Goal: Task Accomplishment & Management: Manage account settings

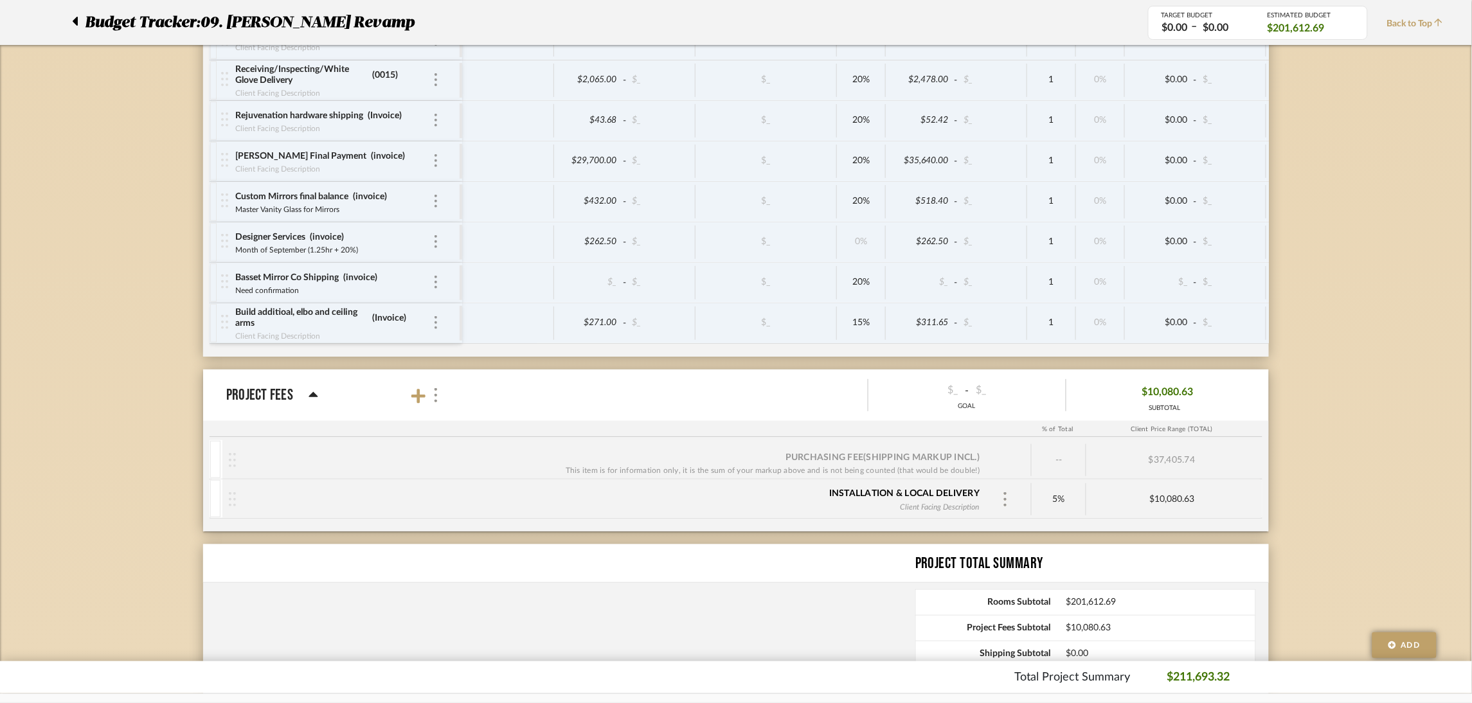
scroll to position [3729, 0]
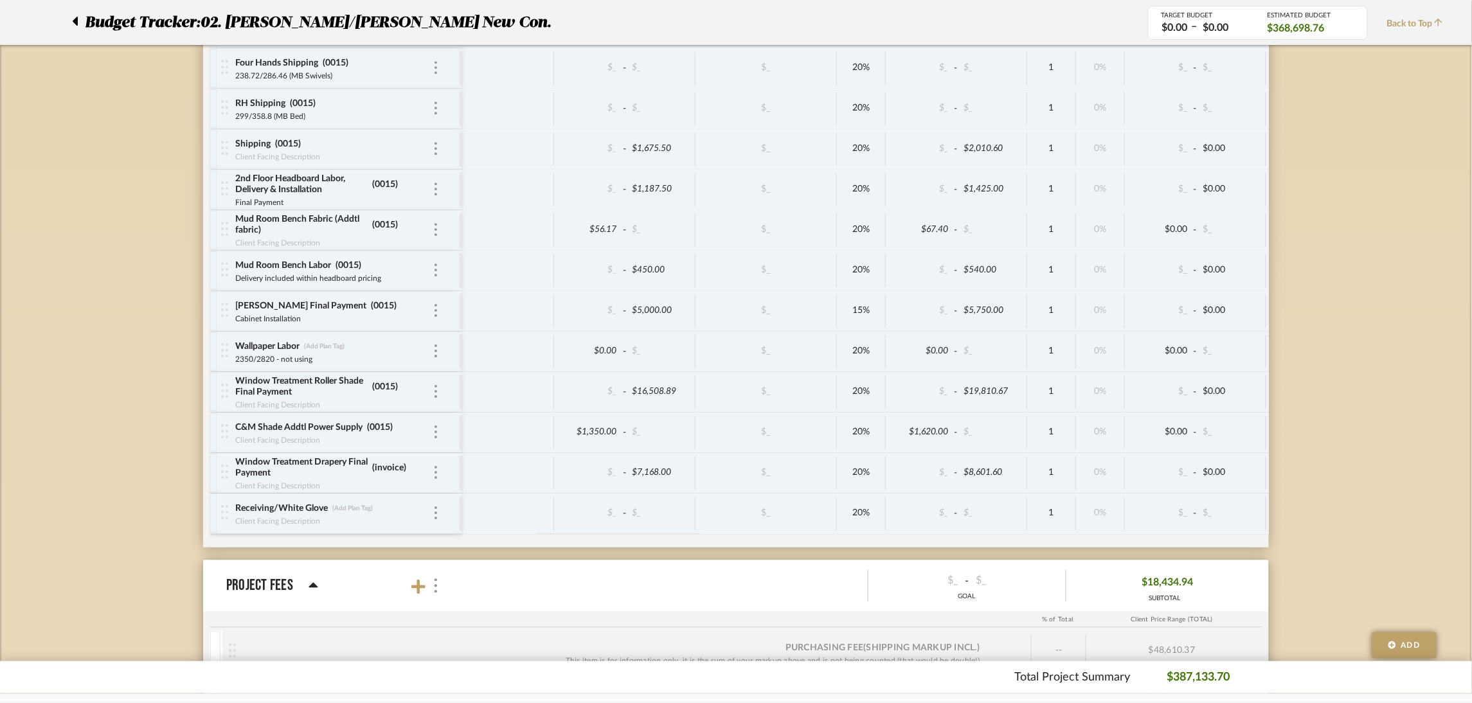
scroll to position [4334, 0]
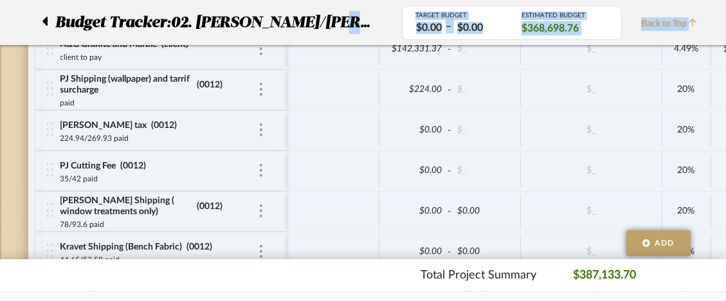
drag, startPoint x: -720, startPoint y: -87, endPoint x: -1737, endPoint y: -185, distance: 1021.7
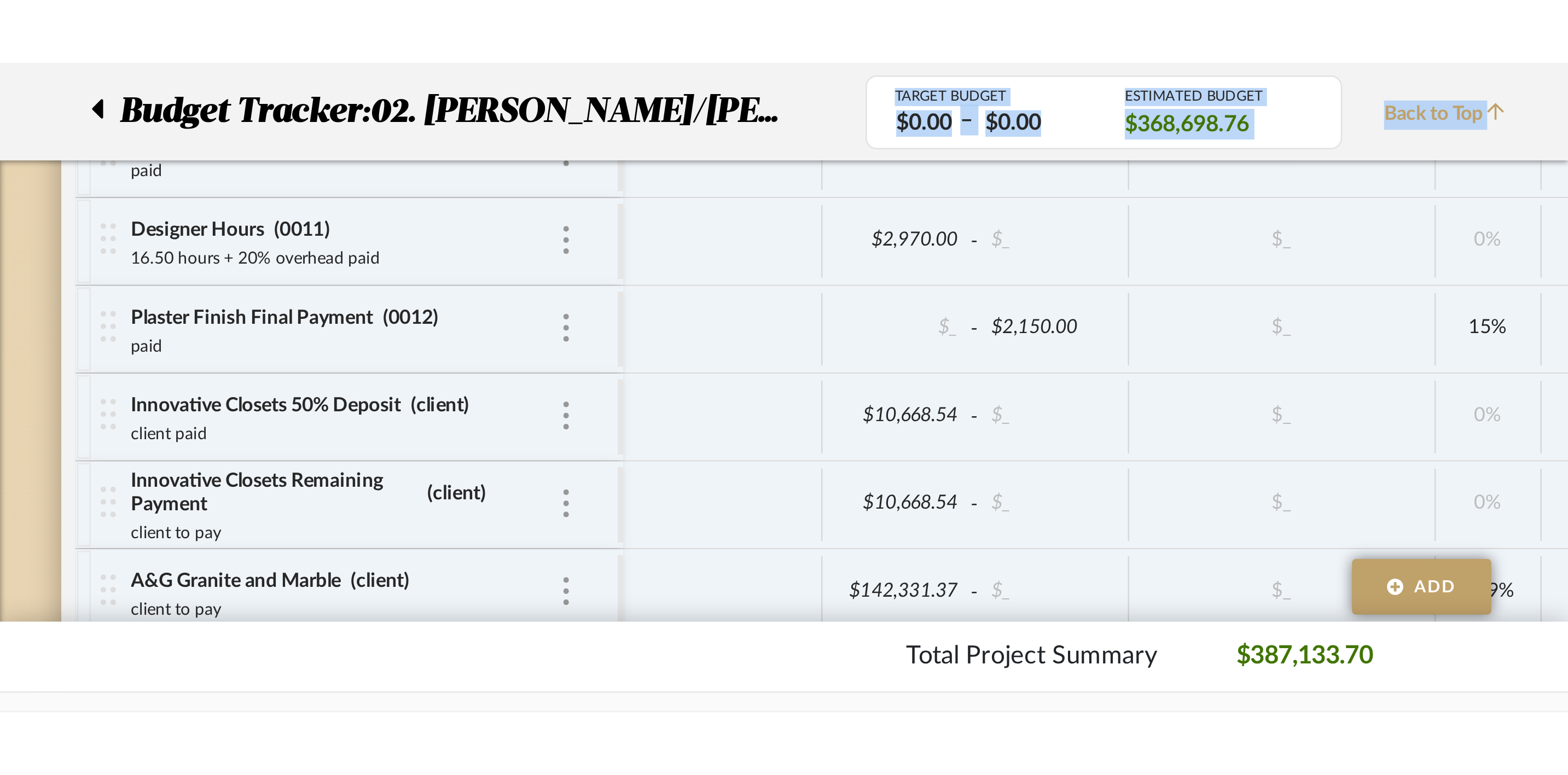
scroll to position [2914, 0]
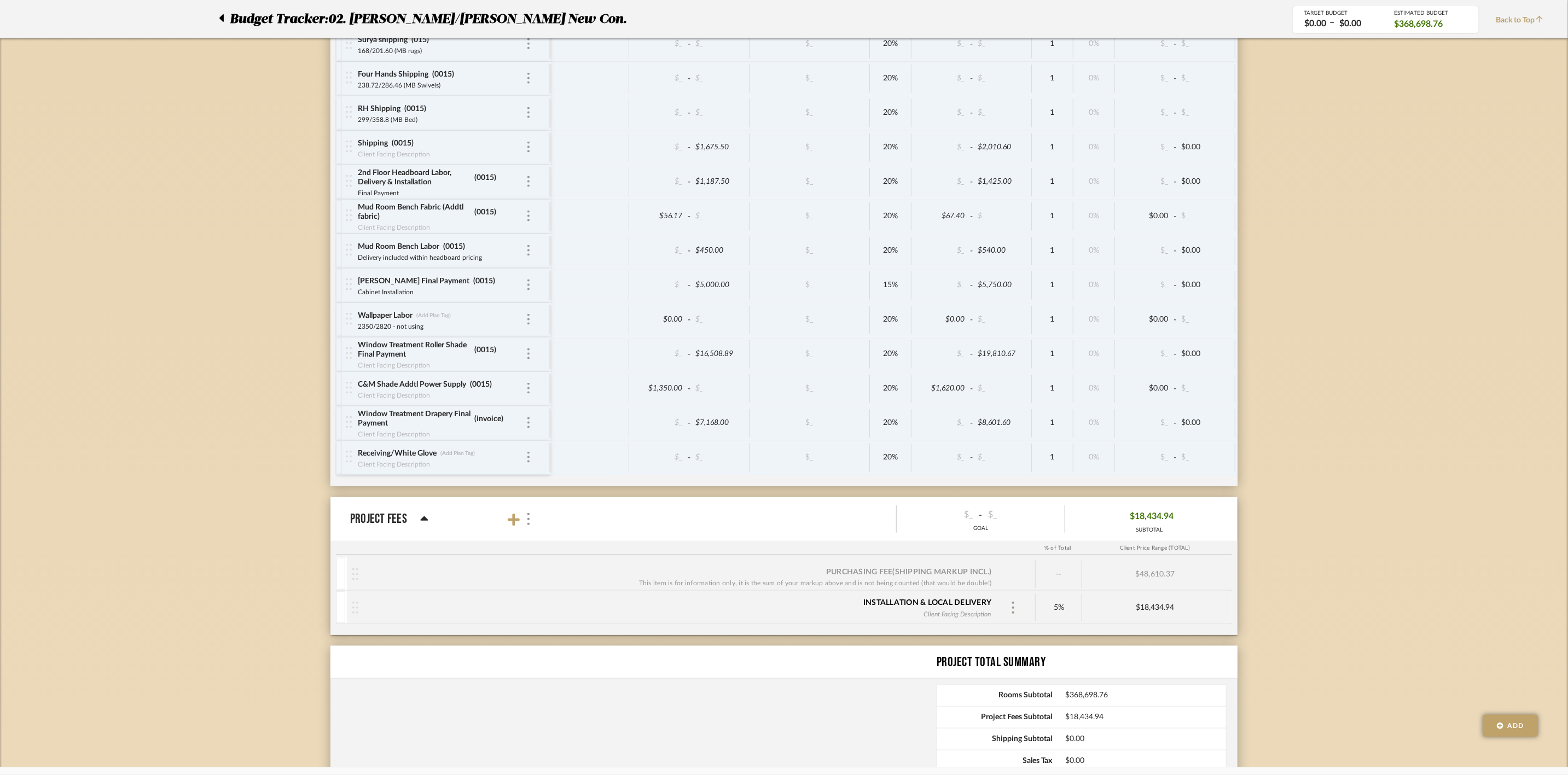
scroll to position [3633, 0]
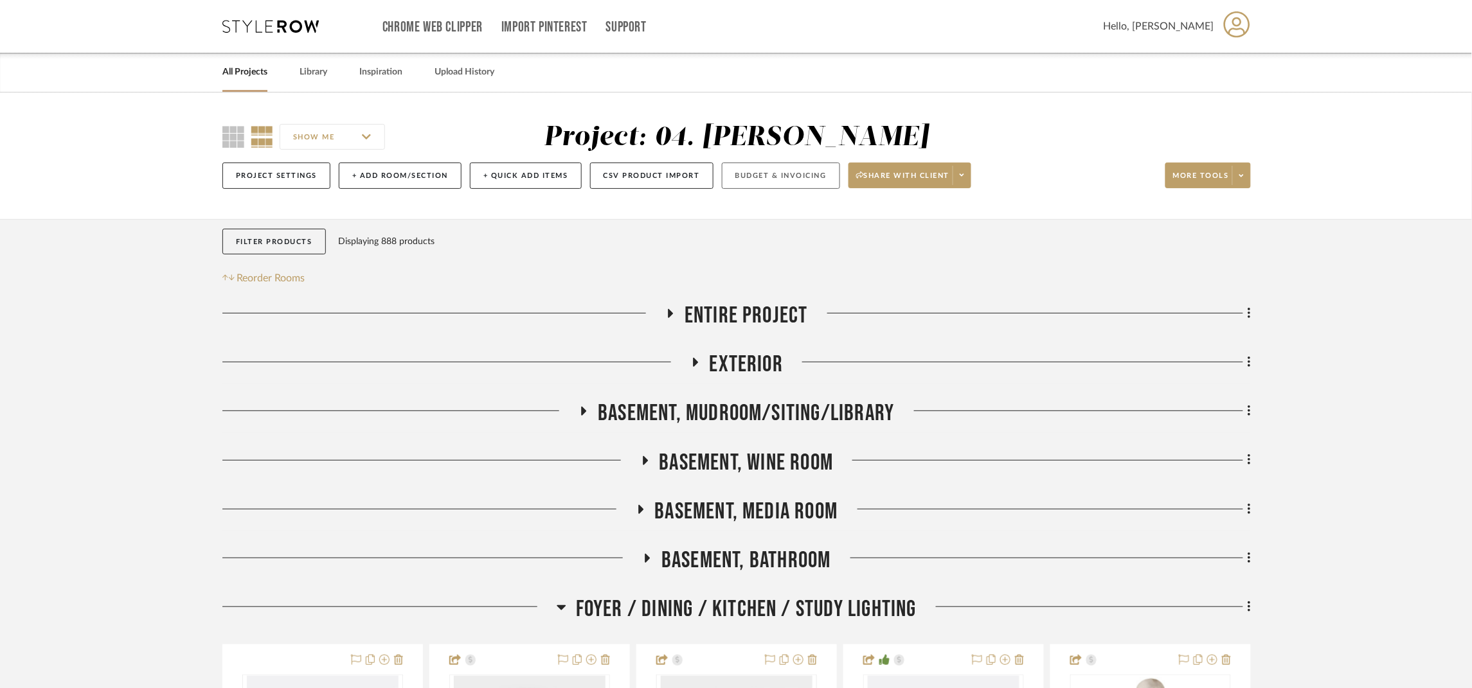
click at [789, 177] on button "Budget & Invoicing" at bounding box center [781, 176] width 118 height 26
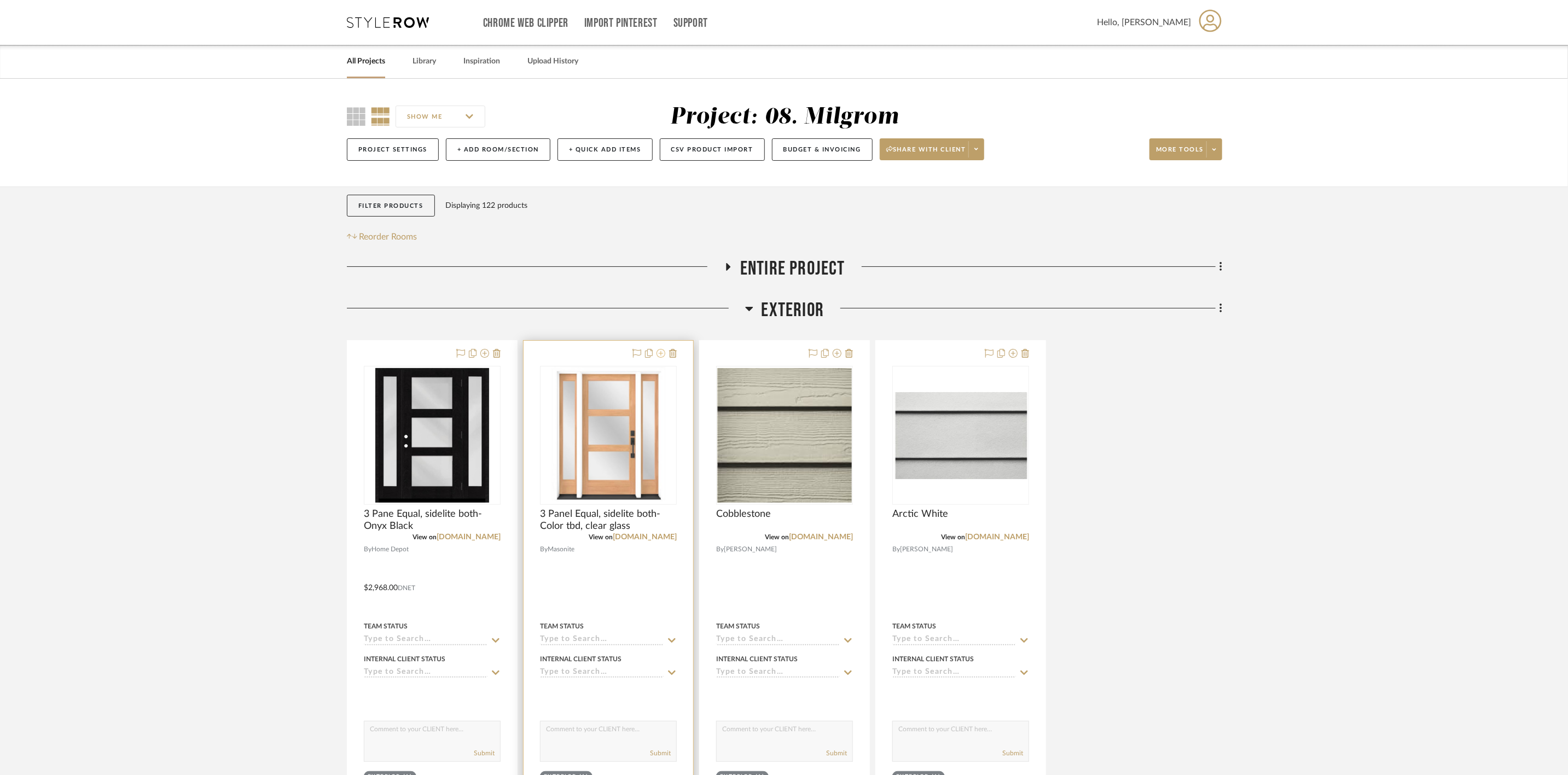
click at [661, 353] on icon at bounding box center [661, 353] width 9 height 9
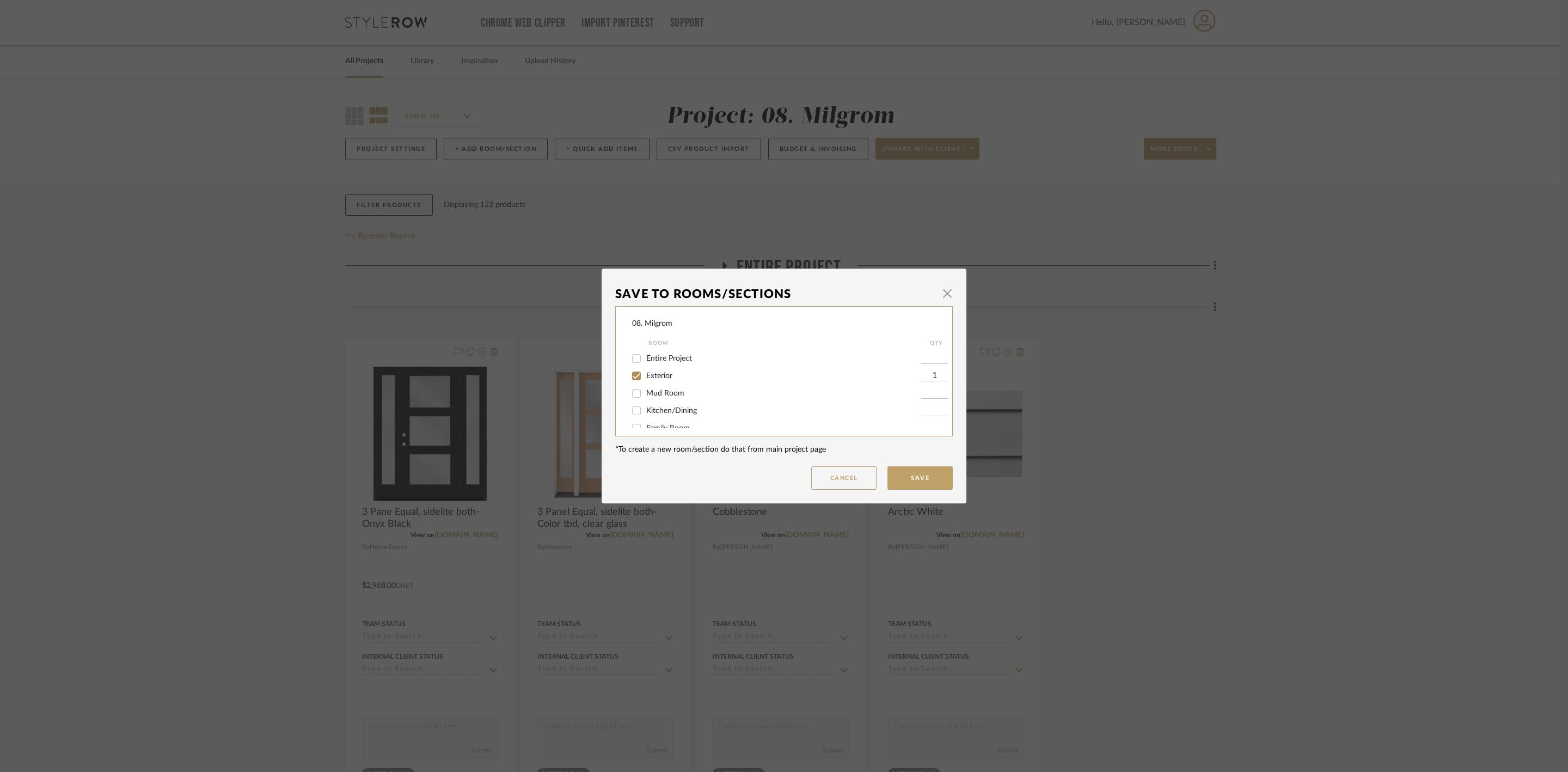
click at [653, 378] on span "Exterior" at bounding box center [659, 375] width 26 height 8
click at [645, 378] on input "Exterior" at bounding box center [636, 375] width 18 height 18
checkbox input "false"
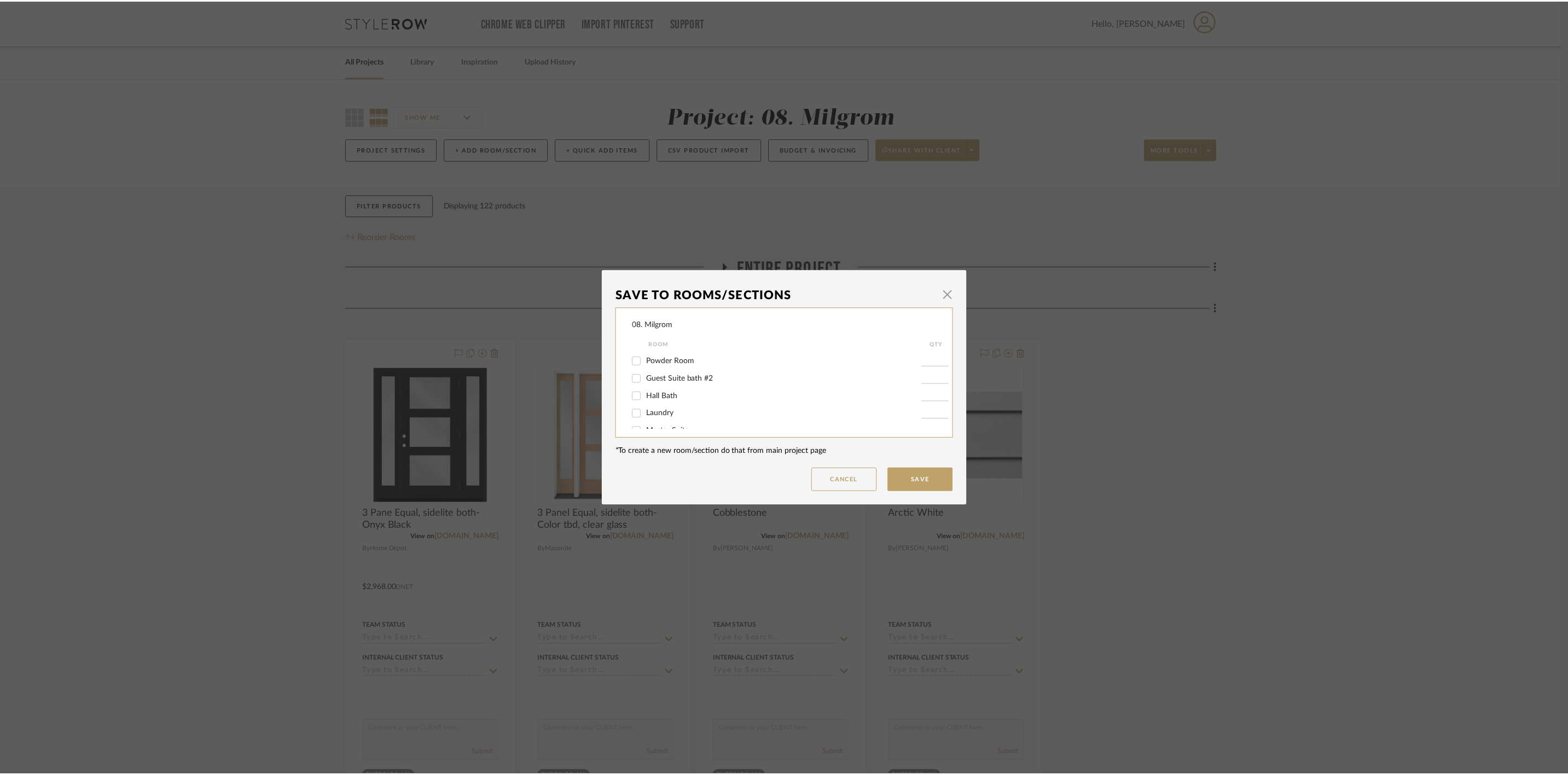
scroll to position [134, 0]
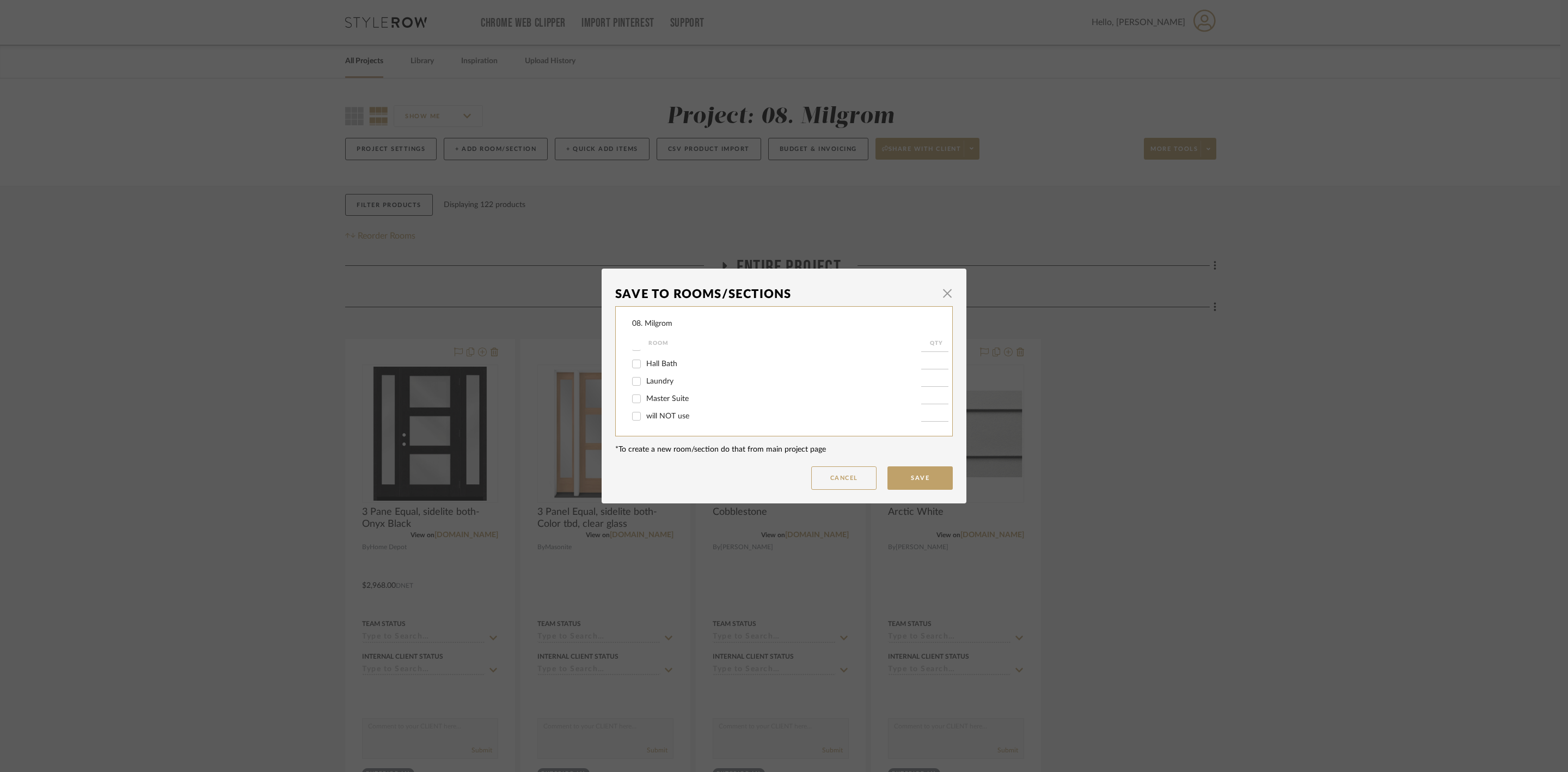
click at [665, 417] on span "will NOT use" at bounding box center [668, 416] width 43 height 8
click at [645, 417] on input "will NOT use" at bounding box center [636, 416] width 18 height 18
checkbox input "true"
type input "1"
click at [906, 474] on button "Save" at bounding box center [920, 478] width 65 height 24
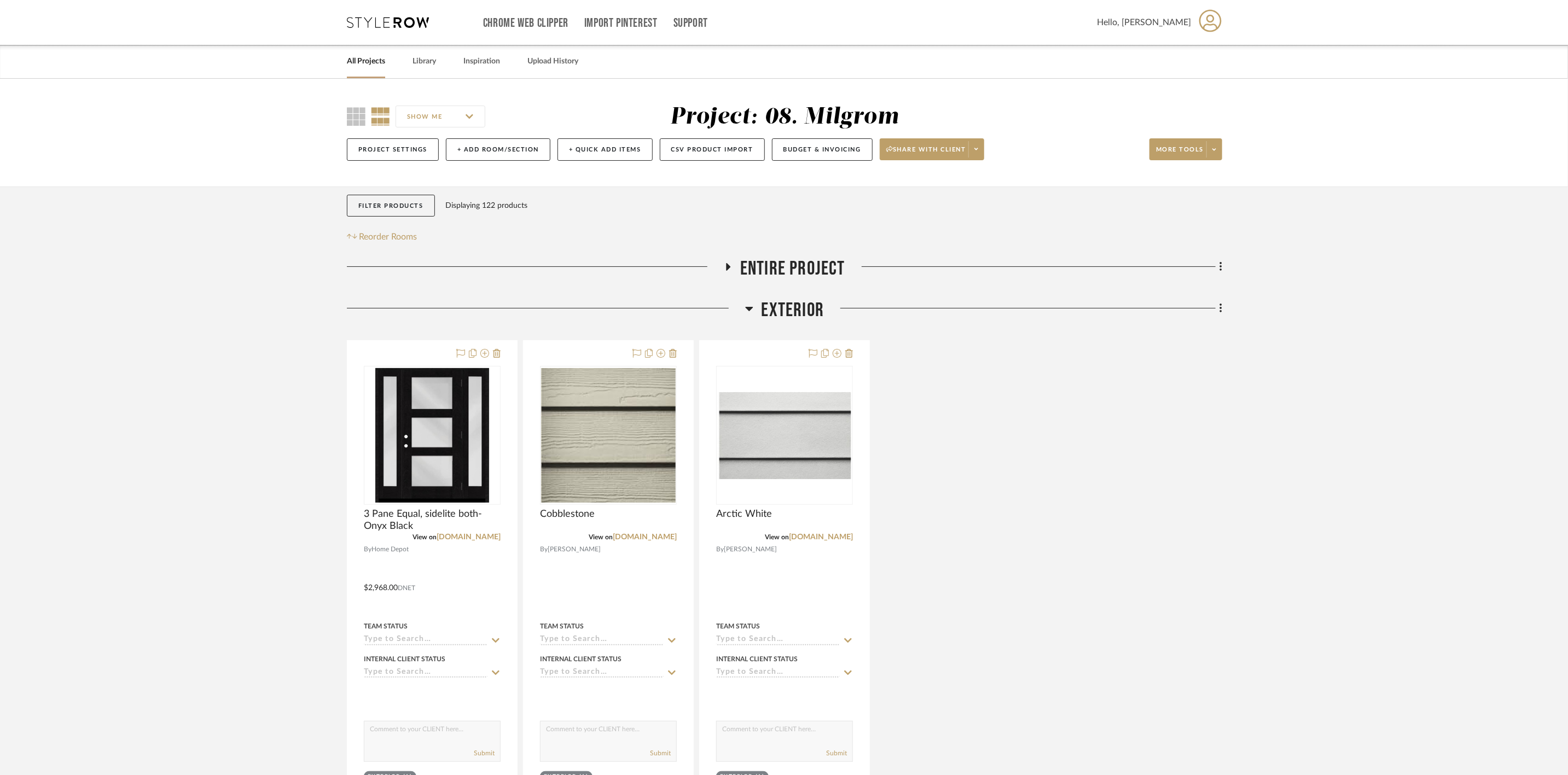
click at [769, 261] on span "Entire Project" at bounding box center [793, 269] width 105 height 24
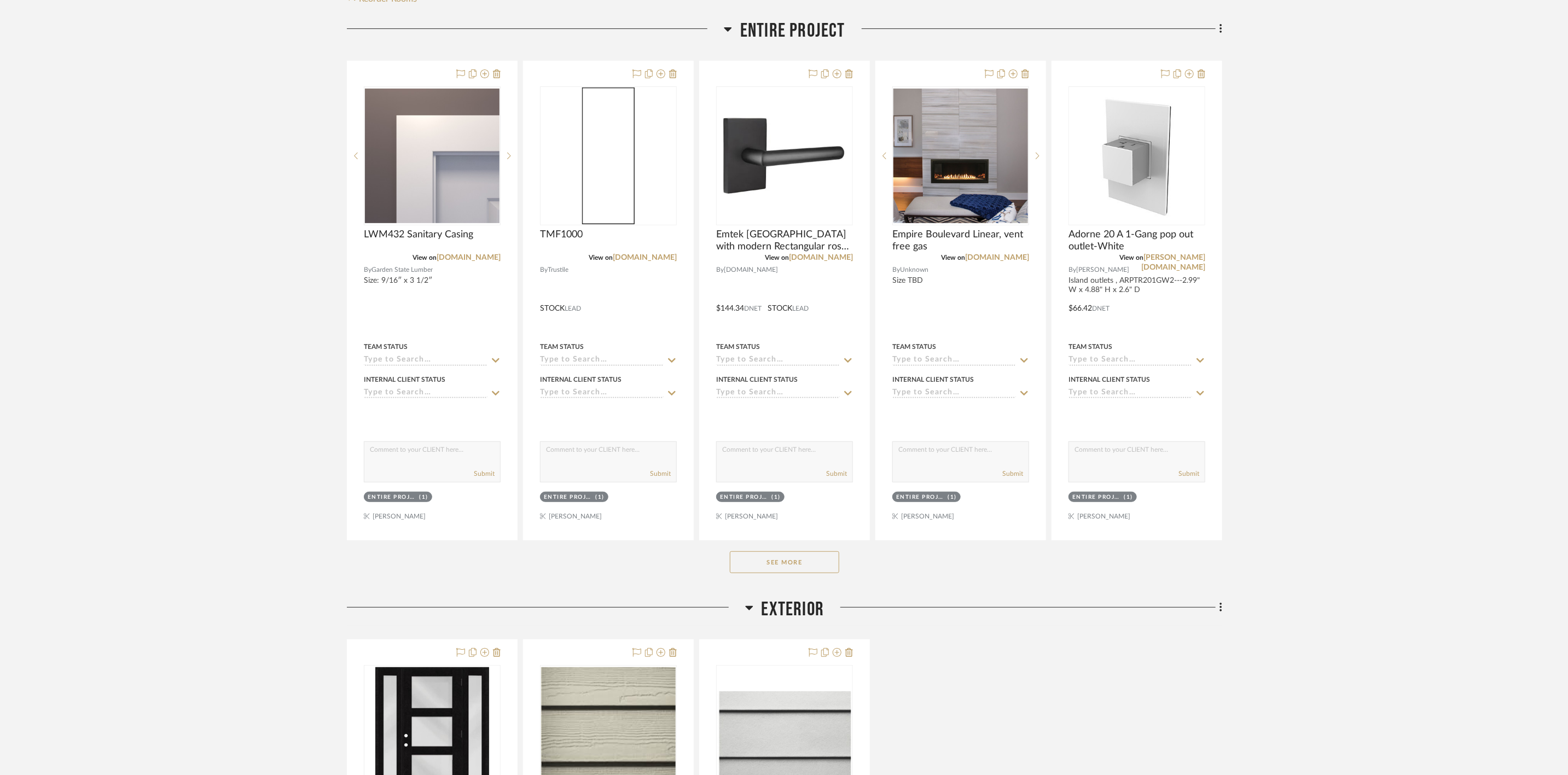
scroll to position [246, 0]
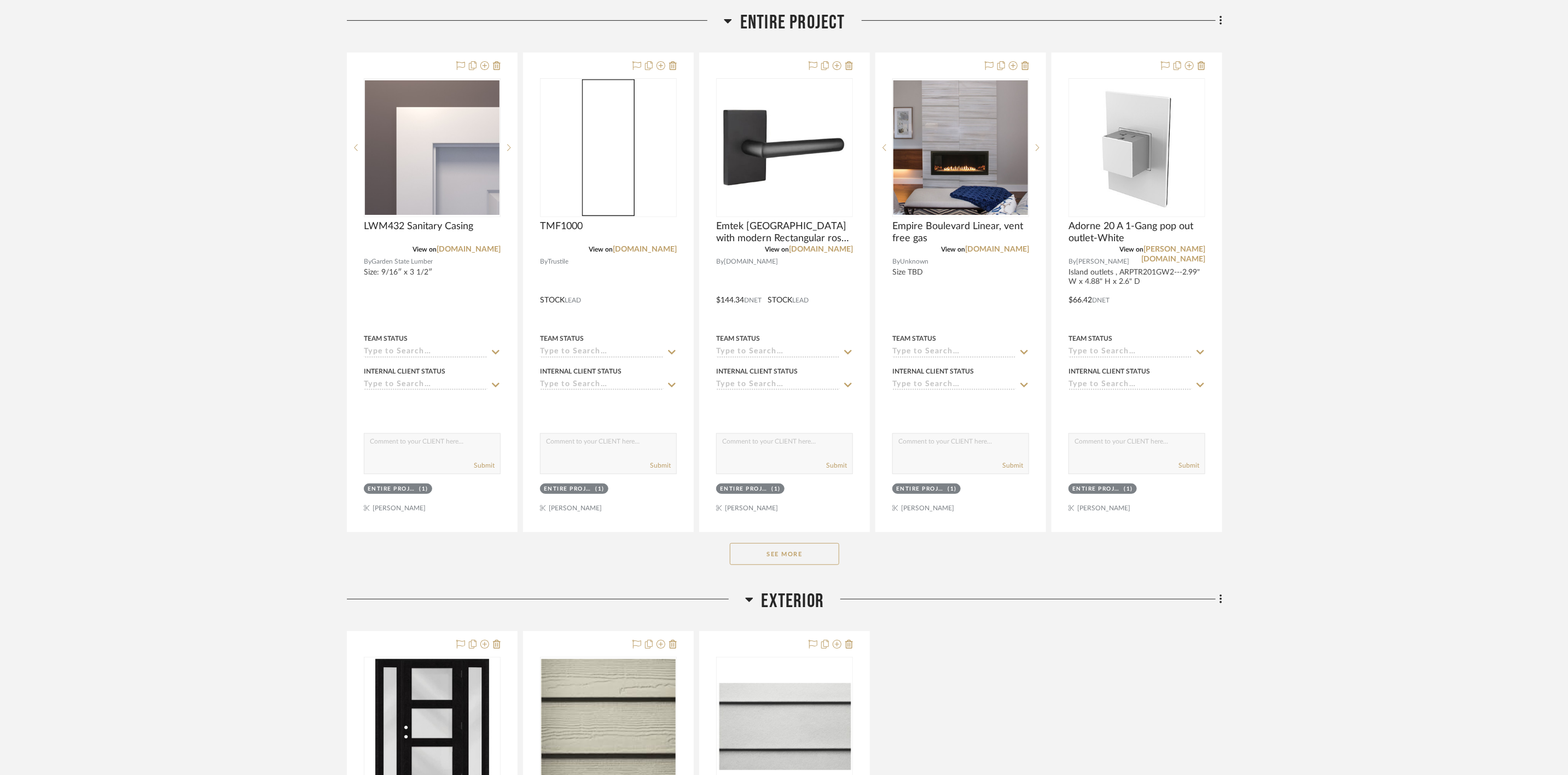
click at [798, 556] on button "See More" at bounding box center [784, 554] width 110 height 22
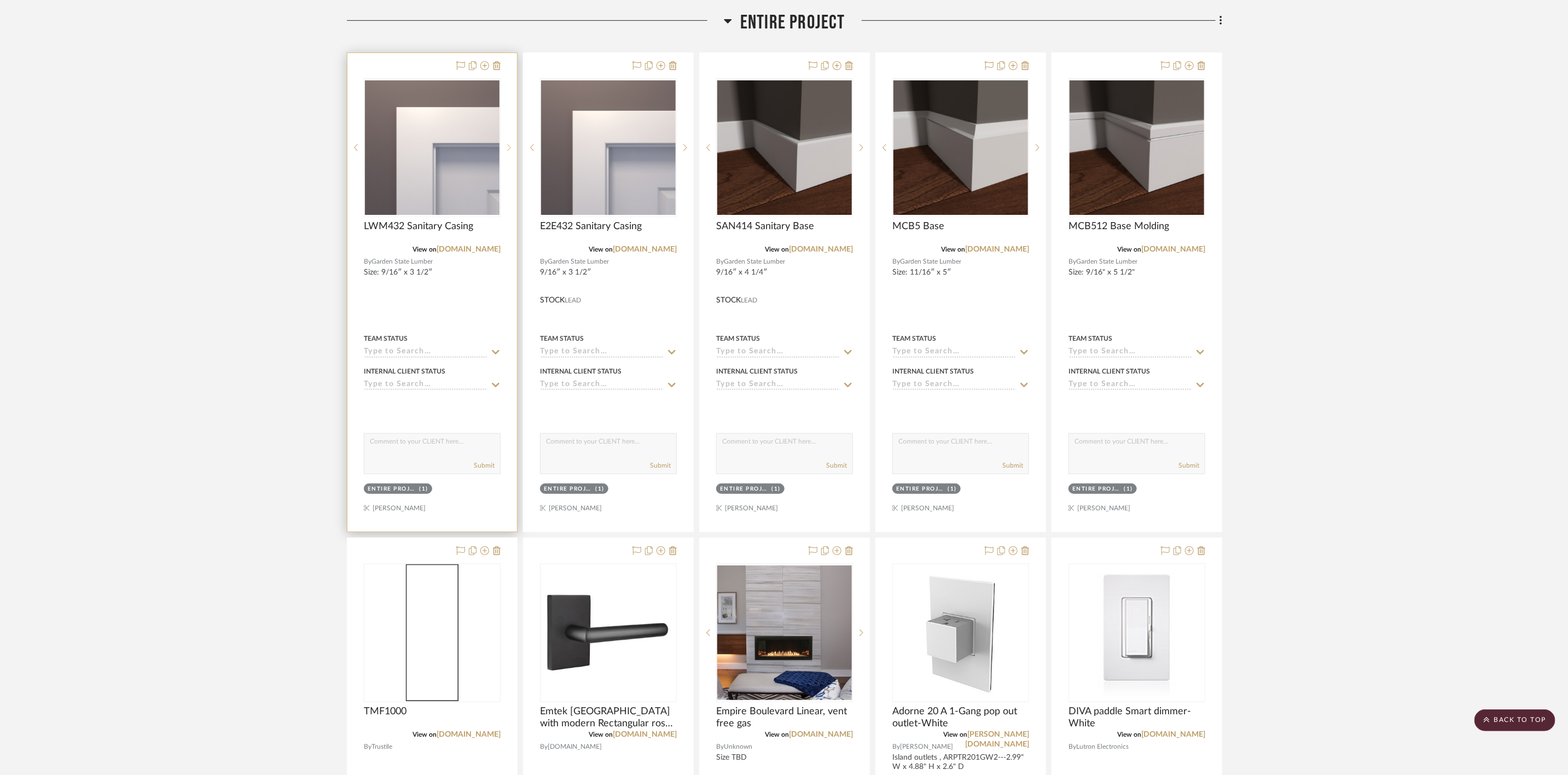
click at [511, 148] on icon at bounding box center [509, 147] width 3 height 8
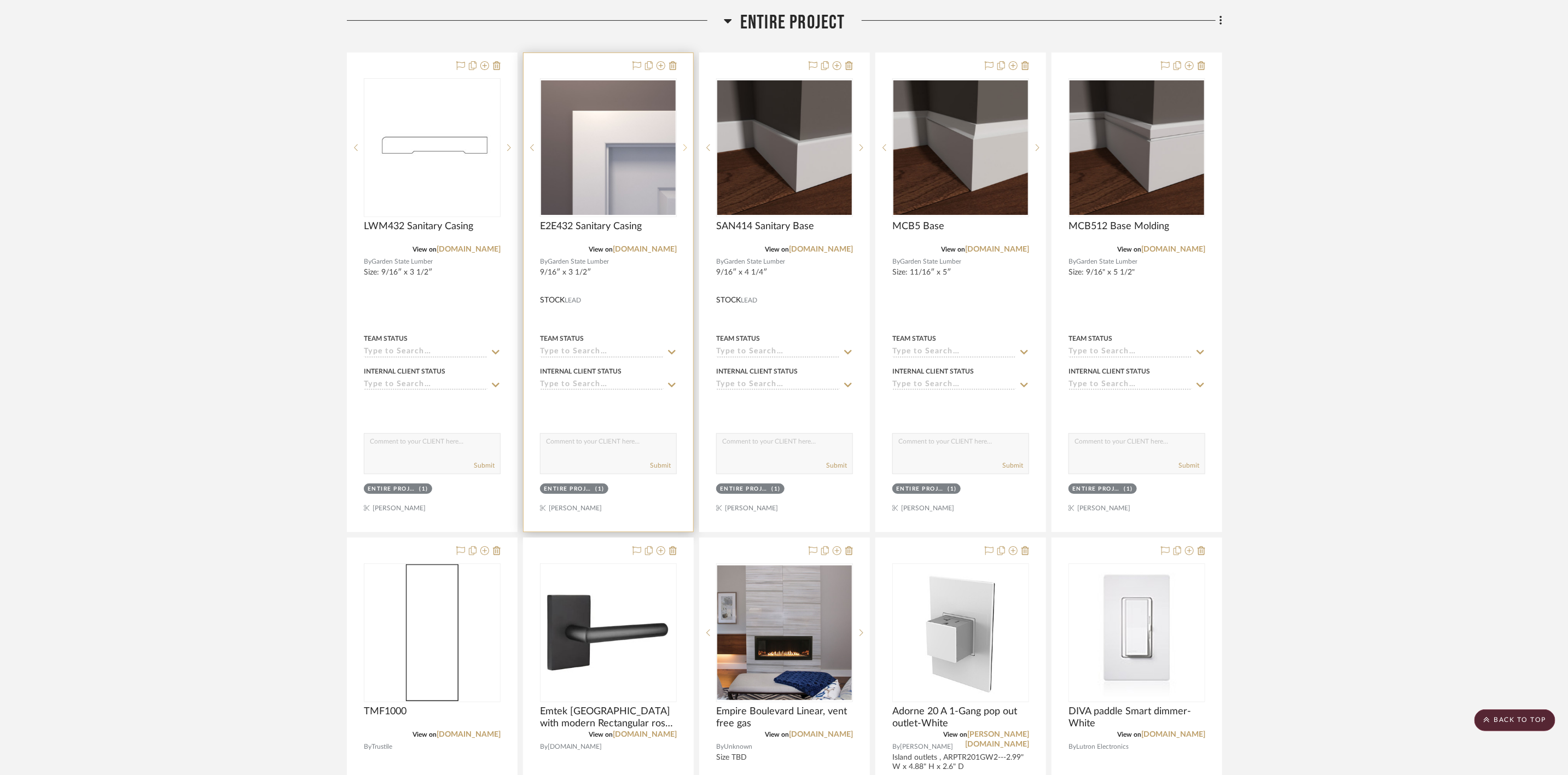
click at [686, 146] on icon at bounding box center [685, 147] width 3 height 8
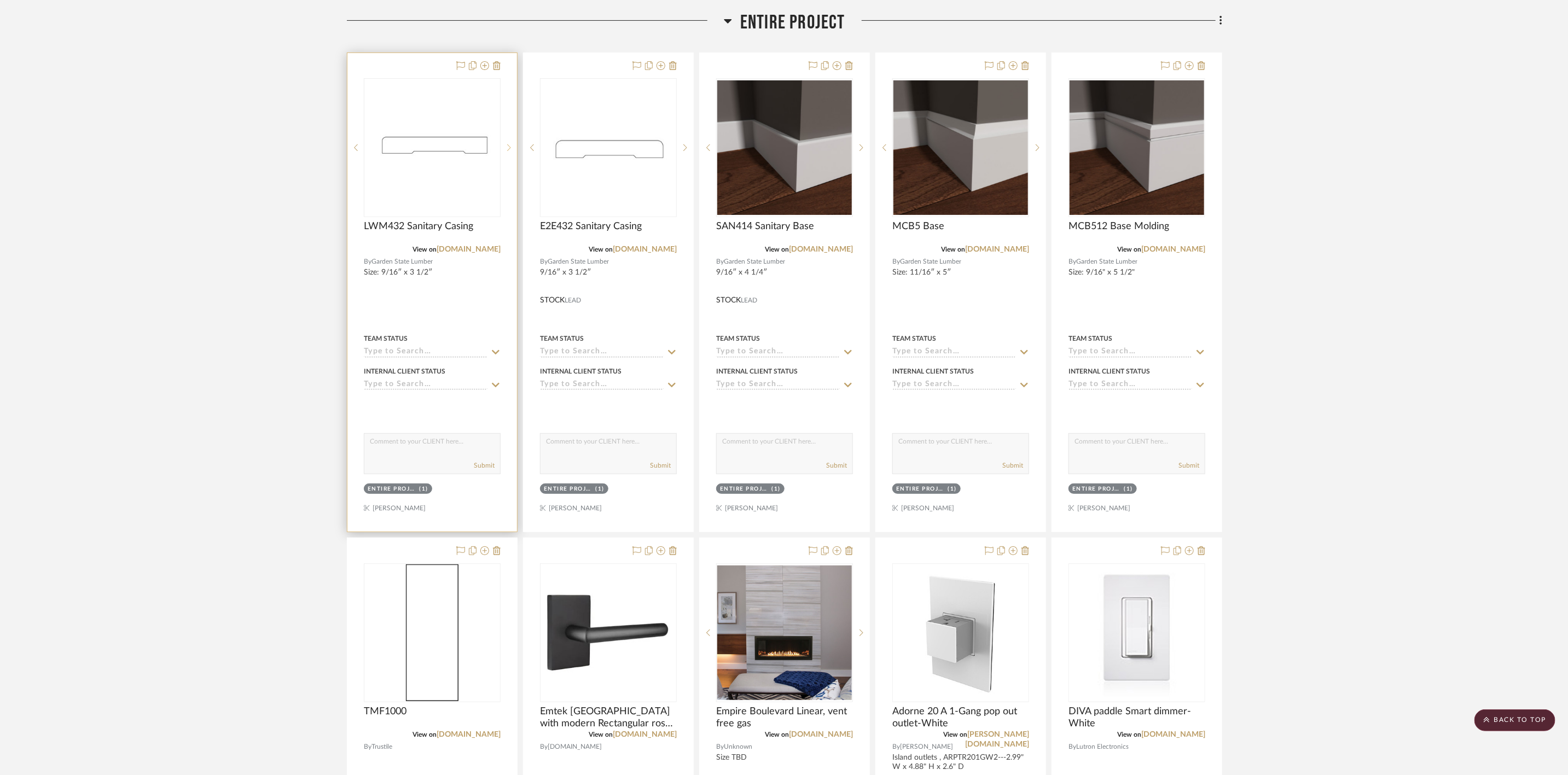
click at [507, 148] on icon at bounding box center [509, 147] width 3 height 8
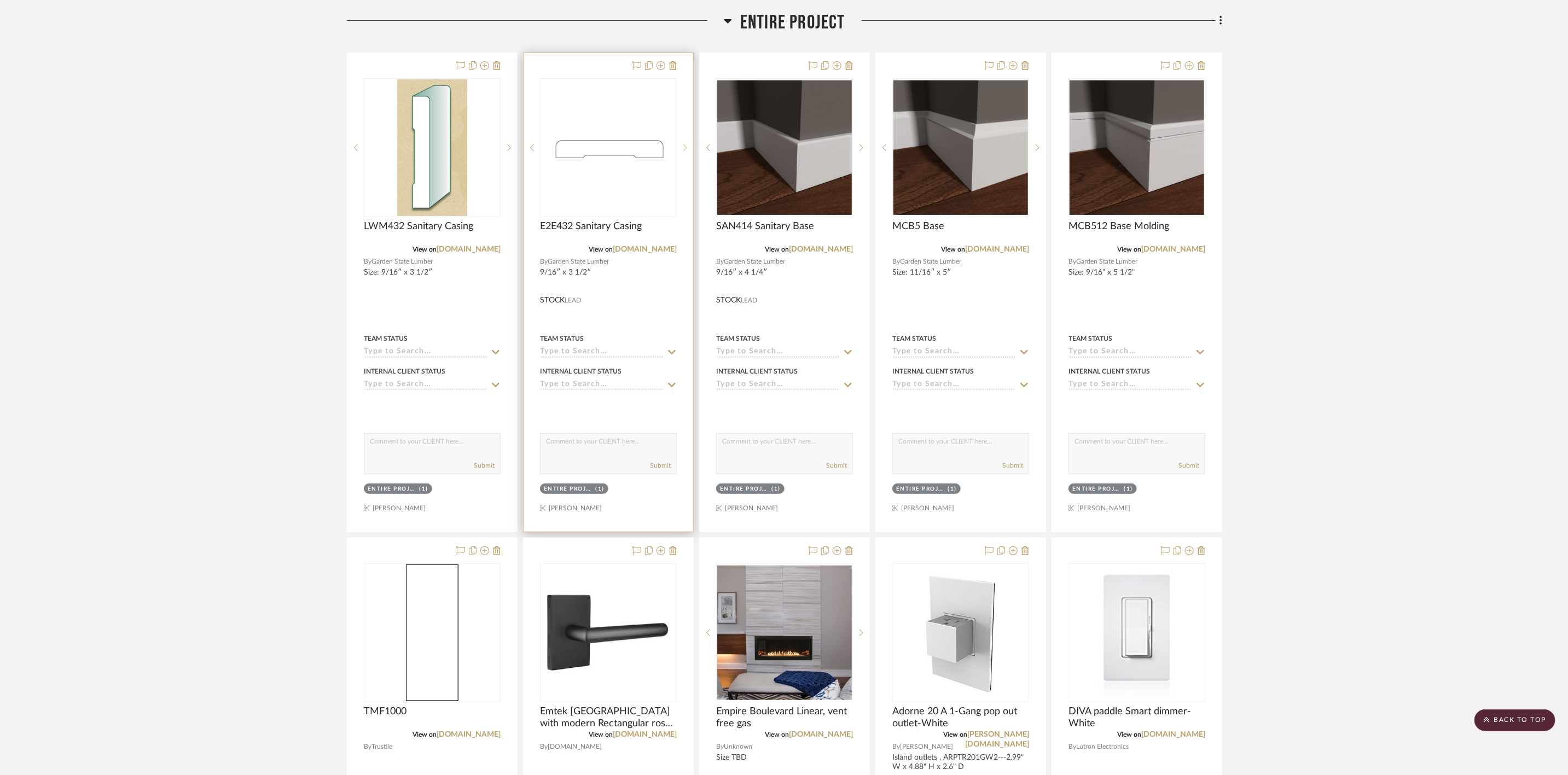
click at [684, 148] on icon at bounding box center [685, 147] width 3 height 8
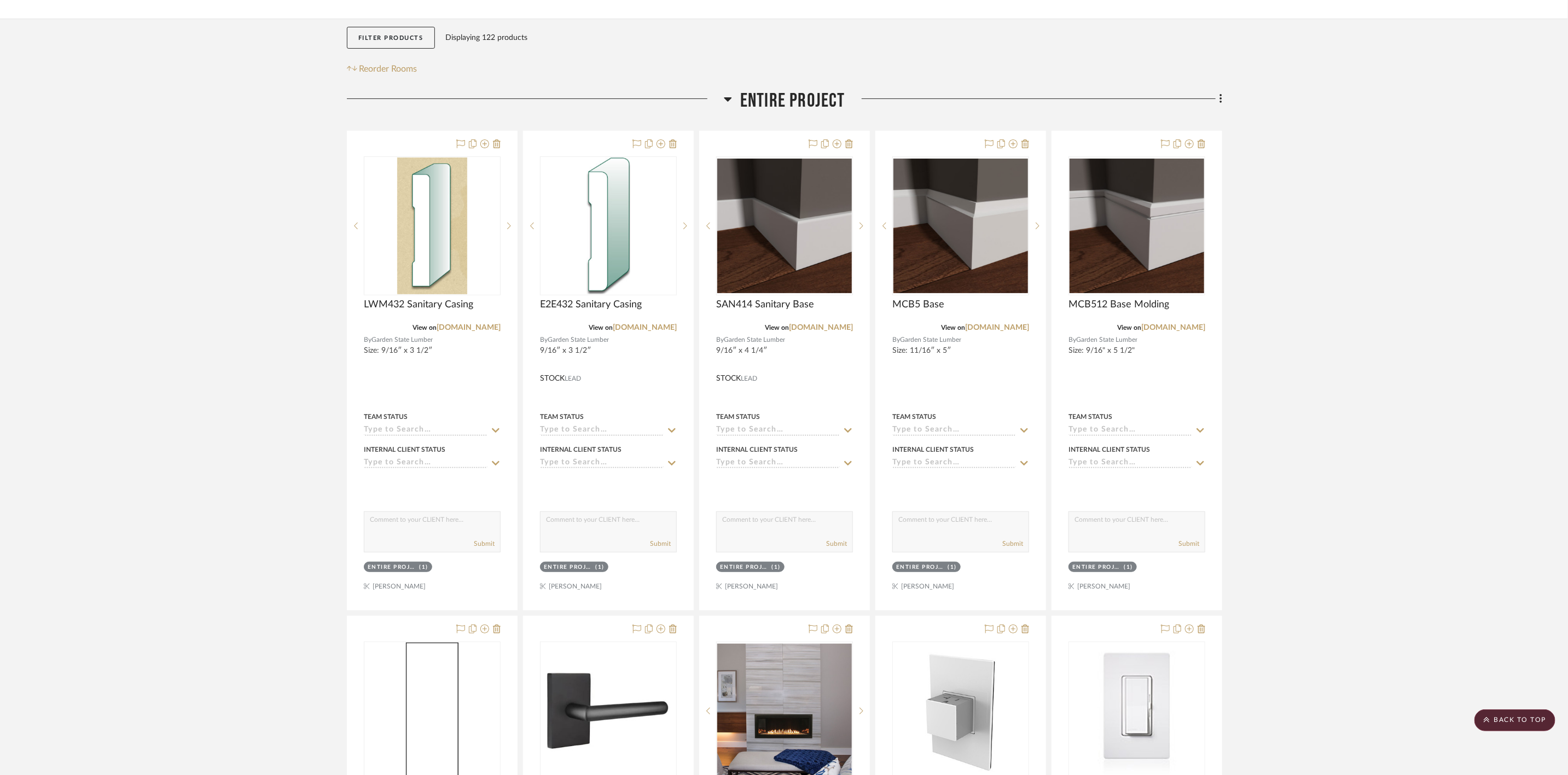
scroll to position [164, 0]
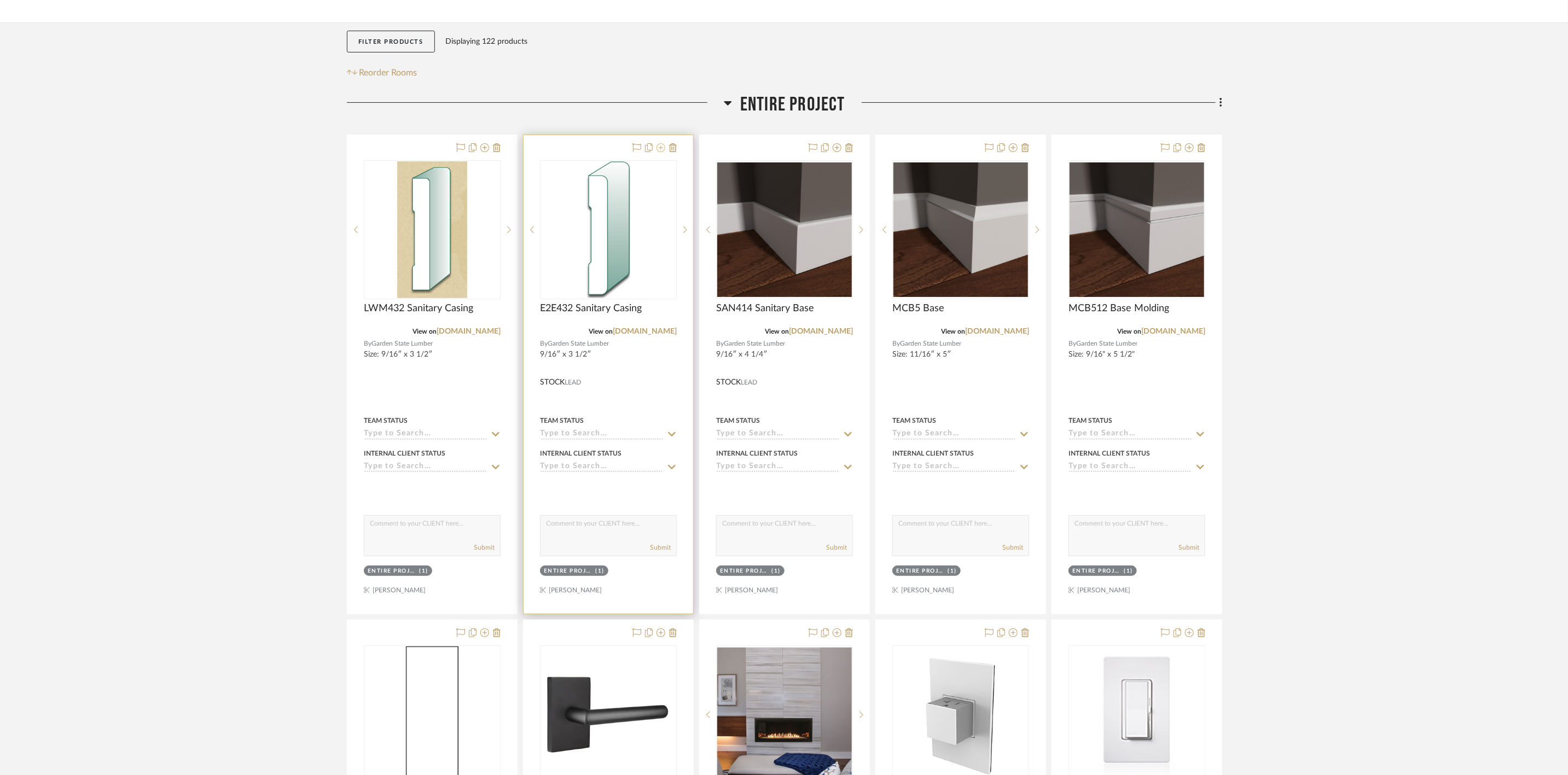
click at [664, 149] on icon at bounding box center [661, 147] width 9 height 9
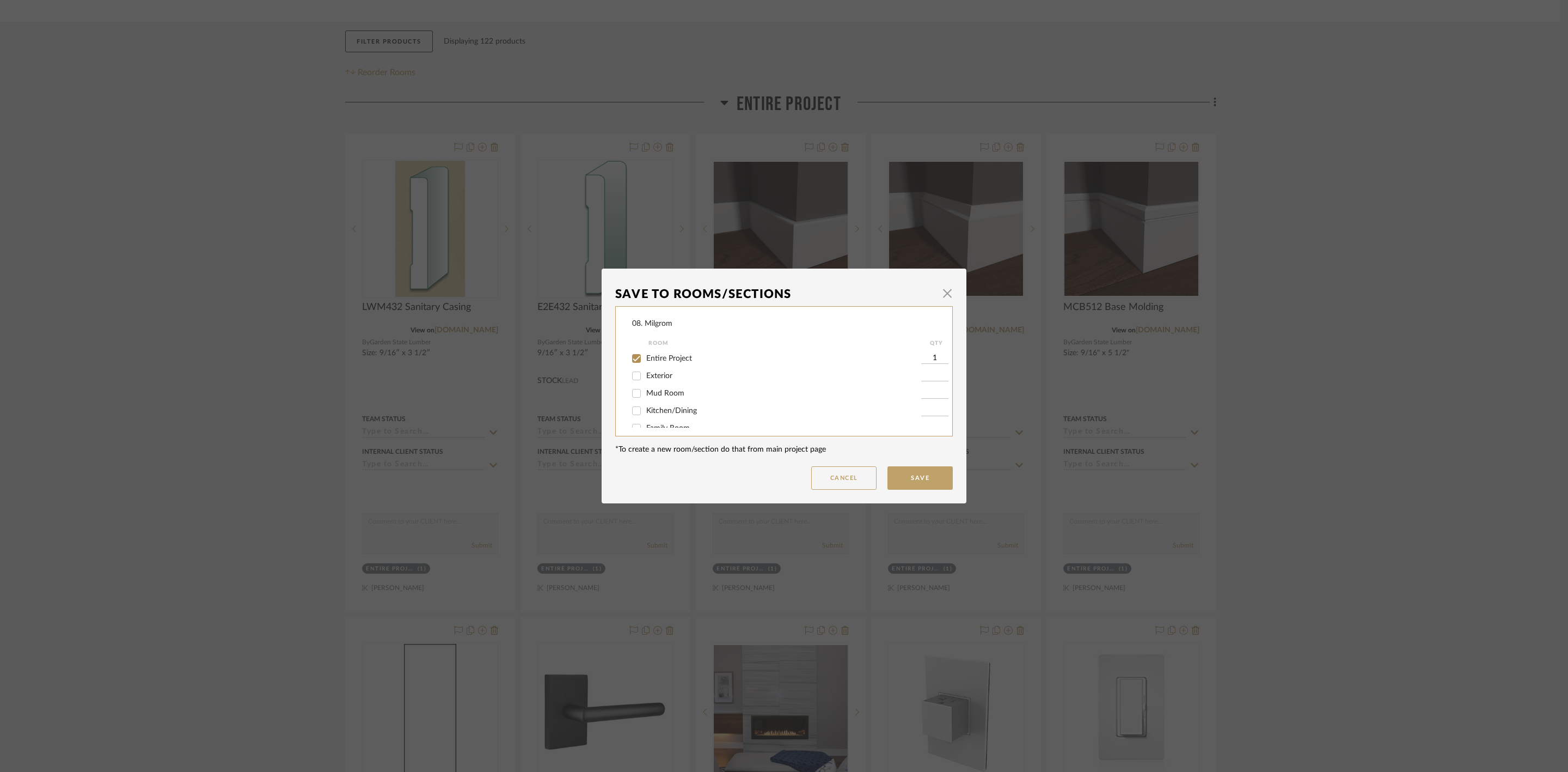
click at [679, 356] on span "Entire Project" at bounding box center [669, 358] width 46 height 8
click at [645, 356] on input "Entire Project" at bounding box center [636, 358] width 18 height 18
checkbox input "false"
click at [662, 417] on span "will NOT use" at bounding box center [668, 416] width 43 height 8
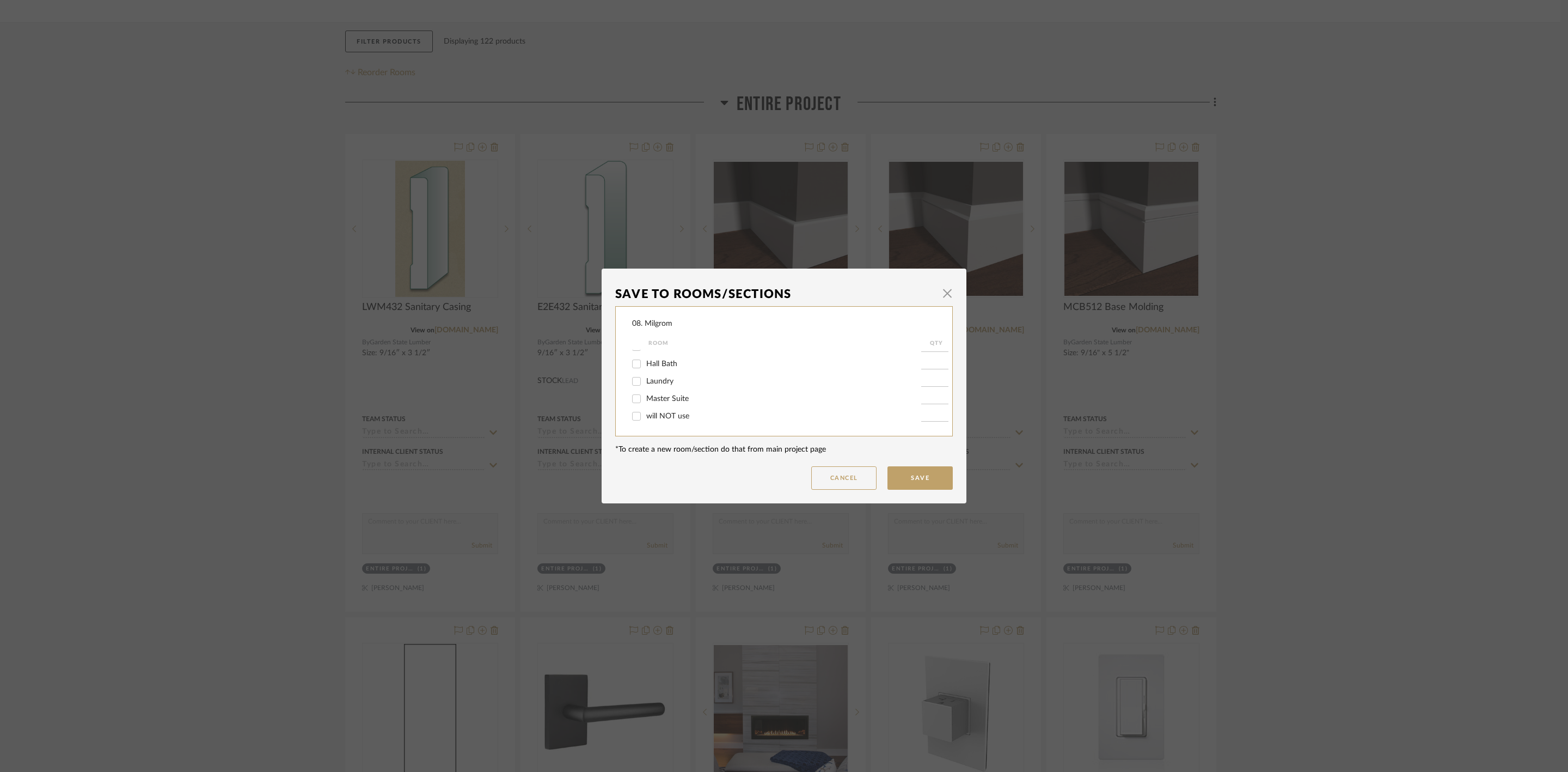
click at [645, 417] on input "will NOT use" at bounding box center [636, 416] width 18 height 18
checkbox input "true"
type input "1"
click at [929, 470] on button "Save" at bounding box center [920, 478] width 65 height 24
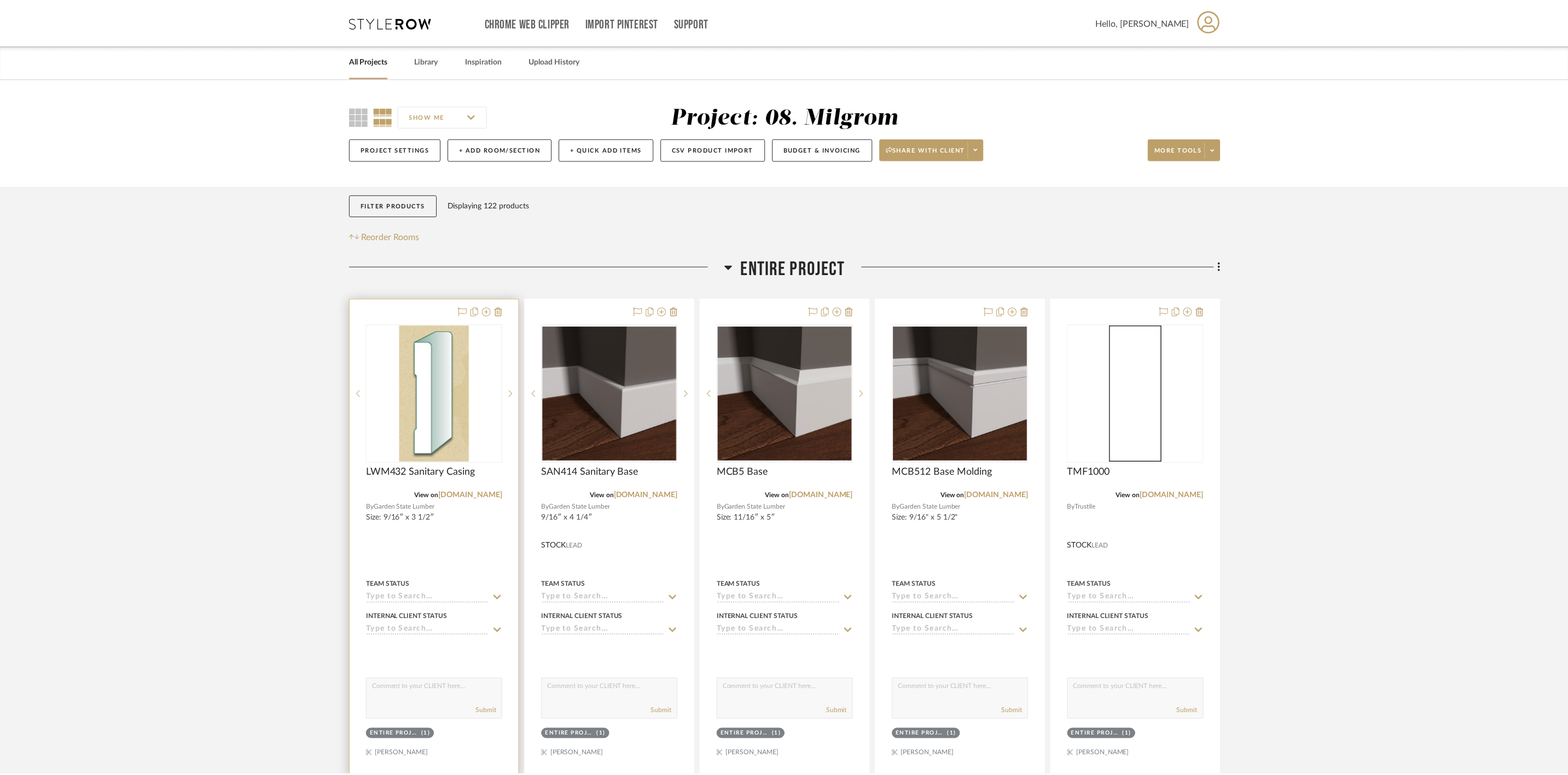
scroll to position [164, 0]
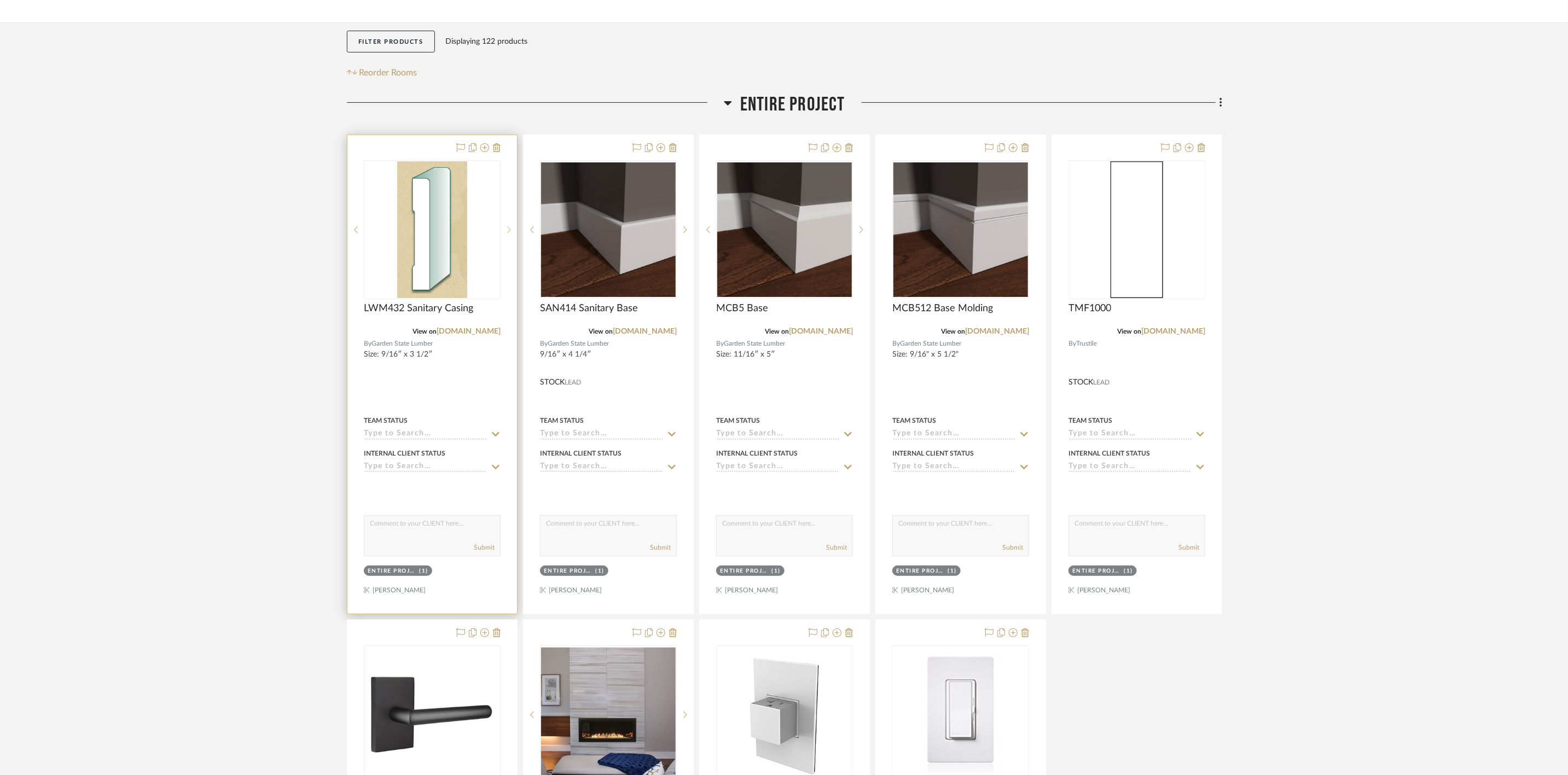
click at [512, 231] on sr-next-btn at bounding box center [508, 229] width 16 height 8
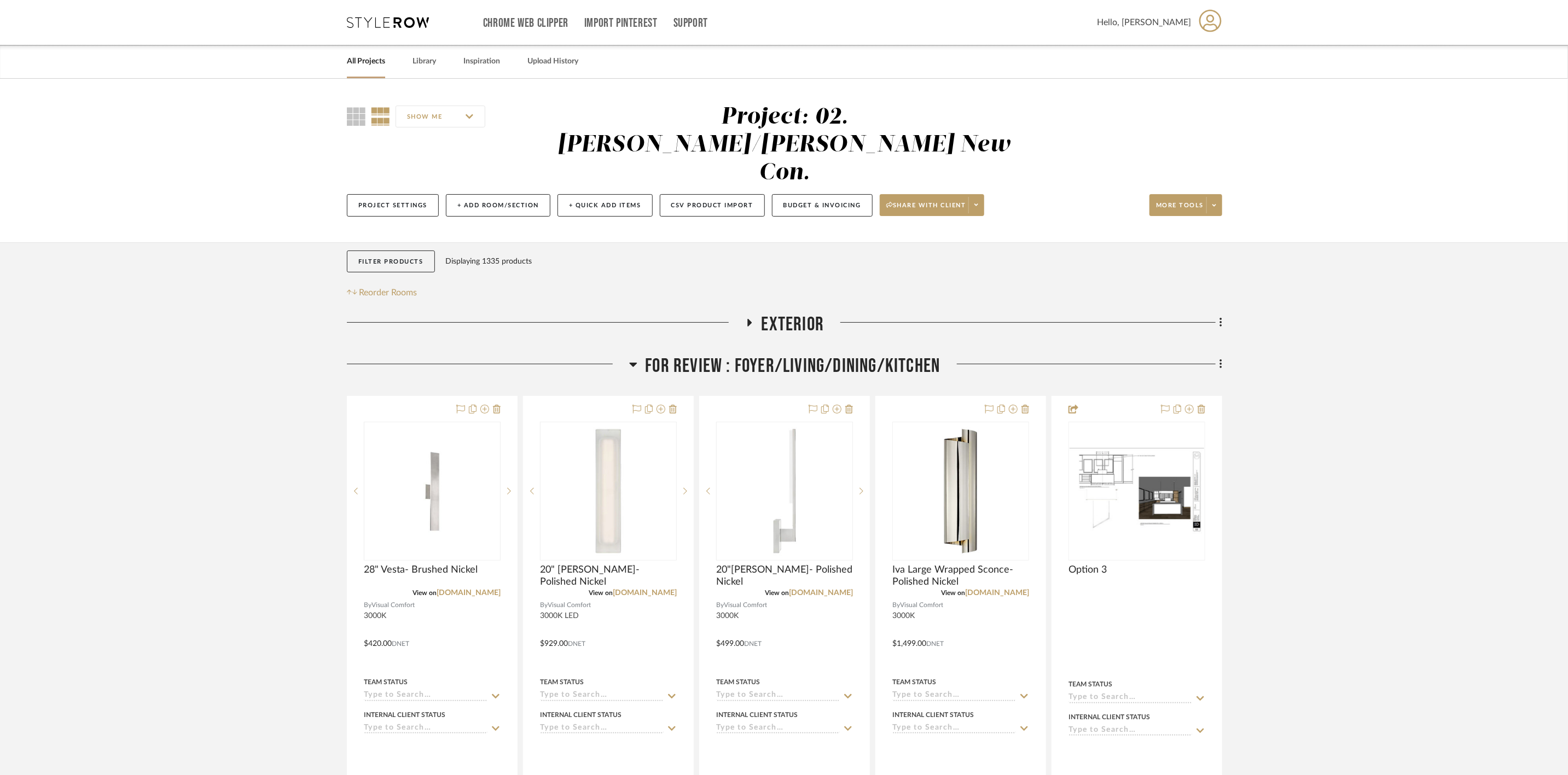
scroll to position [82, 0]
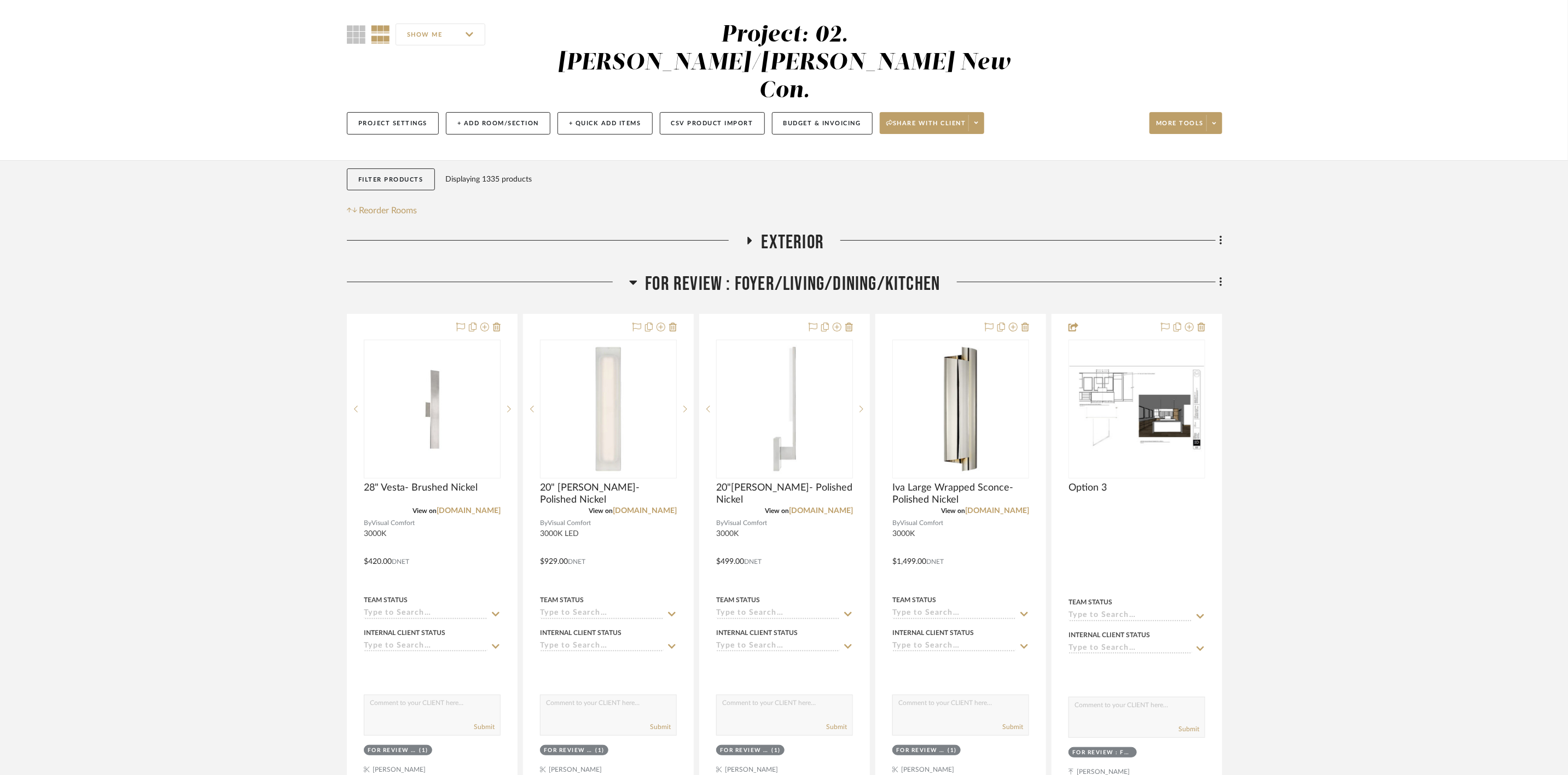
click at [788, 272] on span "FOR REVIEW : Foyer/Living/Dining/Kitchen" at bounding box center [793, 284] width 295 height 24
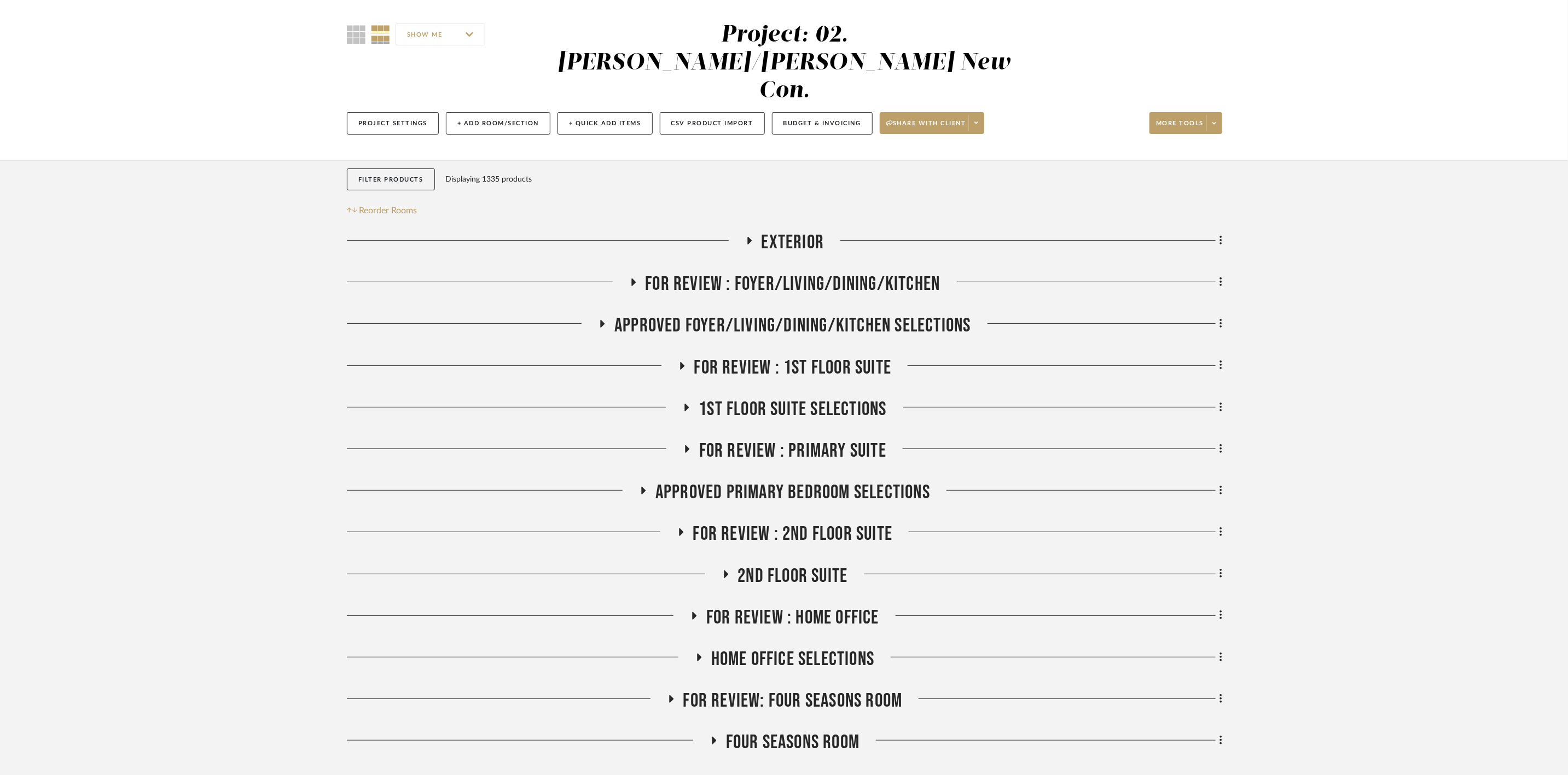
click at [788, 272] on span "FOR REVIEW : Foyer/Living/Dining/Kitchen" at bounding box center [793, 284] width 295 height 24
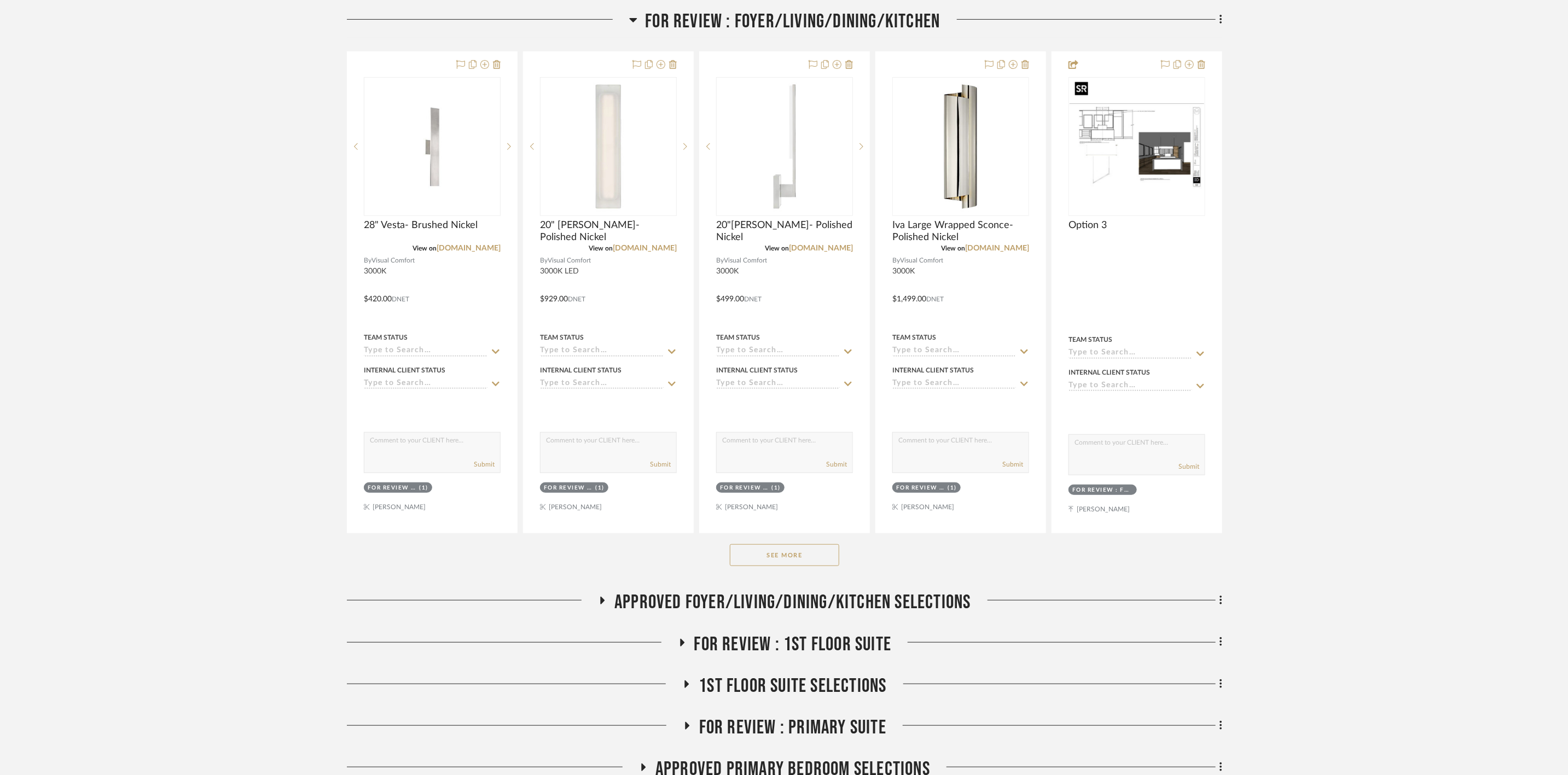
scroll to position [410, 0]
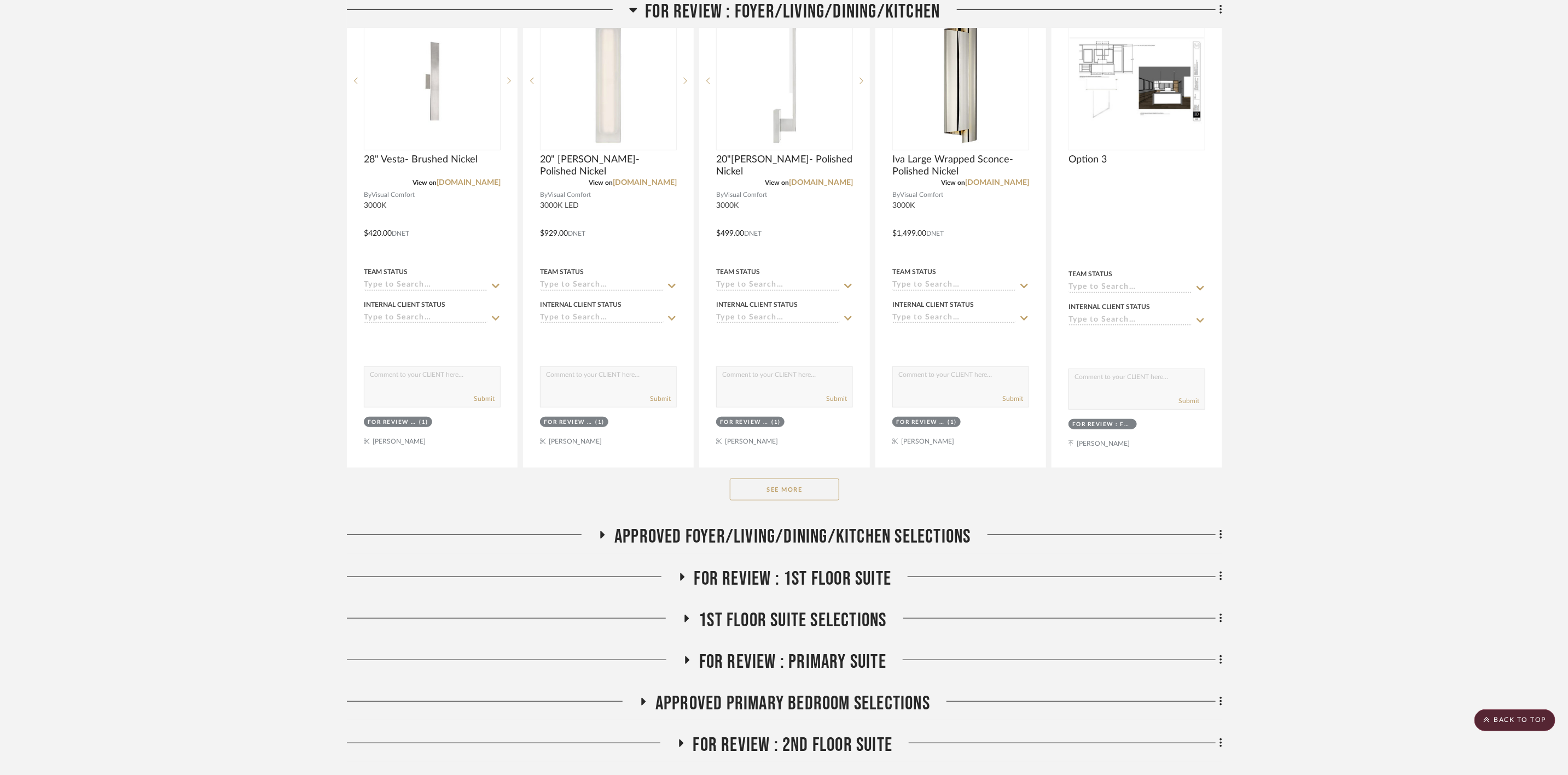
click at [829, 478] on button "See More" at bounding box center [784, 489] width 110 height 22
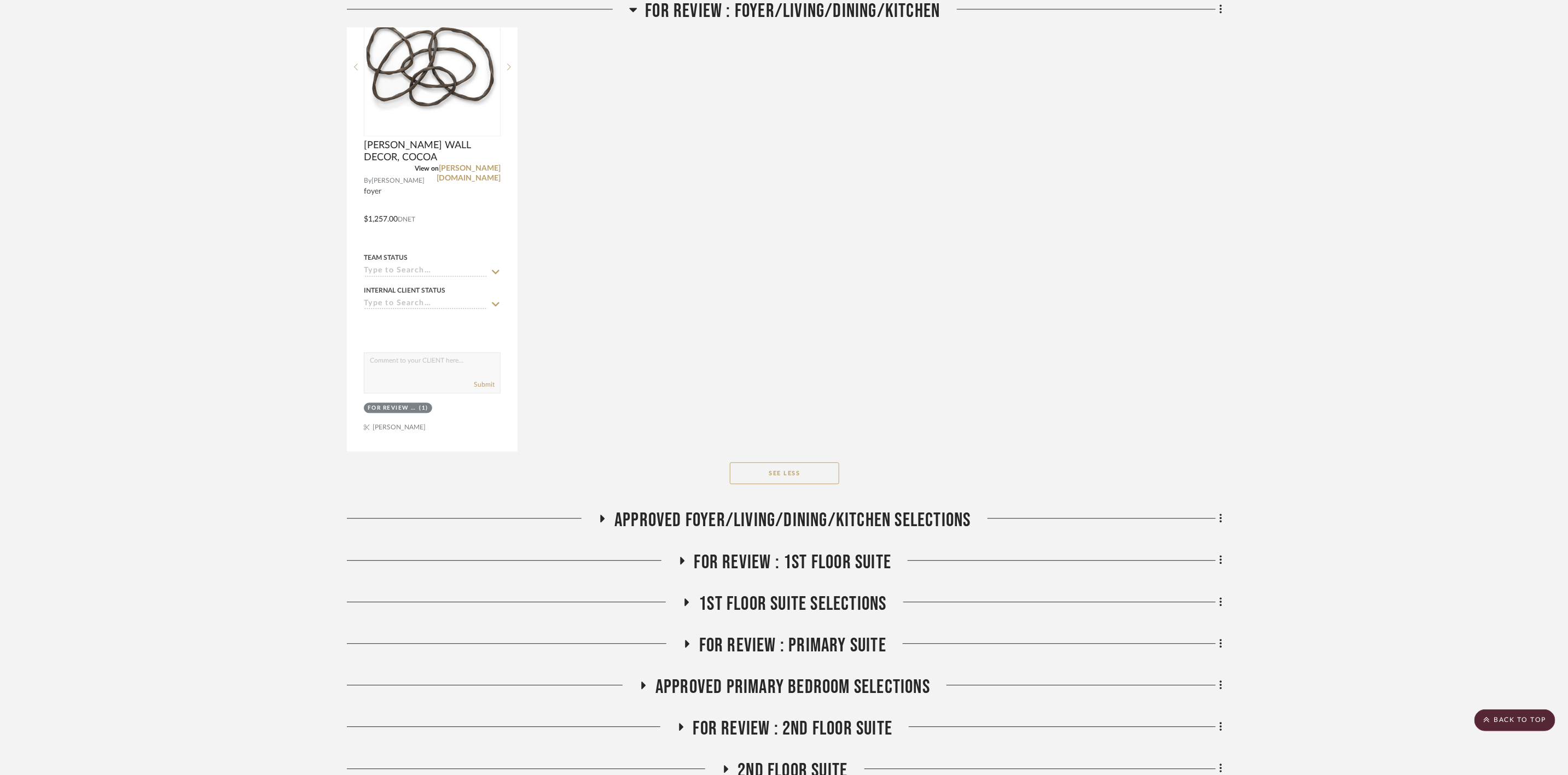
scroll to position [1887, 0]
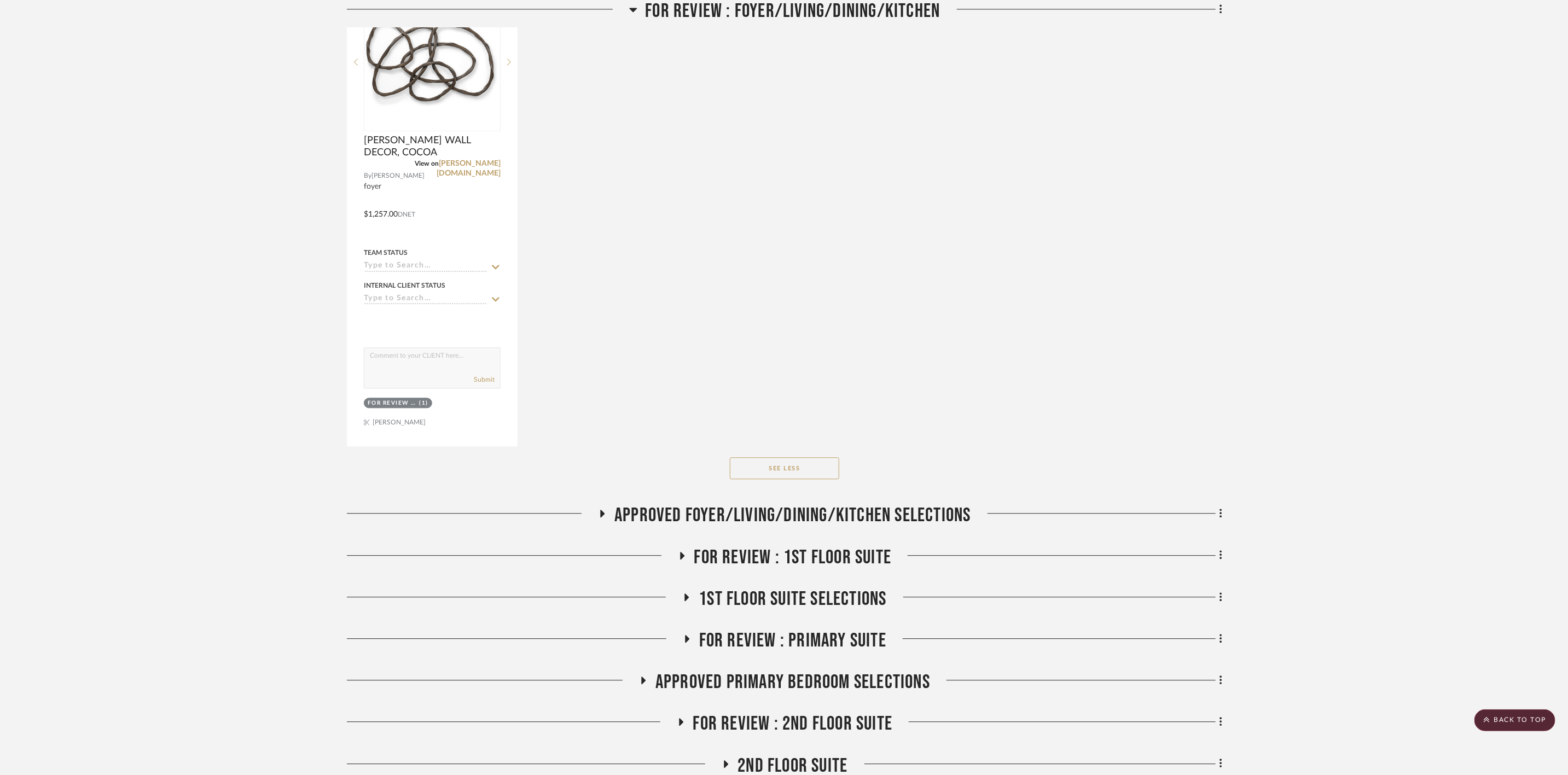
click at [930, 504] on span "APPROVED FOYER/LIVING/DINING/KITCHEN SELECTIONS" at bounding box center [793, 516] width 356 height 24
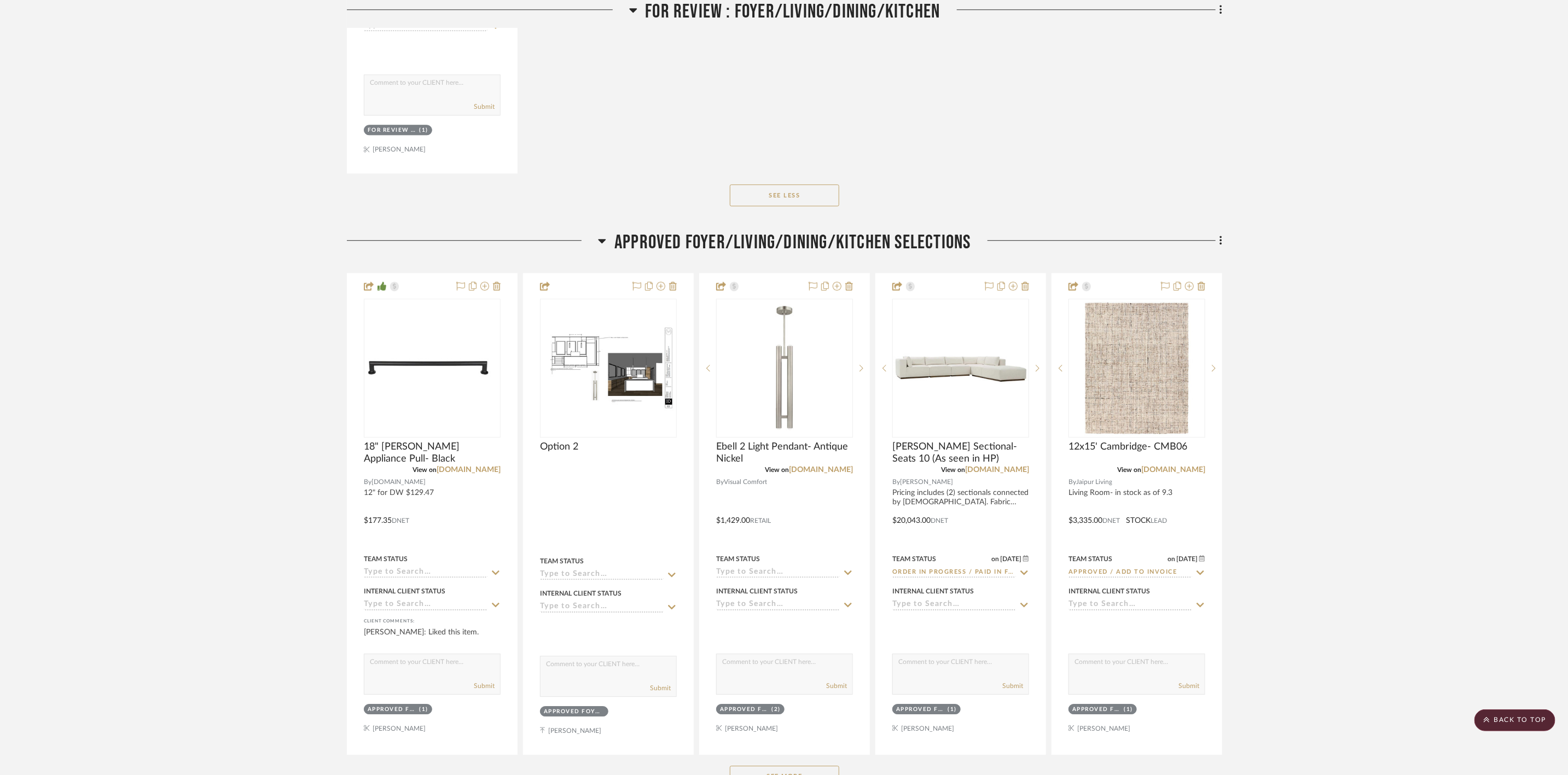
scroll to position [2214, 0]
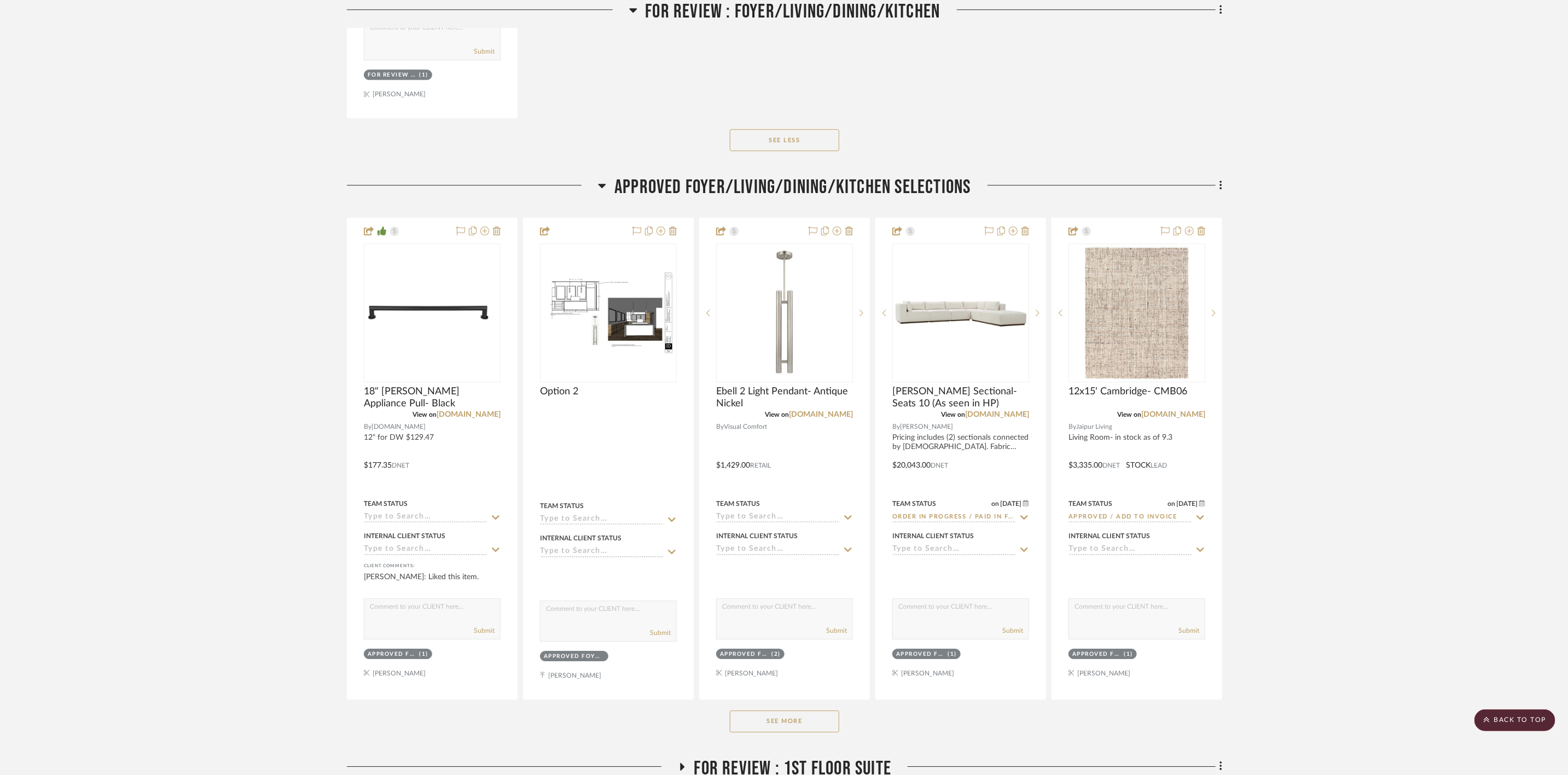
click at [823, 710] on button "See More" at bounding box center [784, 721] width 110 height 22
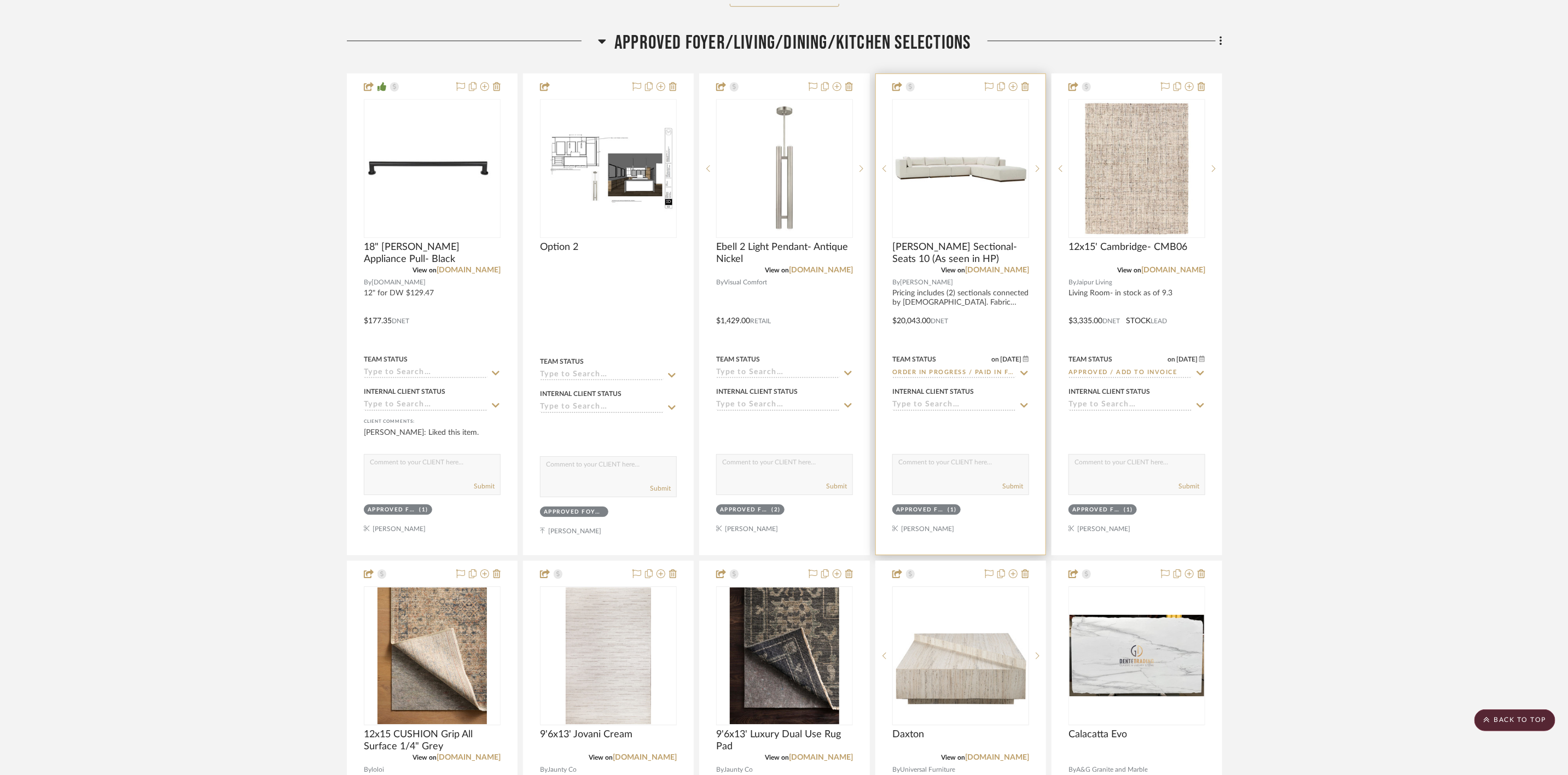
scroll to position [2297, 0]
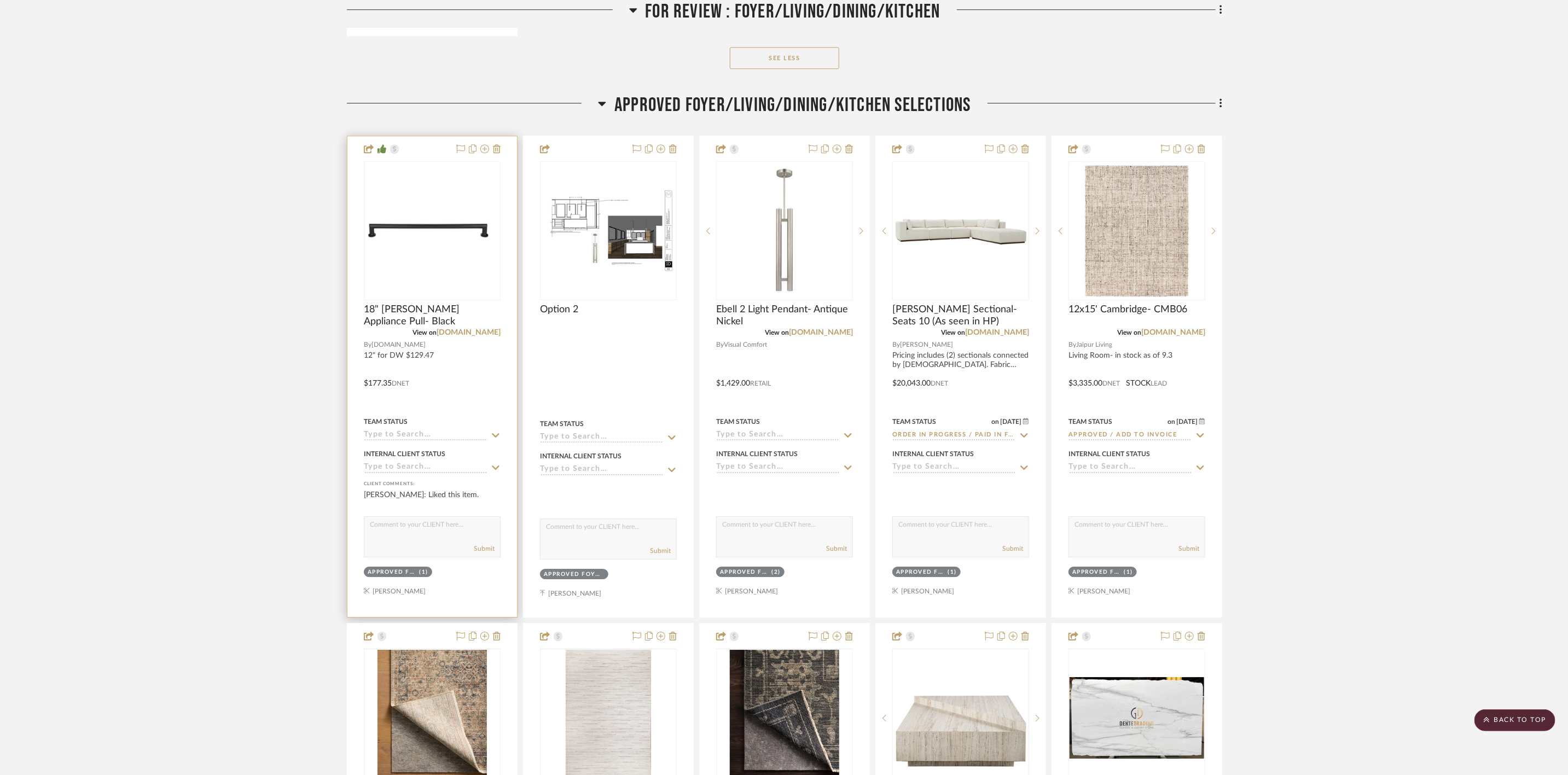
click at [473, 218] on img "0" at bounding box center [432, 231] width 134 height 26
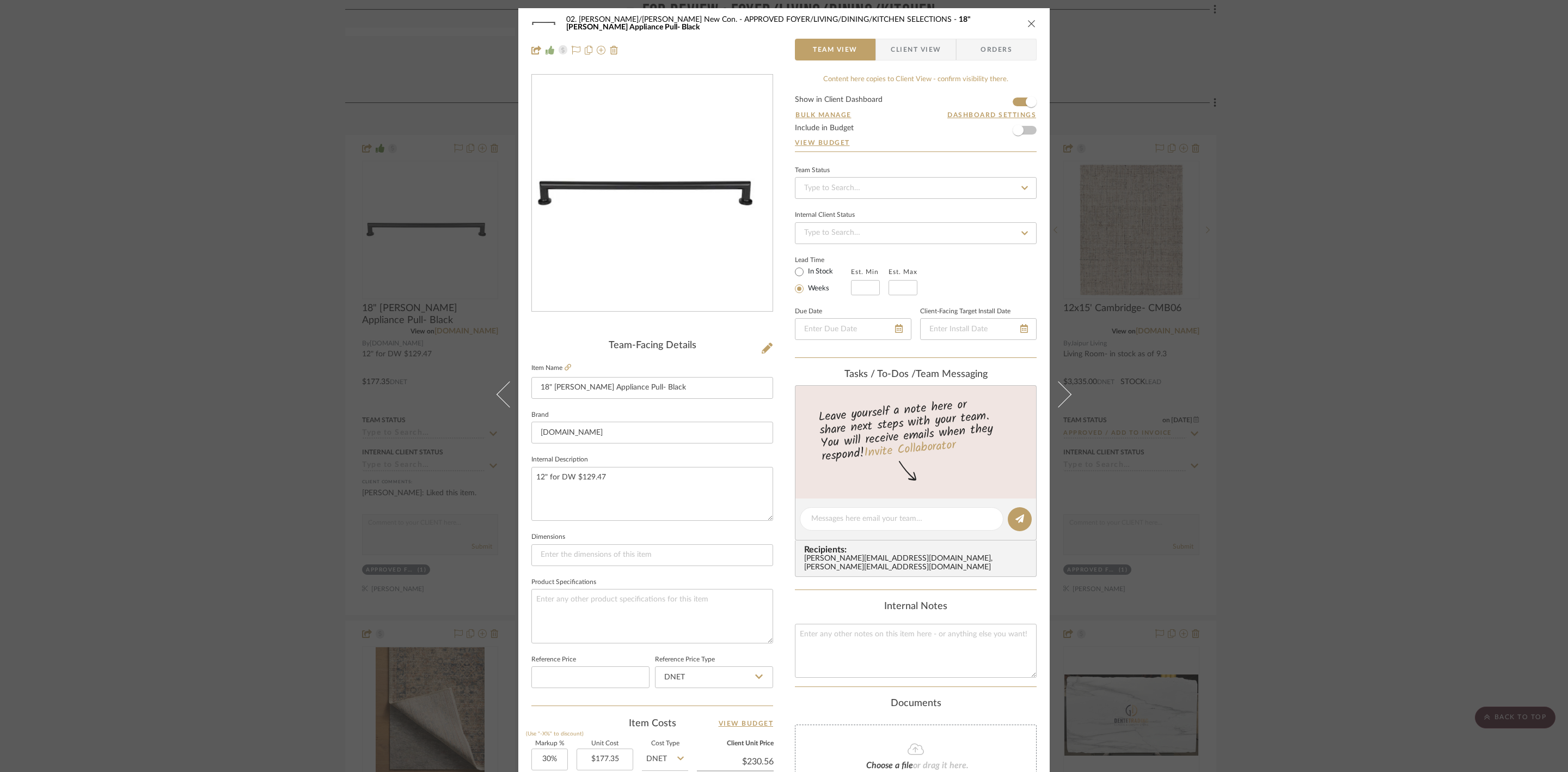
click at [928, 37] on div "02. Mazzarelli/Rothstein New Con. APPROVED FOYER/LIVING/DINING/KITCHEN SELECTIO…" at bounding box center [784, 36] width 531 height 57
click at [928, 42] on span "Client View" at bounding box center [916, 50] width 50 height 22
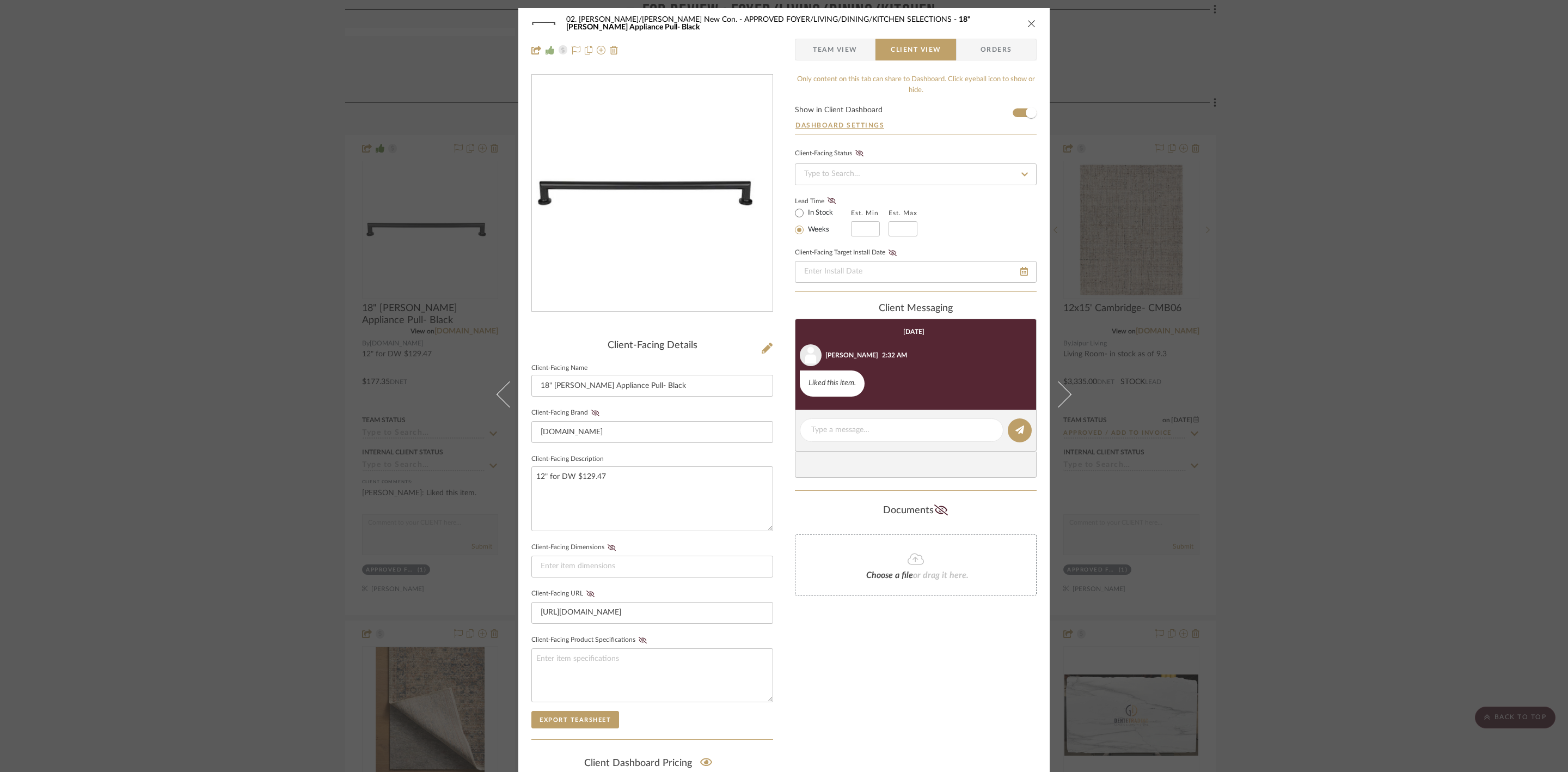
click at [923, 445] on editor-of-message at bounding box center [915, 430] width 241 height 42
click at [927, 436] on textarea at bounding box center [901, 430] width 180 height 11
type textarea "in brushed nickel"
click at [1021, 435] on button at bounding box center [1020, 430] width 24 height 24
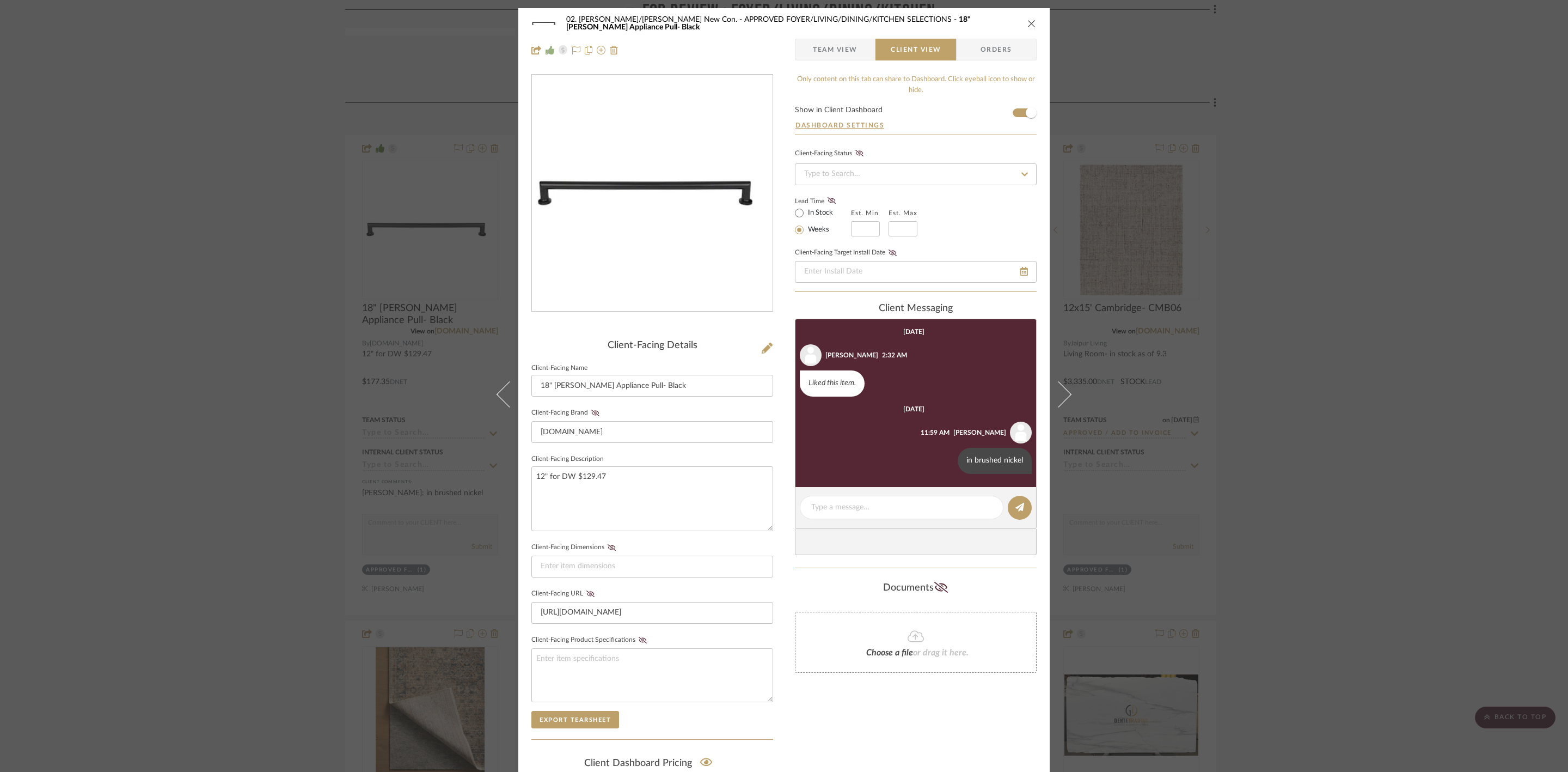
click at [1282, 272] on div "02. Mazzarelli/Rothstein New Con. APPROVED FOYER/LIVING/DINING/KITCHEN SELECTIO…" at bounding box center [784, 386] width 1568 height 772
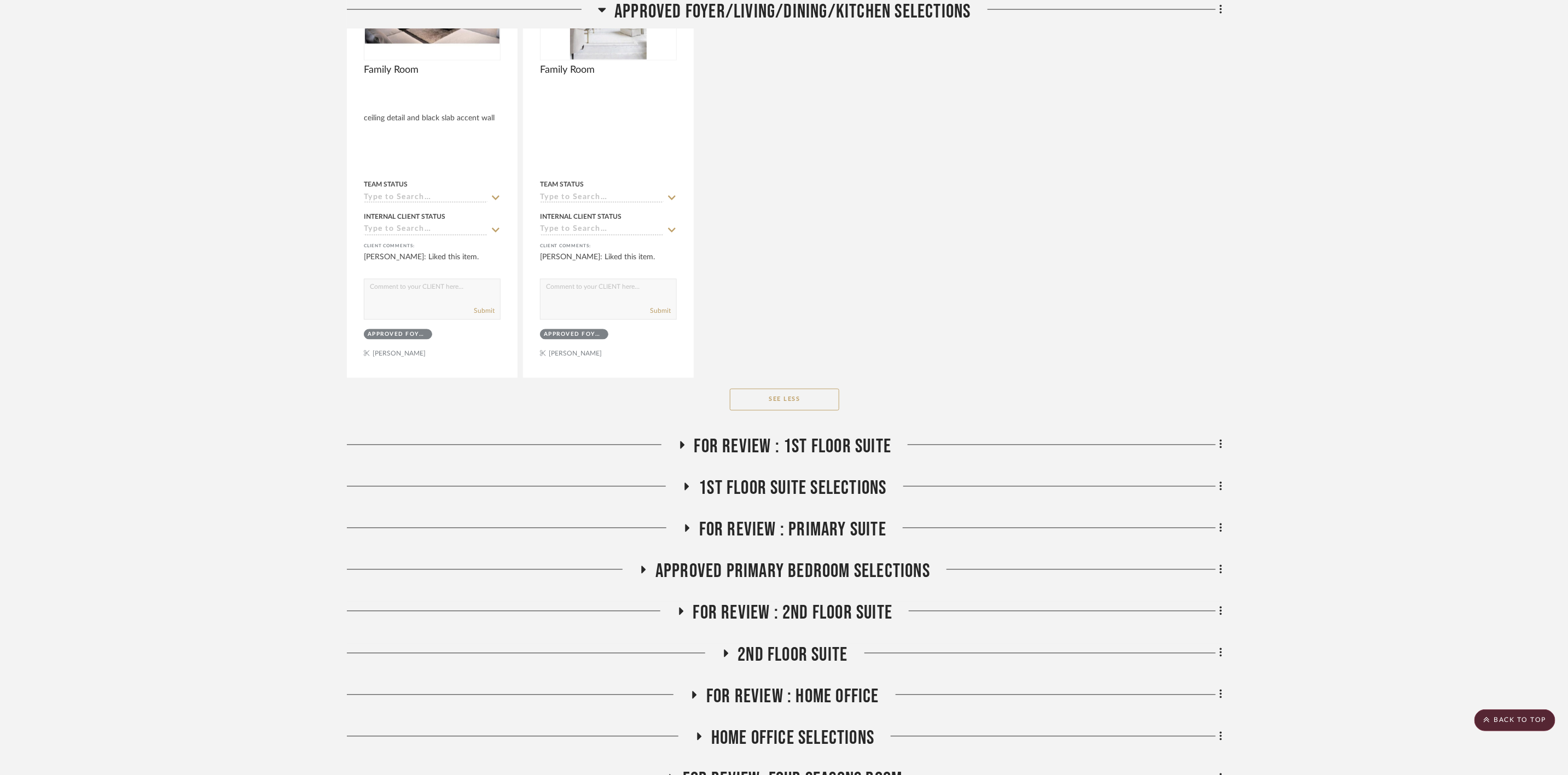
scroll to position [4511, 0]
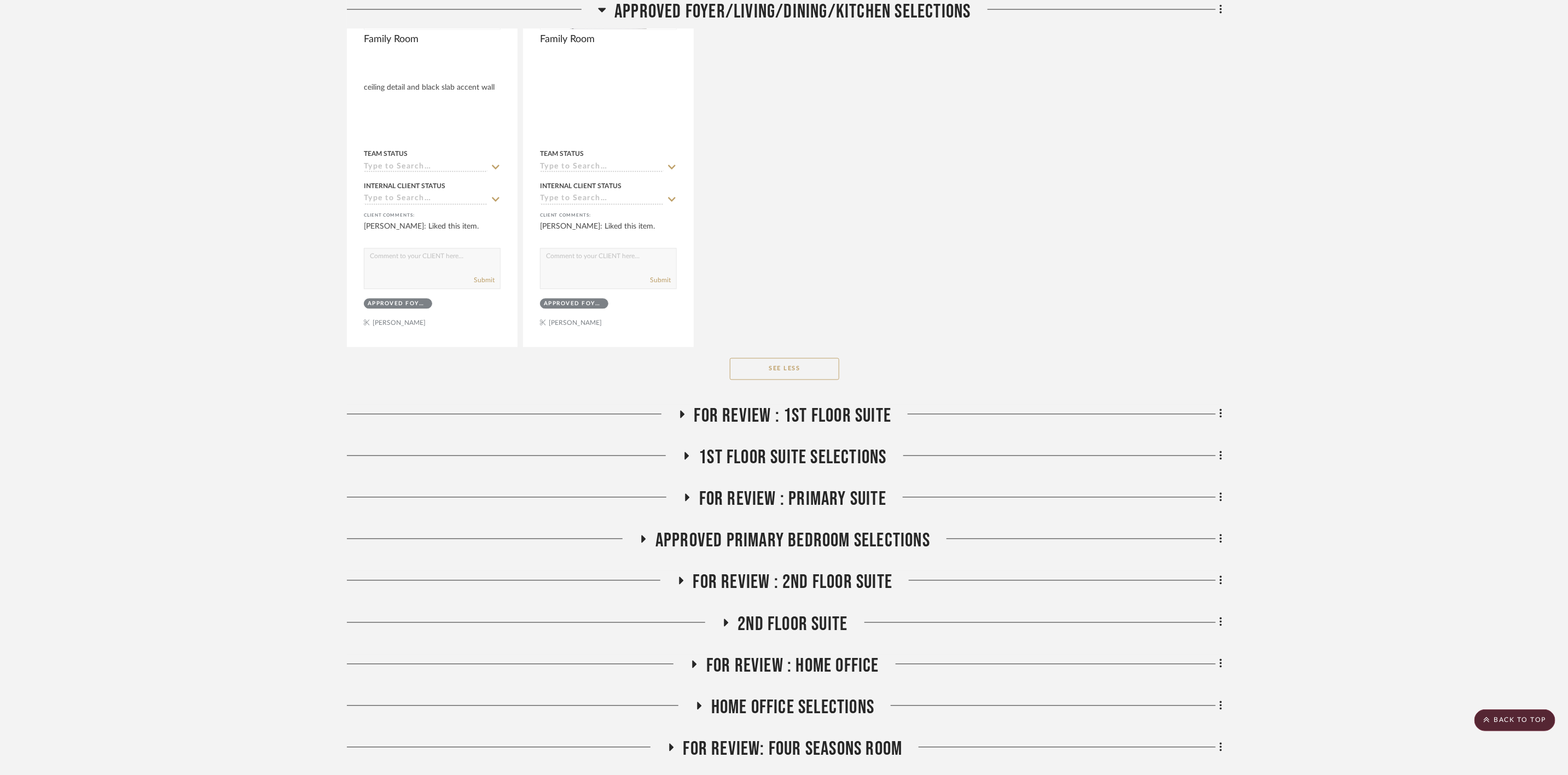
click at [859, 405] on span "FOR REVIEW : 1st Floor Suite" at bounding box center [793, 417] width 197 height 24
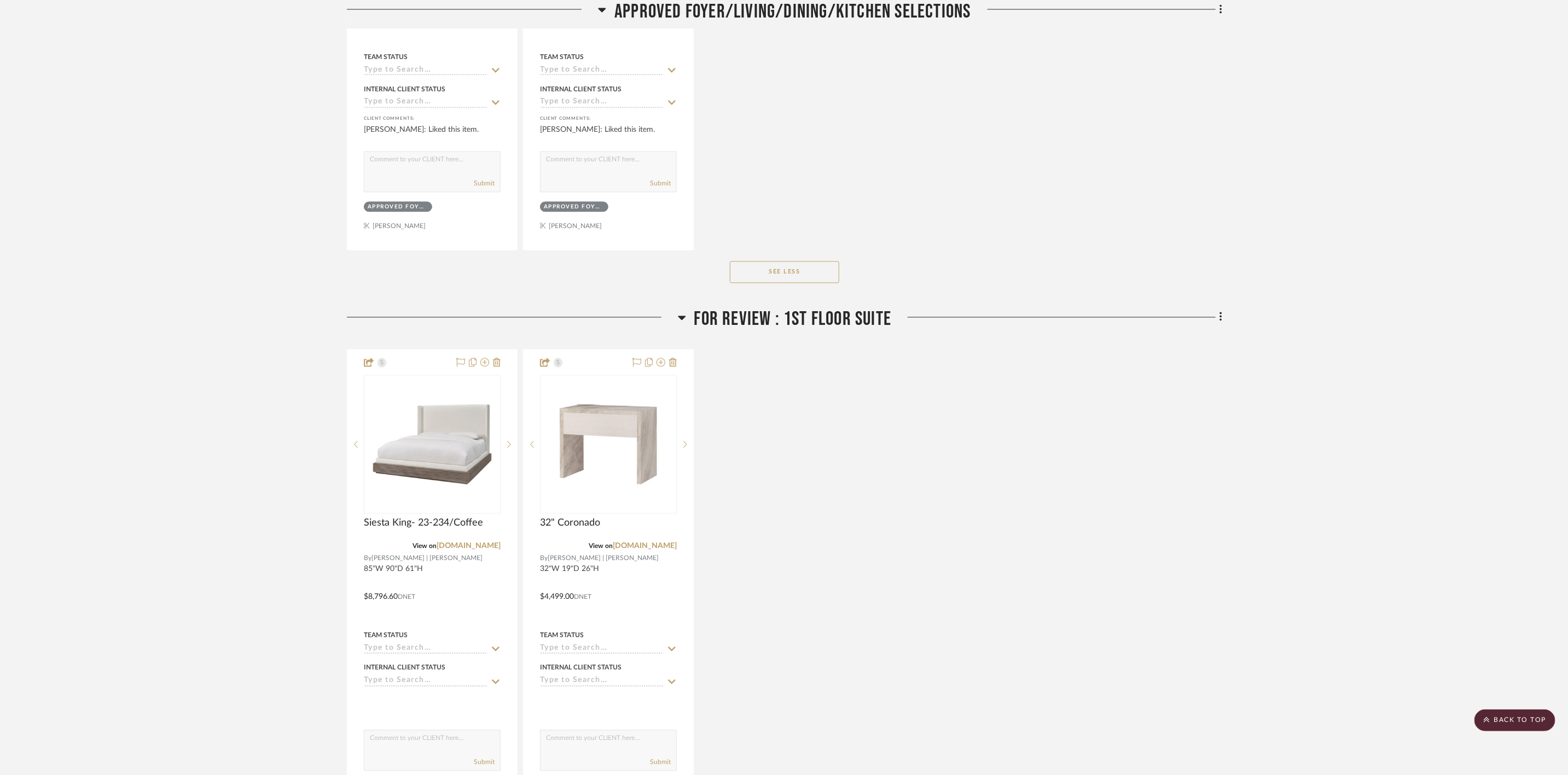
scroll to position [4676, 0]
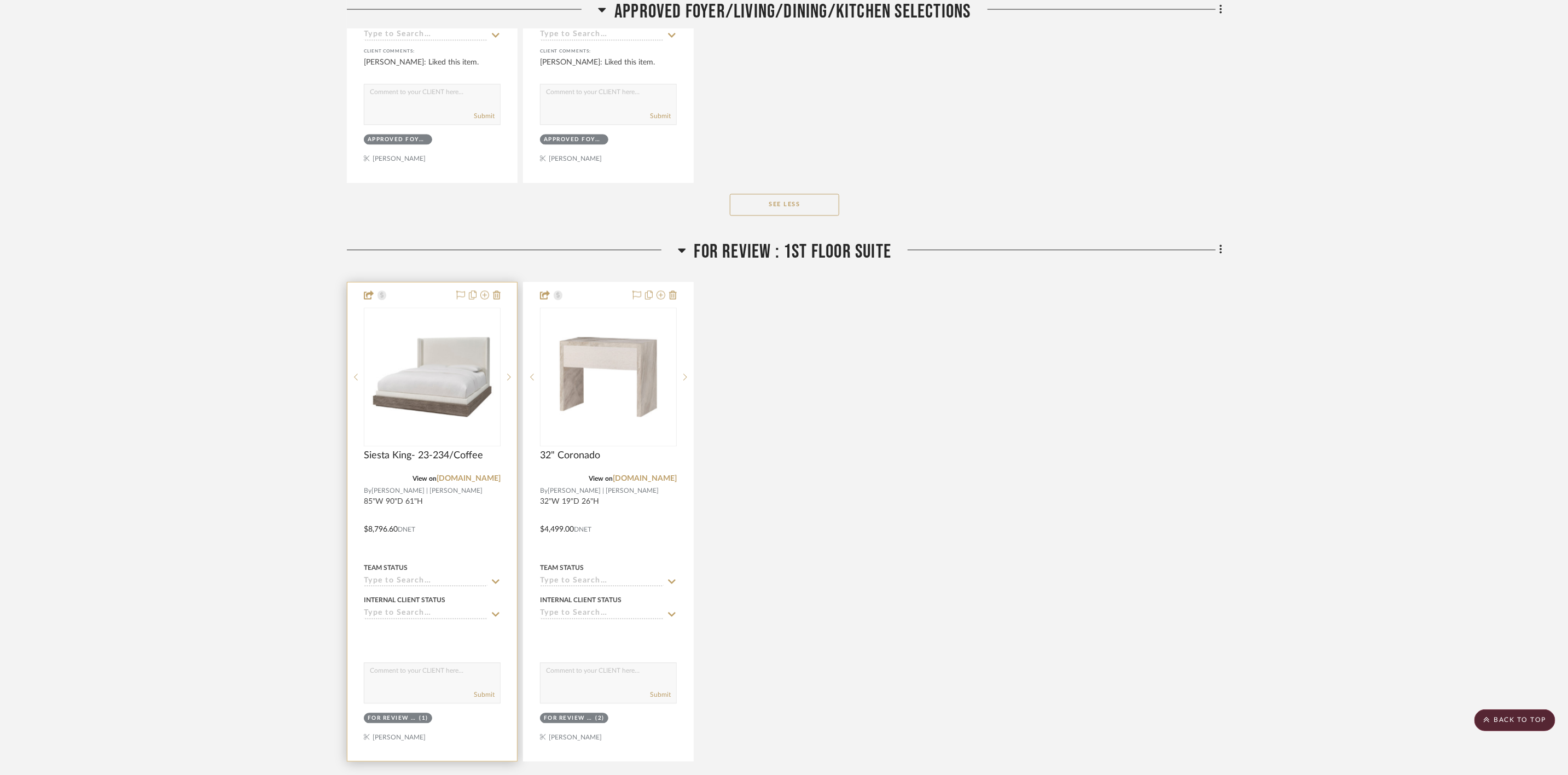
click at [442, 380] on img "0" at bounding box center [432, 378] width 134 height 80
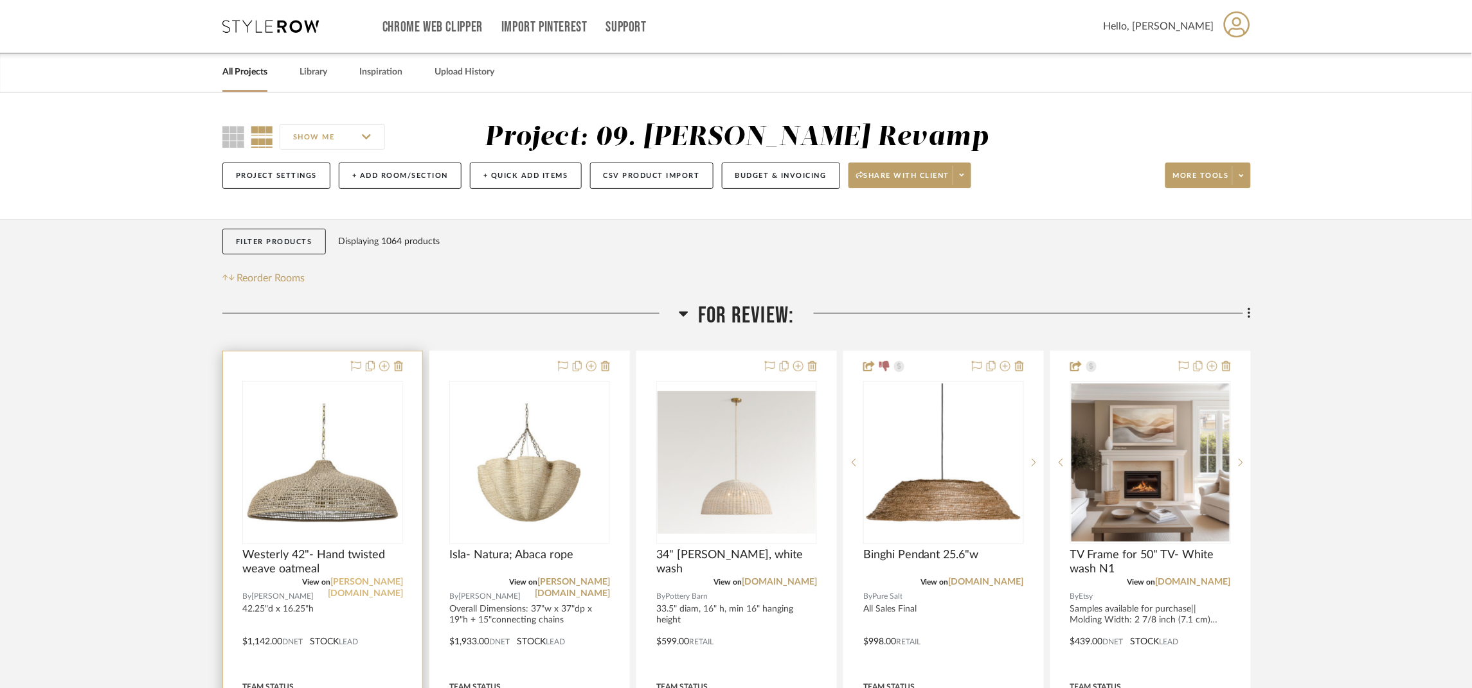
click at [385, 582] on link "[PERSON_NAME][DOMAIN_NAME]" at bounding box center [365, 588] width 75 height 21
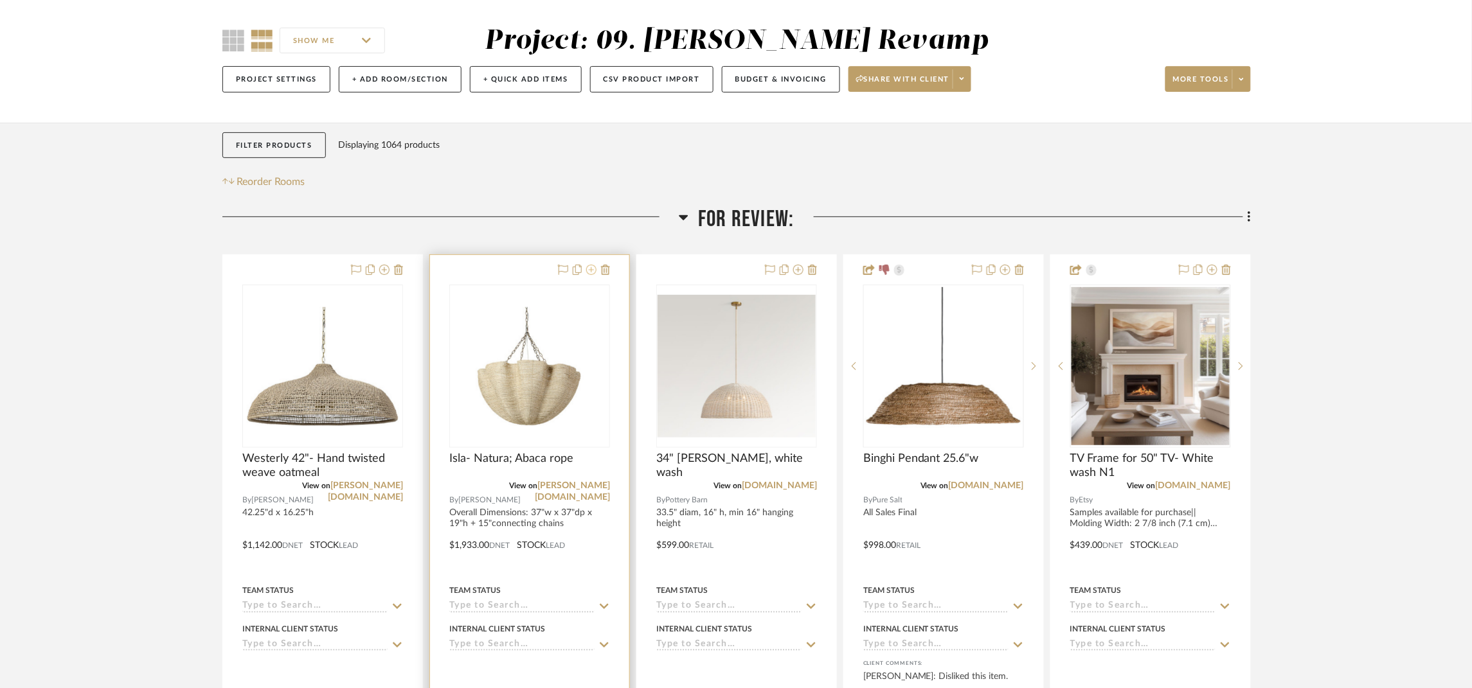
click at [588, 273] on icon at bounding box center [591, 270] width 10 height 10
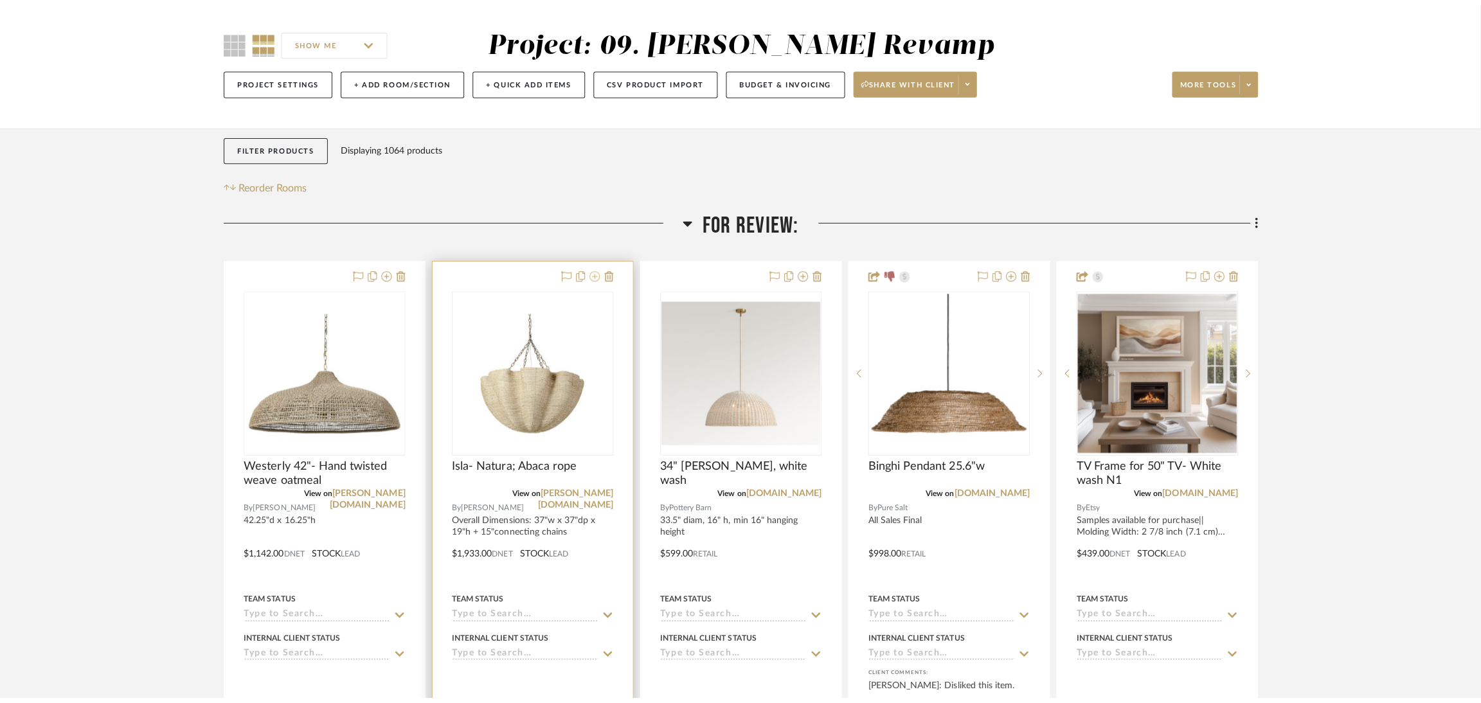
scroll to position [0, 0]
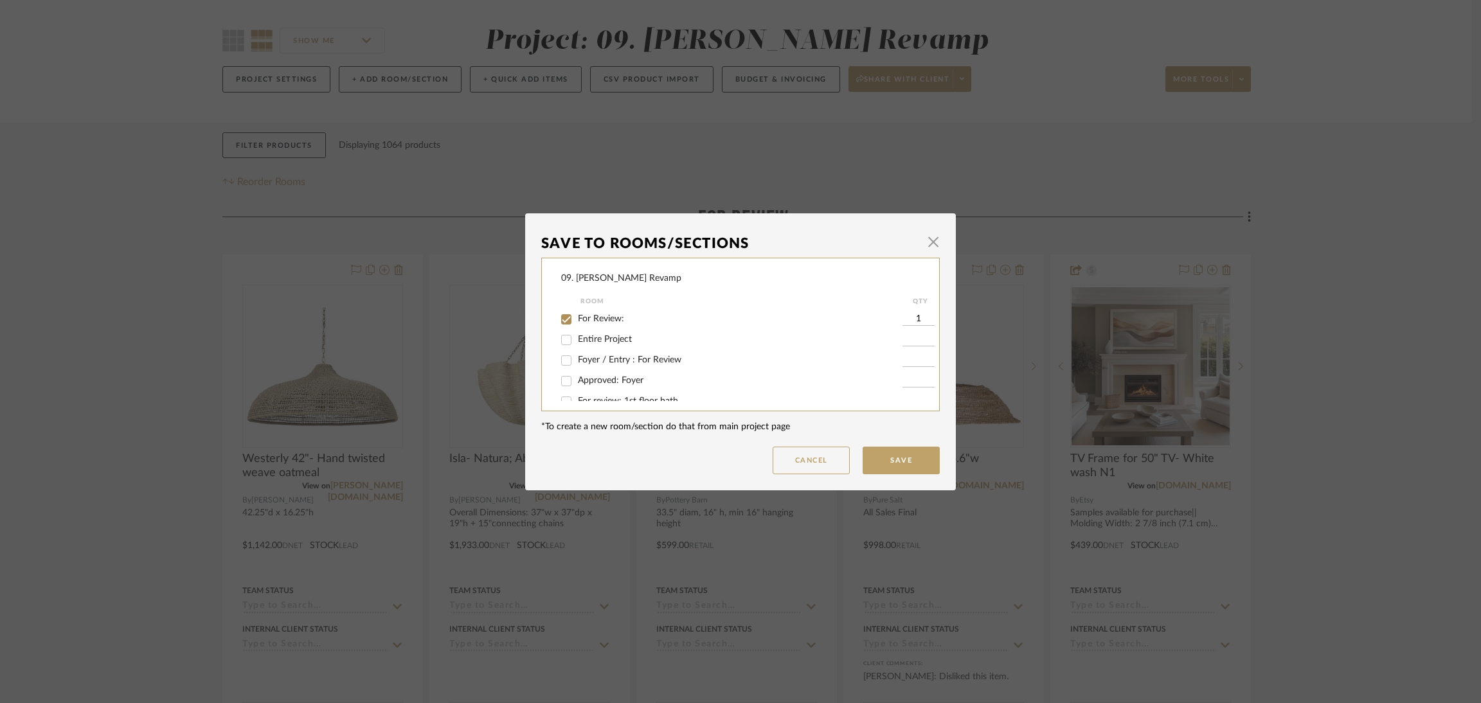
click at [606, 318] on span "For Review:" at bounding box center [601, 318] width 46 height 9
click at [577, 318] on input "For Review:" at bounding box center [566, 319] width 21 height 21
checkbox input "false"
click at [608, 386] on span "Will NOT Use" at bounding box center [605, 388] width 55 height 9
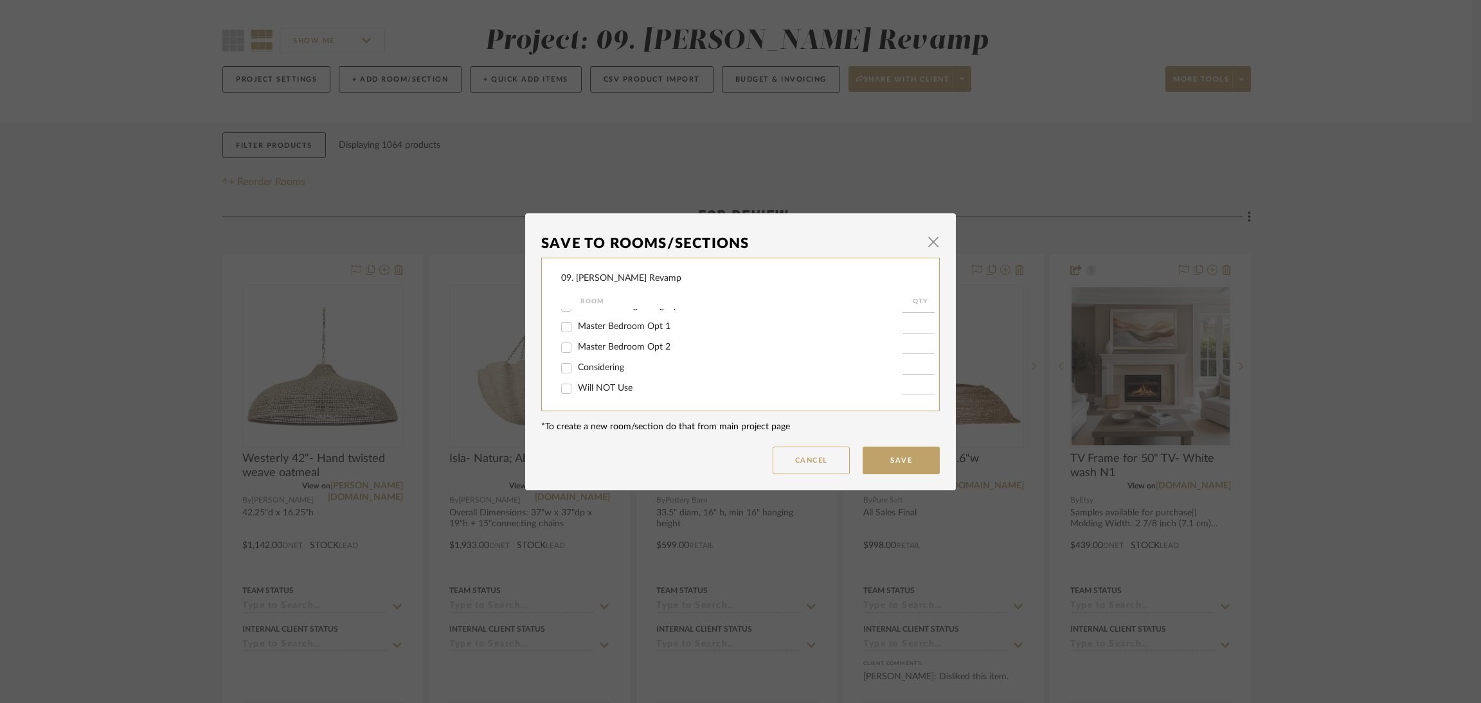
click at [577, 386] on input "Will NOT Use" at bounding box center [566, 389] width 21 height 21
checkbox input "true"
type input "1"
click at [920, 462] on button "Save" at bounding box center [901, 461] width 77 height 28
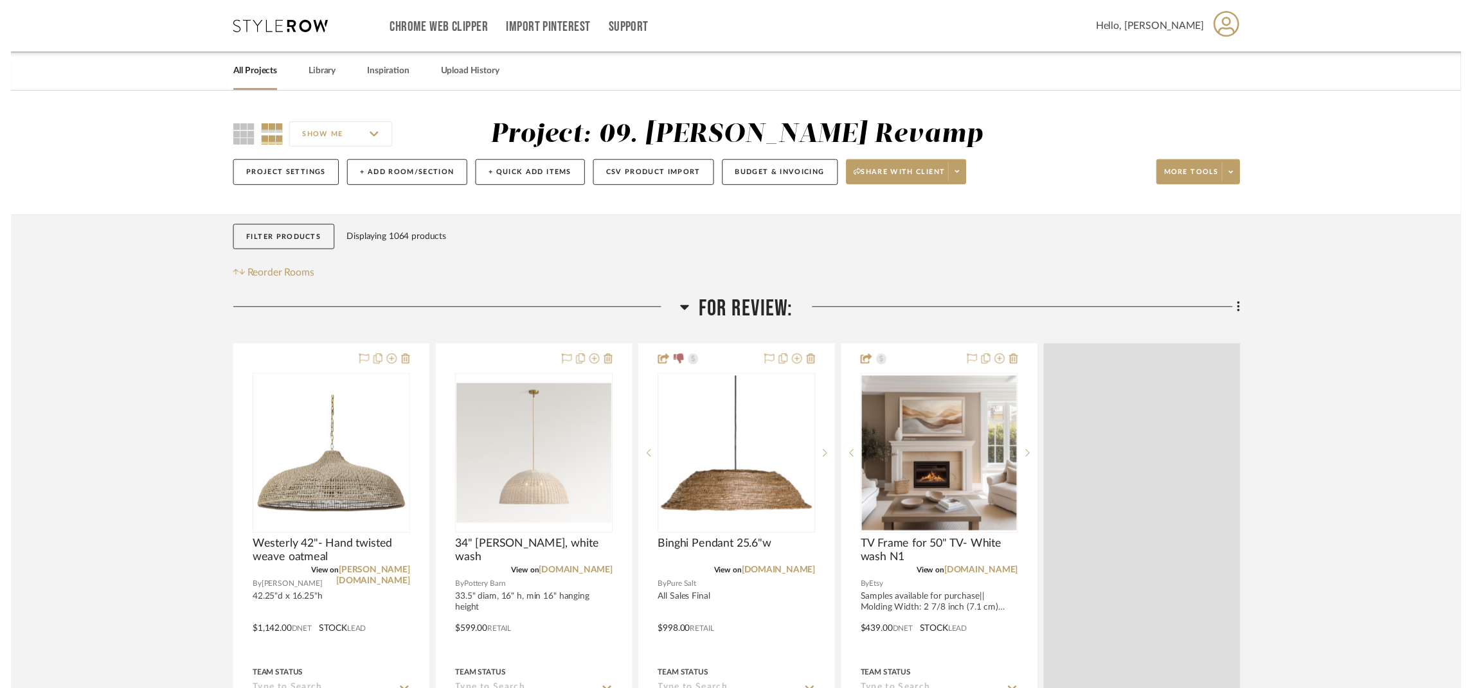
scroll to position [96, 0]
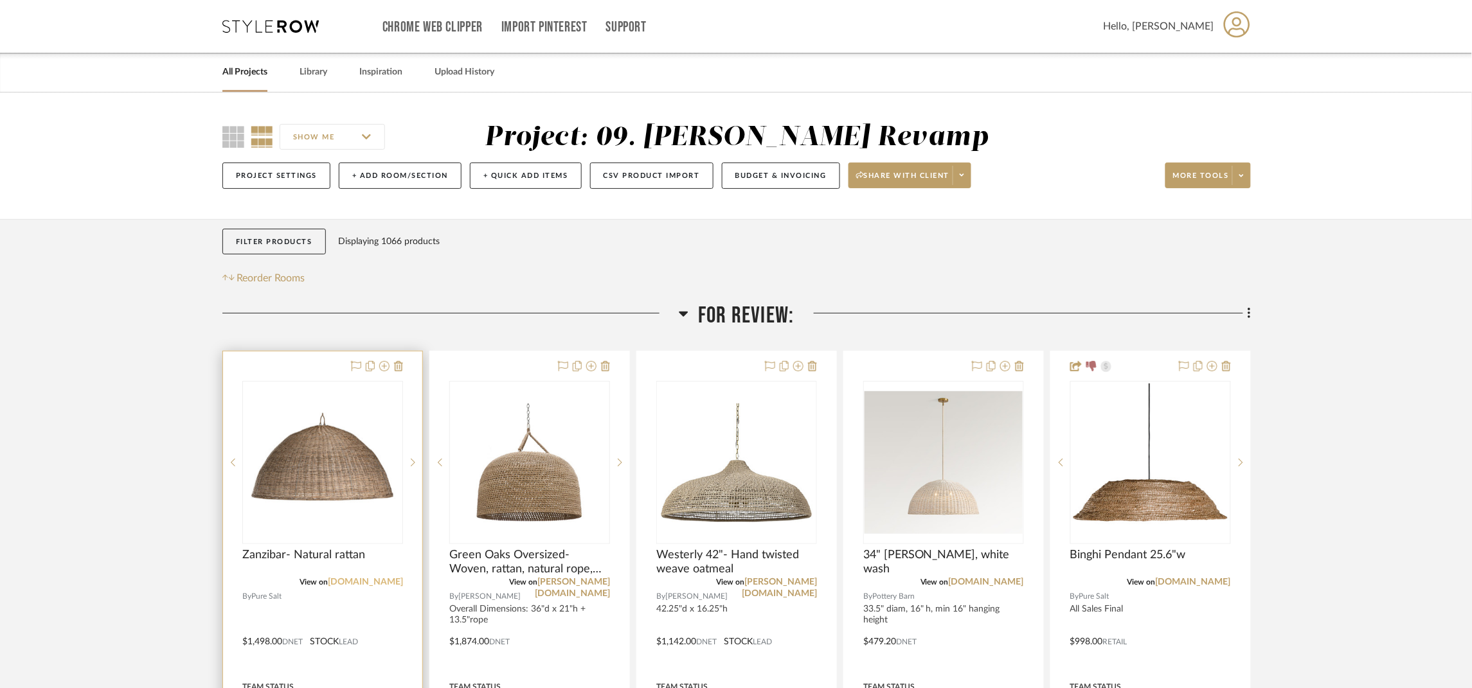
click at [363, 584] on link "[DOMAIN_NAME]" at bounding box center [365, 582] width 75 height 9
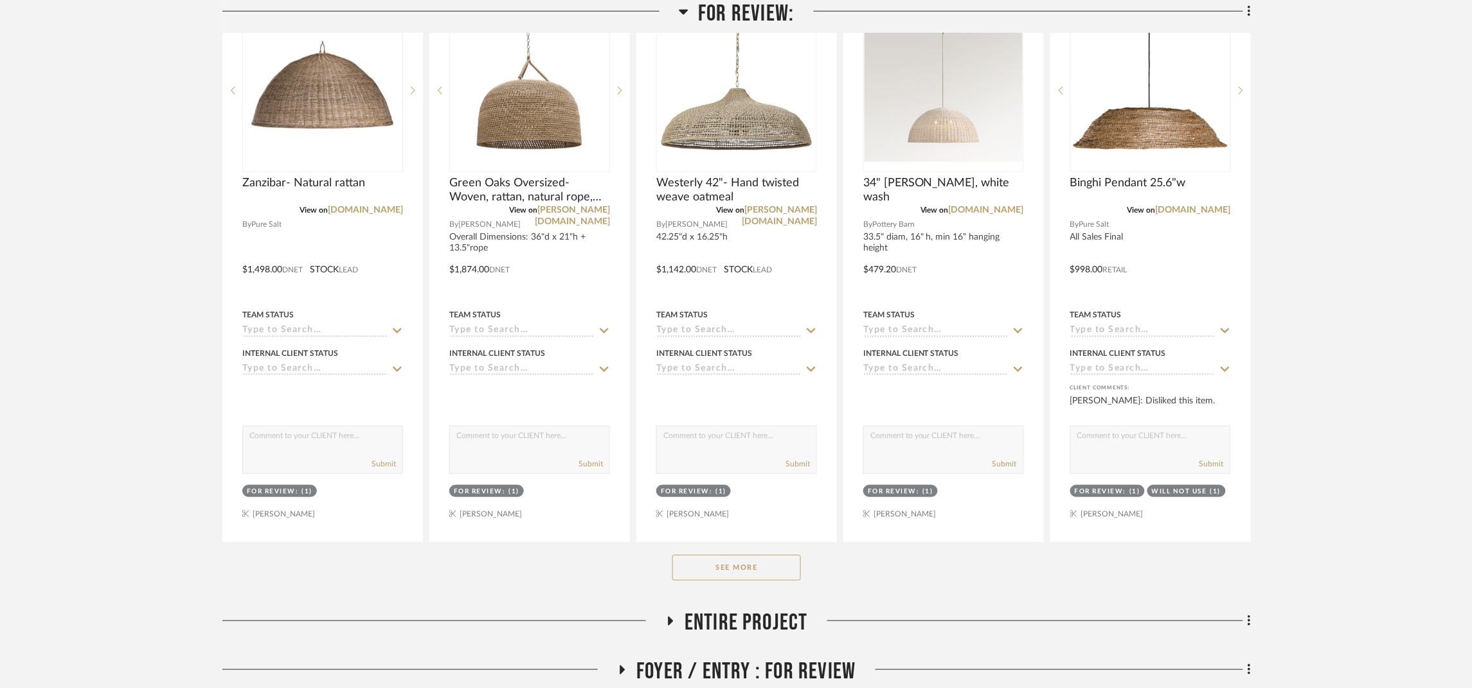
scroll to position [386, 0]
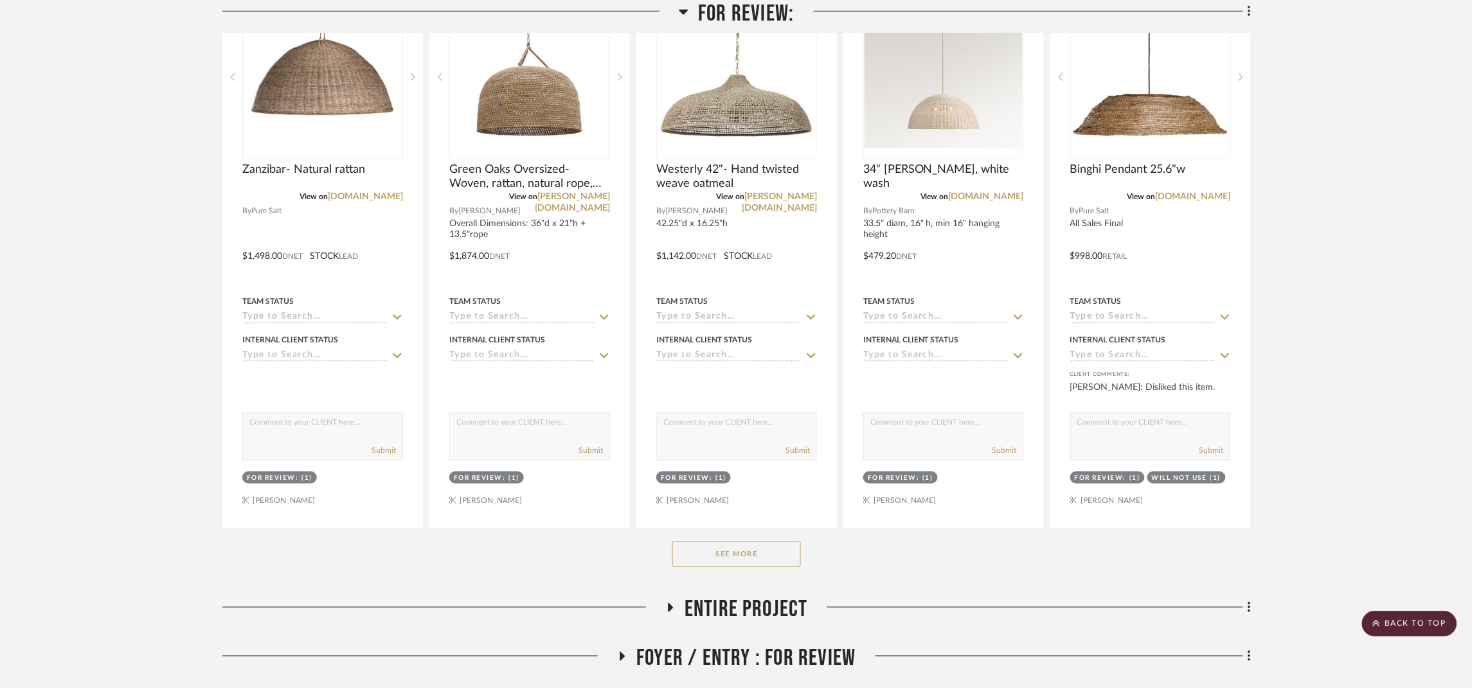
click at [760, 557] on button "See More" at bounding box center [736, 555] width 129 height 26
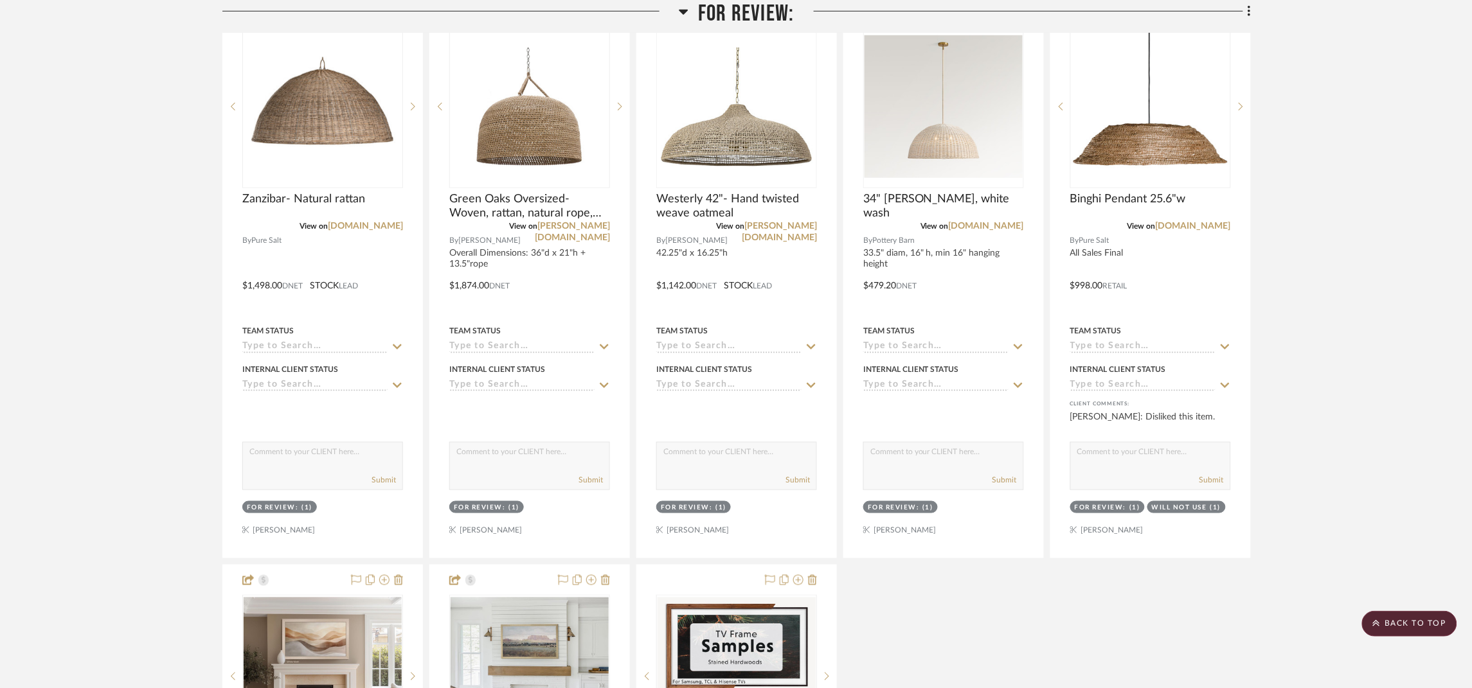
scroll to position [289, 0]
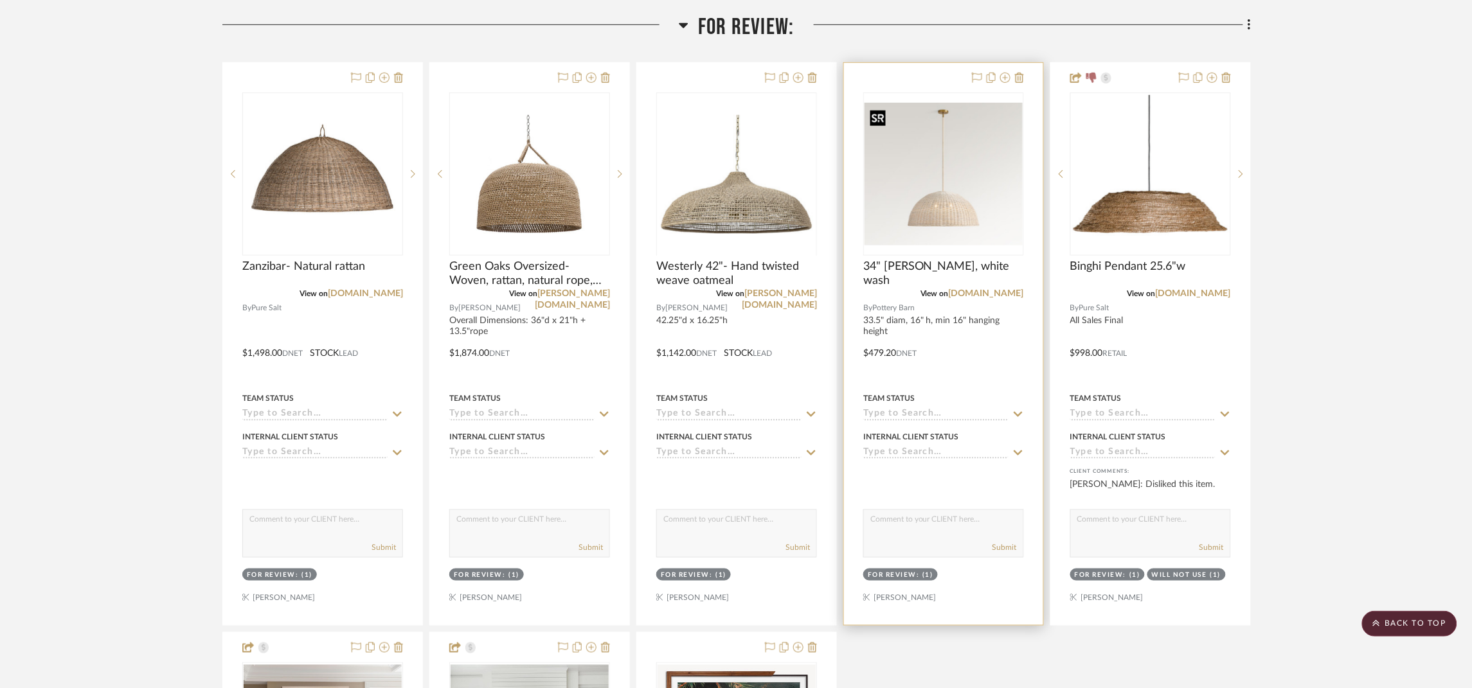
click at [893, 209] on img "0" at bounding box center [944, 174] width 158 height 142
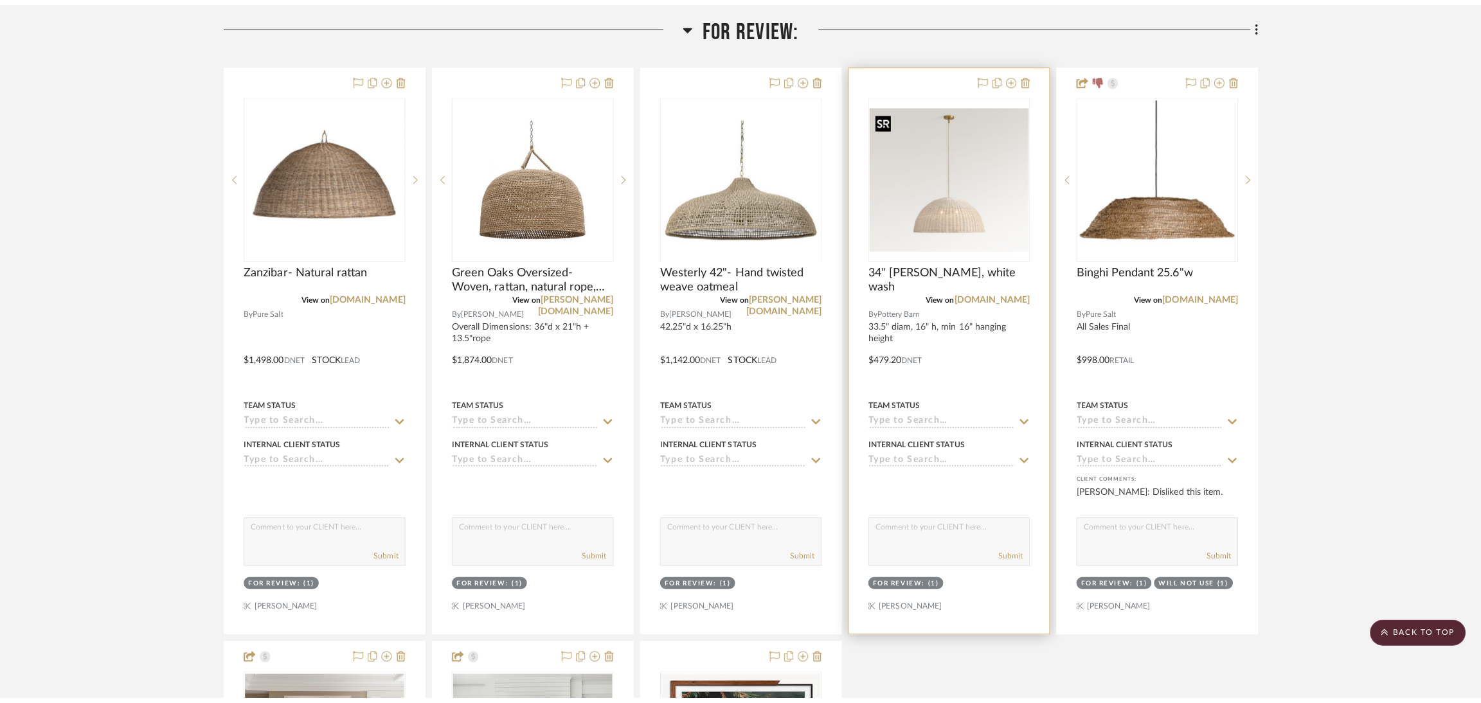
scroll to position [0, 0]
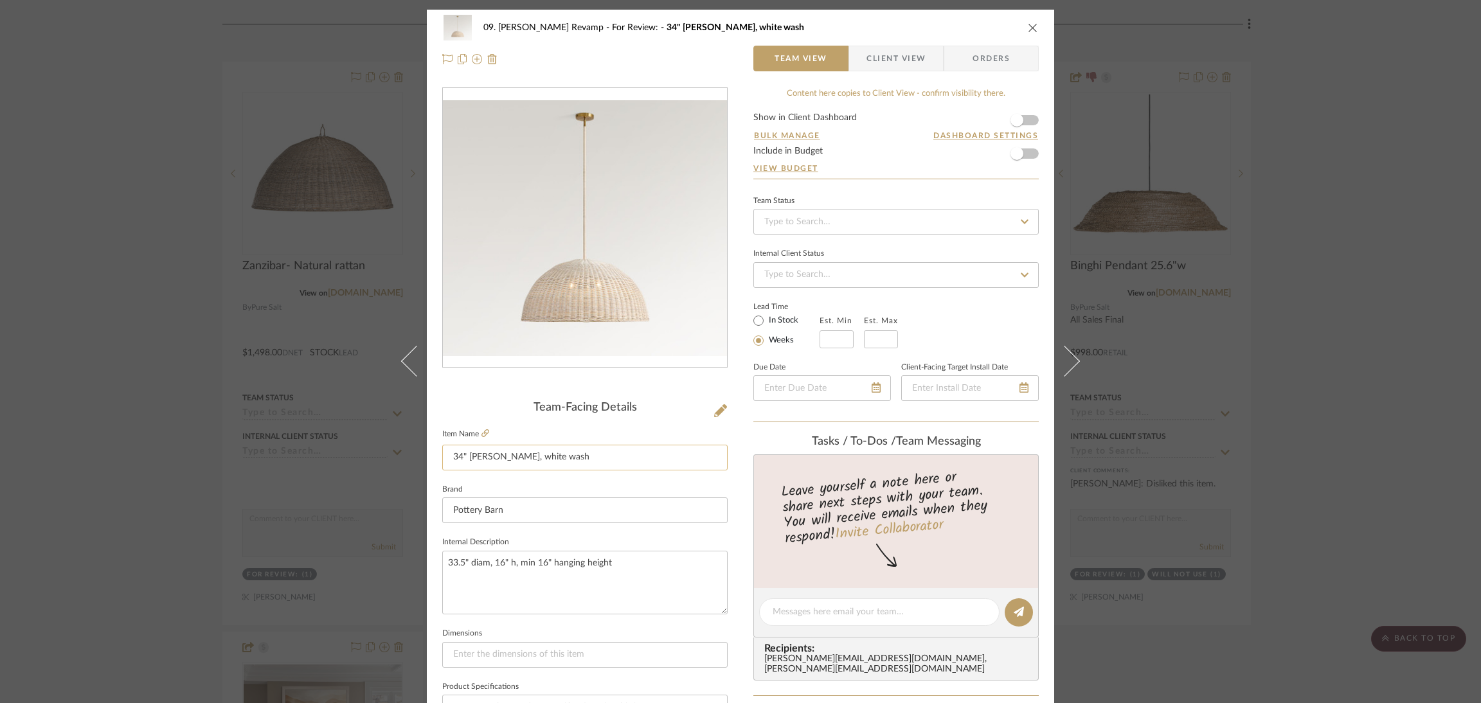
drag, startPoint x: 492, startPoint y: 456, endPoint x: 448, endPoint y: 453, distance: 44.5
click at [448, 453] on input "34" Marion - Woven, white wash" at bounding box center [584, 458] width 285 height 26
click at [1293, 205] on div "09. Jones Revamp For Review: 34" Marion - Woven, white wash Team View Client Vi…" at bounding box center [740, 351] width 1481 height 703
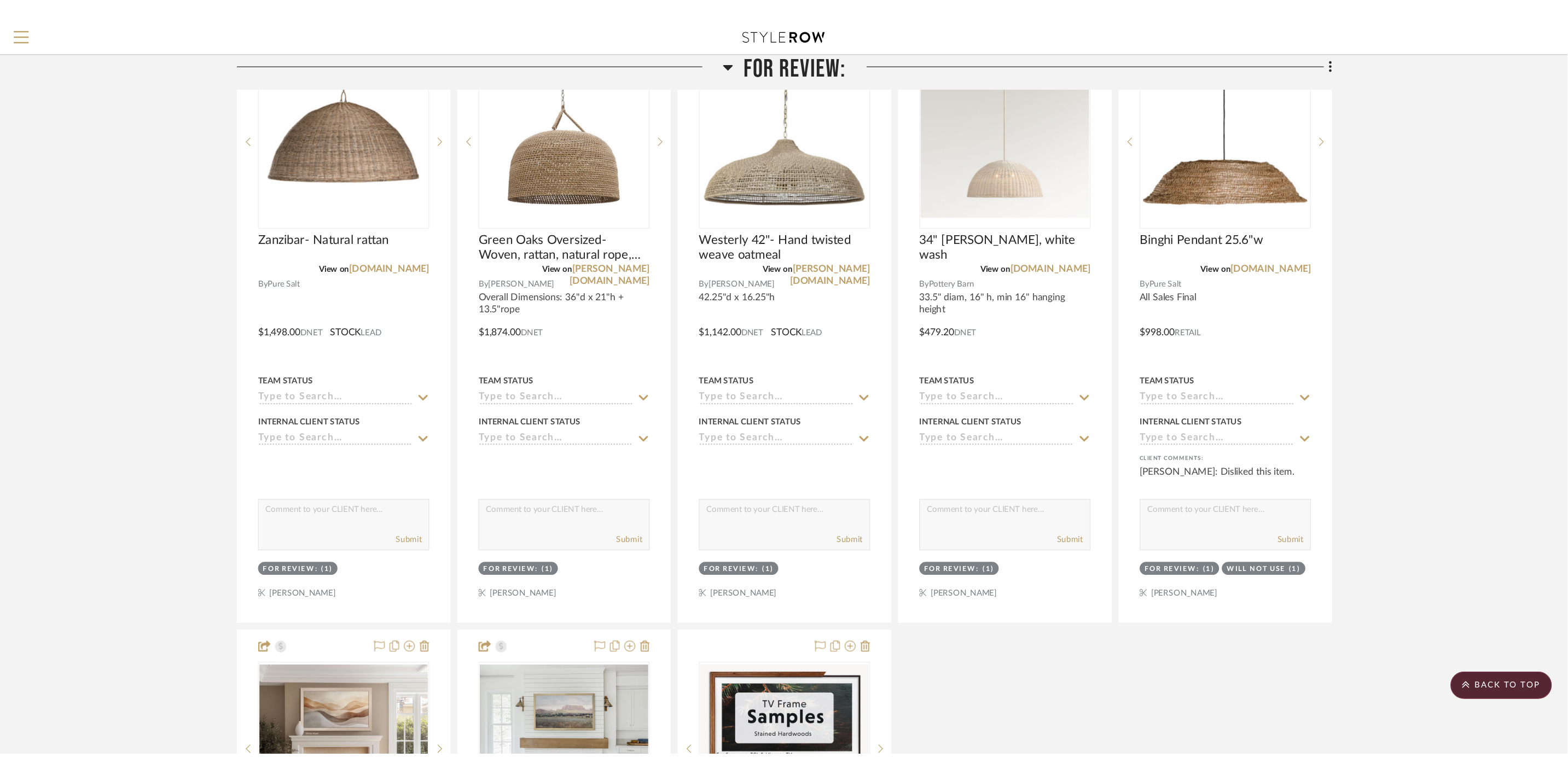
scroll to position [246, 0]
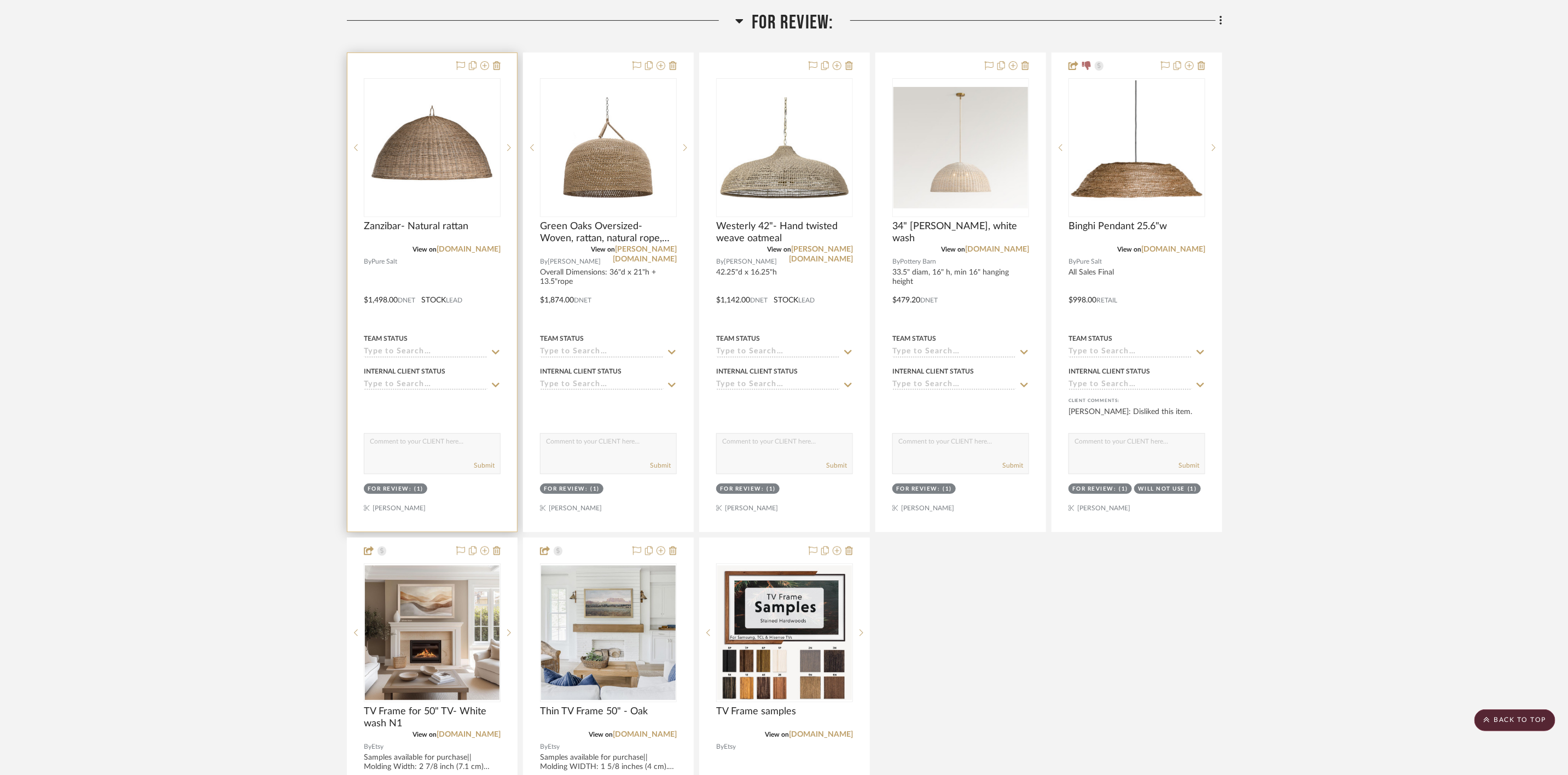
click at [485, 173] on img "0" at bounding box center [432, 147] width 134 height 134
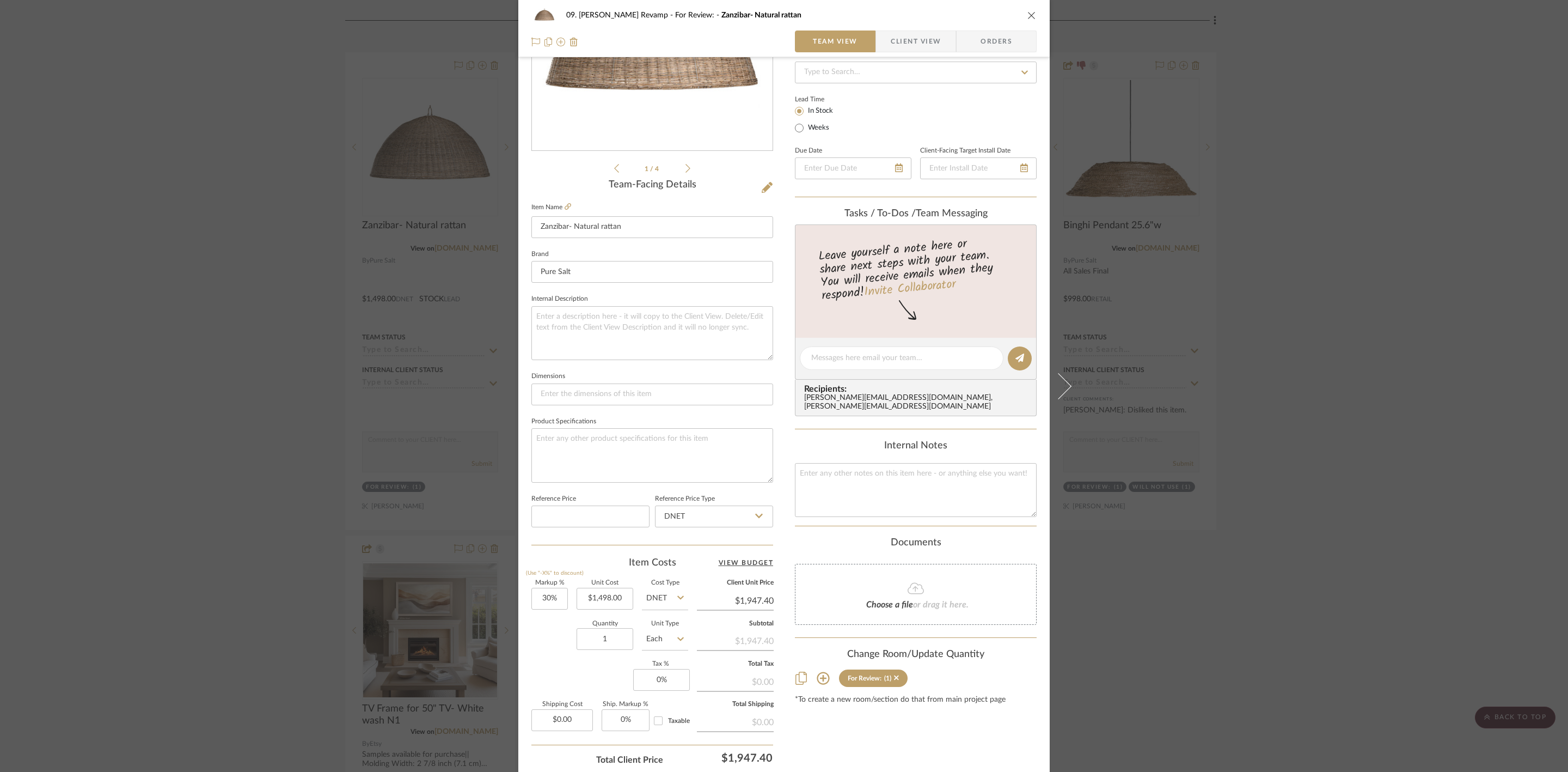
scroll to position [164, 0]
click at [1254, 381] on div "09. Jones Revamp For Review: Zanzibar- Natural rattan Team View Client View Ord…" at bounding box center [784, 386] width 1568 height 772
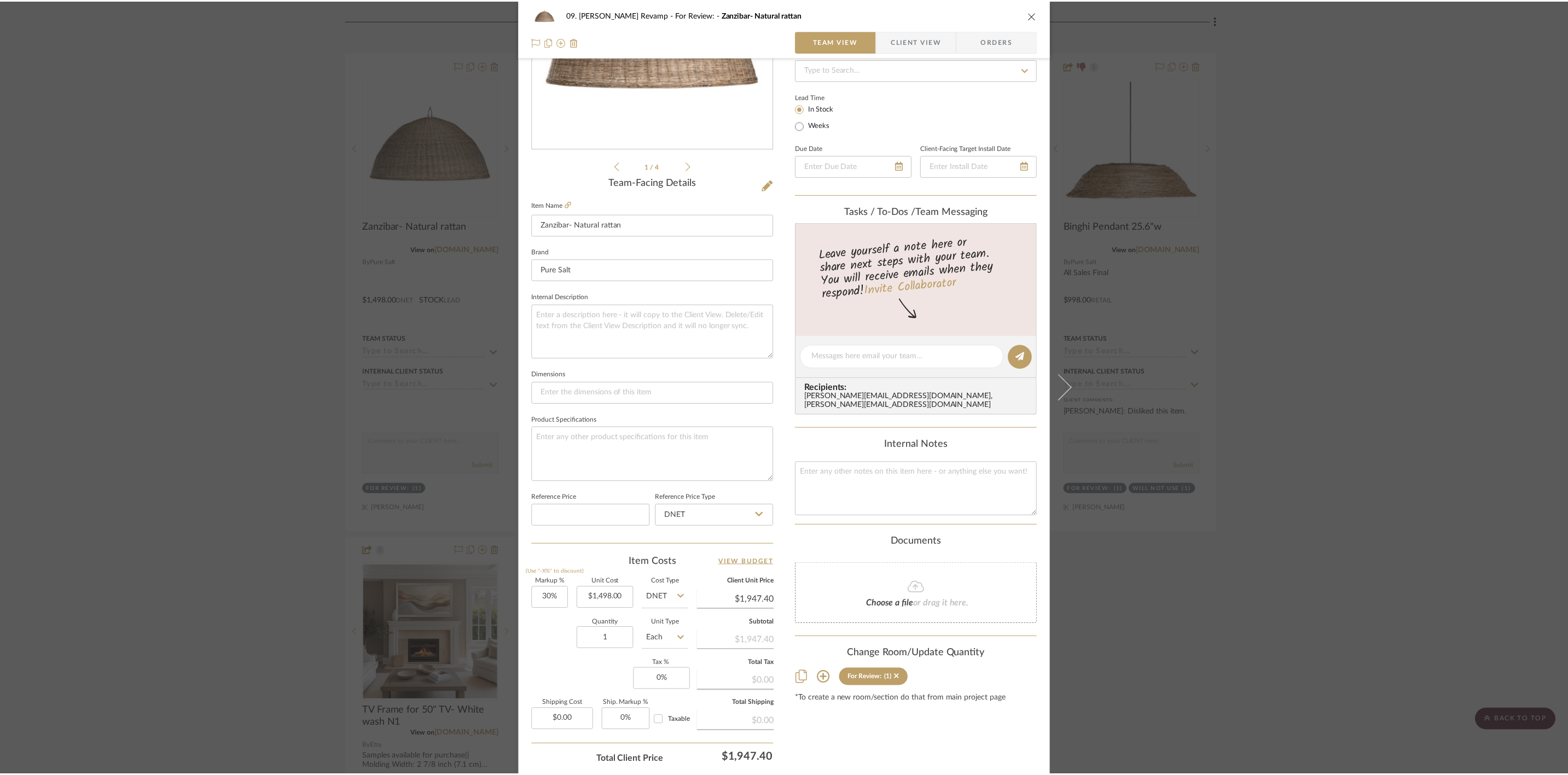
scroll to position [246, 0]
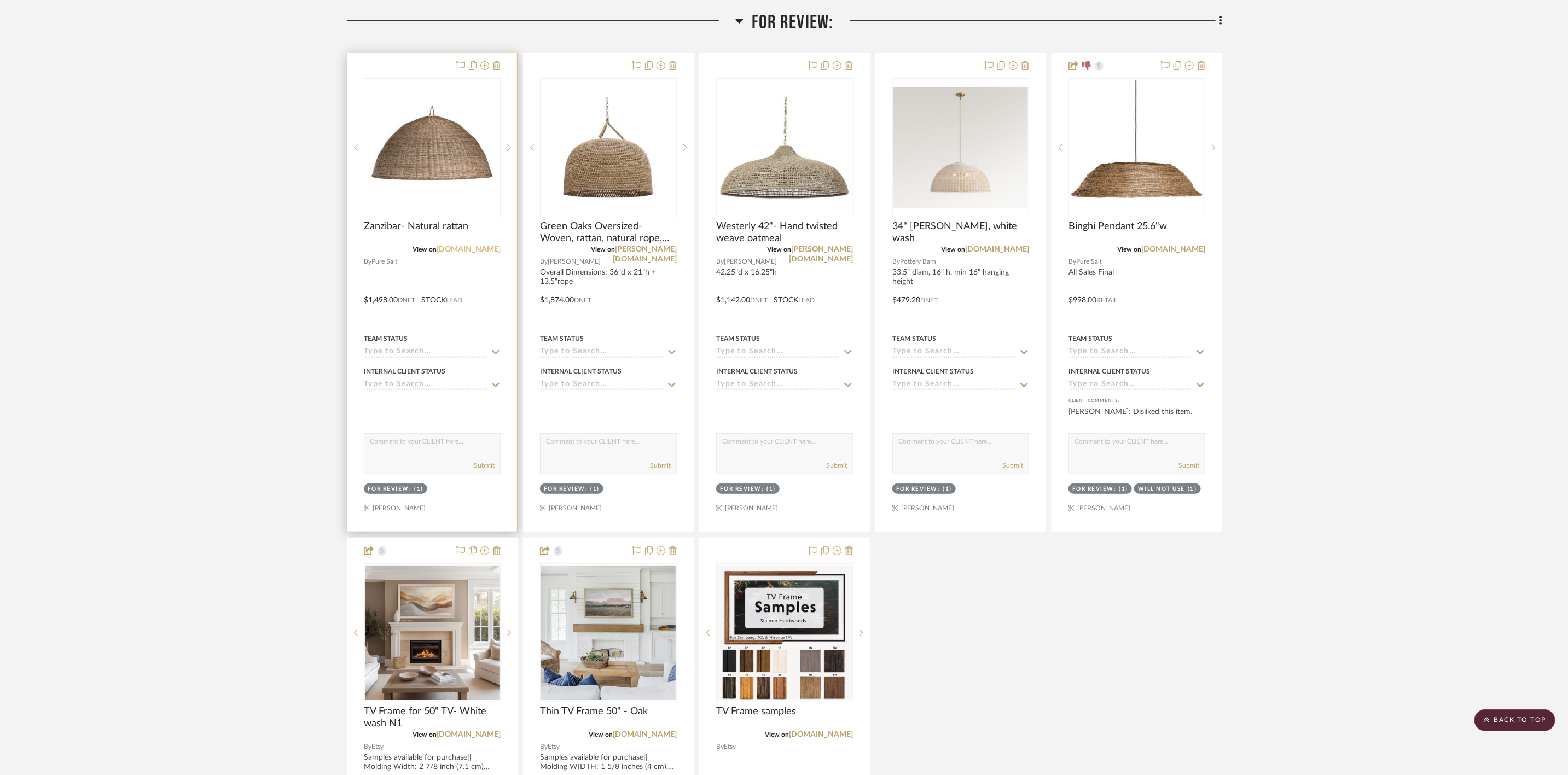
click at [470, 254] on link "puresaltinteriors.com" at bounding box center [468, 249] width 64 height 8
click at [429, 161] on img "0" at bounding box center [432, 147] width 134 height 134
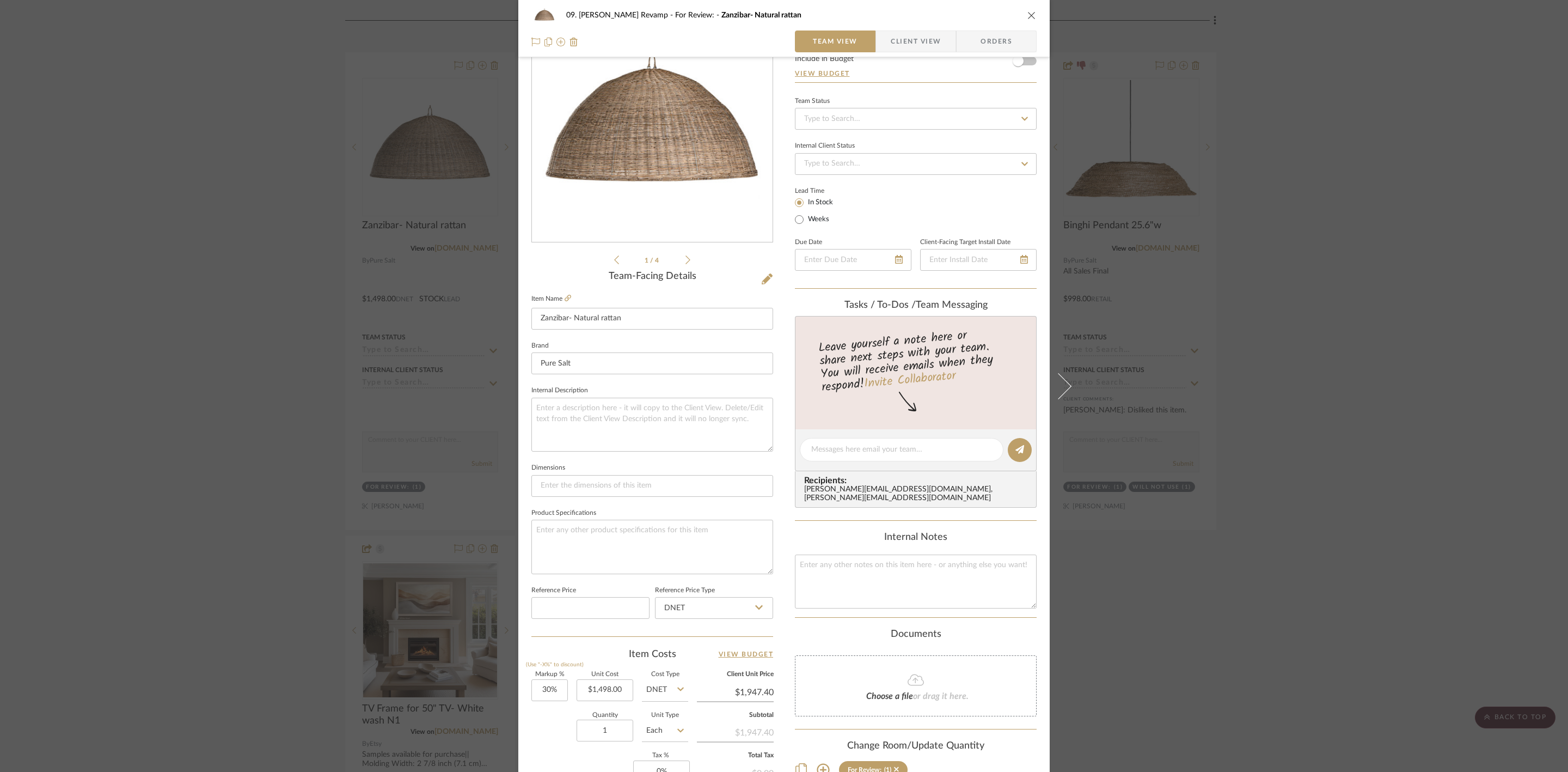
scroll to position [81, 0]
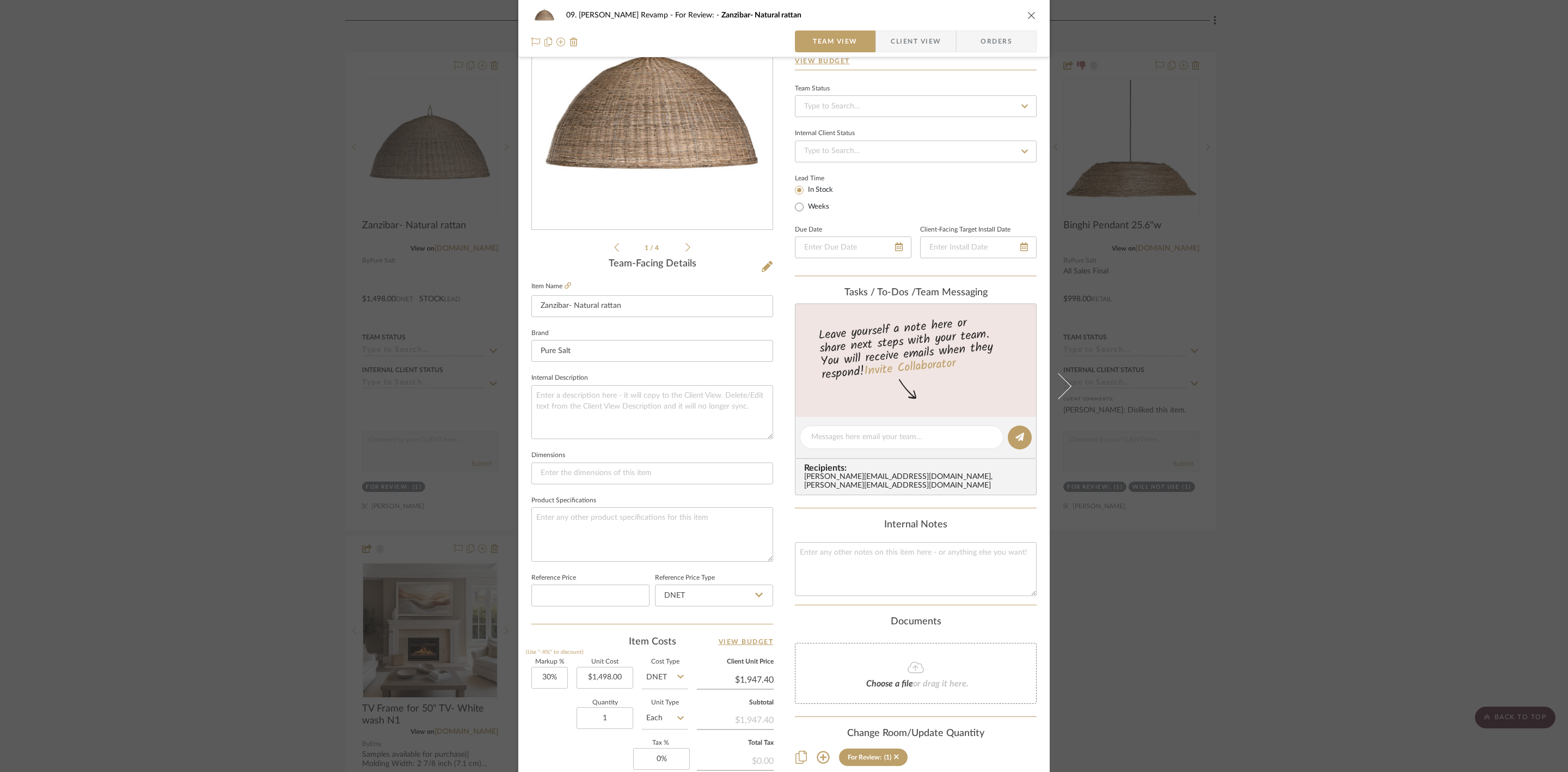
click at [678, 596] on icon at bounding box center [681, 676] width 7 height 8
click at [677, 596] on div "Retail" at bounding box center [706, 734] width 135 height 28
type input "Retail"
click at [554, 596] on input "30" at bounding box center [549, 678] width 36 height 22
type input "0%"
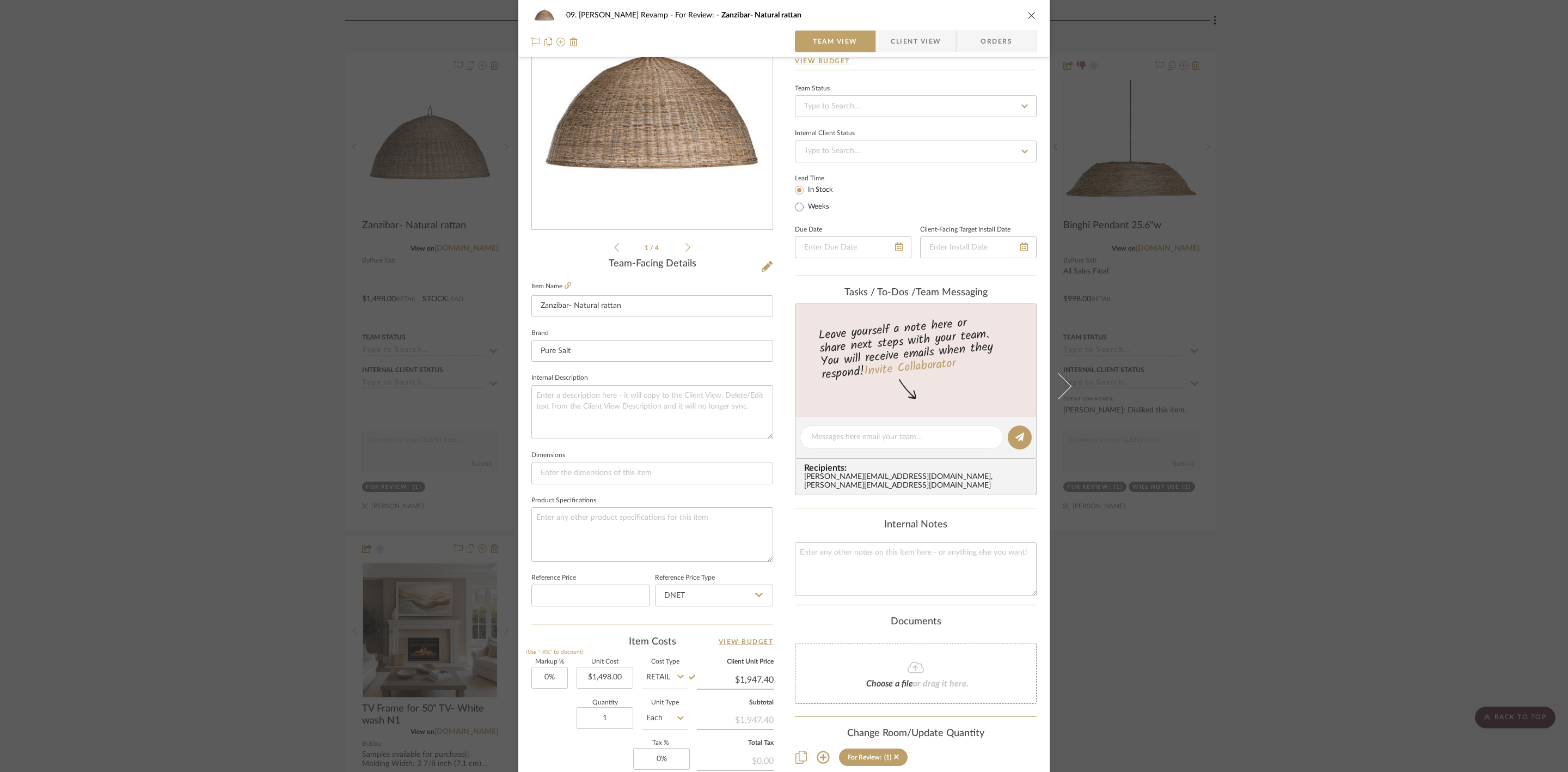
click at [957, 207] on div "Lead Time In Stock Weeks" at bounding box center [915, 192] width 241 height 42
type input "$1,498.00"
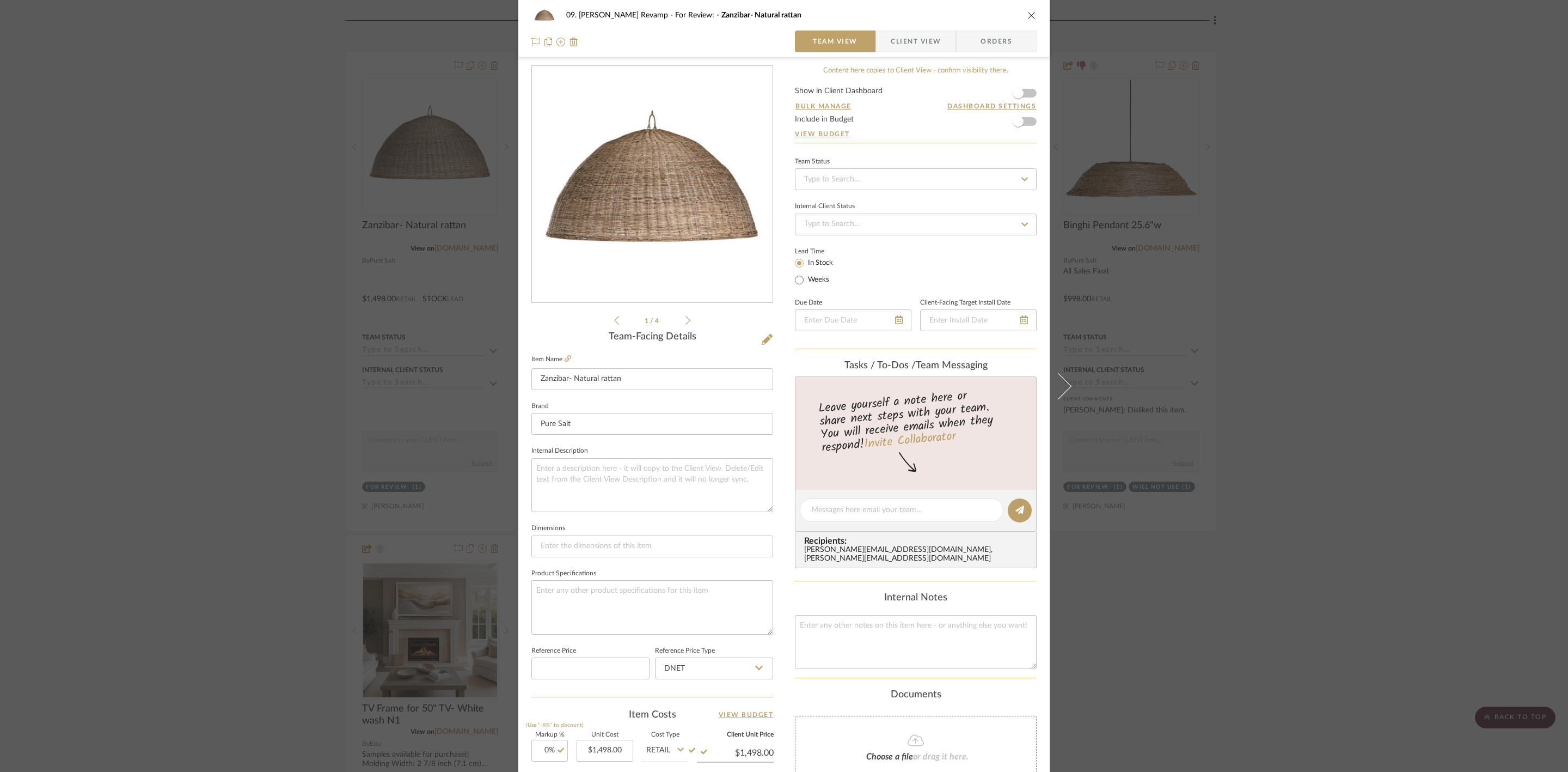
scroll to position [0, 0]
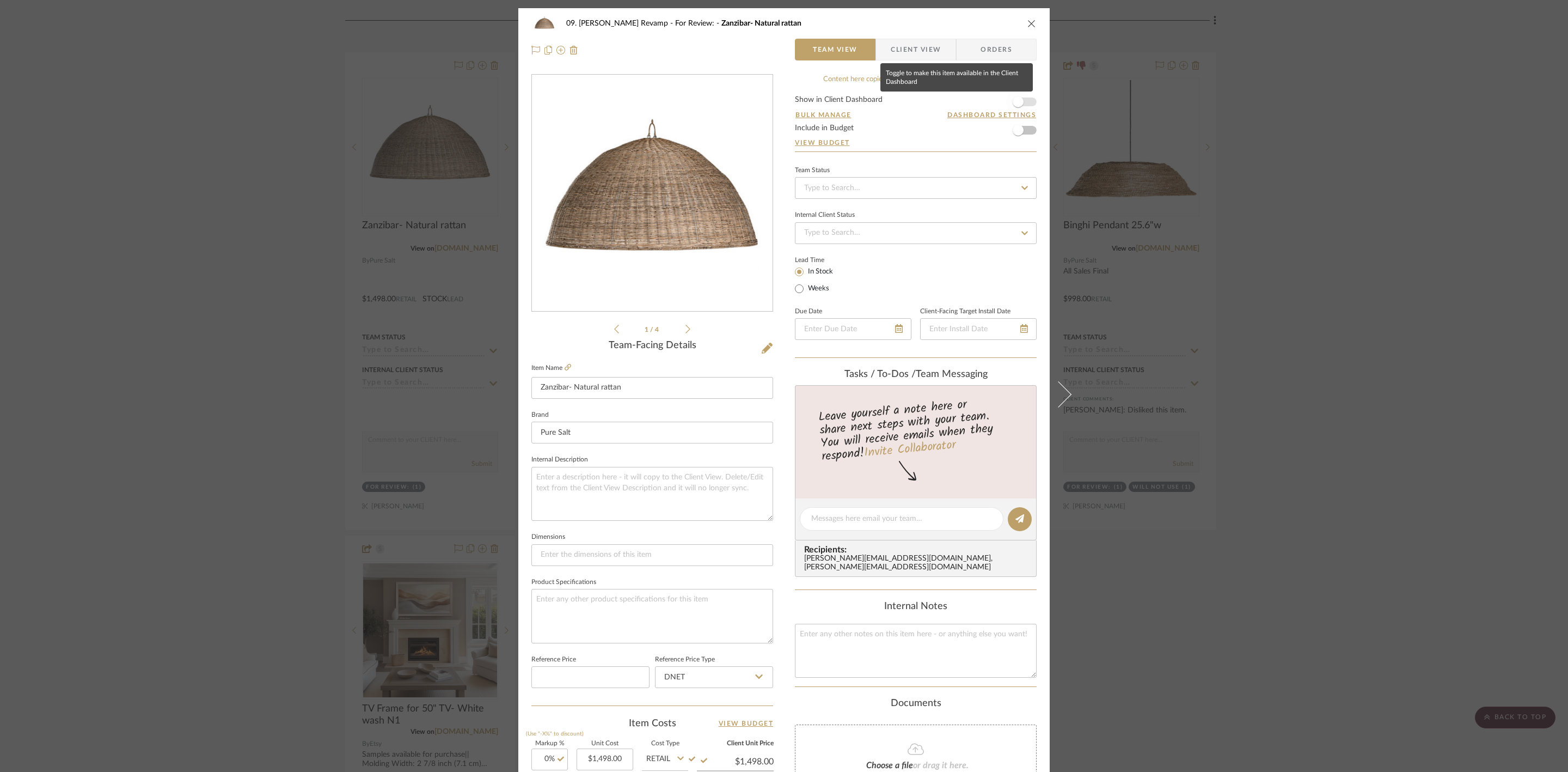
click at [1022, 100] on span "button" at bounding box center [1018, 102] width 24 height 24
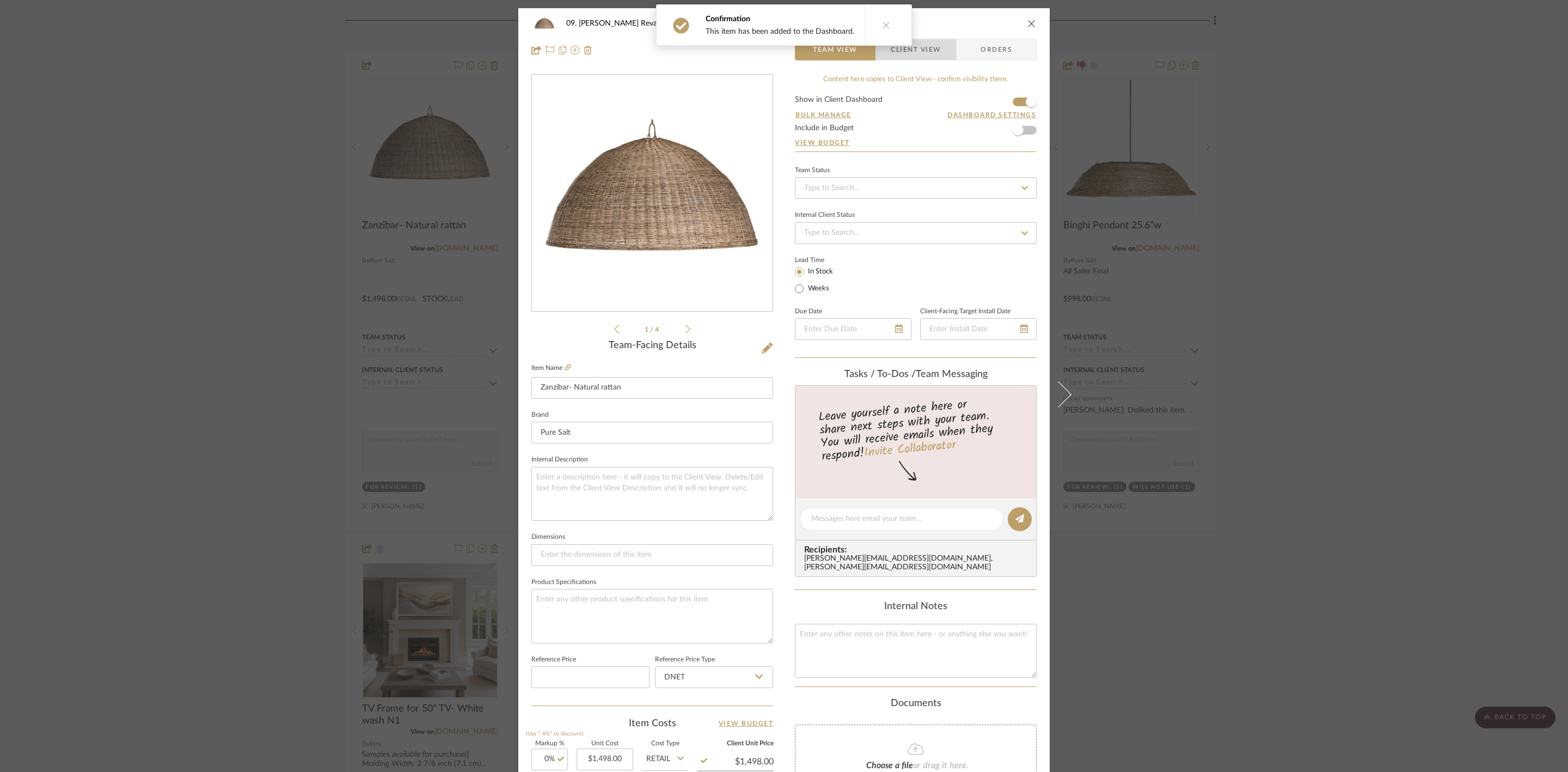
click at [920, 54] on span "Client View" at bounding box center [916, 50] width 50 height 22
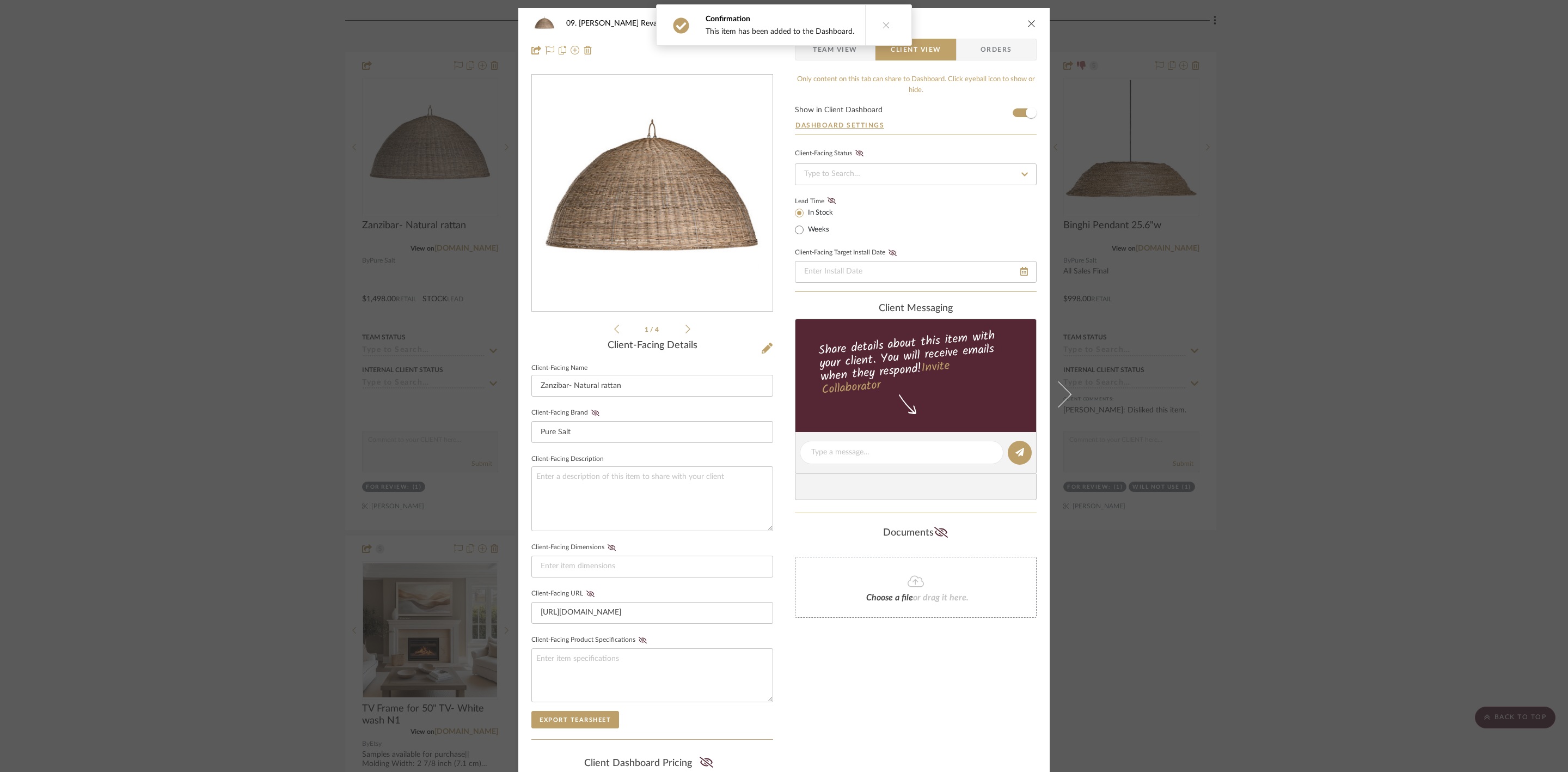
click at [884, 17] on button at bounding box center [885, 25] width 42 height 41
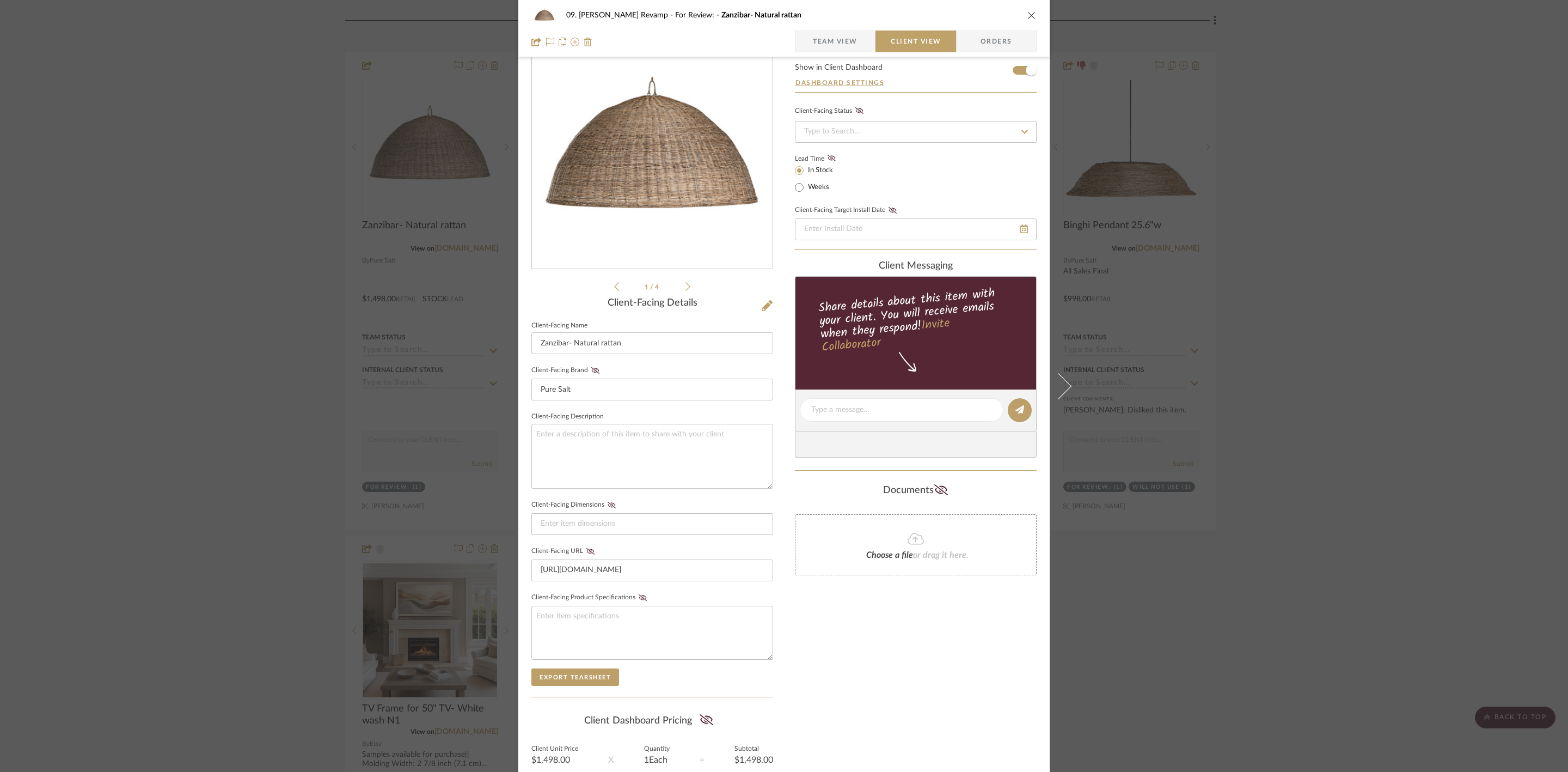
scroll to position [147, 0]
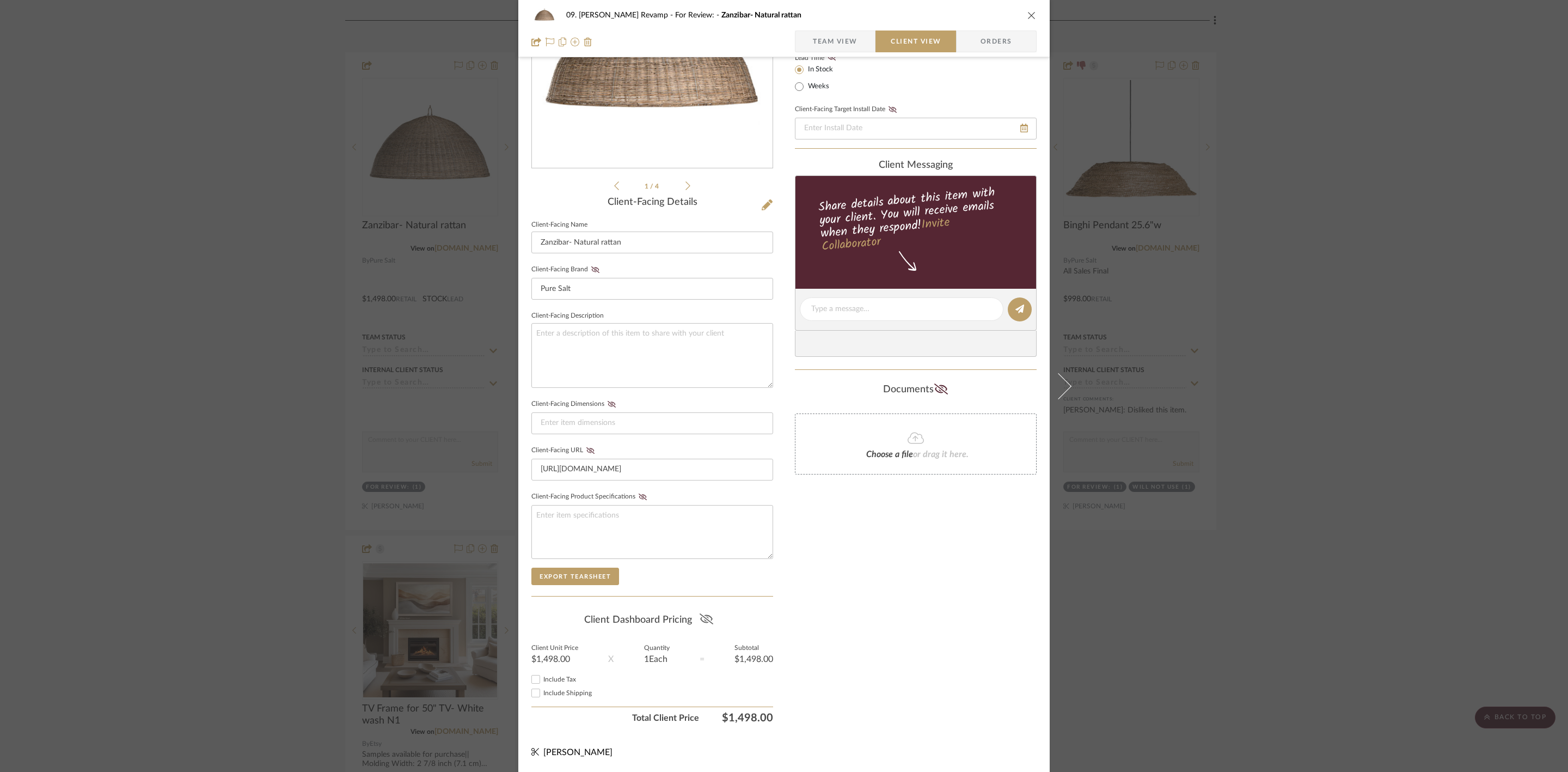
click at [704, 596] on icon at bounding box center [706, 619] width 14 height 11
click at [1254, 339] on div "09. Jones Revamp For Review: Zanzibar- Natural rattan Team View Client View Ord…" at bounding box center [784, 386] width 1568 height 772
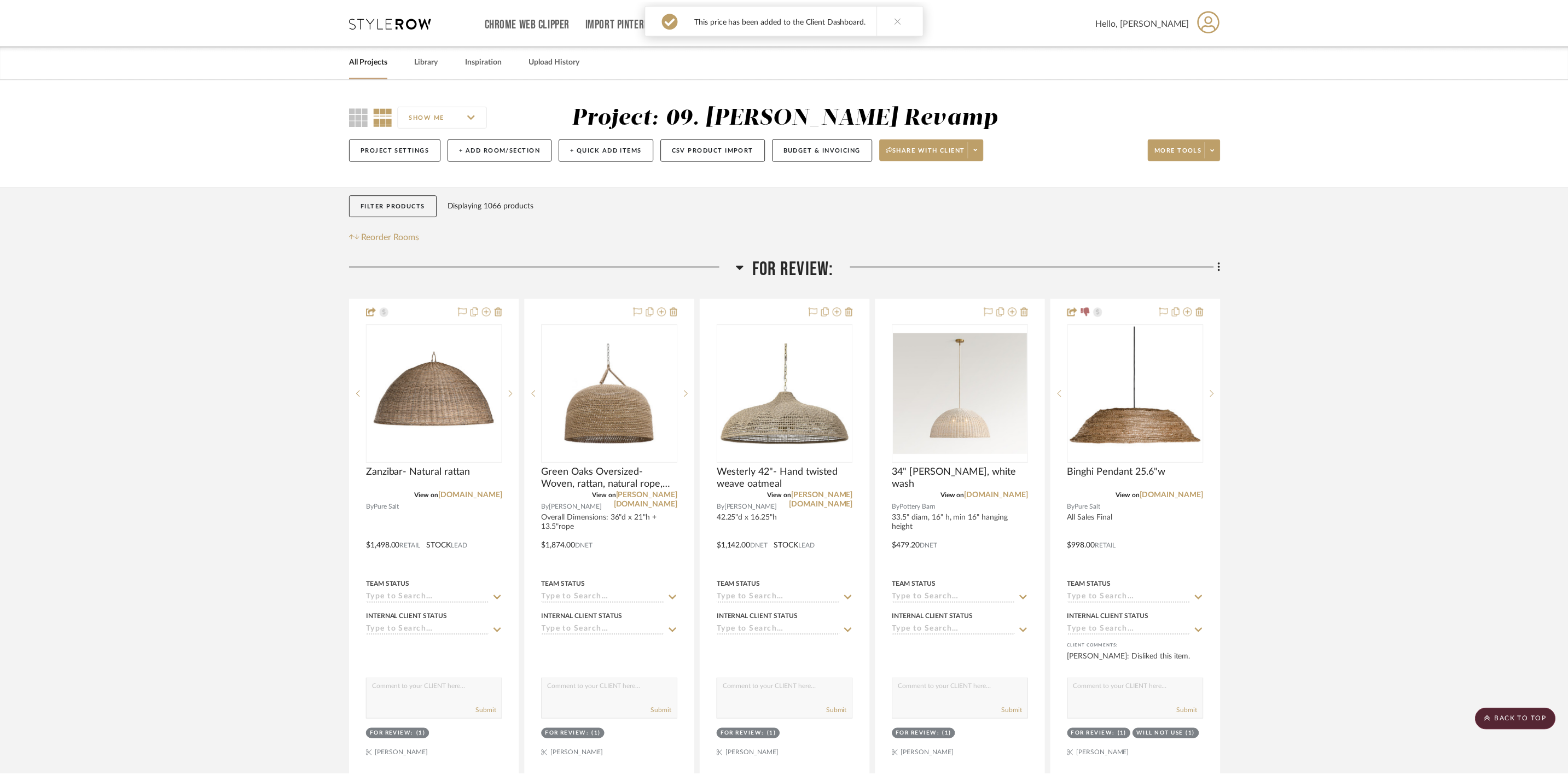
scroll to position [246, 0]
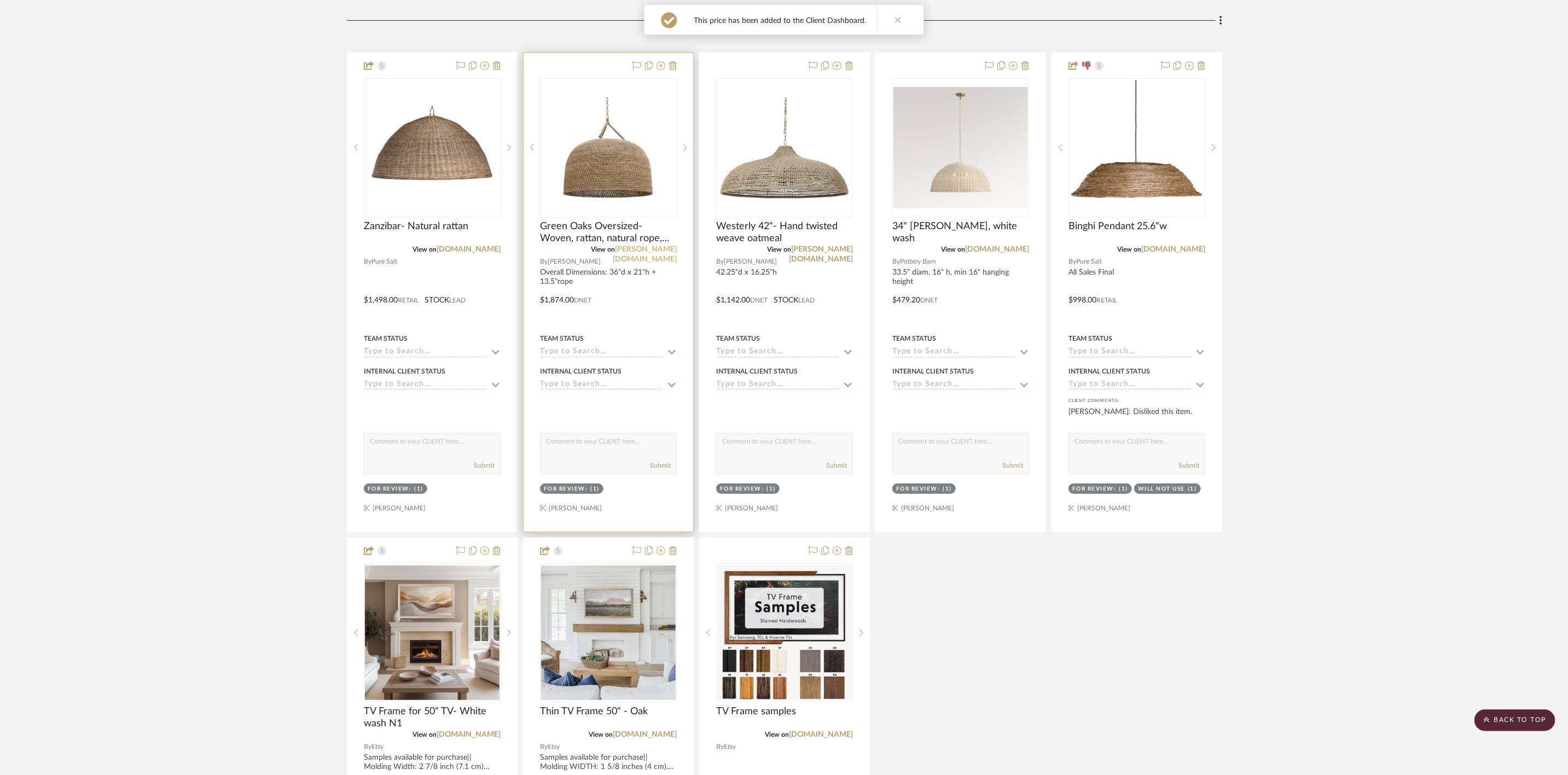
click at [658, 250] on link "palecek.com" at bounding box center [644, 254] width 64 height 18
click at [618, 164] on img "0" at bounding box center [609, 147] width 134 height 101
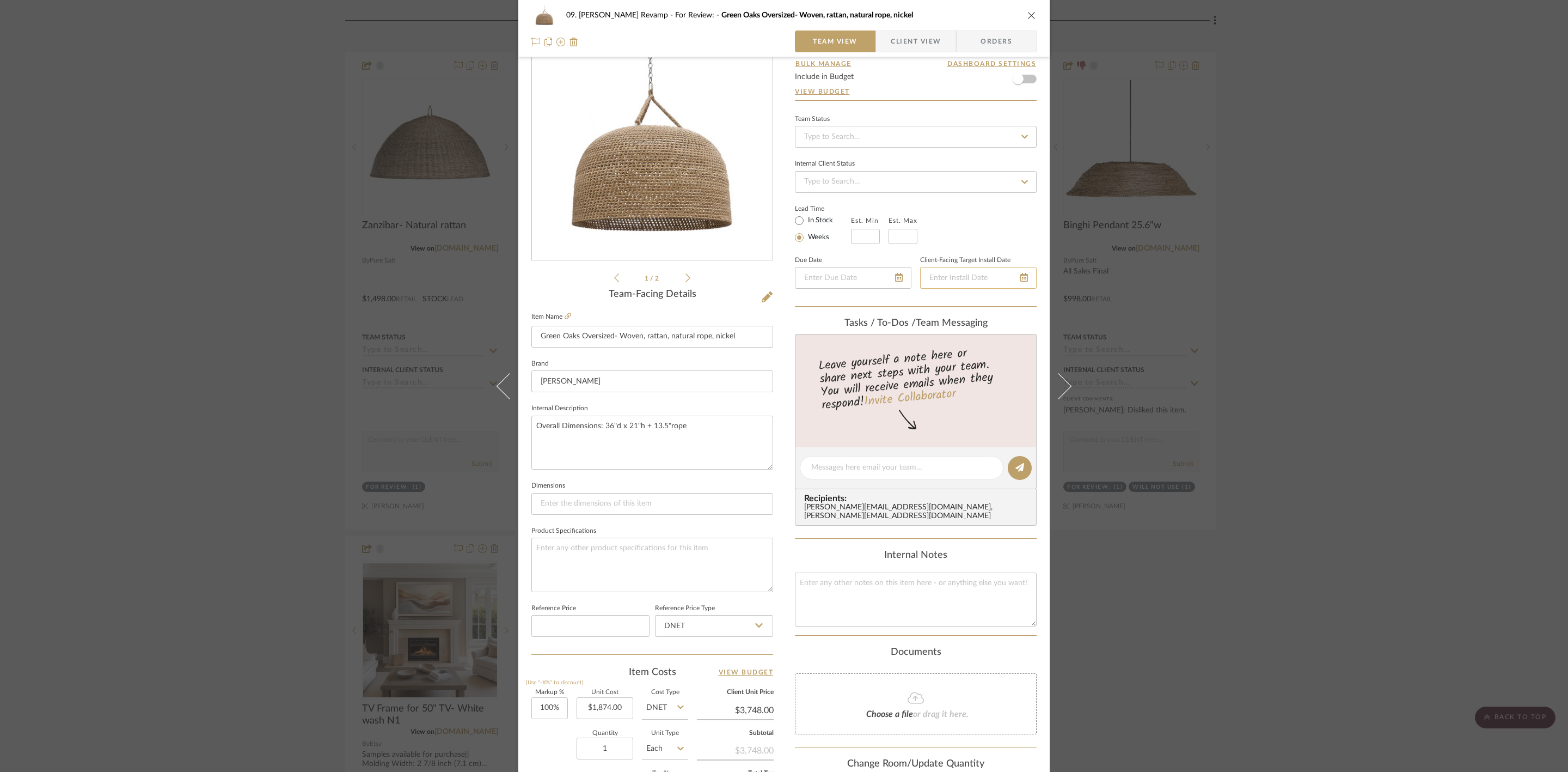
scroll to position [0, 0]
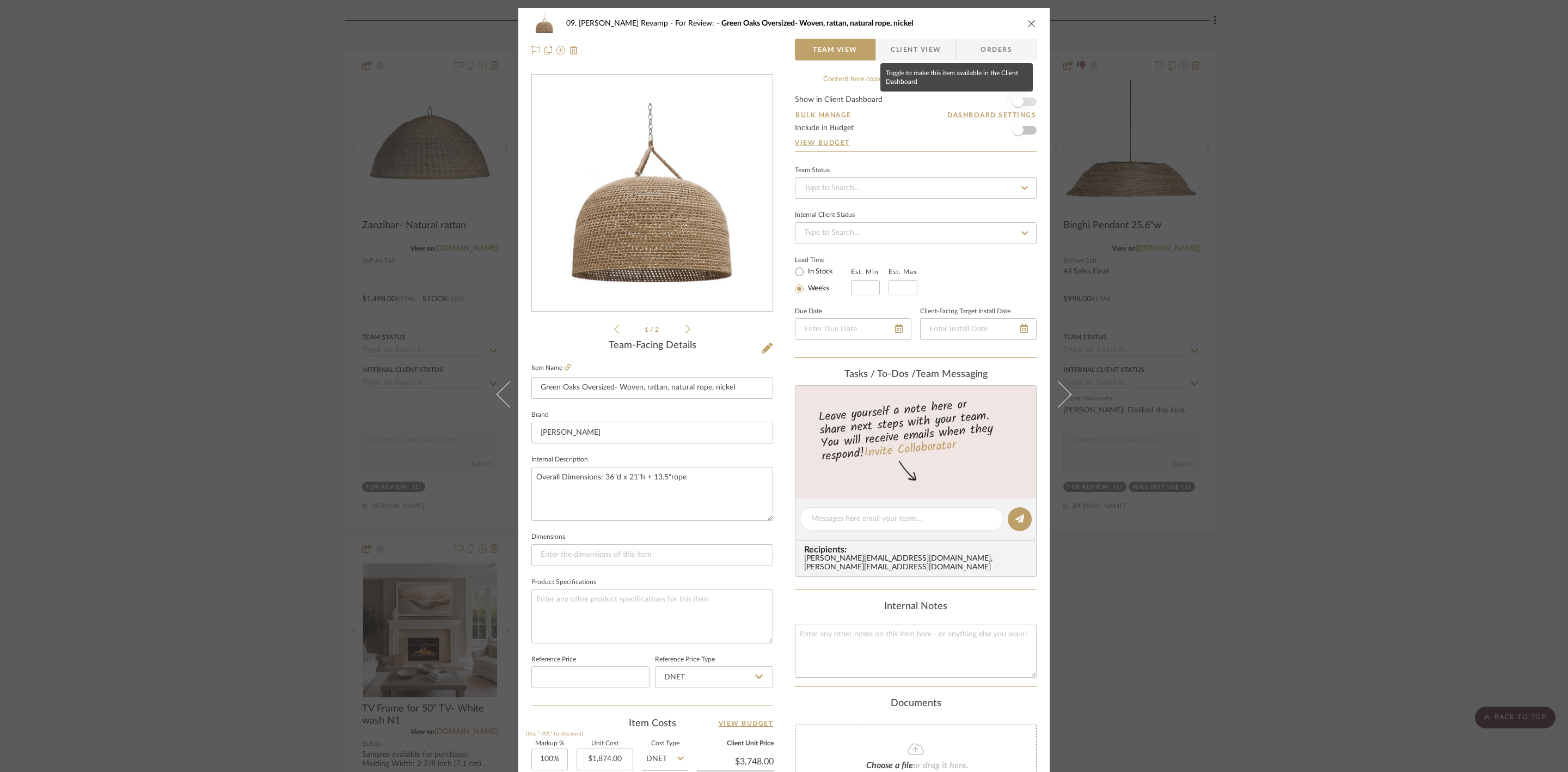
click at [1013, 103] on span "button" at bounding box center [1018, 102] width 11 height 11
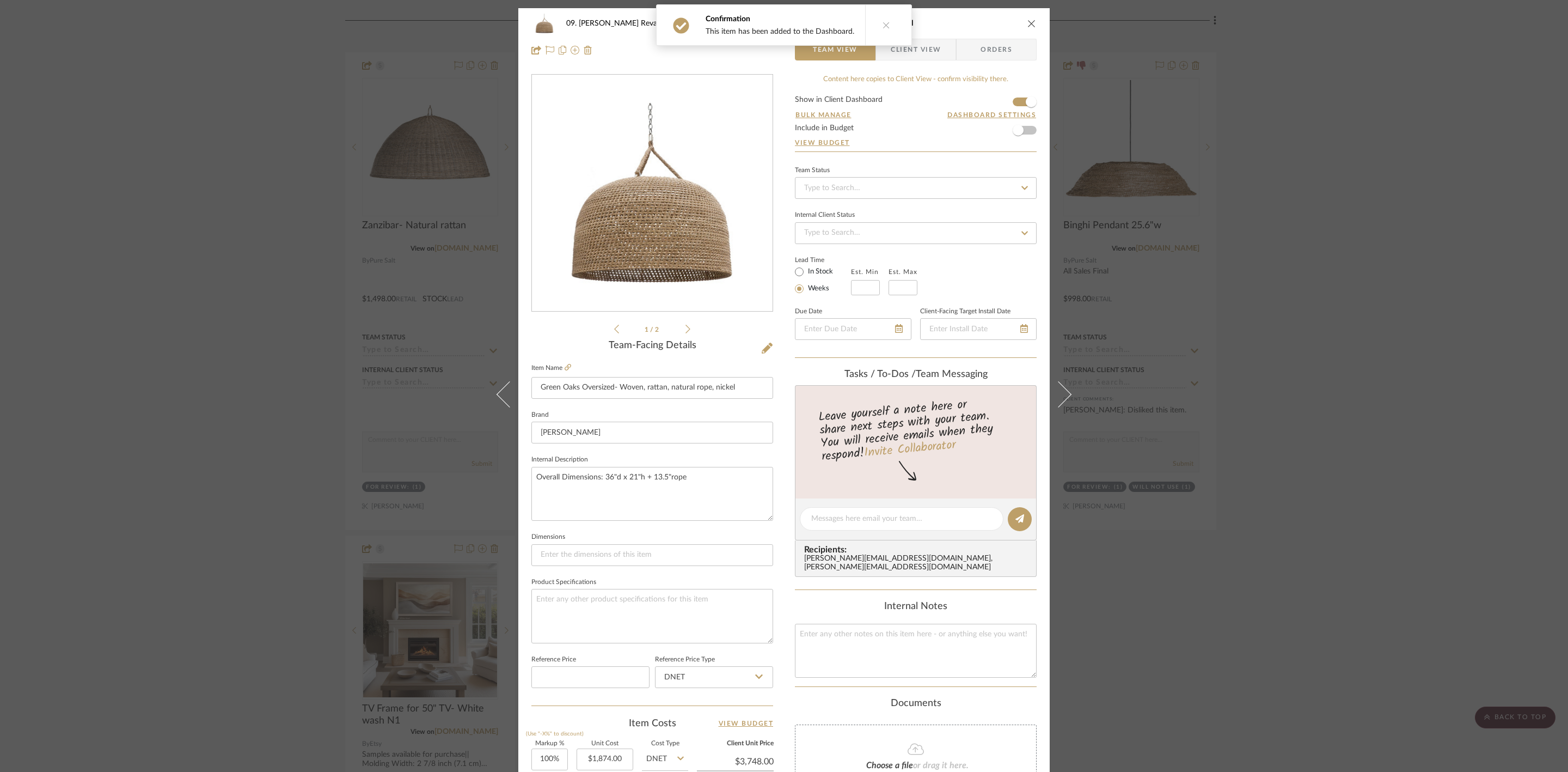
click at [936, 48] on span "Client View" at bounding box center [916, 50] width 50 height 22
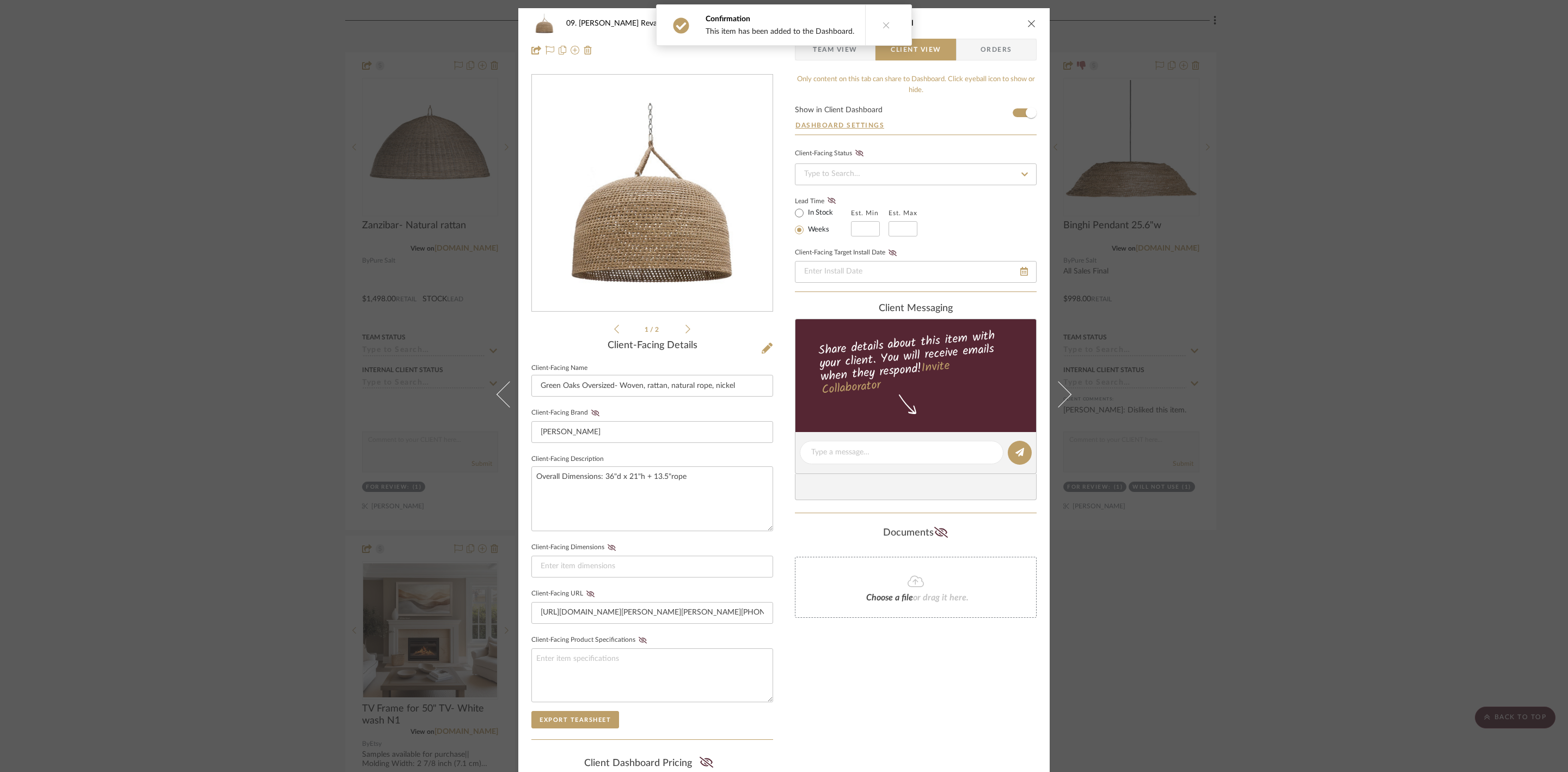
click at [891, 23] on button at bounding box center [885, 25] width 42 height 41
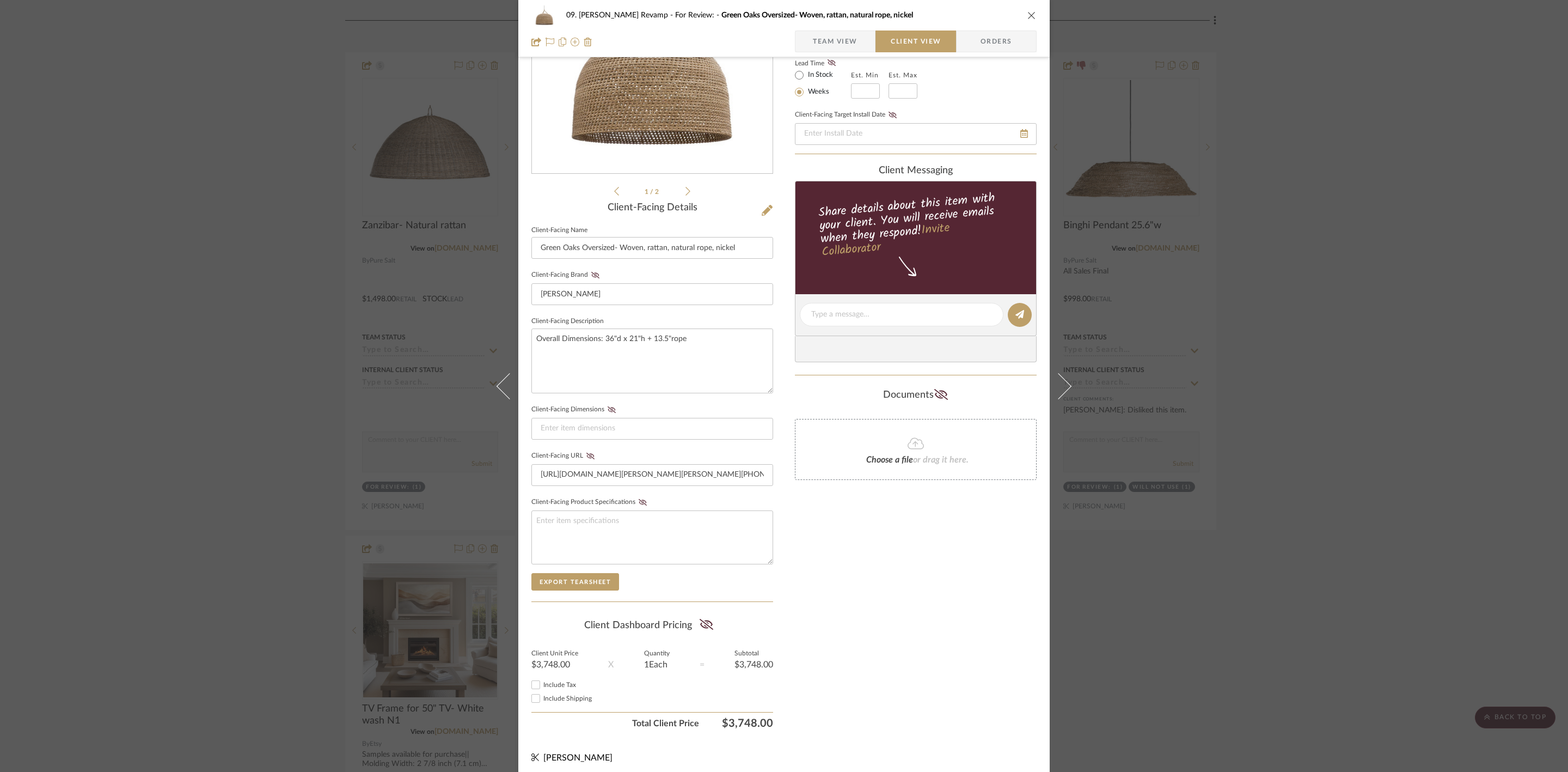
scroll to position [147, 0]
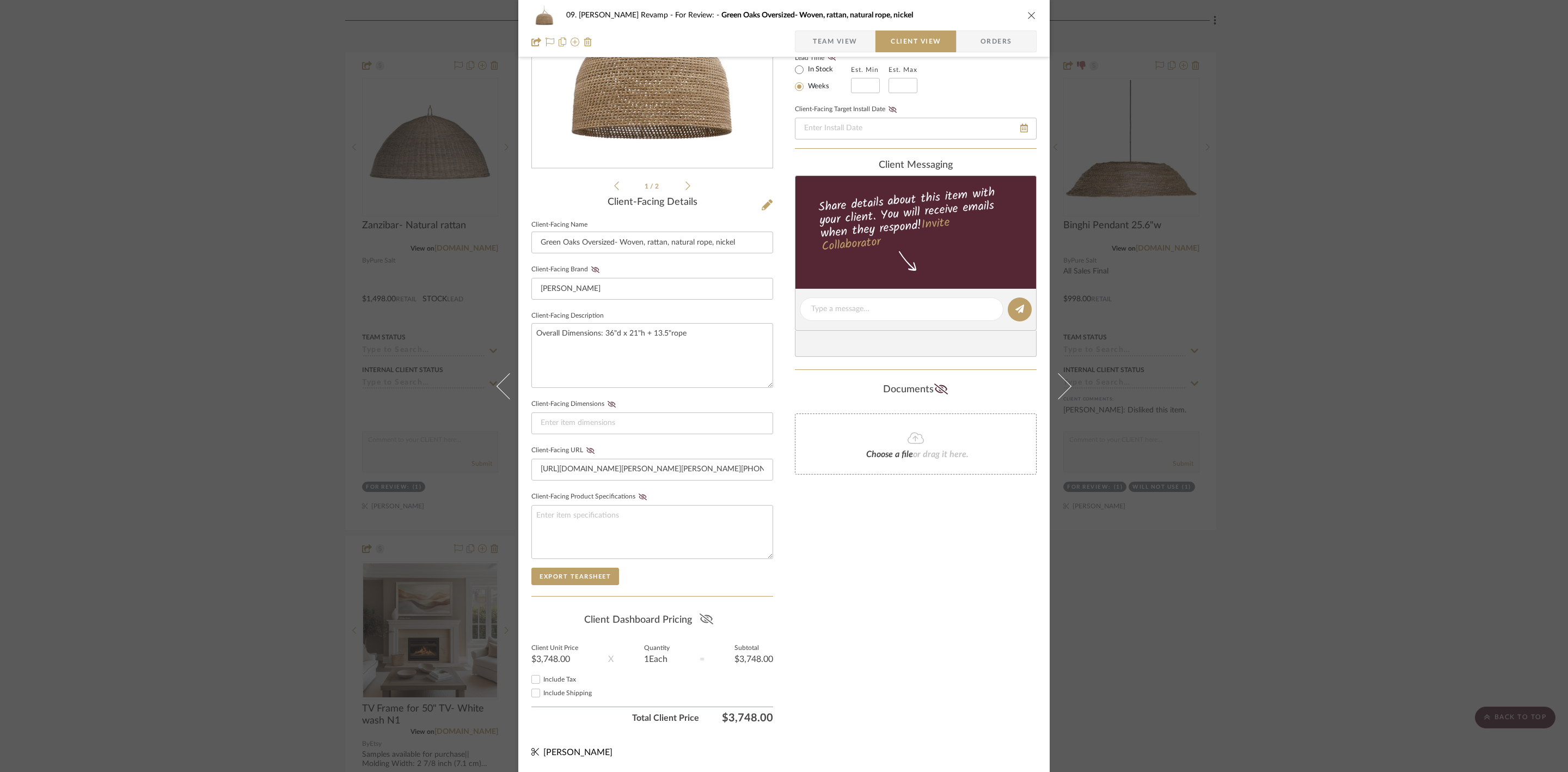
click at [707, 596] on icon at bounding box center [706, 619] width 14 height 11
click at [1254, 514] on div "09. Jones Revamp For Review: Green Oaks Oversized- Woven, rattan, natural rope,…" at bounding box center [784, 386] width 1568 height 772
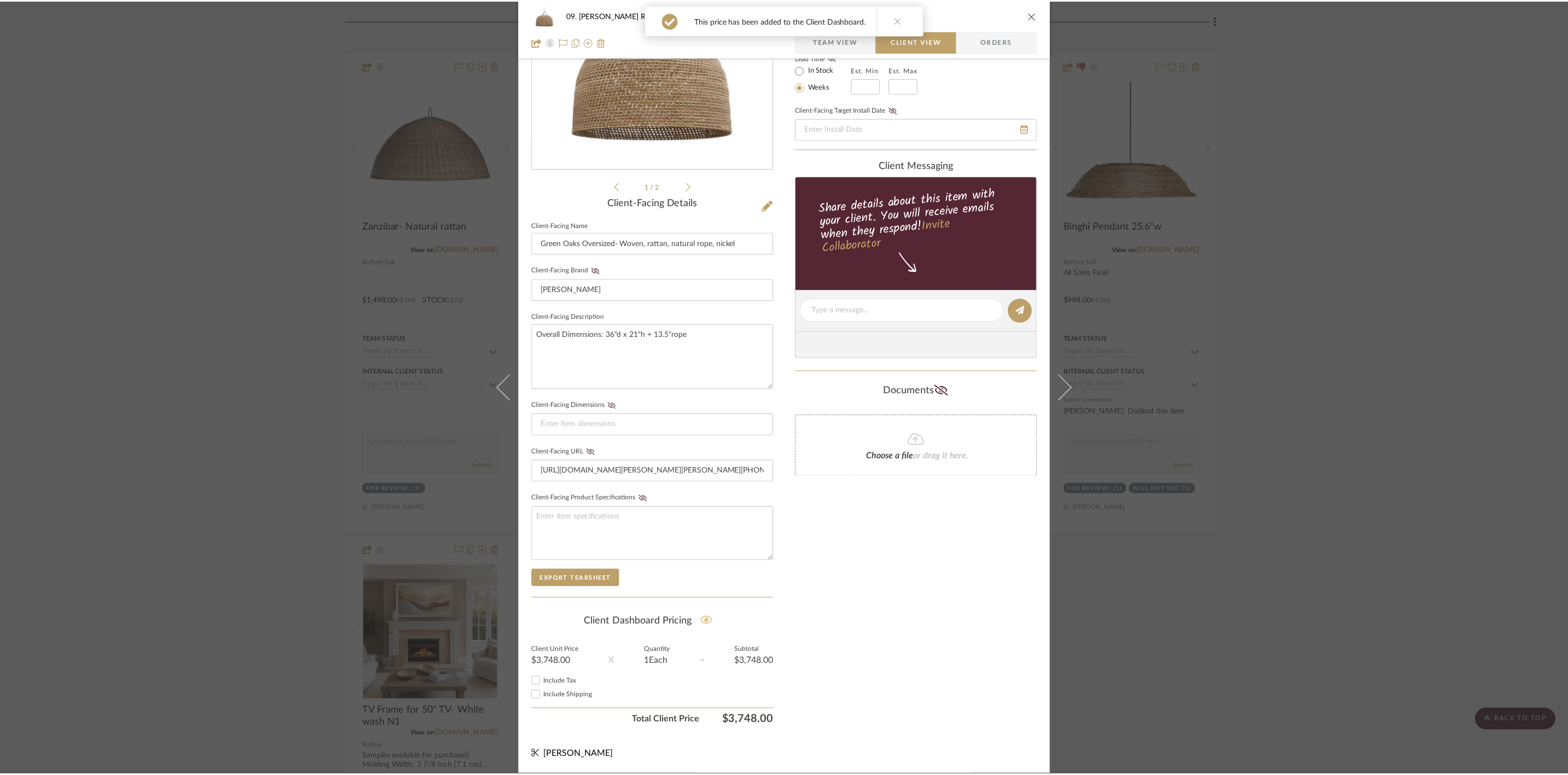
scroll to position [246, 0]
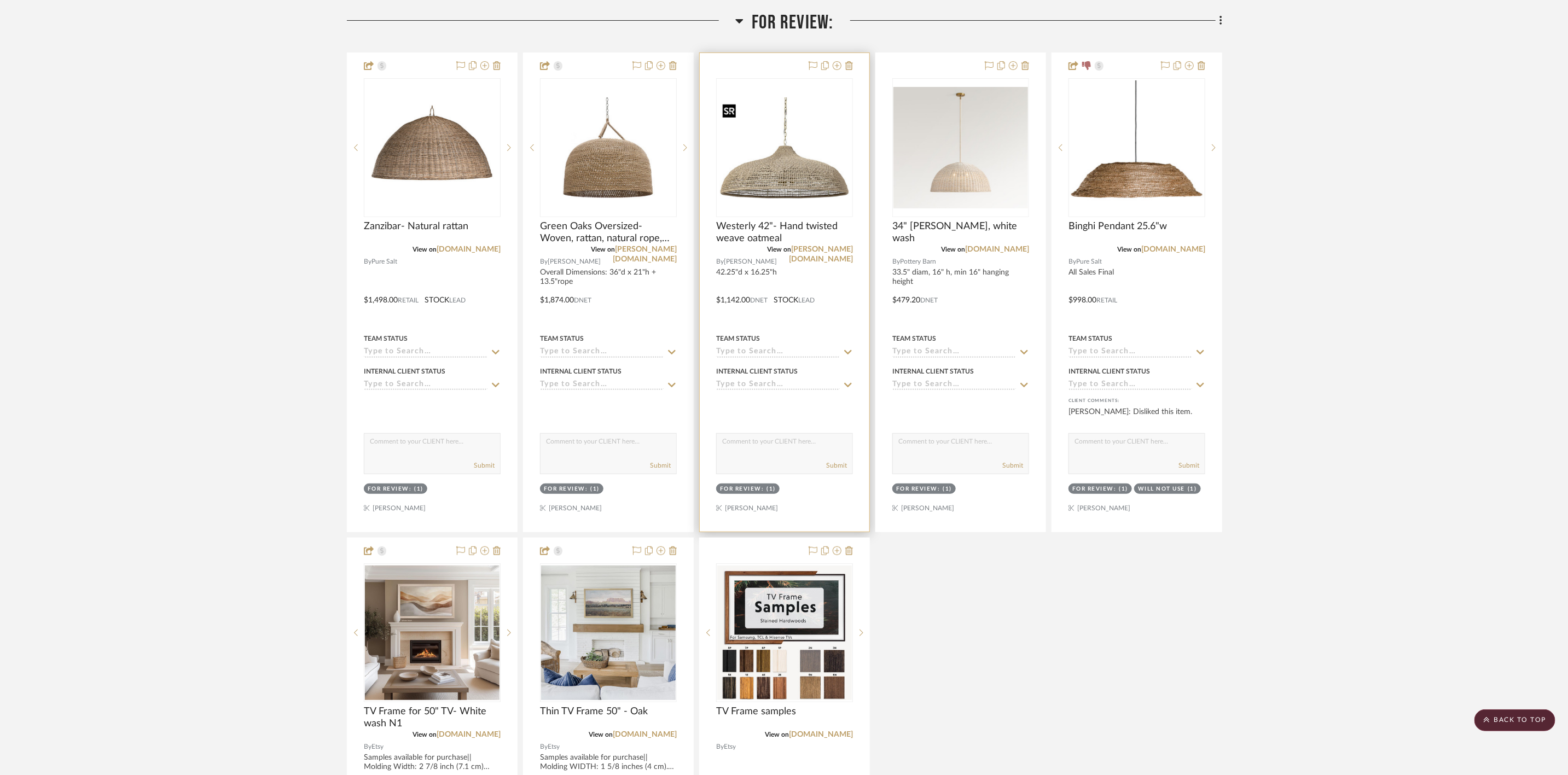
click at [776, 179] on img "0" at bounding box center [785, 147] width 134 height 101
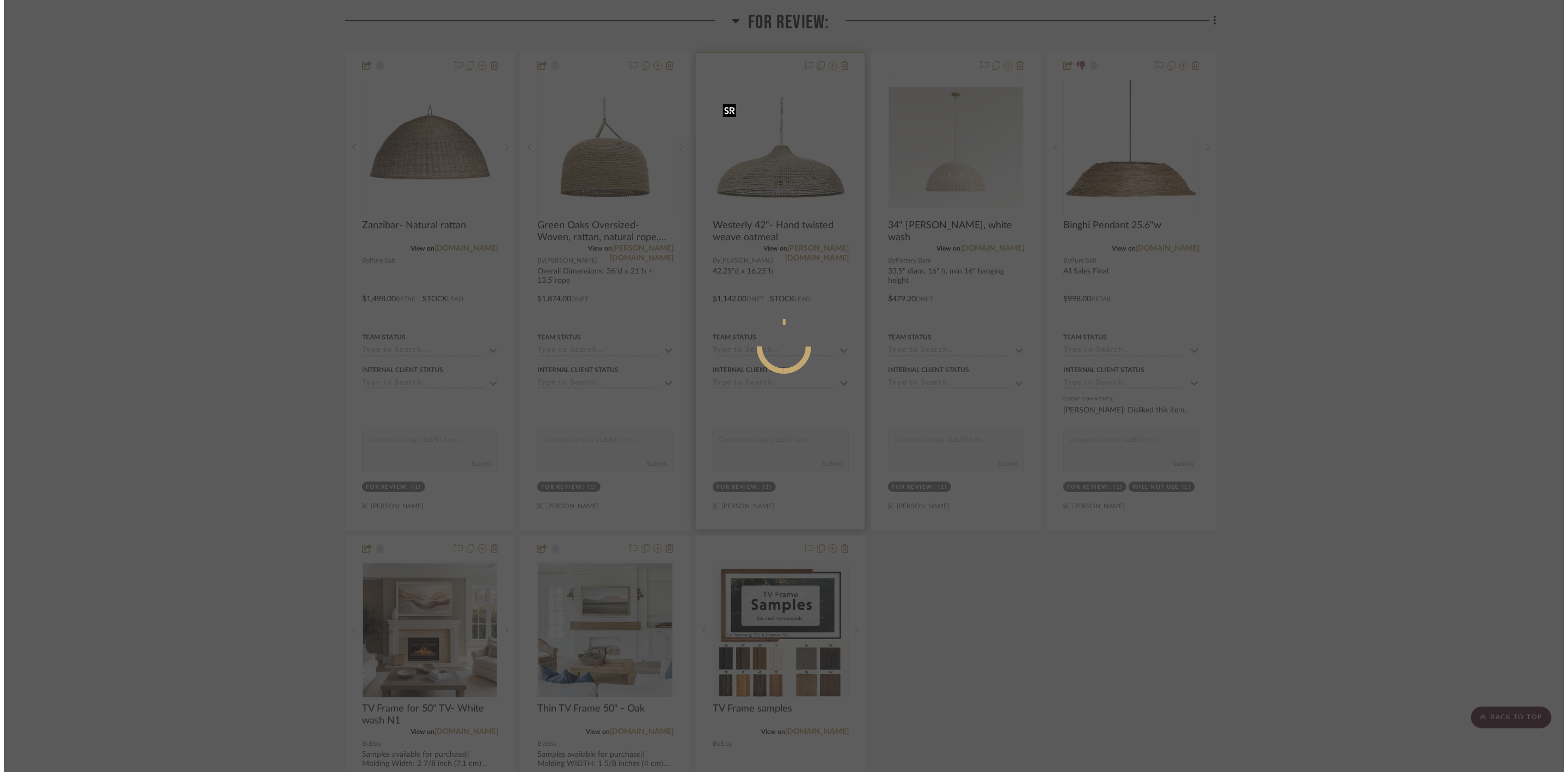
scroll to position [0, 0]
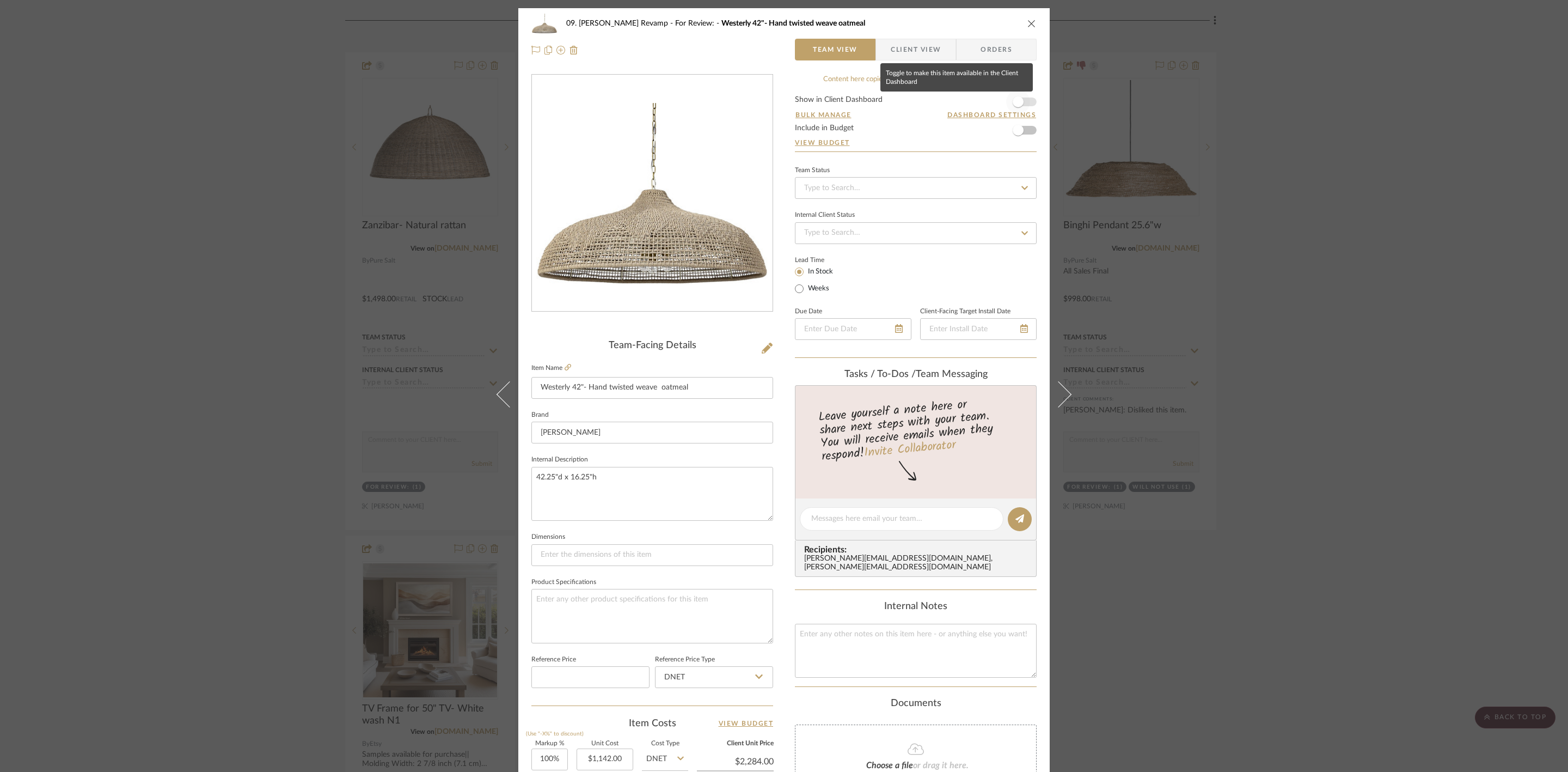
click at [1022, 100] on span "button" at bounding box center [1018, 102] width 24 height 24
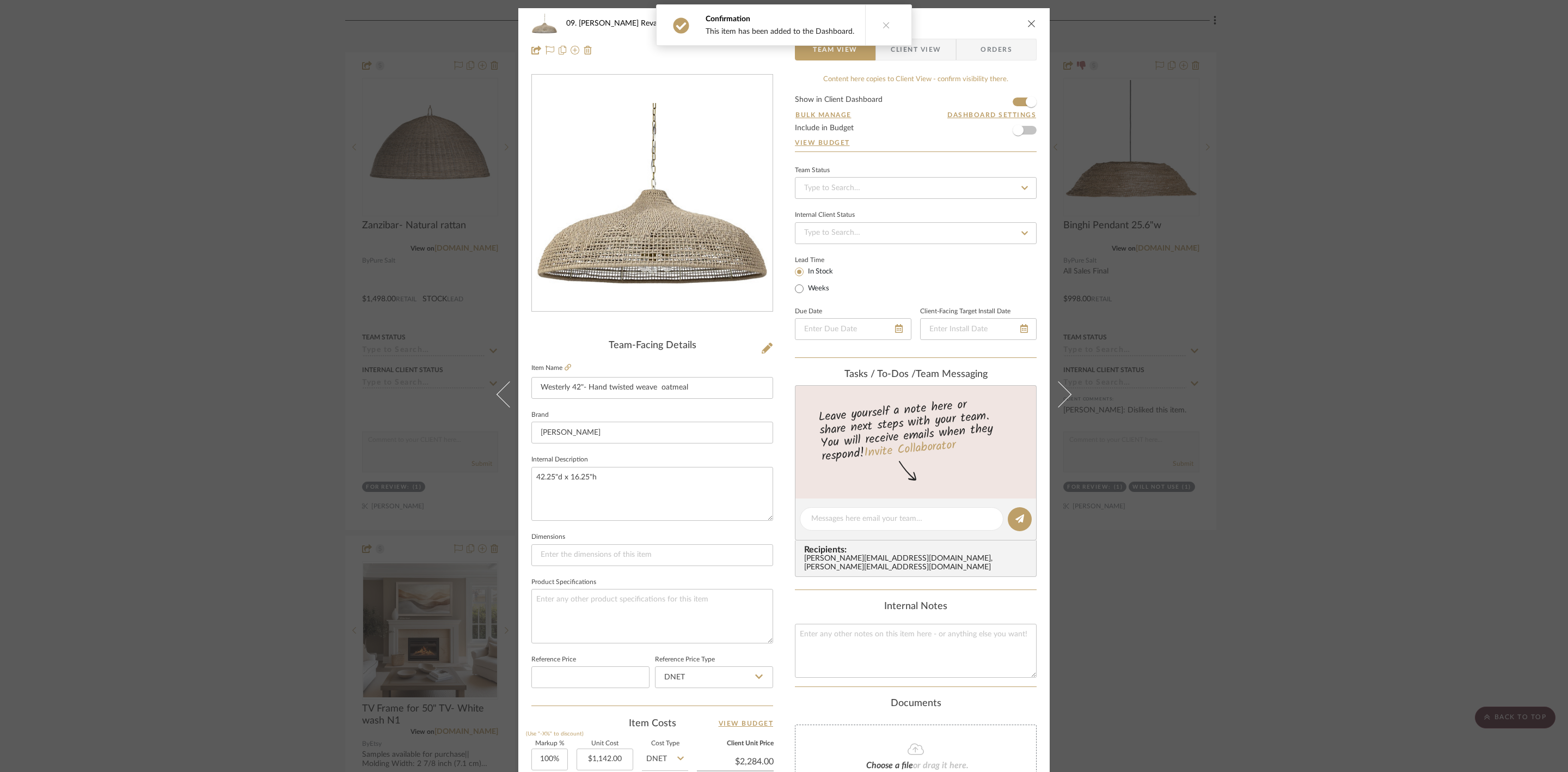
click at [884, 31] on button at bounding box center [885, 25] width 42 height 41
click at [904, 46] on span "Client View" at bounding box center [916, 50] width 50 height 22
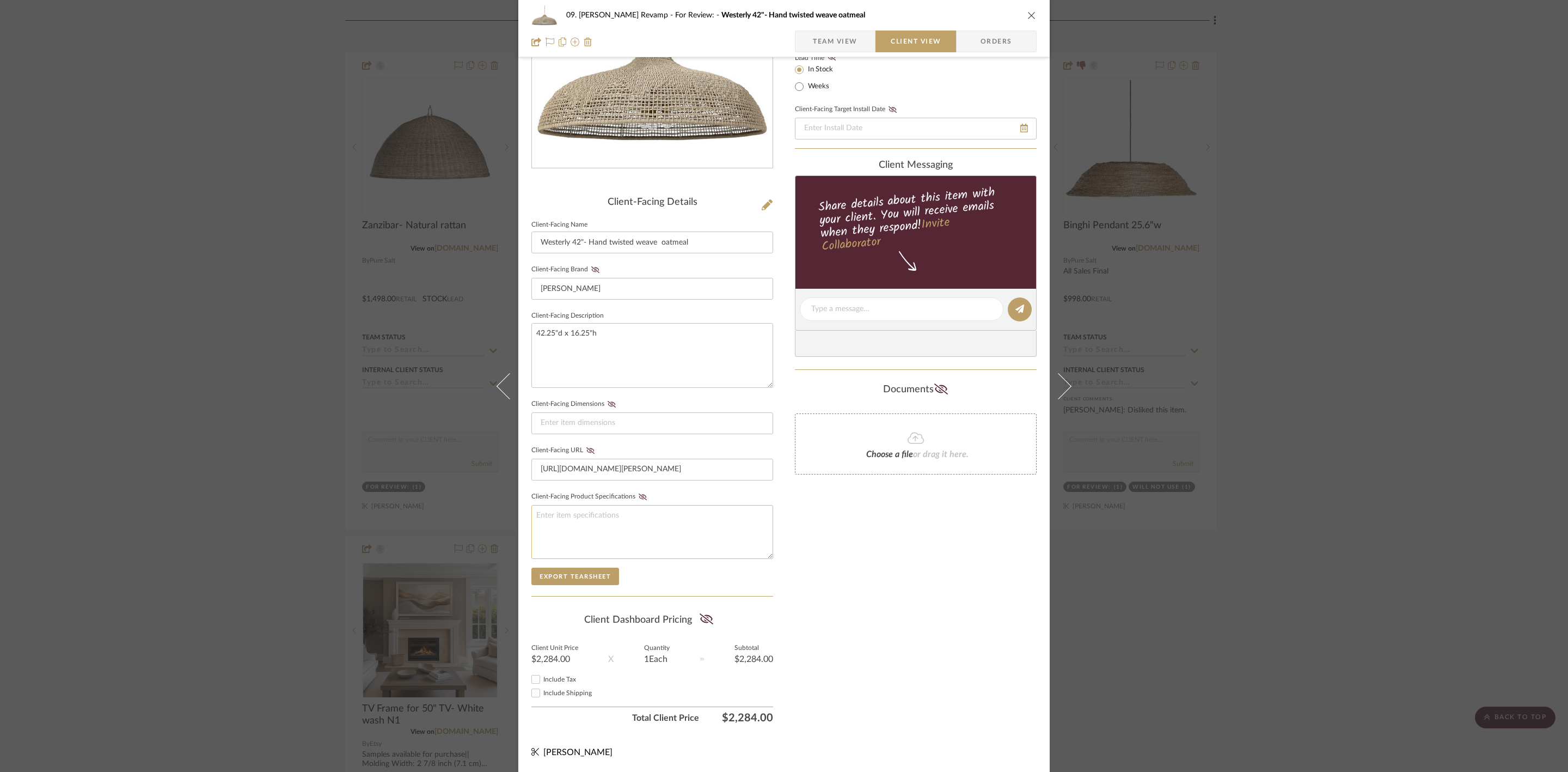
scroll to position [147, 0]
click at [714, 596] on summary-project-share-button at bounding box center [706, 620] width 29 height 25
click at [704, 596] on icon at bounding box center [706, 619] width 14 height 11
click at [1254, 257] on div "09. Jones Revamp For Review: Westerly 42"- Hand twisted weave oatmeal Team View…" at bounding box center [784, 386] width 1568 height 772
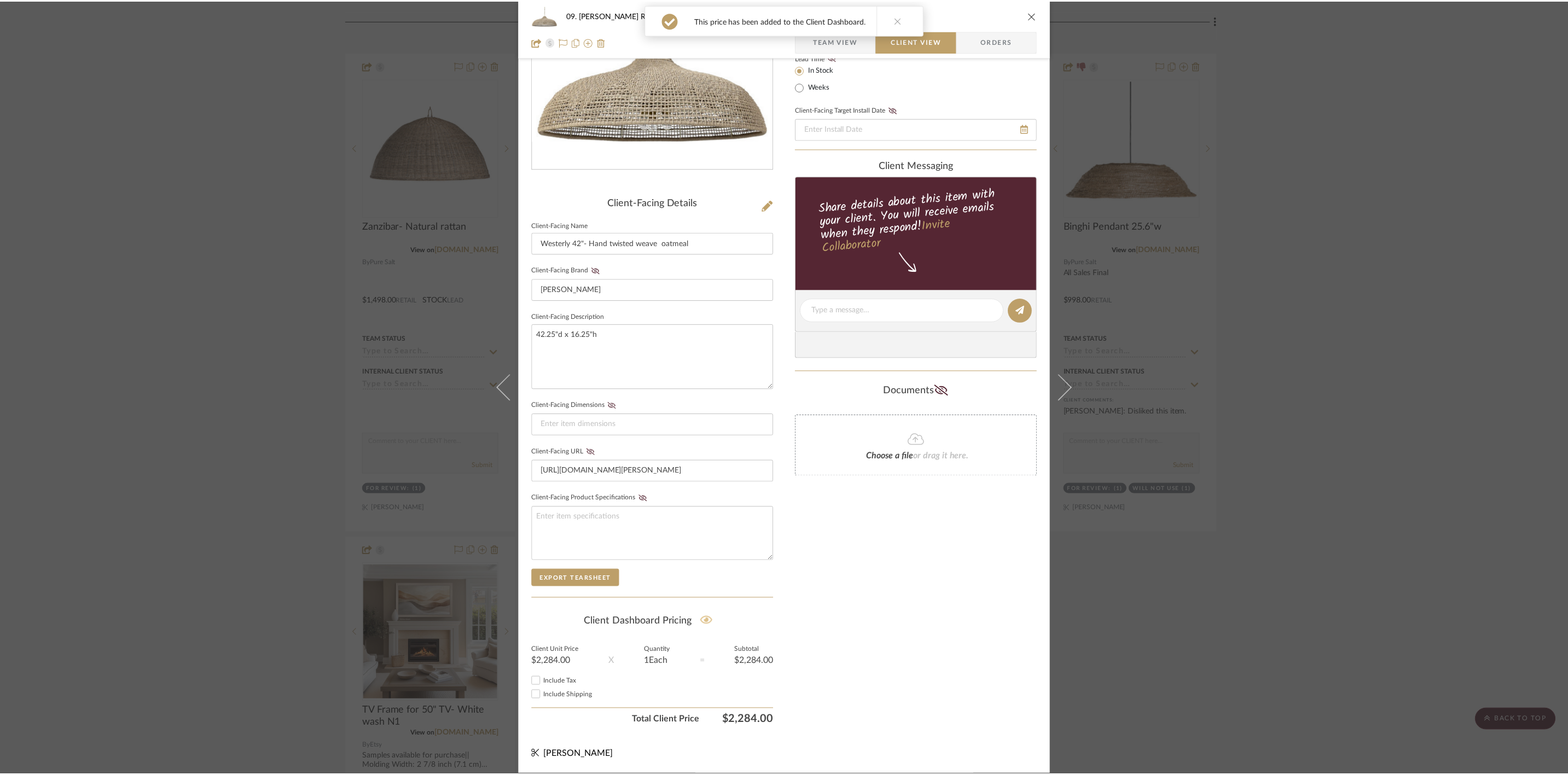
scroll to position [246, 0]
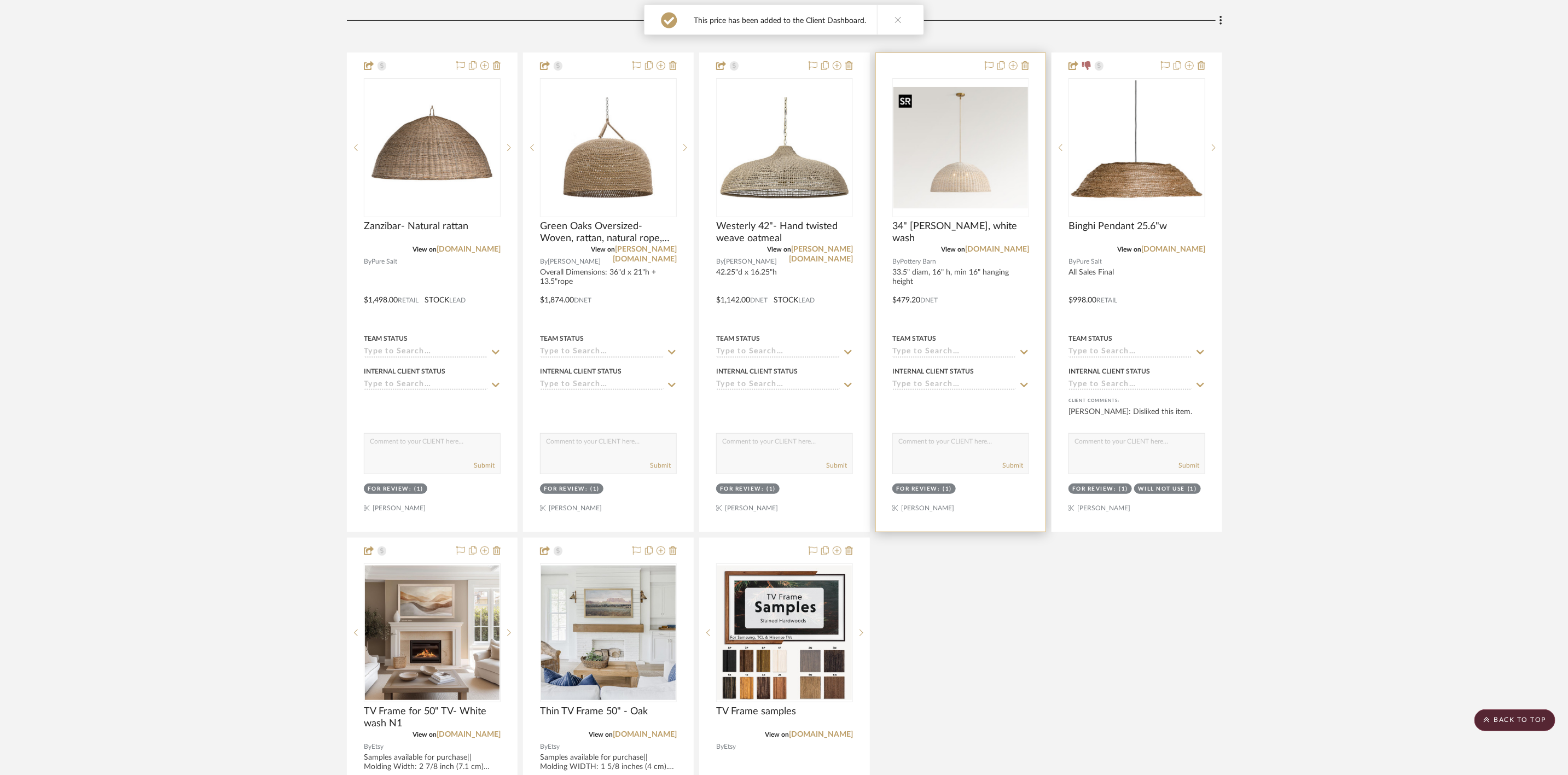
click at [931, 157] on img "0" at bounding box center [961, 147] width 134 height 121
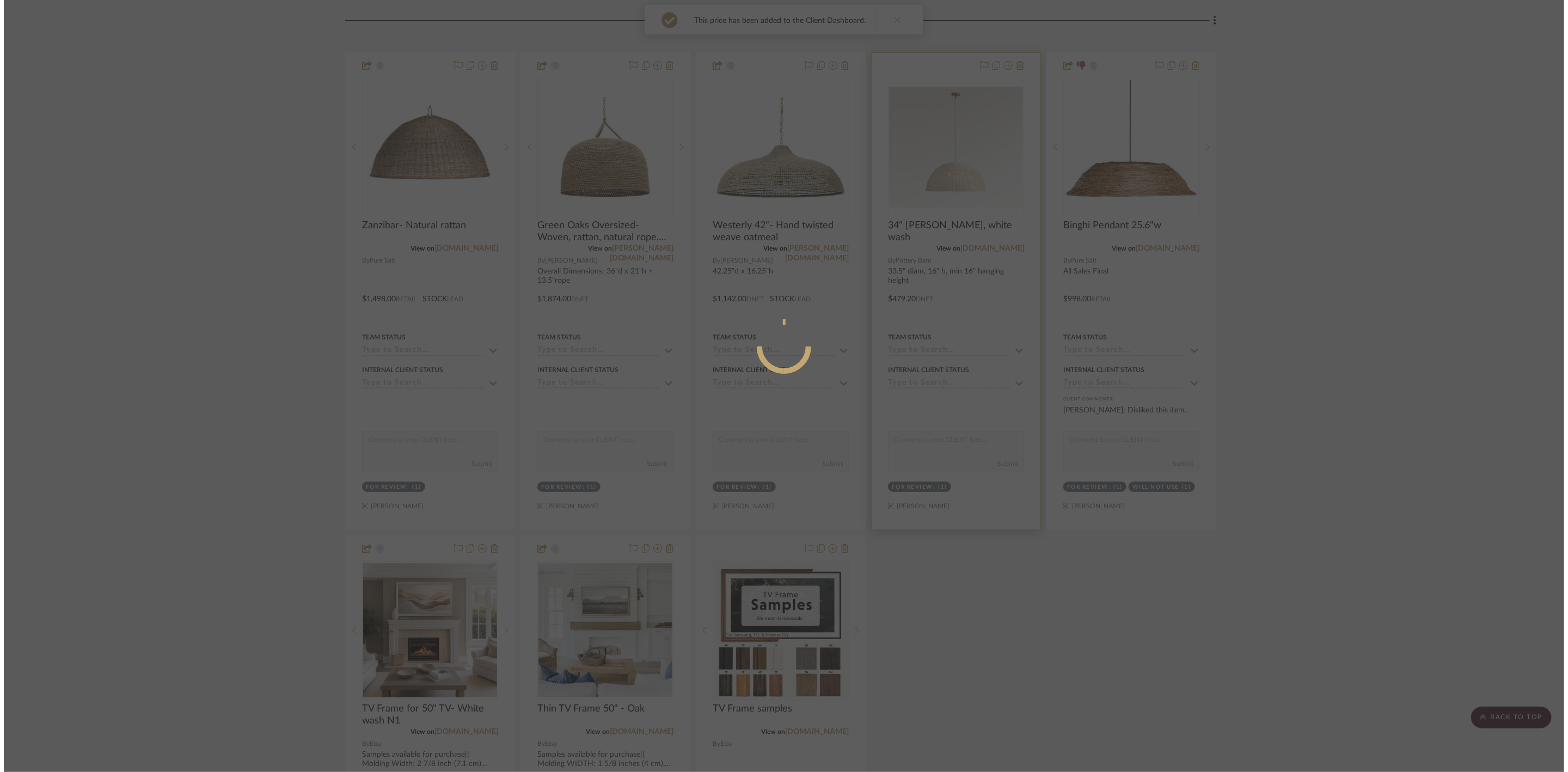
scroll to position [0, 0]
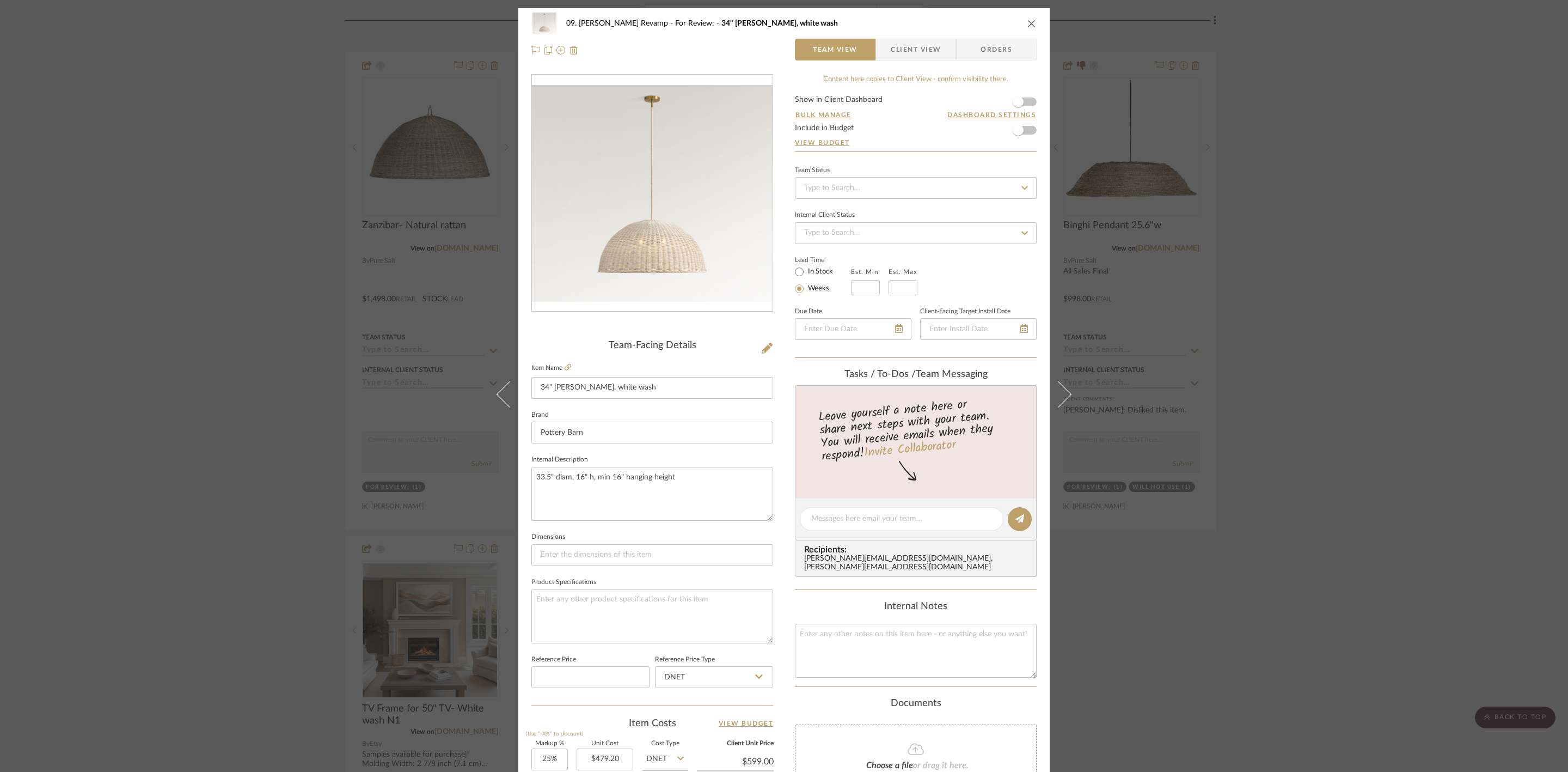
drag, startPoint x: 1427, startPoint y: 553, endPoint x: 1327, endPoint y: 558, distance: 100.1
click at [1254, 553] on div "09. Jones Revamp For Review: 34" Marion - Woven, white wash Team View Client Vi…" at bounding box center [784, 386] width 1568 height 772
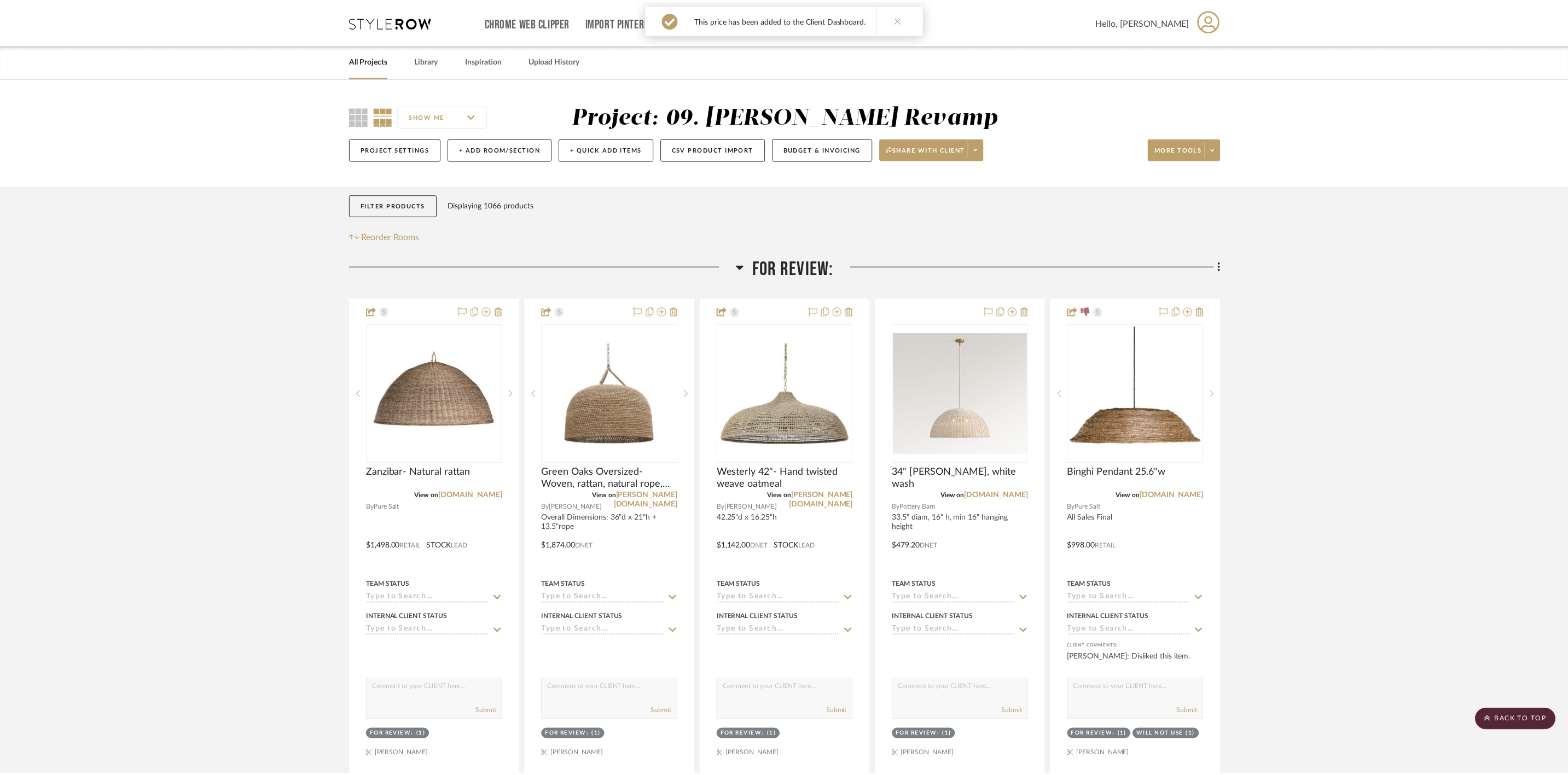
scroll to position [246, 0]
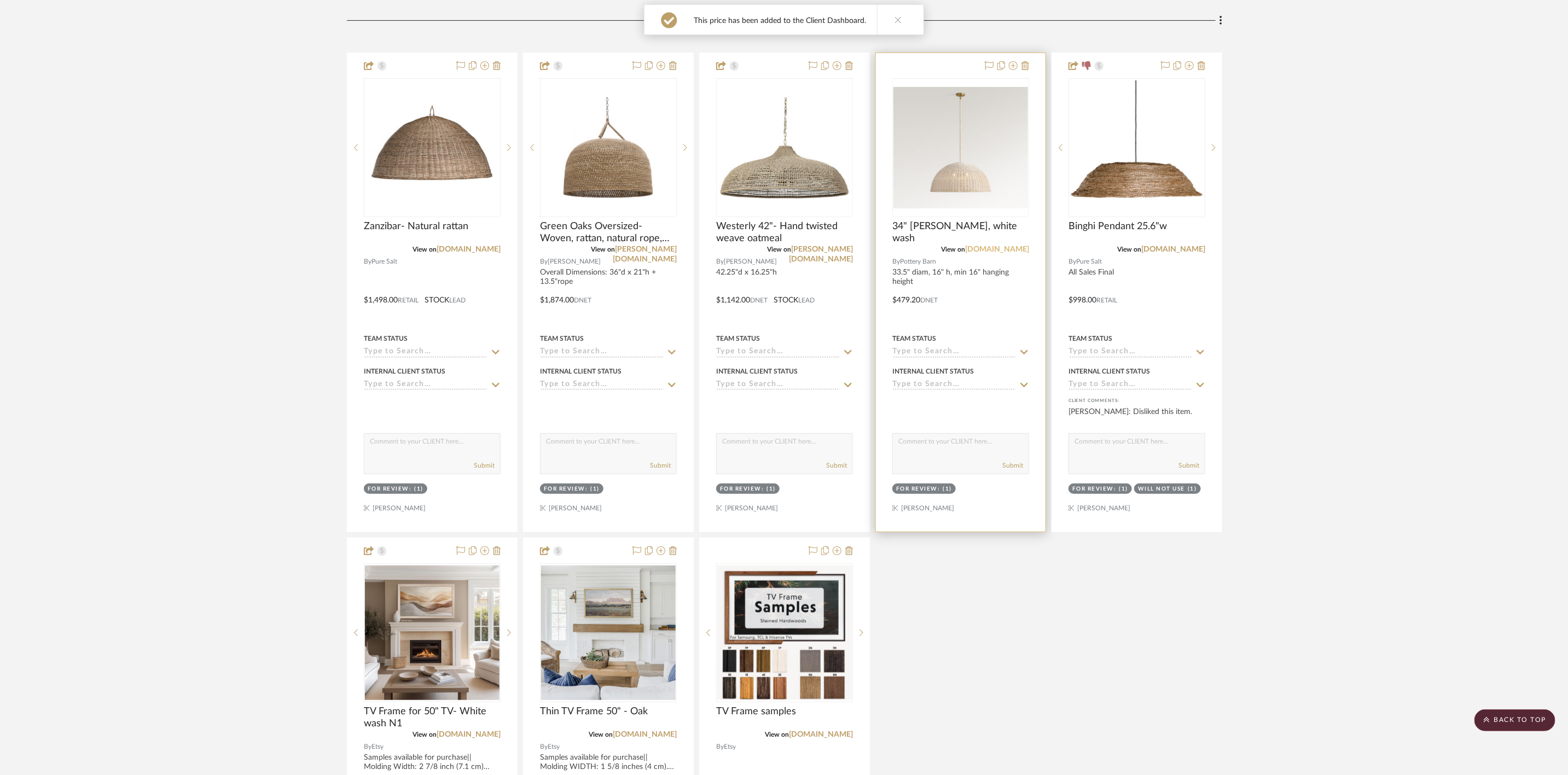
click at [993, 251] on link "potterybarn.com" at bounding box center [997, 249] width 64 height 8
click at [972, 173] on img "0" at bounding box center [961, 147] width 134 height 121
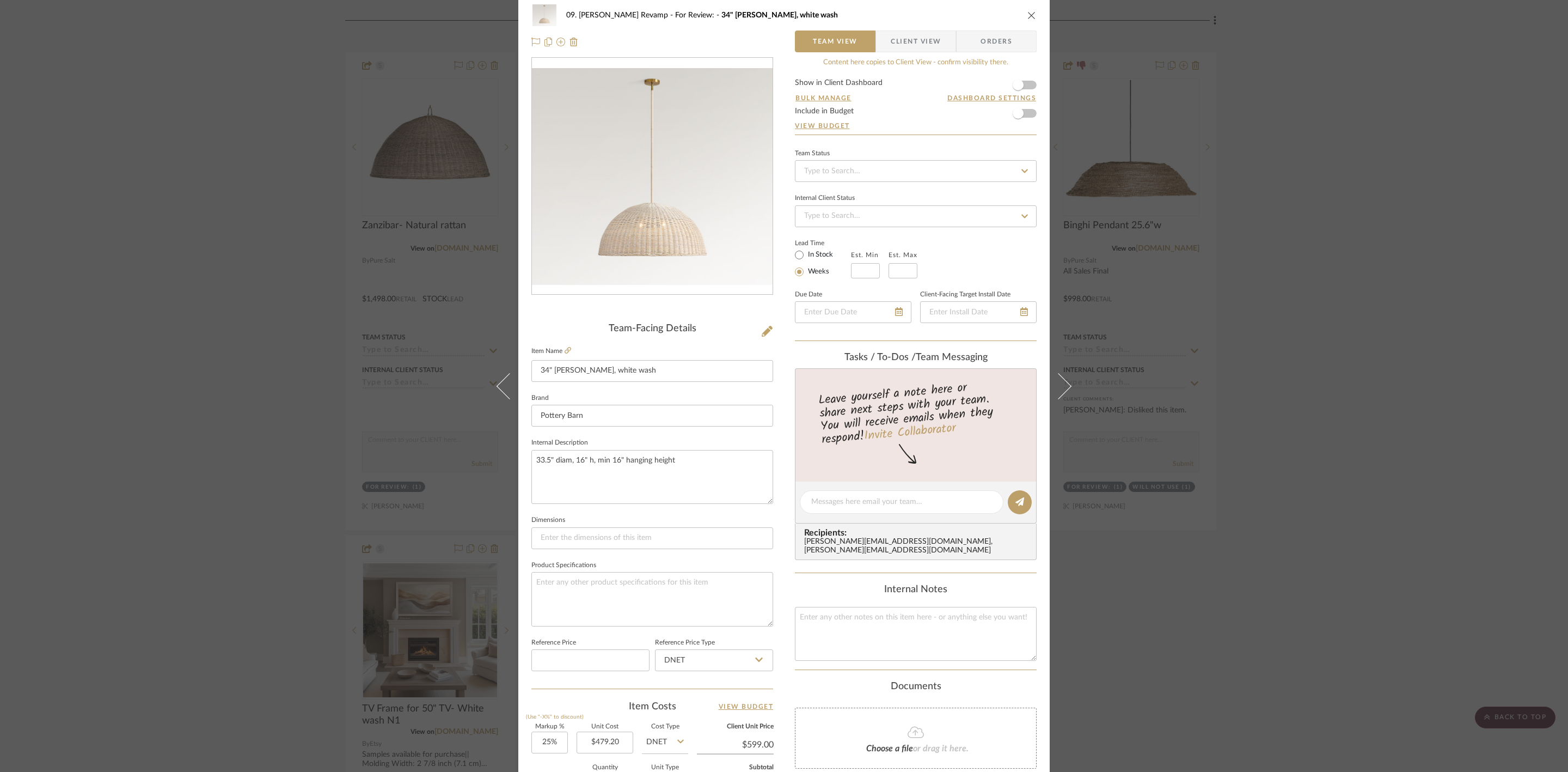
scroll to position [0, 0]
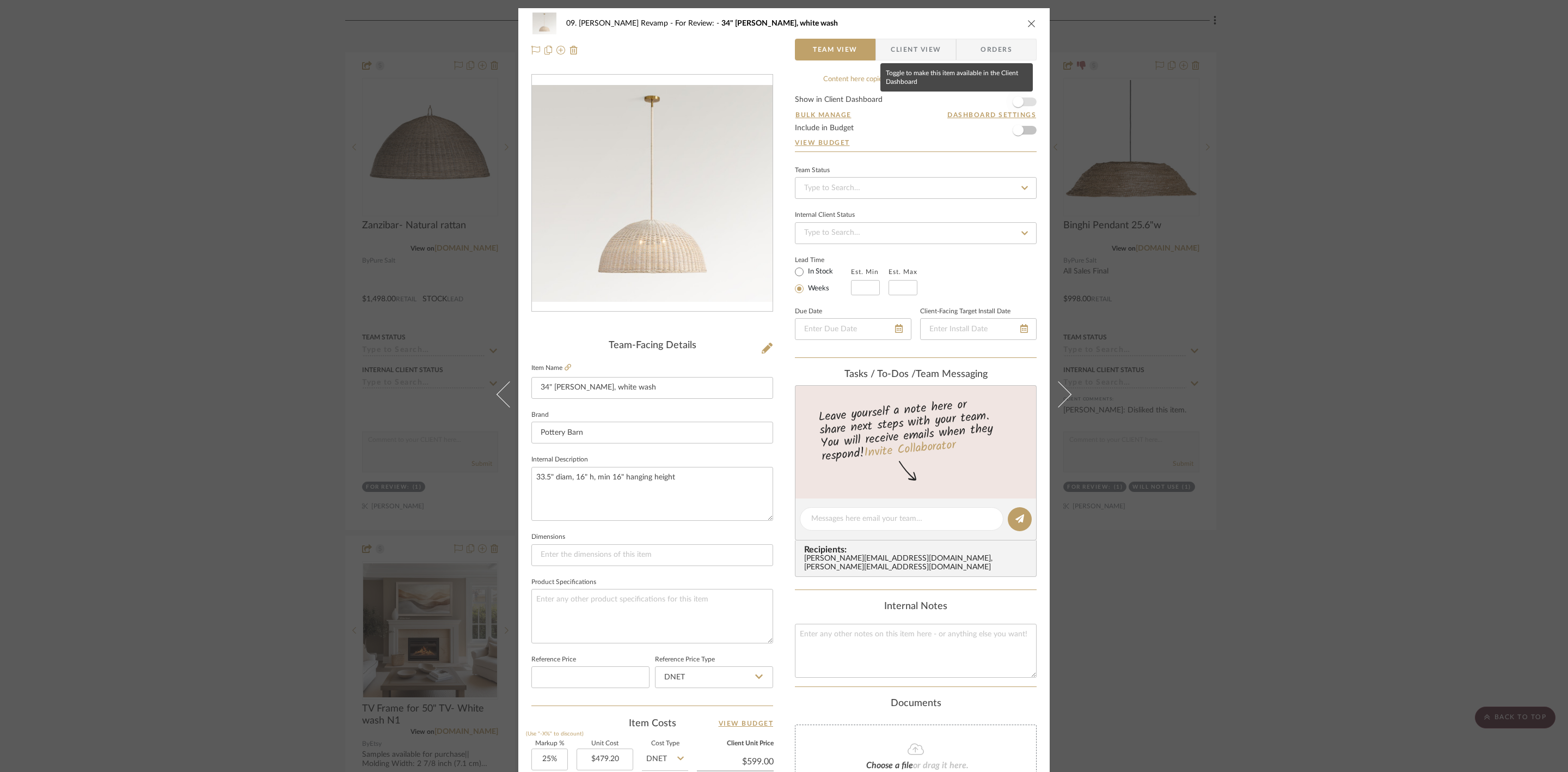
click at [1023, 102] on span "button" at bounding box center [1018, 102] width 24 height 24
click at [908, 53] on span "Client View" at bounding box center [916, 50] width 50 height 22
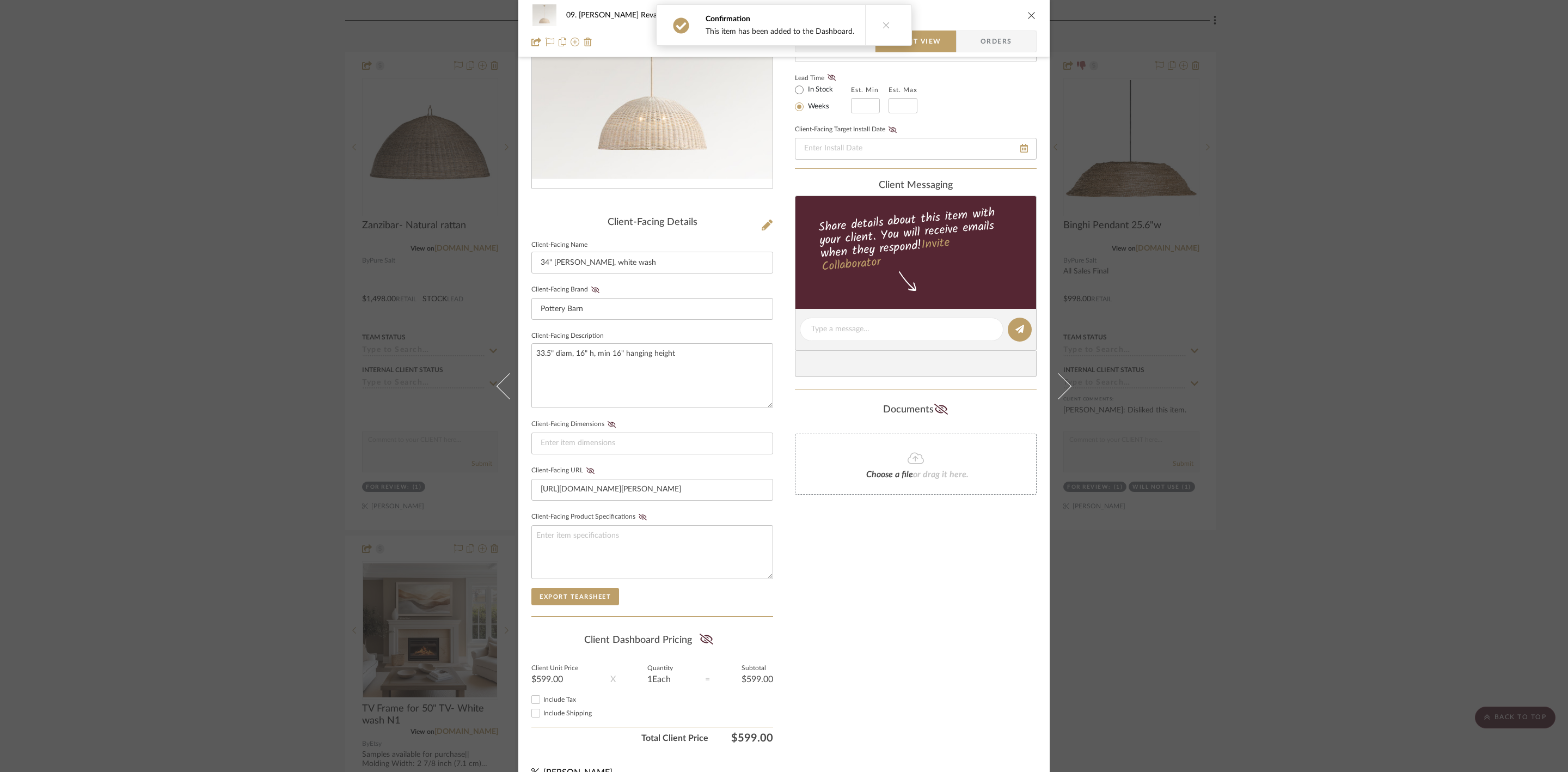
scroll to position [147, 0]
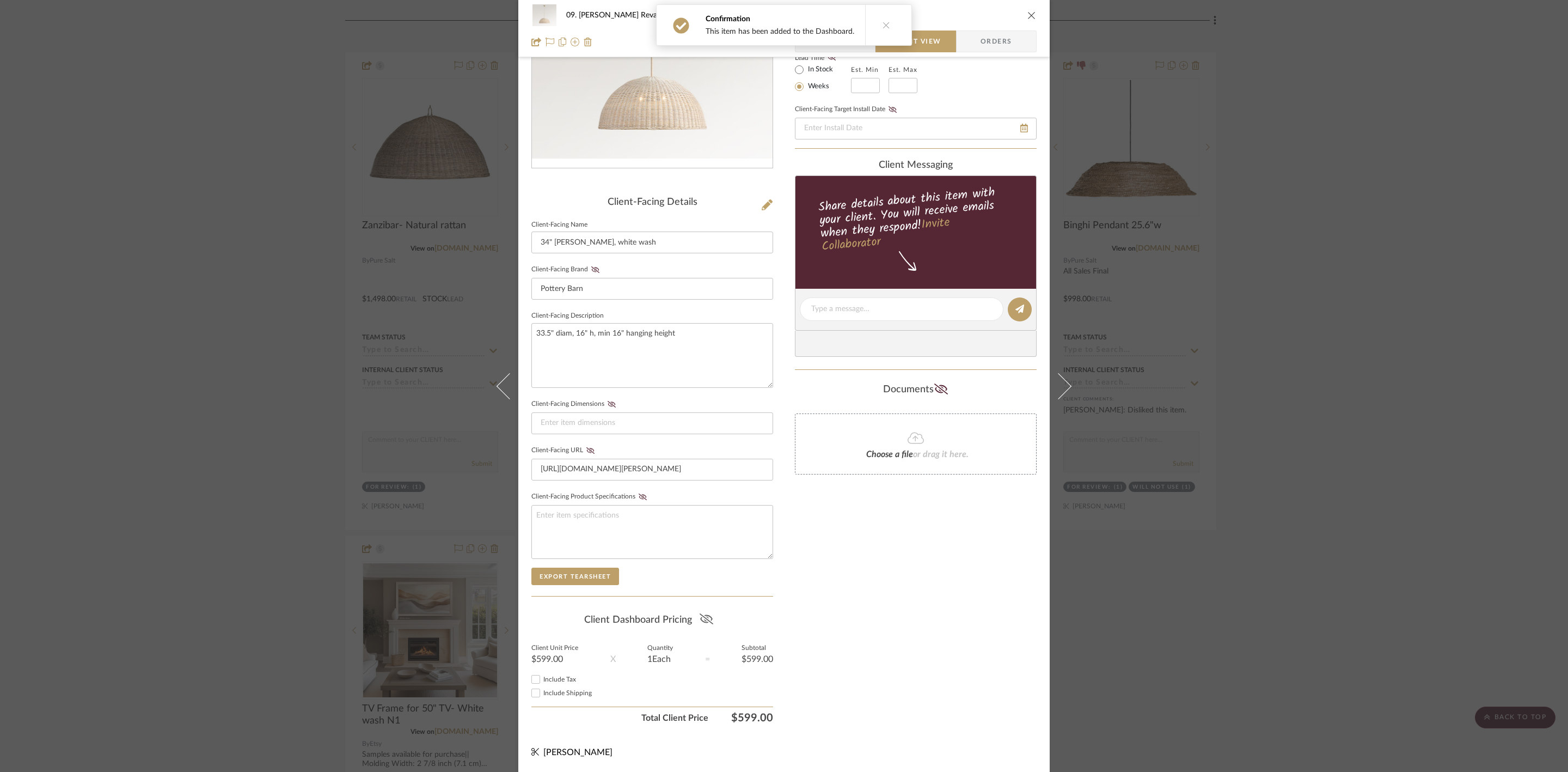
click at [708, 596] on icon at bounding box center [706, 619] width 14 height 11
click at [1254, 442] on div "09. Jones Revamp For Review: 34" Marion - Woven, white wash Team View Client Vi…" at bounding box center [784, 386] width 1568 height 772
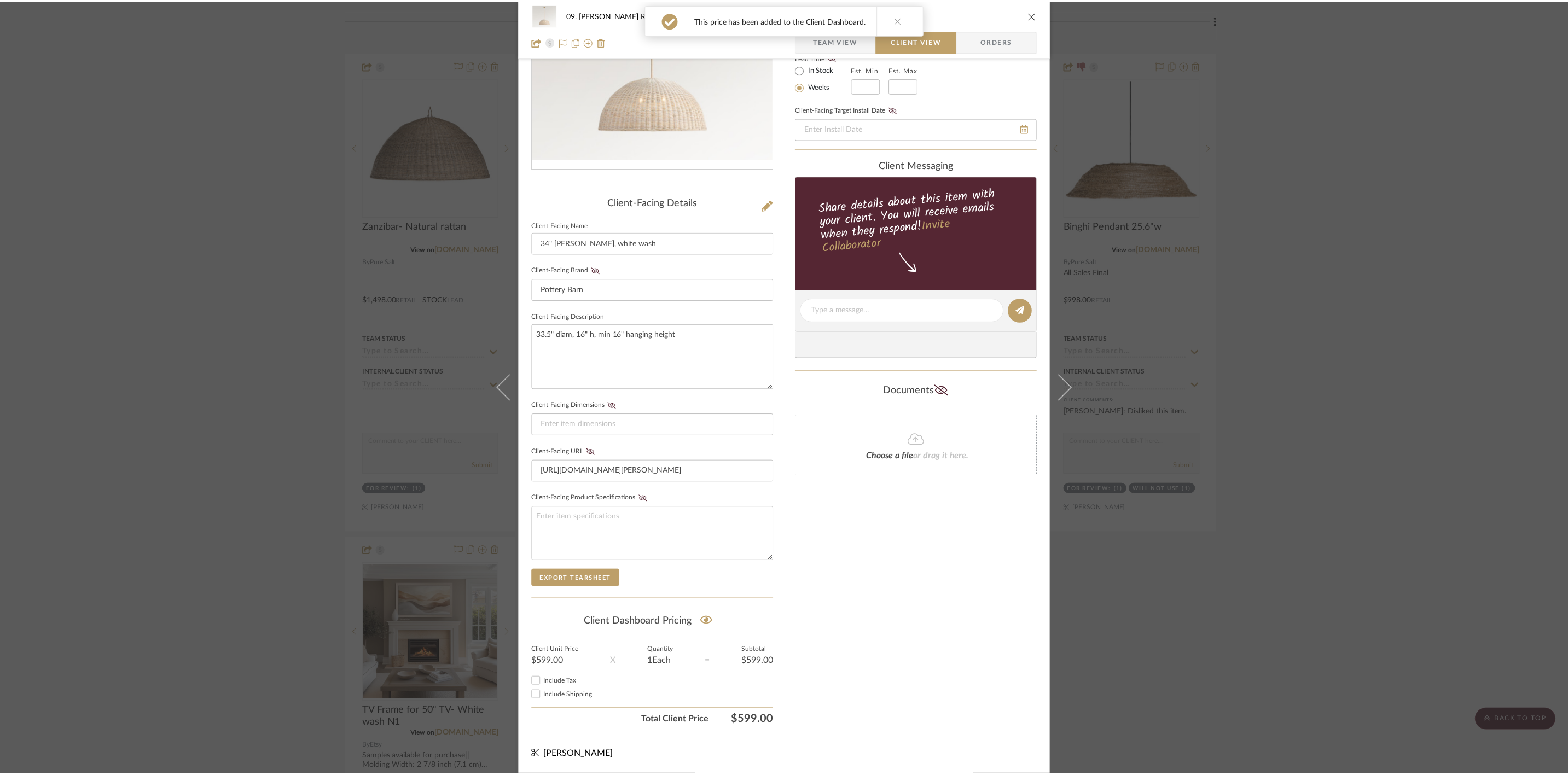
scroll to position [246, 0]
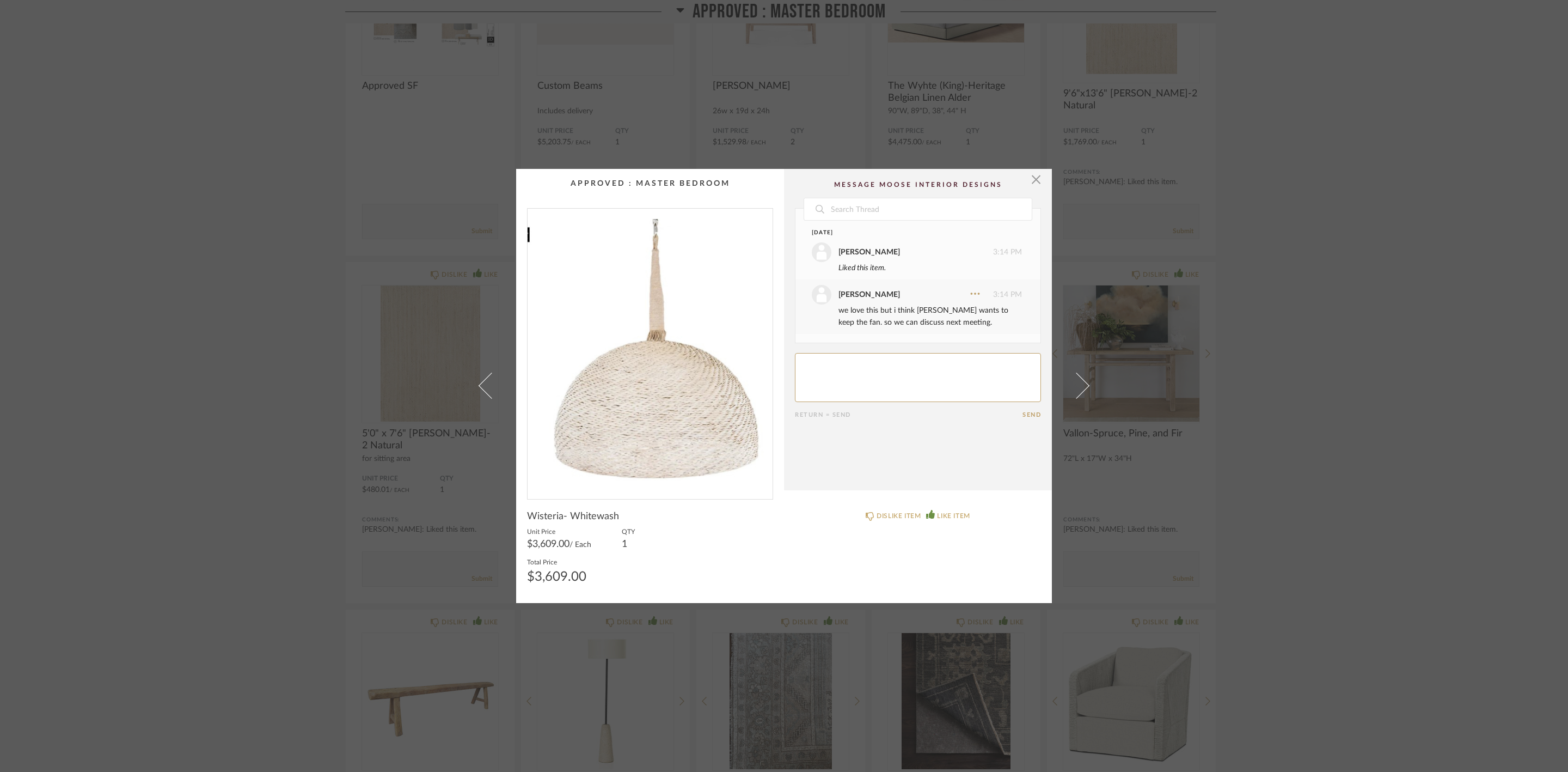
click at [1360, 442] on div "× Date [DATE] [PERSON_NAME] 3:14 PM Liked this item. [PERSON_NAME] 3:14 PM we l…" at bounding box center [784, 386] width 1568 height 772
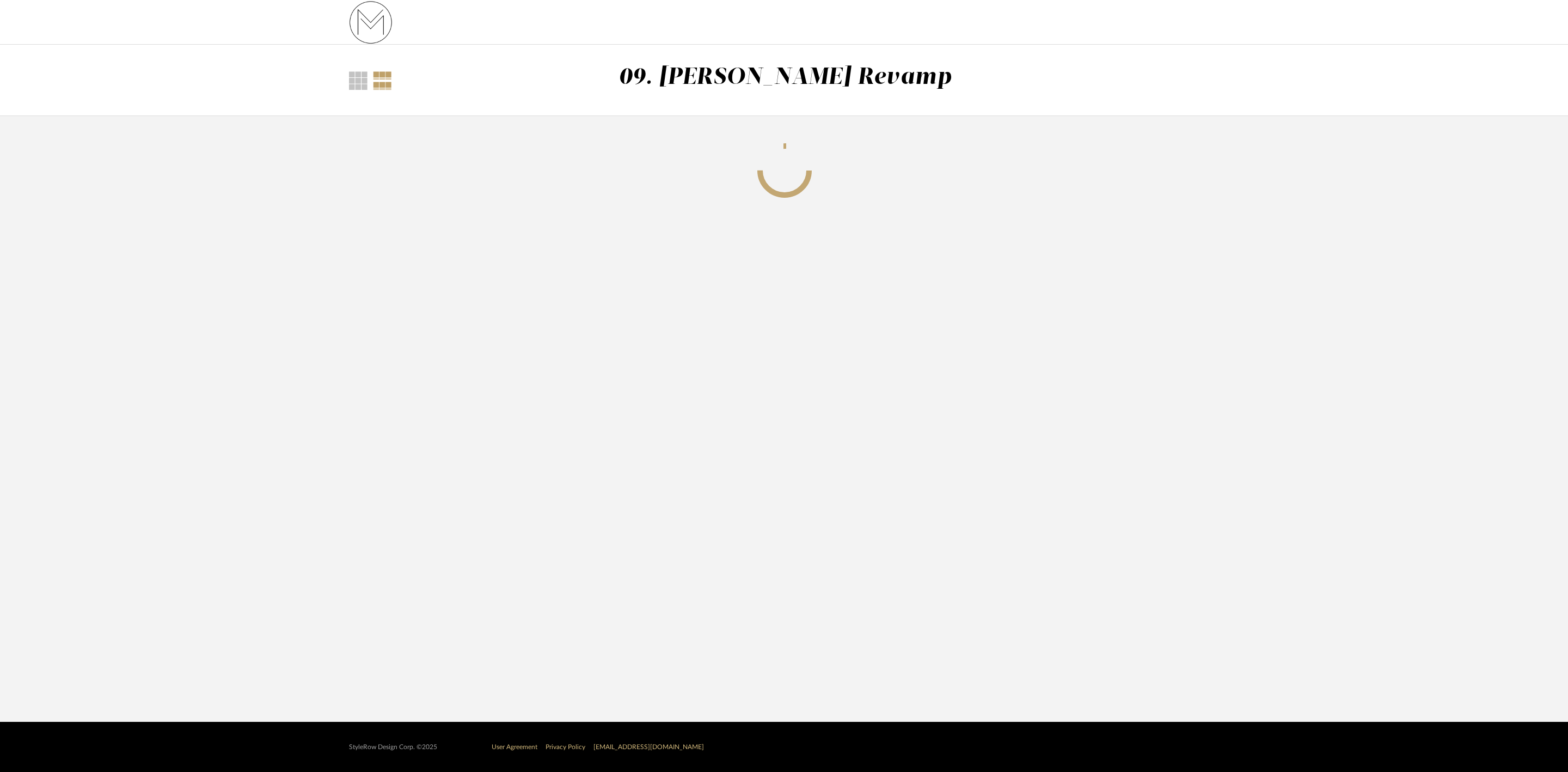
click at [1400, 331] on div "Thumbnail View Full View 09. [PERSON_NAME] Revamp Filter Items Category Designe…" at bounding box center [784, 383] width 1568 height 677
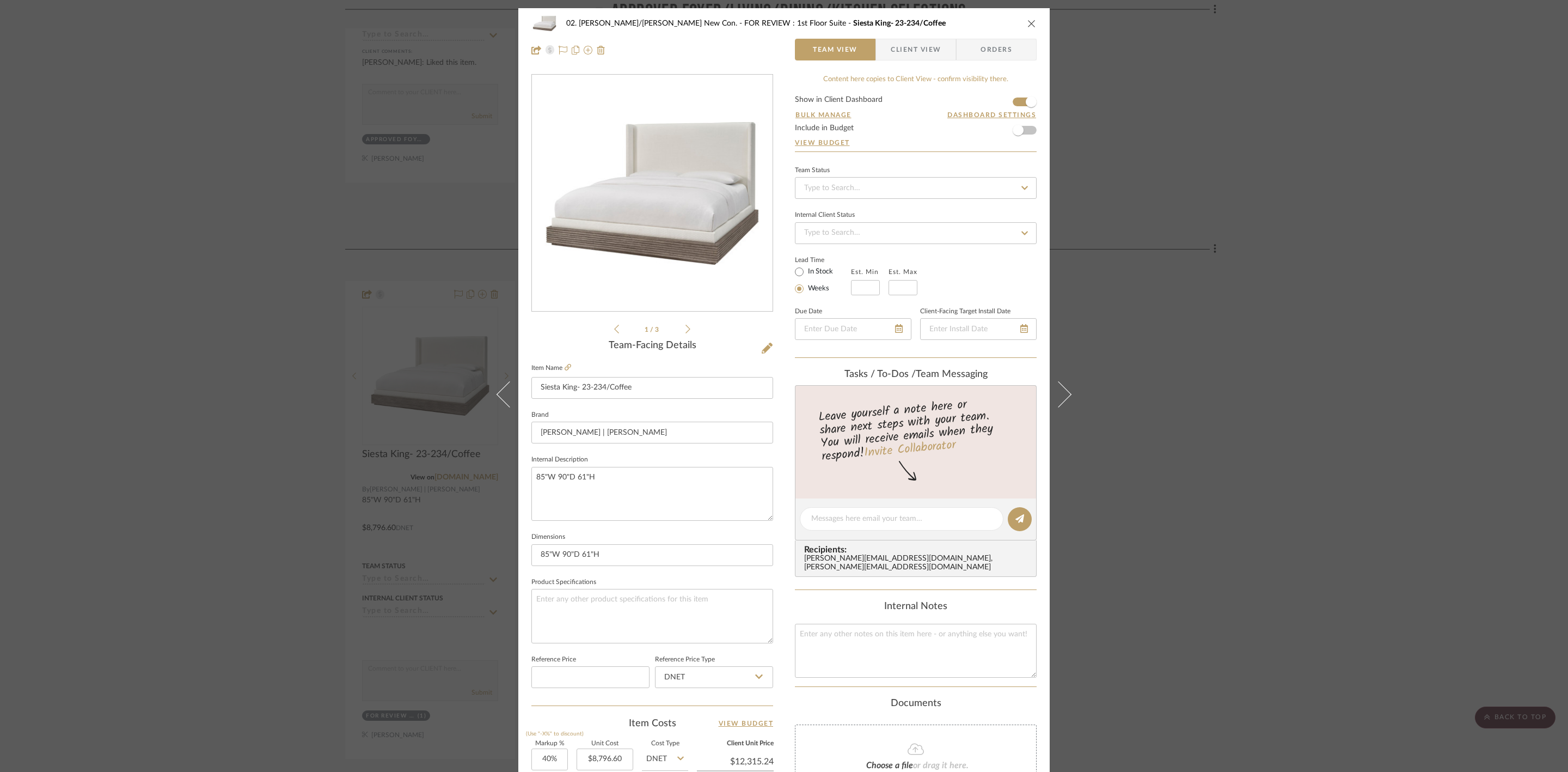
click at [1193, 438] on div "02. [PERSON_NAME]/[PERSON_NAME] New Con. FOR REVIEW : 1st Floor Suite Siesta Ki…" at bounding box center [784, 386] width 1568 height 772
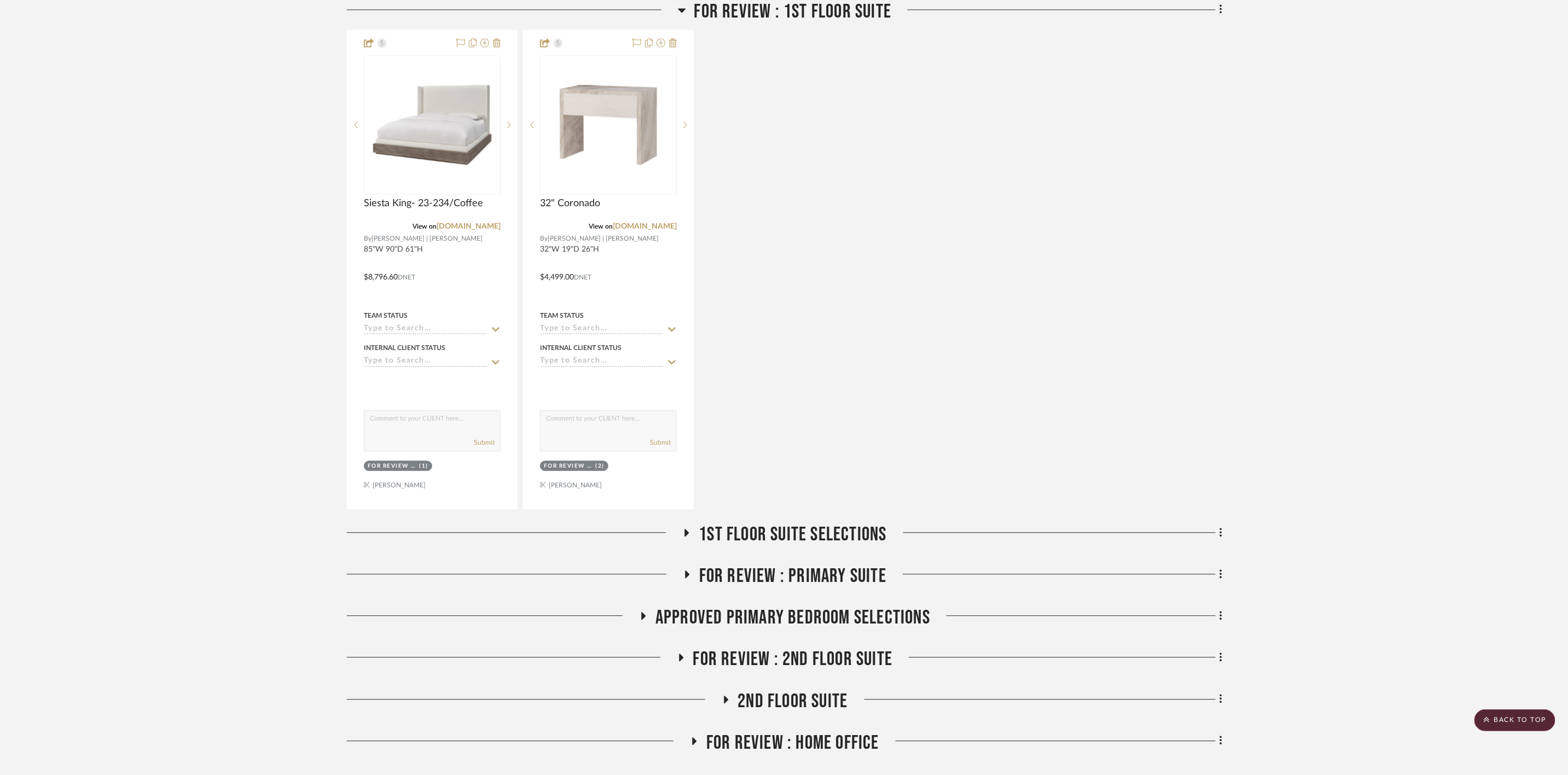
scroll to position [4921, 0]
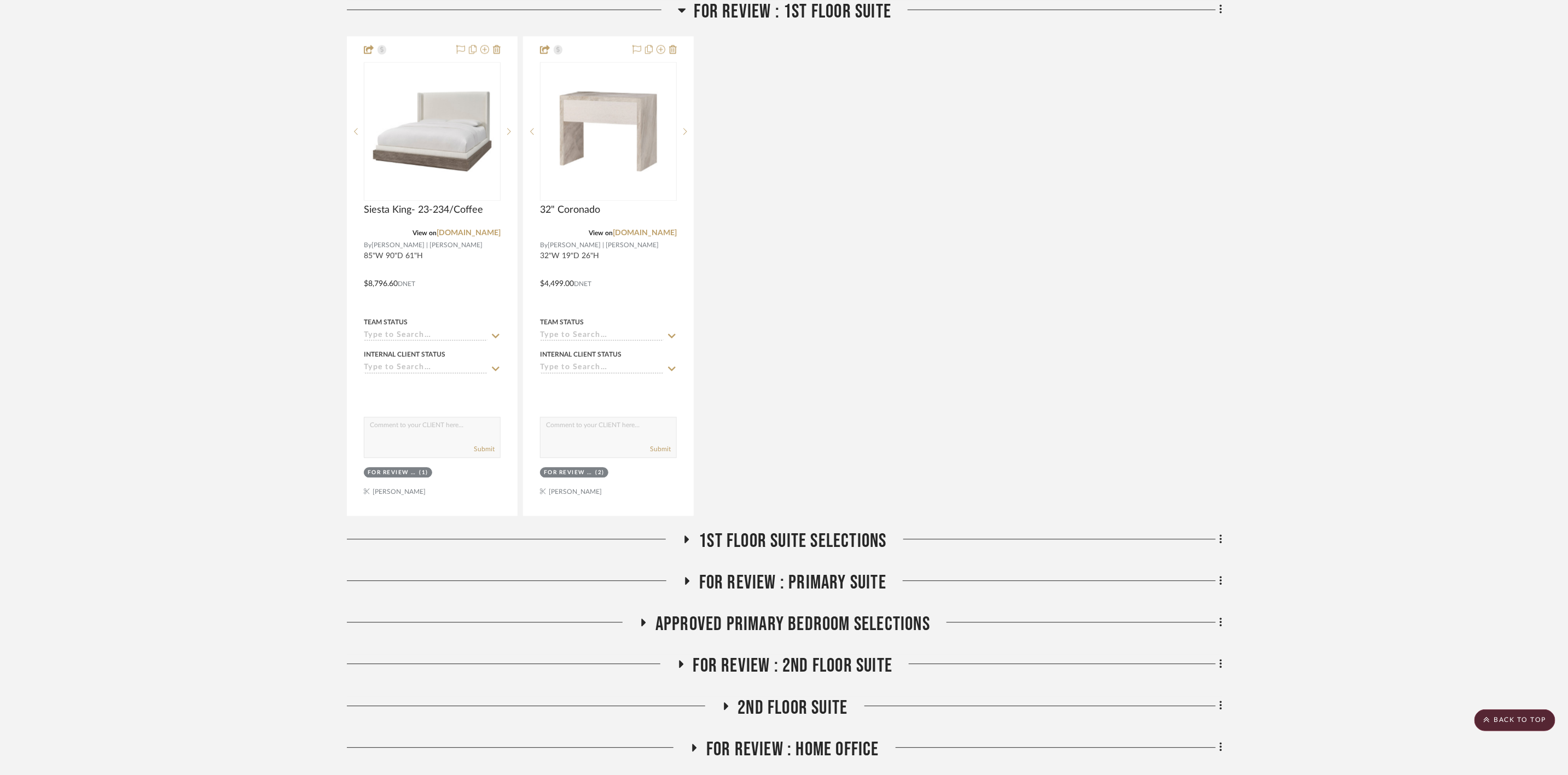
click at [833, 571] on span "FOR REVIEW : Primary Suite" at bounding box center [793, 583] width 187 height 24
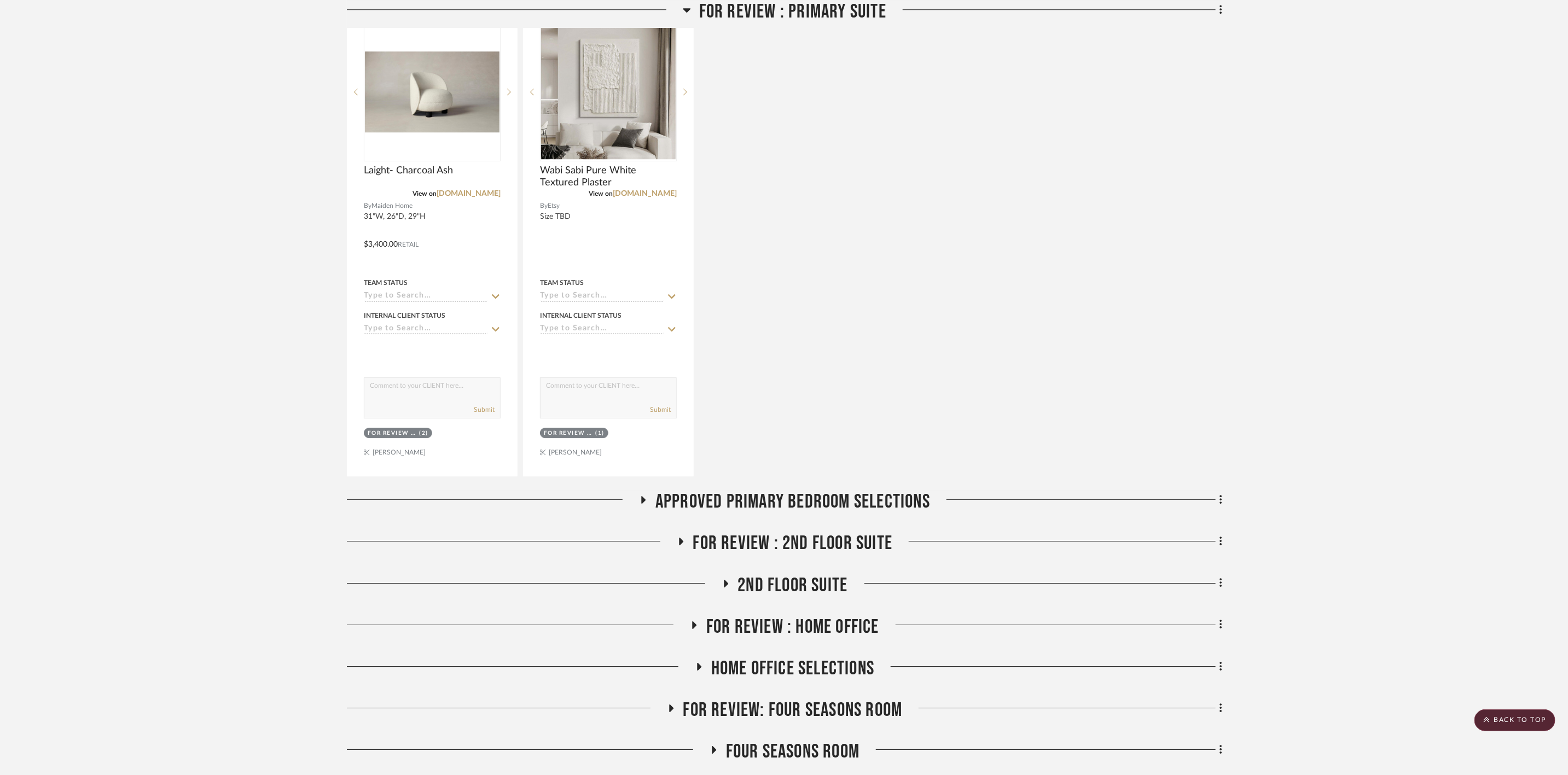
scroll to position [5578, 0]
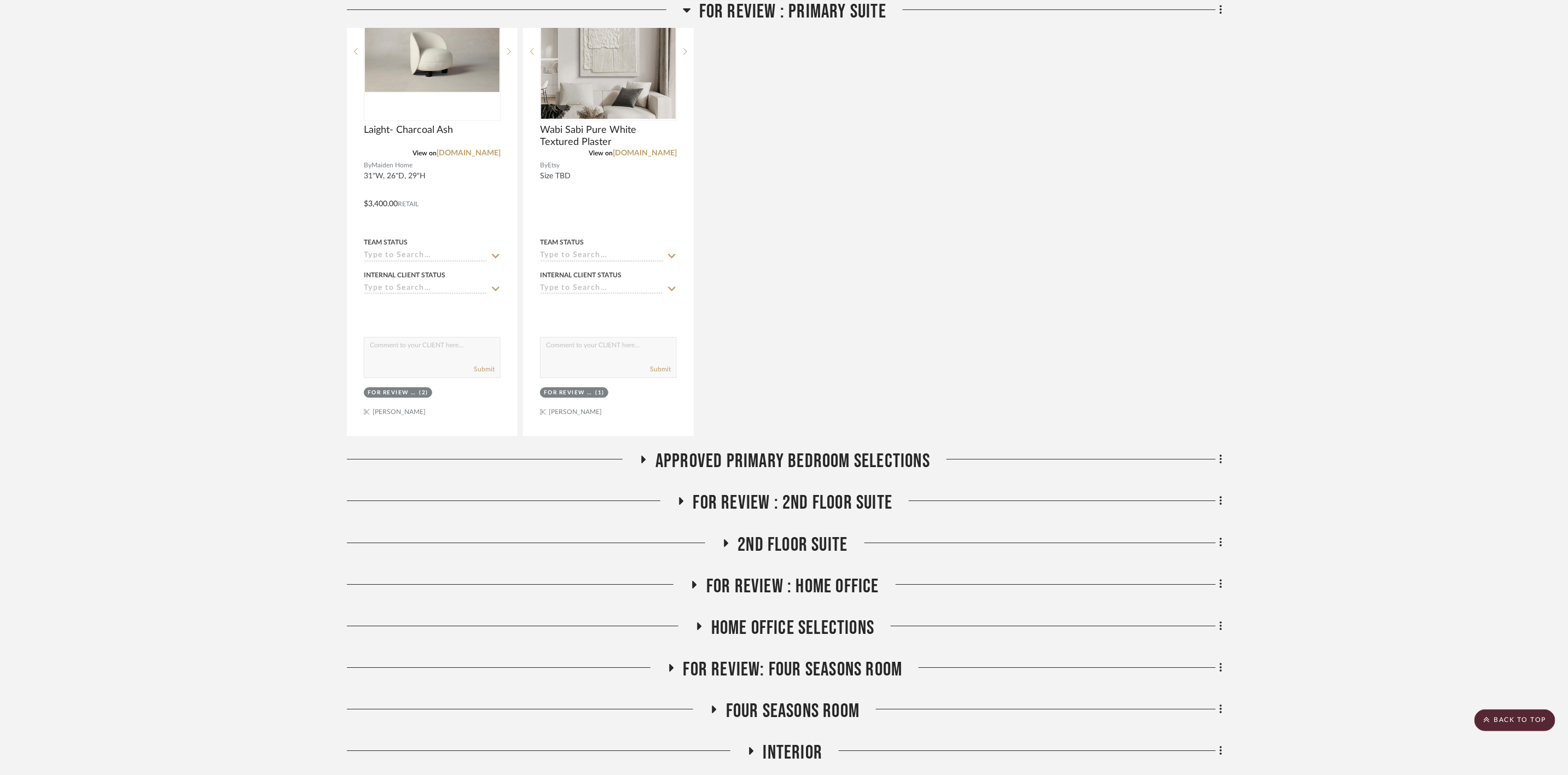
click at [898, 453] on span "Approved Primary Bedroom Selections" at bounding box center [793, 461] width 275 height 24
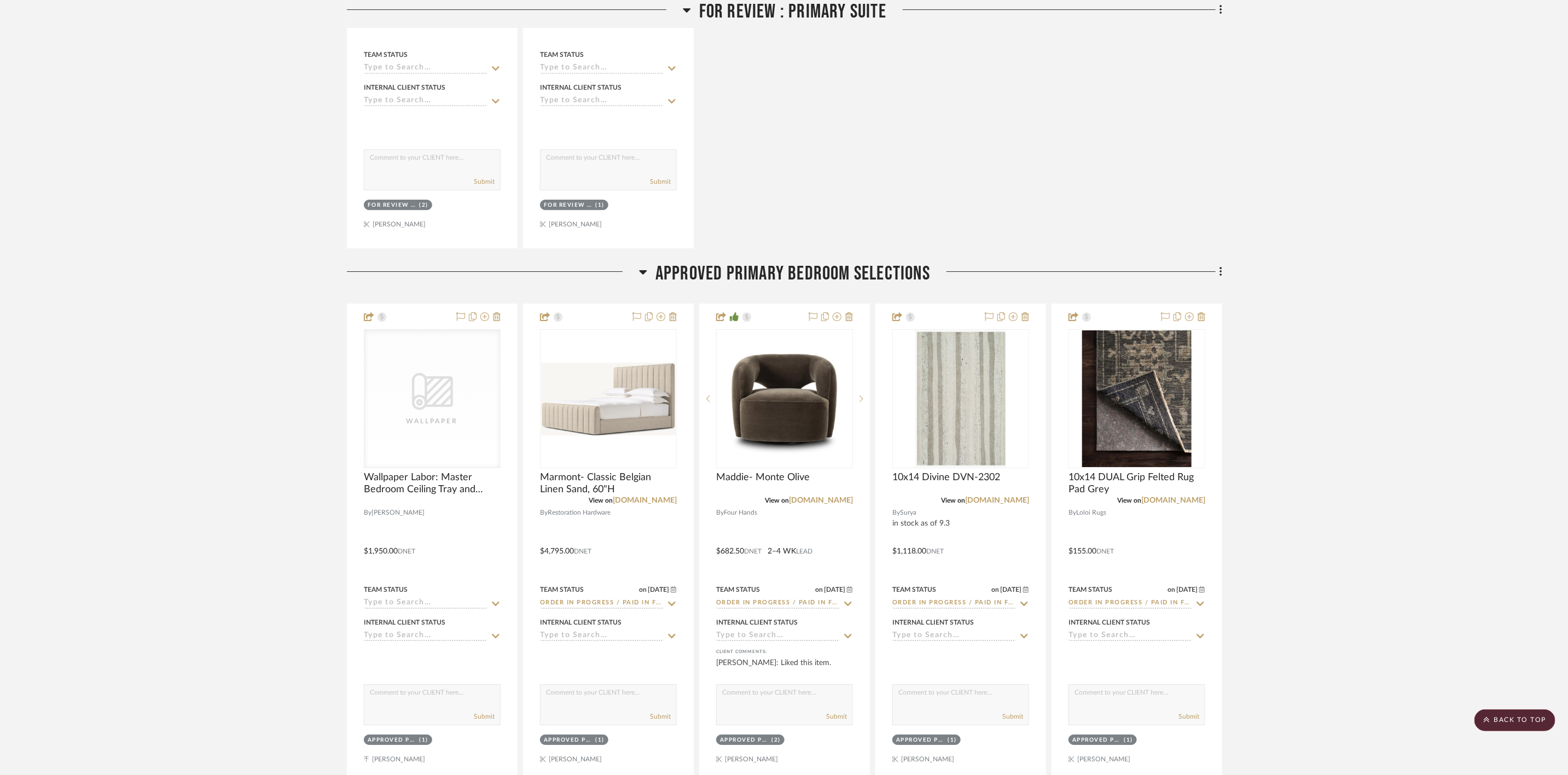
scroll to position [5824, 0]
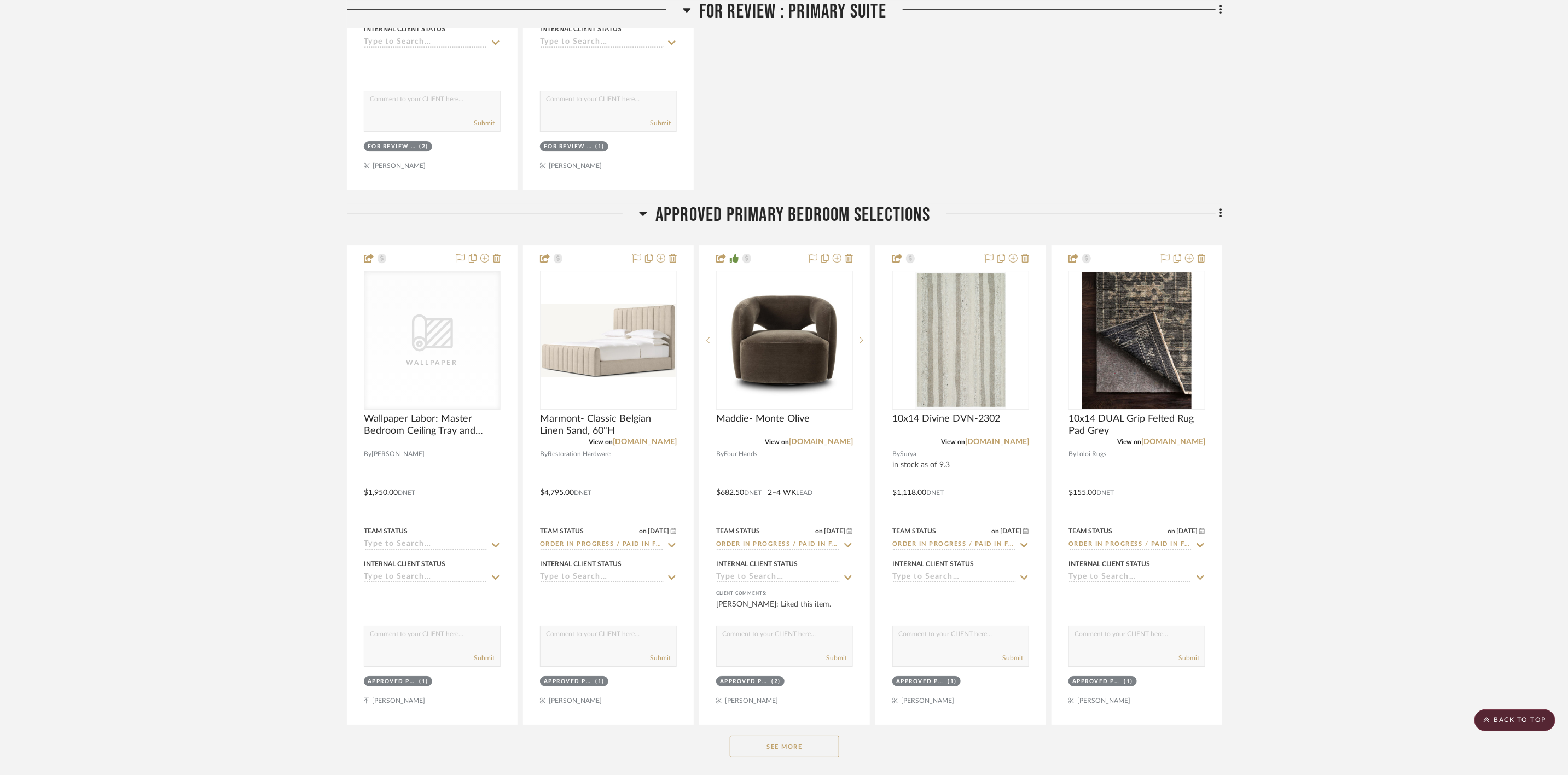
click at [817, 742] on button "See More" at bounding box center [784, 747] width 110 height 22
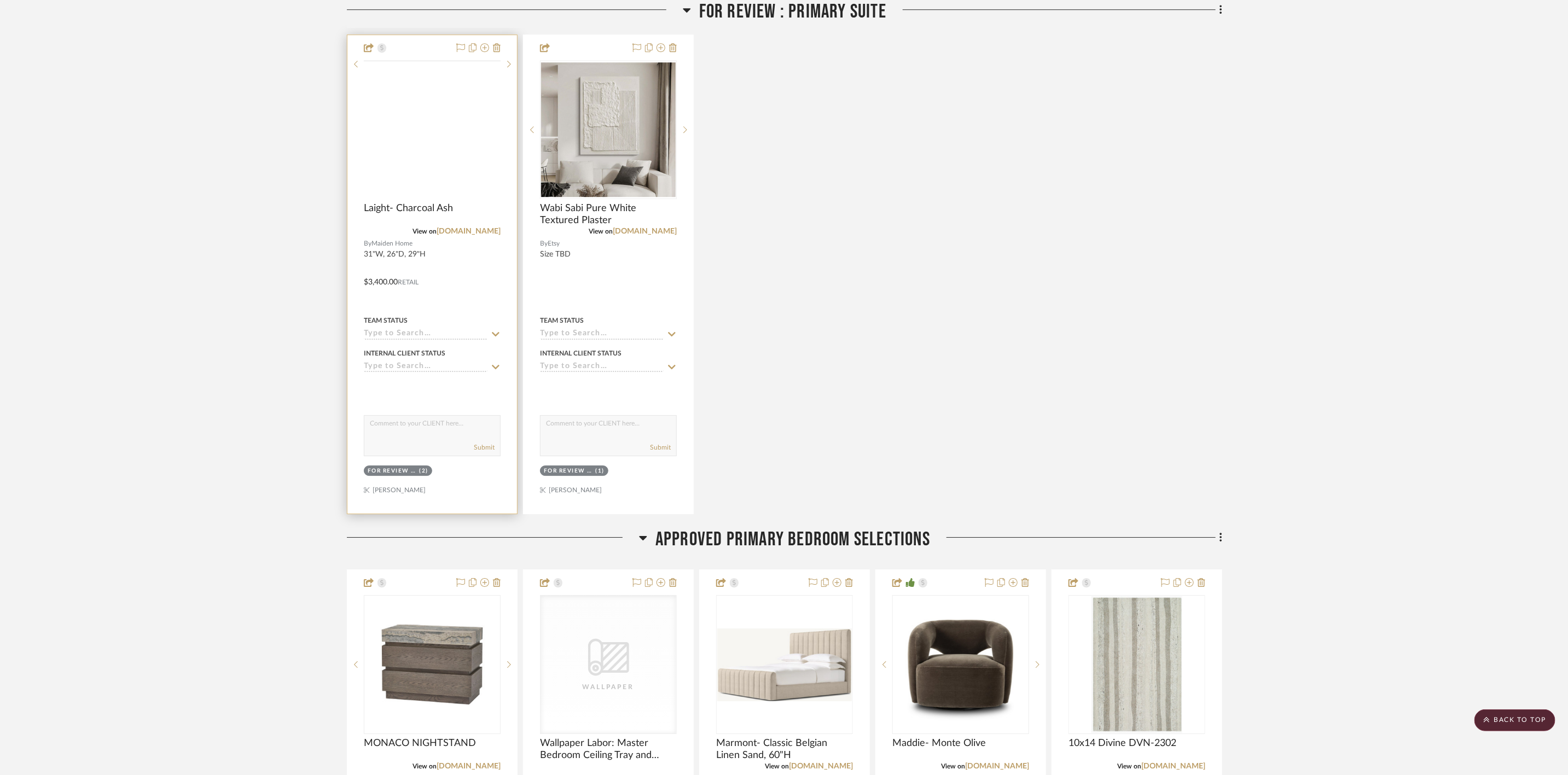
scroll to position [5414, 0]
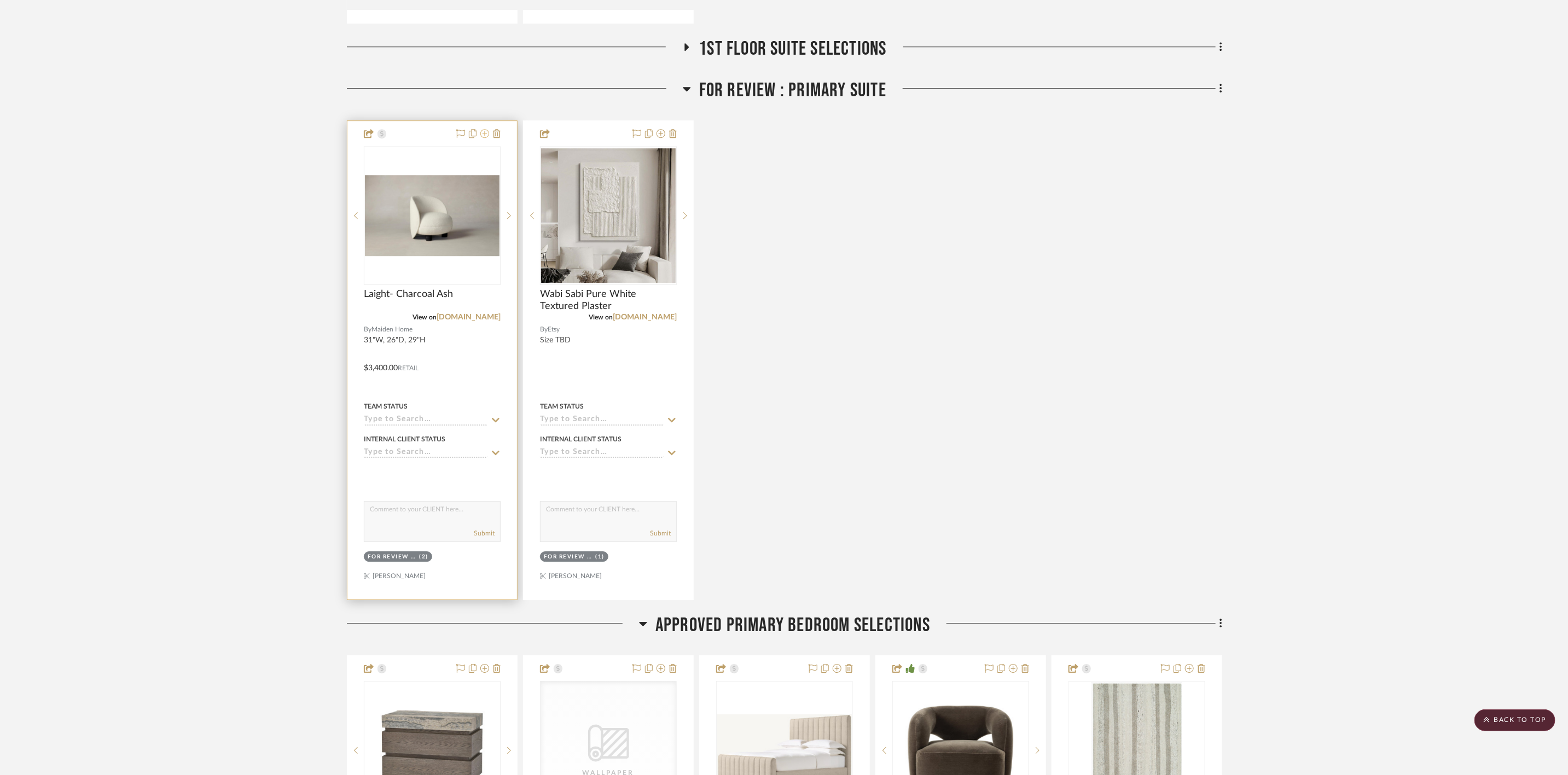
click at [486, 129] on icon at bounding box center [484, 134] width 9 height 9
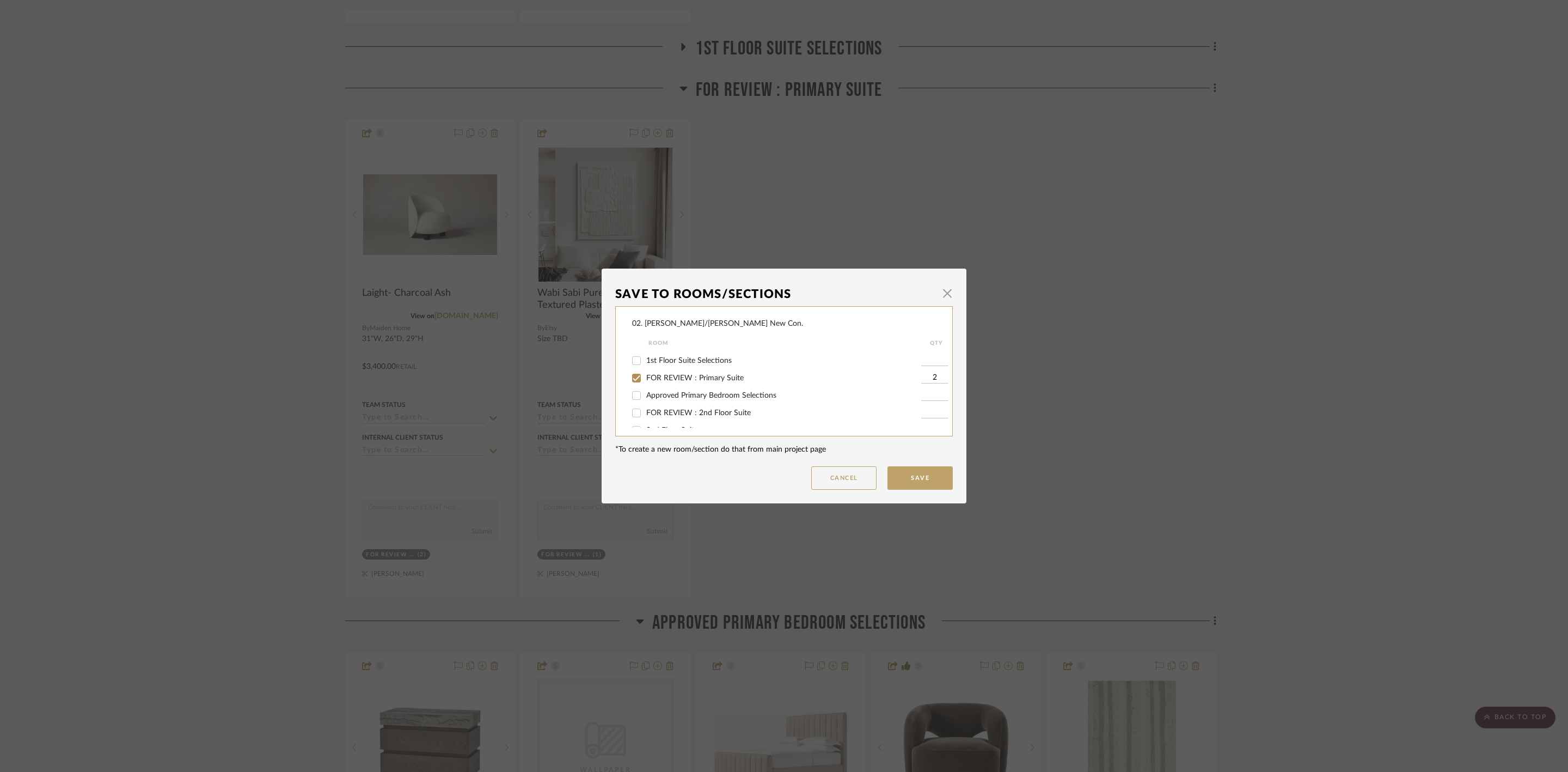
scroll to position [81, 0]
click at [662, 364] on span "FOR REVIEW : Primary Suite" at bounding box center [695, 364] width 97 height 8
click at [645, 364] on input "FOR REVIEW : Primary Suite" at bounding box center [636, 364] width 18 height 18
checkbox input "false"
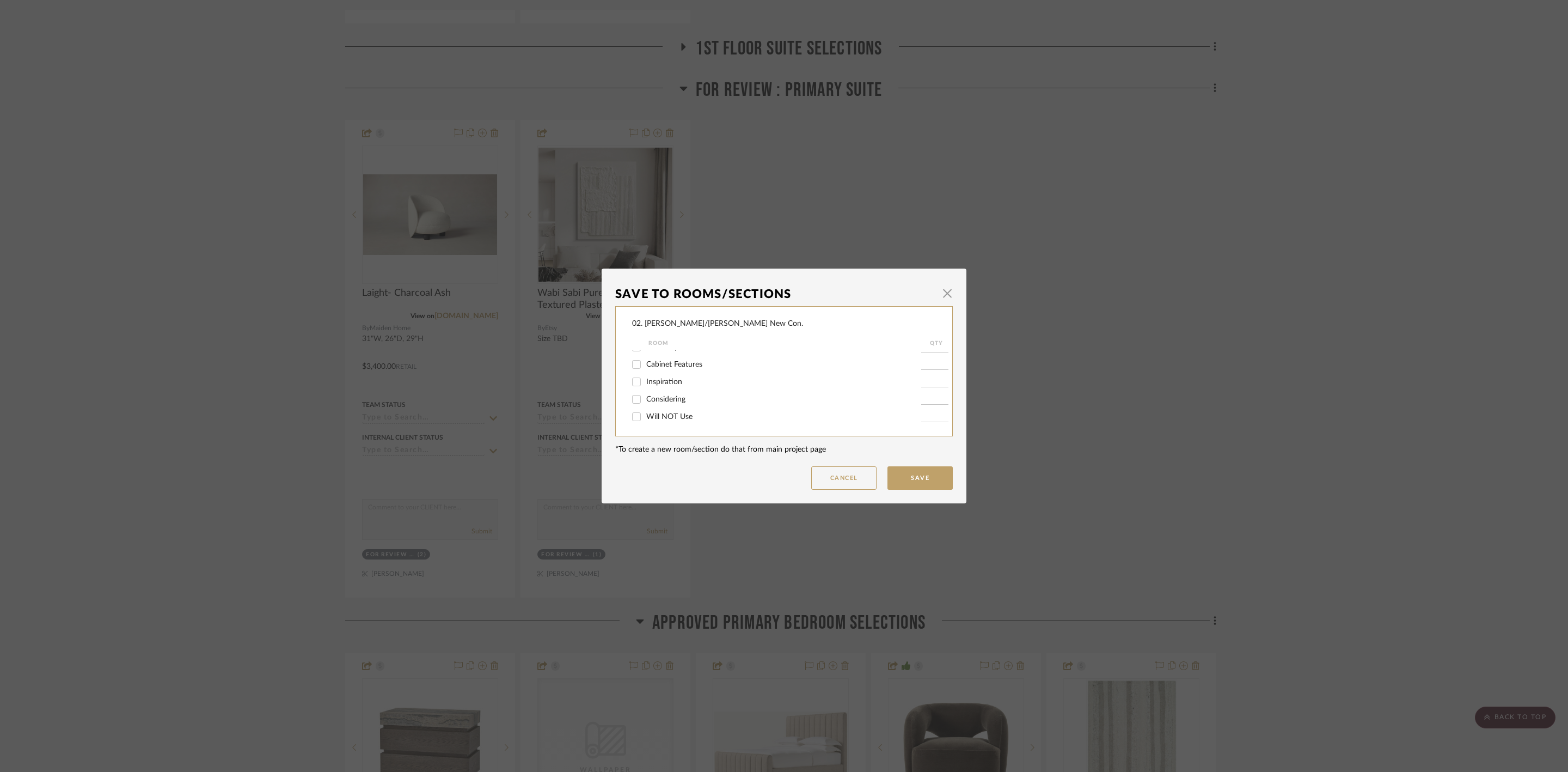
click at [662, 396] on span "Considering" at bounding box center [666, 399] width 39 height 8
click at [645, 396] on input "Considering" at bounding box center [636, 399] width 18 height 18
checkbox input "true"
type input "1"
click at [939, 475] on button "Save" at bounding box center [920, 478] width 65 height 24
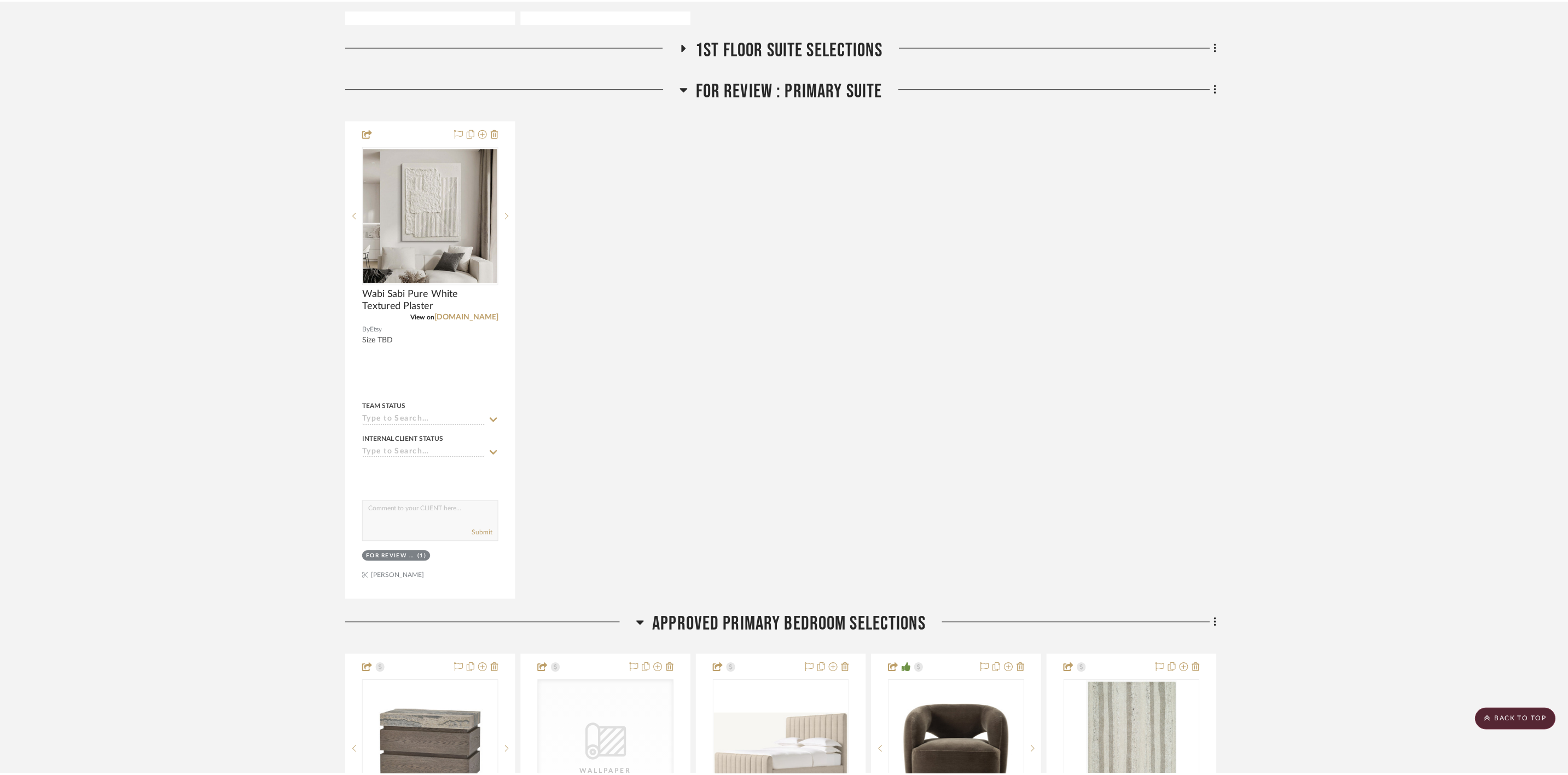
scroll to position [5414, 0]
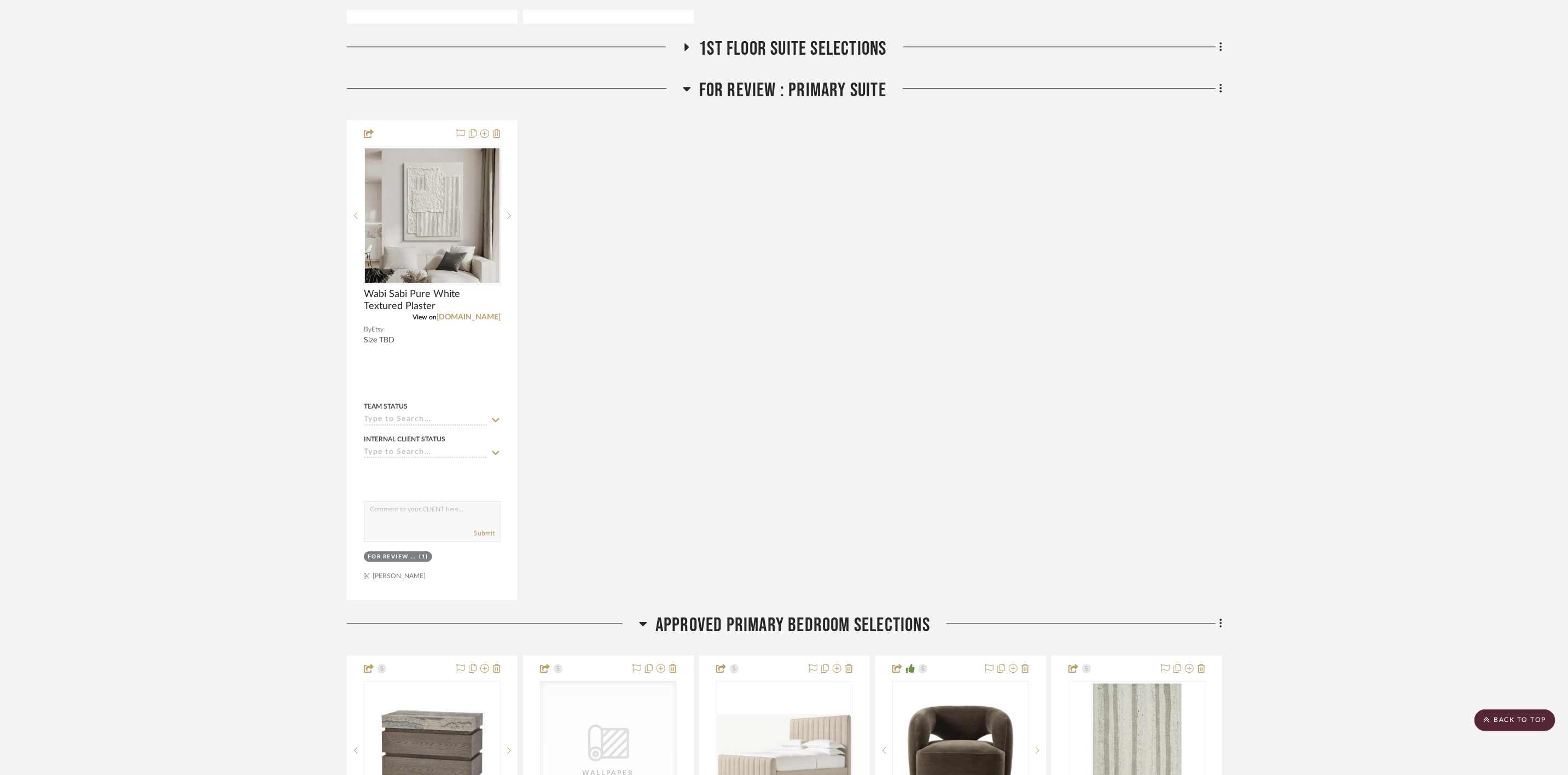
click at [1214, 79] on div at bounding box center [1054, 93] width 336 height 28
click at [1216, 80] on fa-icon at bounding box center [1219, 88] width 7 height 18
click at [1176, 185] on span "Rename Room" at bounding box center [1165, 183] width 49 height 9
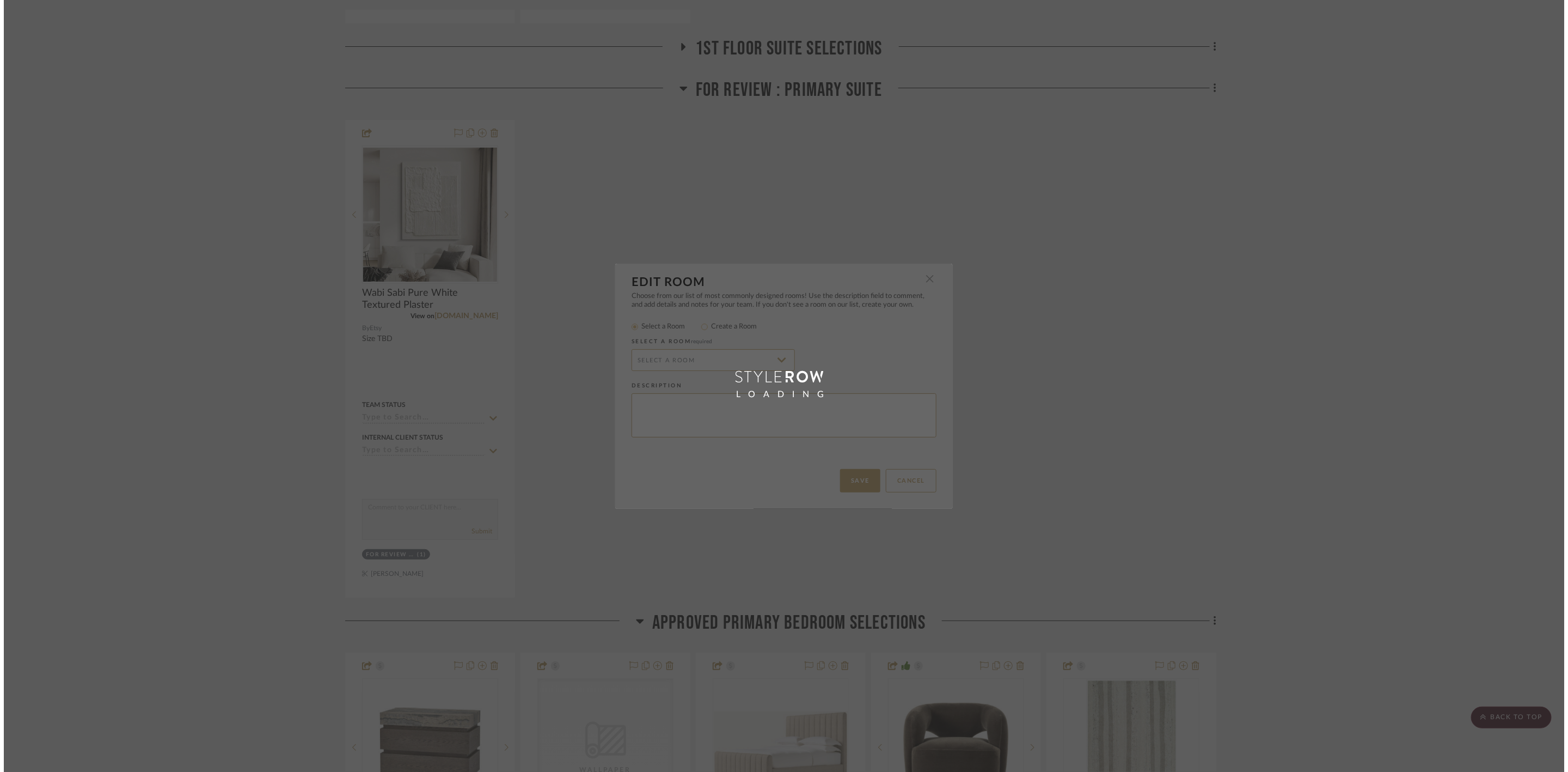
scroll to position [0, 0]
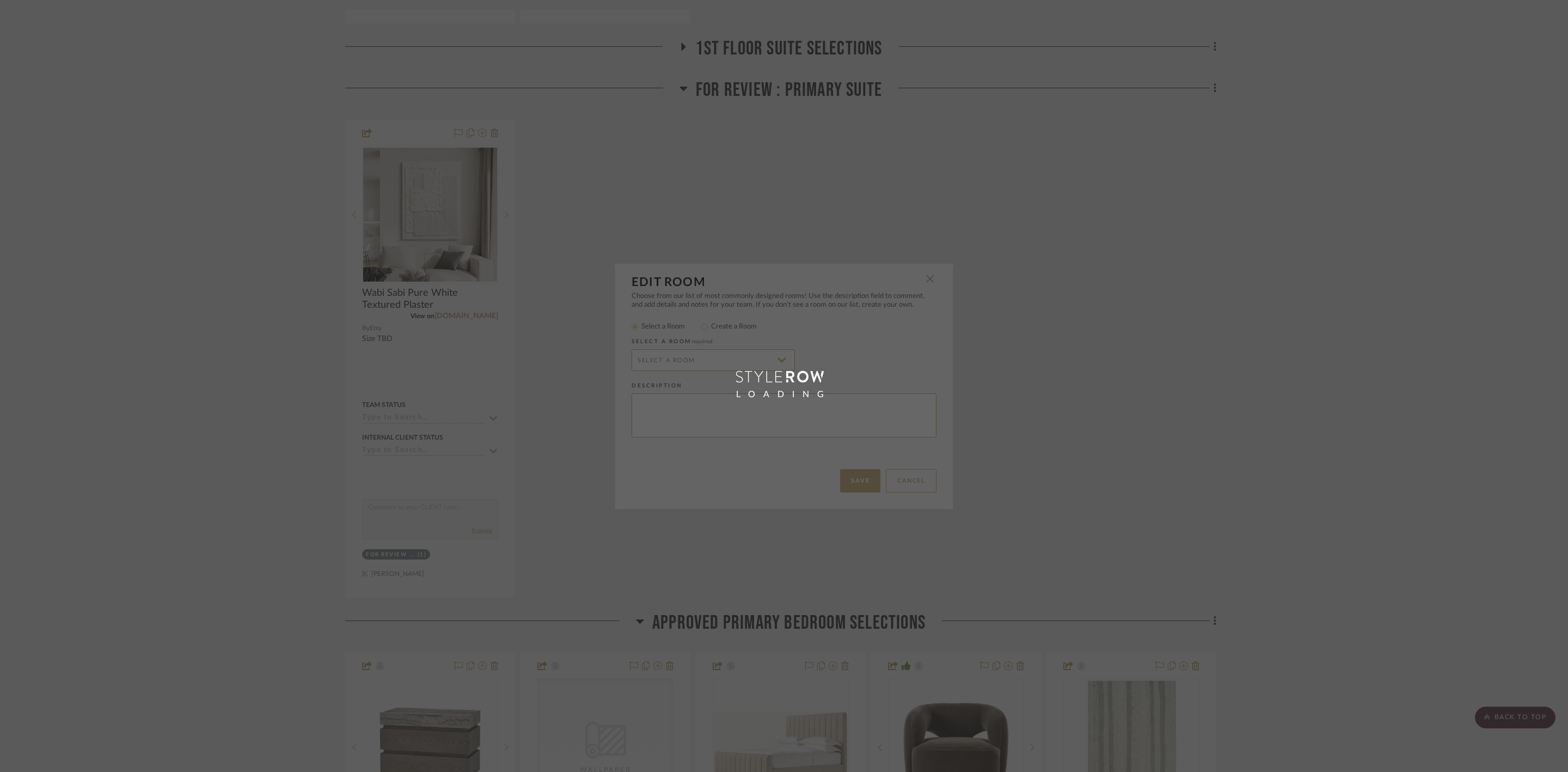
radio input "false"
radio input "true"
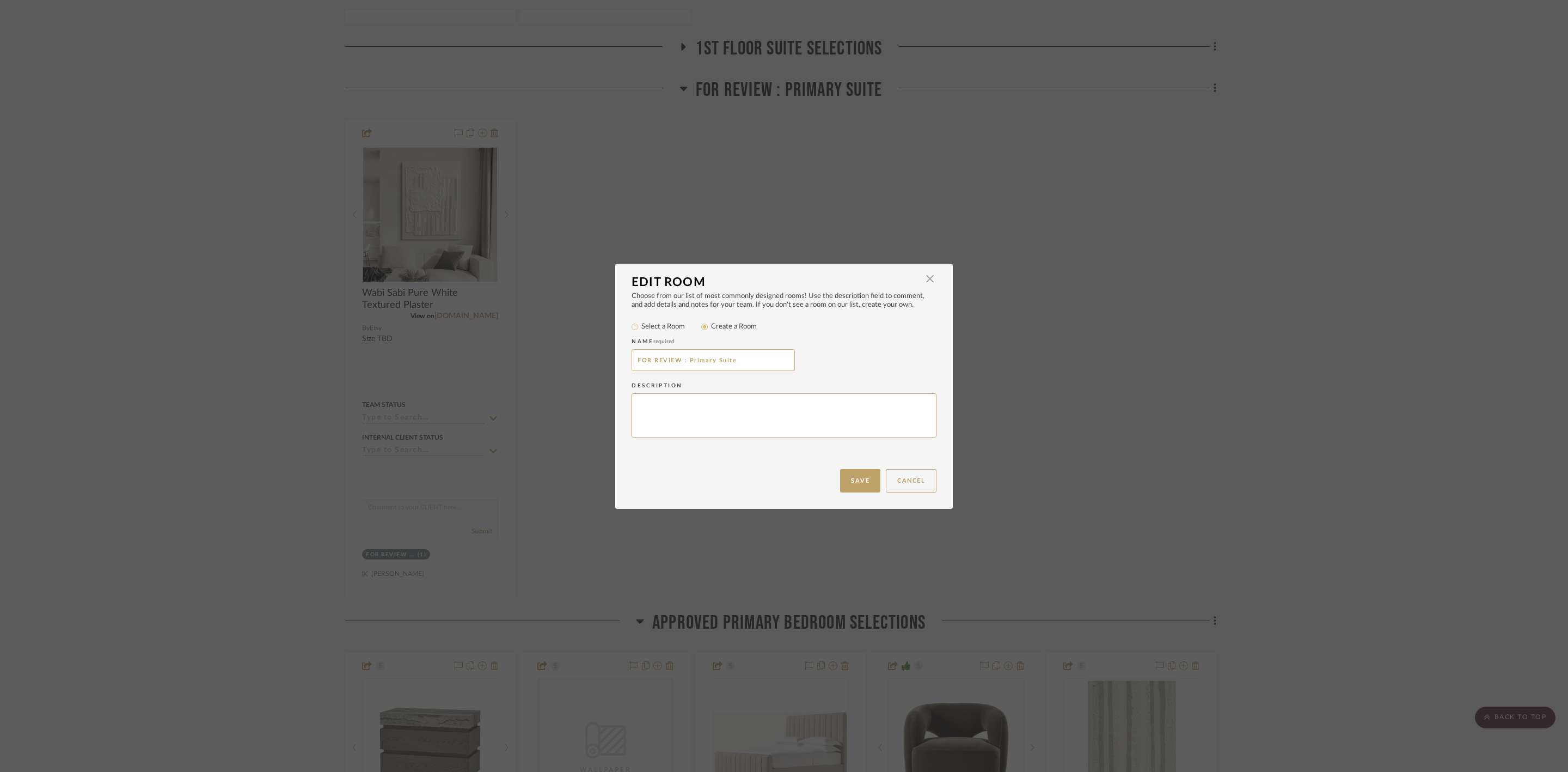
click at [676, 358] on input "FOR REVIEW : Primary Suite" at bounding box center [713, 360] width 163 height 22
click at [683, 361] on input "FOR REVIEW/ ON HOLD : Primary Suite" at bounding box center [713, 360] width 163 height 22
type input "FOR REVIEW/ON HOLD : Primary Suite"
click at [859, 473] on button "Save" at bounding box center [861, 480] width 41 height 24
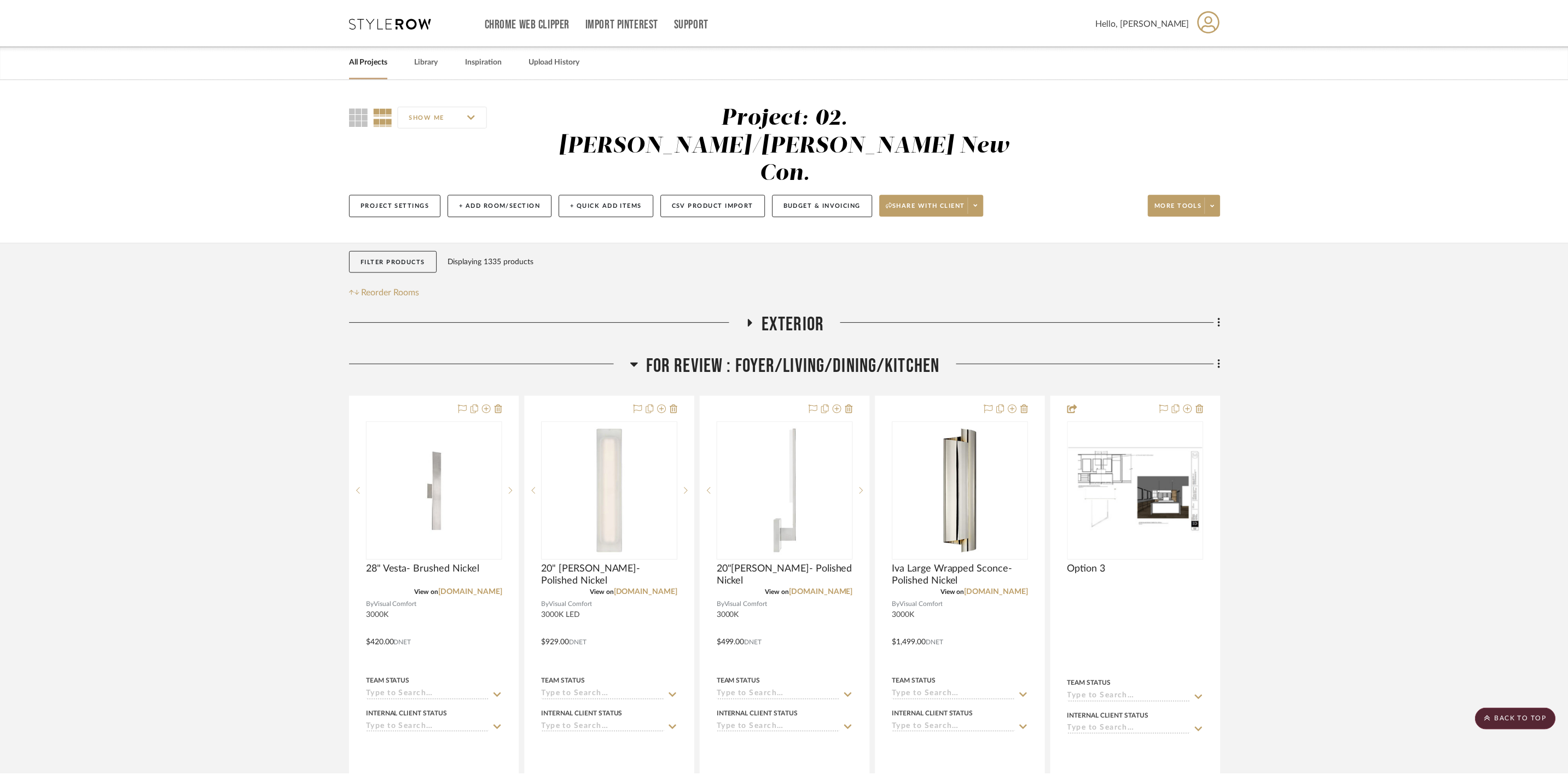
scroll to position [5414, 0]
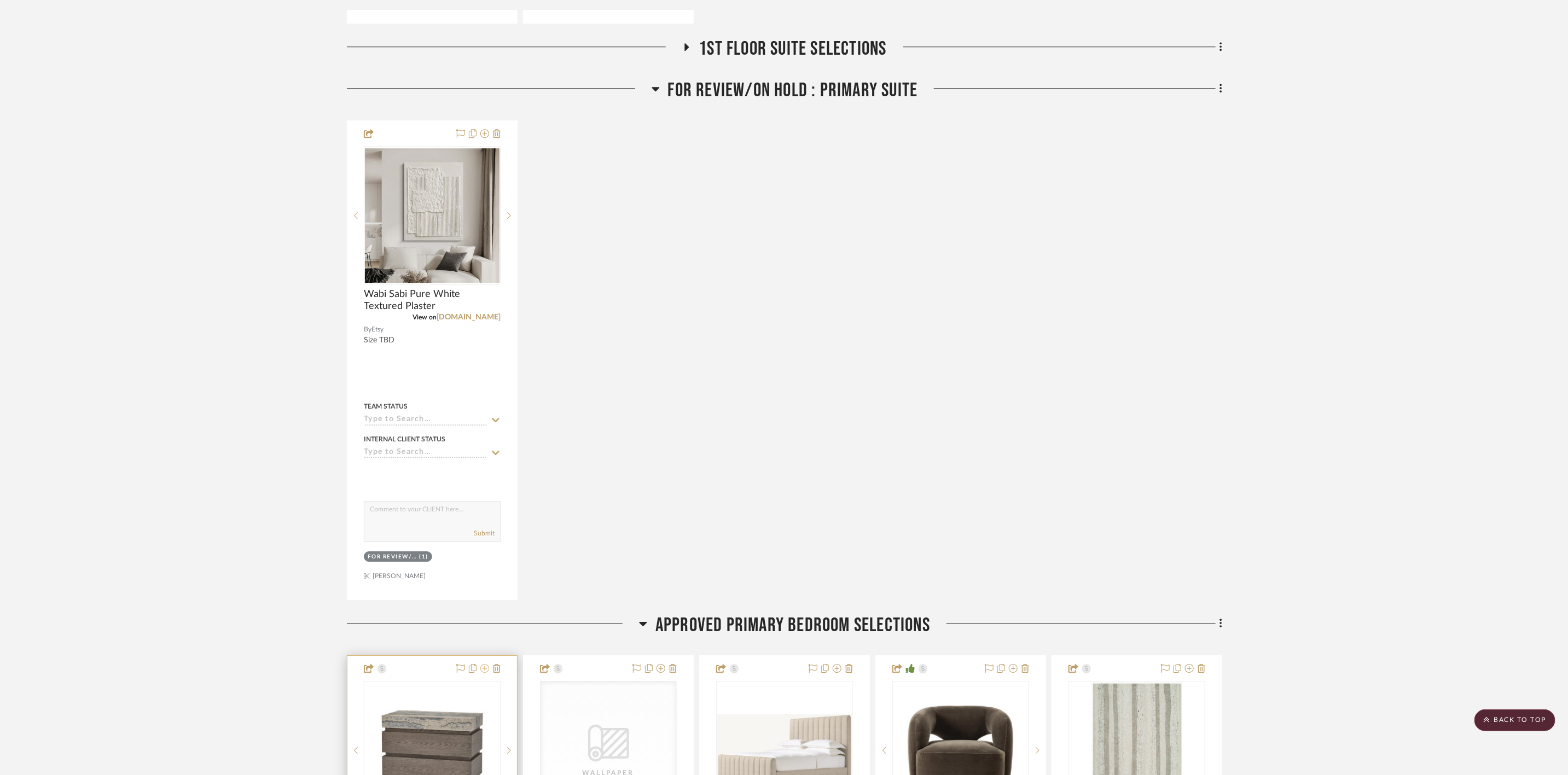
click at [484, 664] on icon at bounding box center [484, 668] width 9 height 9
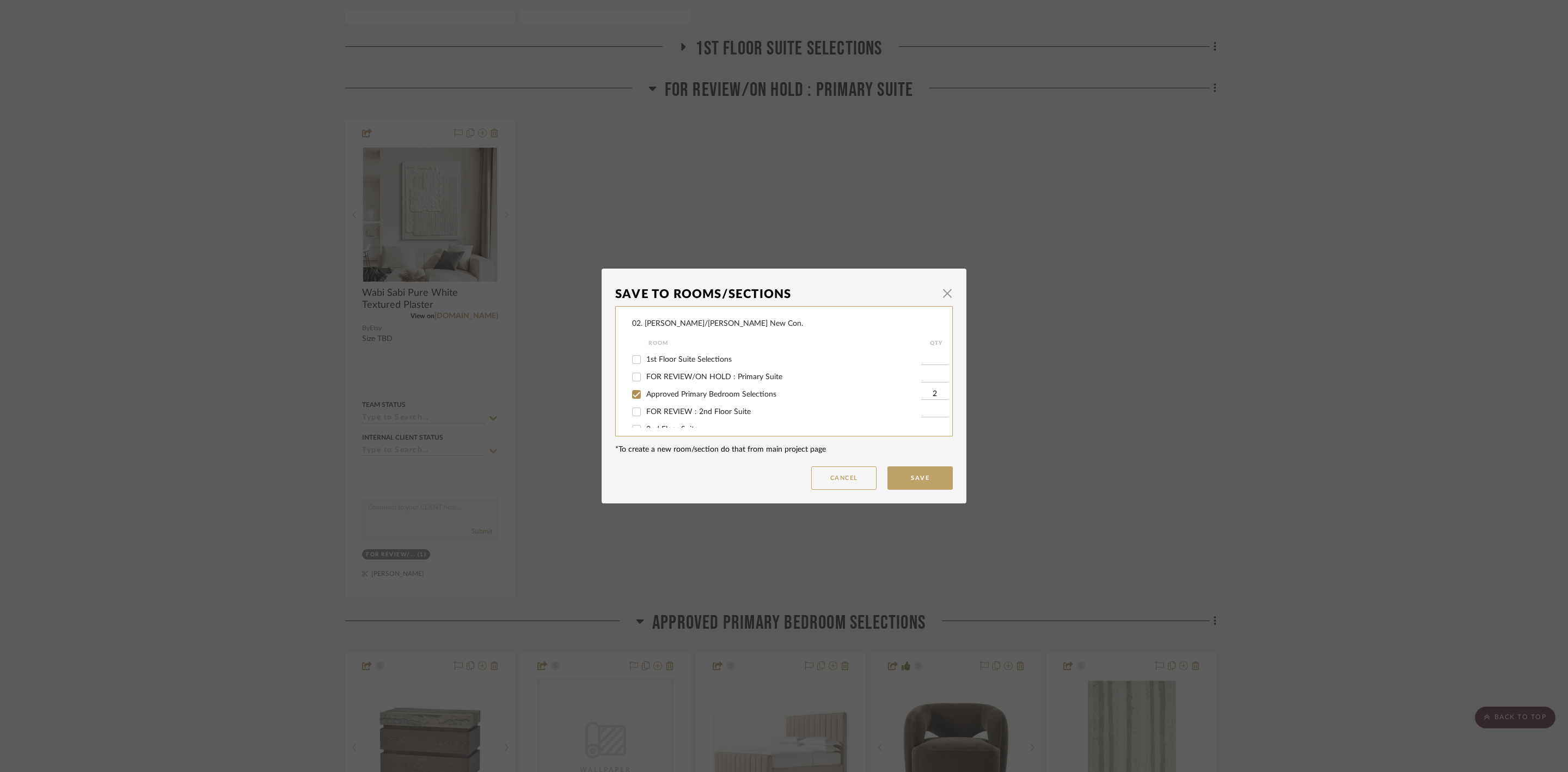
scroll to position [81, 0]
click at [684, 360] on span "FOR REVIEW/ON HOLD : Primary Suite" at bounding box center [714, 364] width 136 height 8
click at [645, 360] on input "FOR REVIEW/ON HOLD : Primary Suite" at bounding box center [636, 364] width 18 height 18
checkbox input "true"
type input "1"
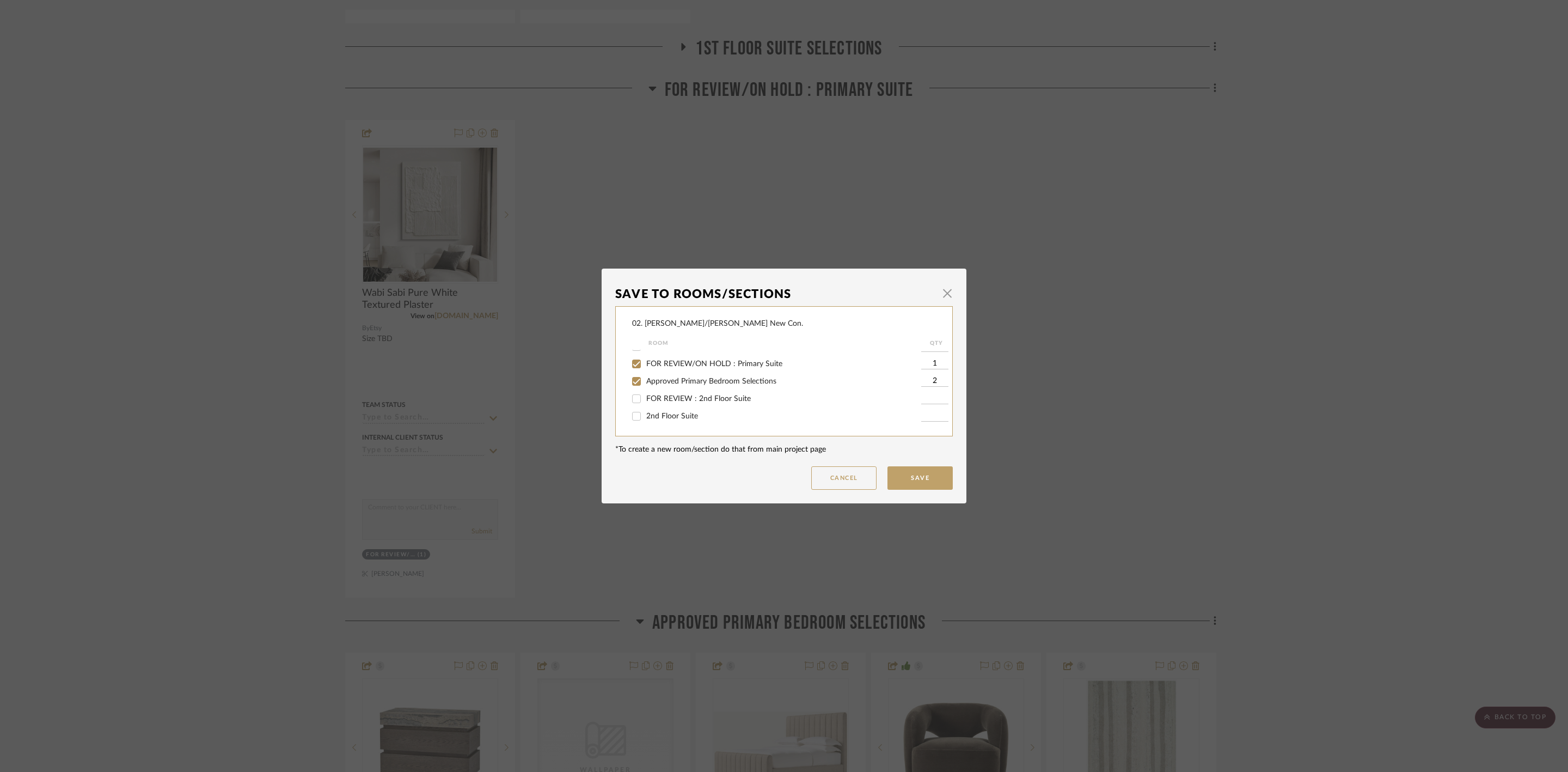
click at [684, 379] on span "Approved Primary Bedroom Selections" at bounding box center [712, 380] width 130 height 8
click at [645, 379] on input "Approved Primary Bedroom Selections" at bounding box center [636, 381] width 18 height 18
checkbox input "false"
click at [899, 482] on button "Save" at bounding box center [920, 478] width 65 height 24
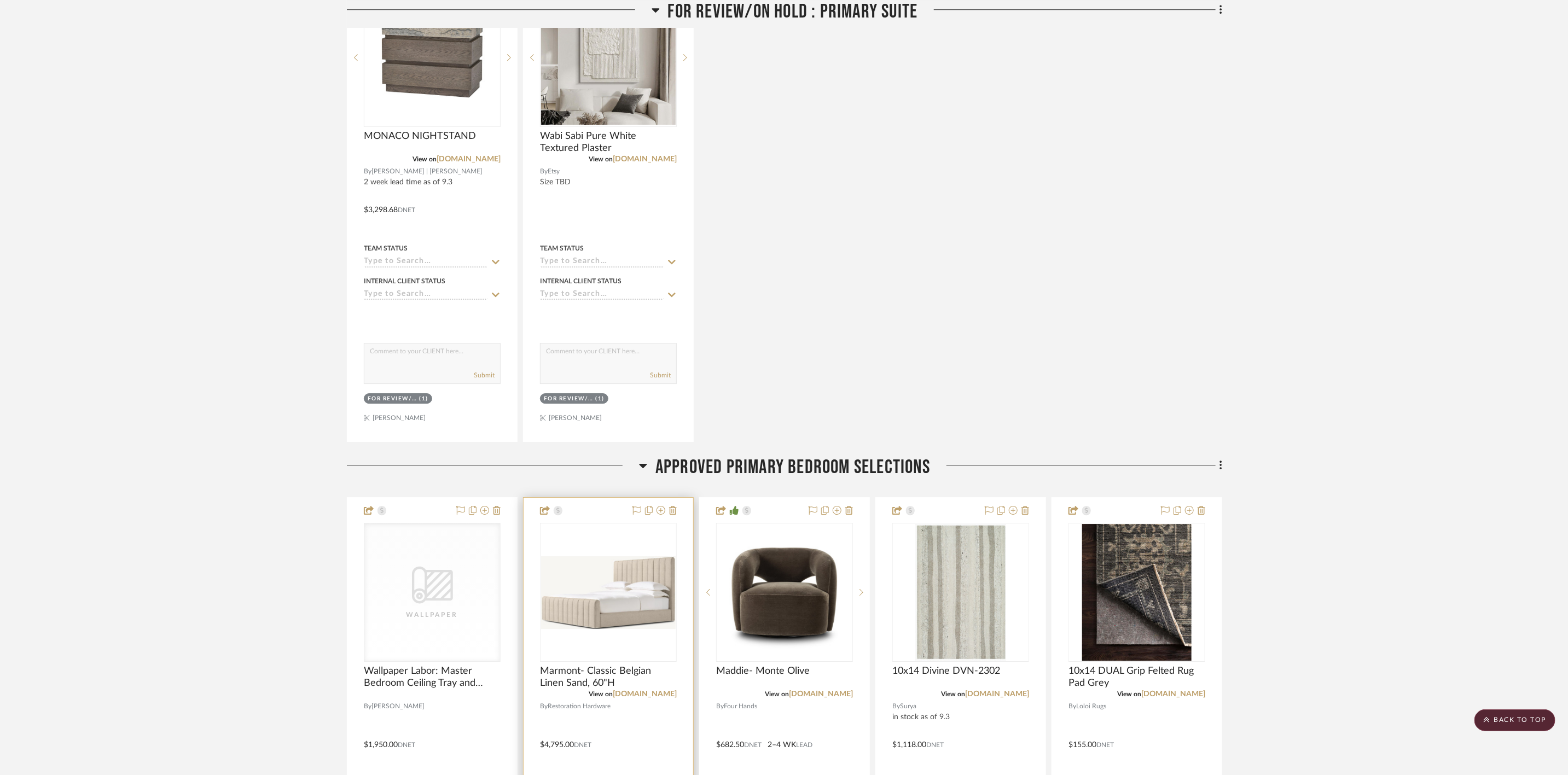
scroll to position [5578, 0]
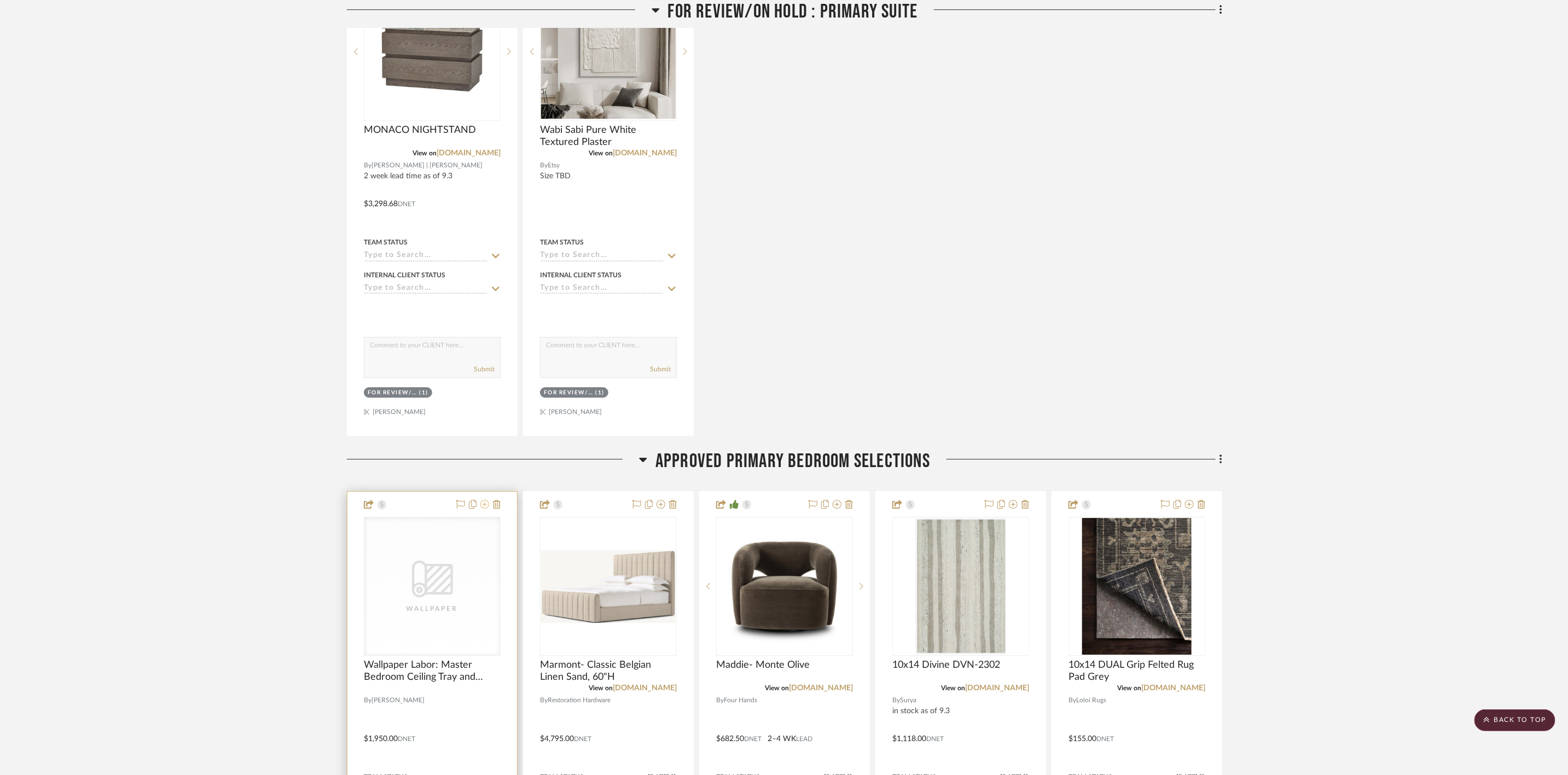
click at [484, 500] on icon at bounding box center [484, 504] width 9 height 9
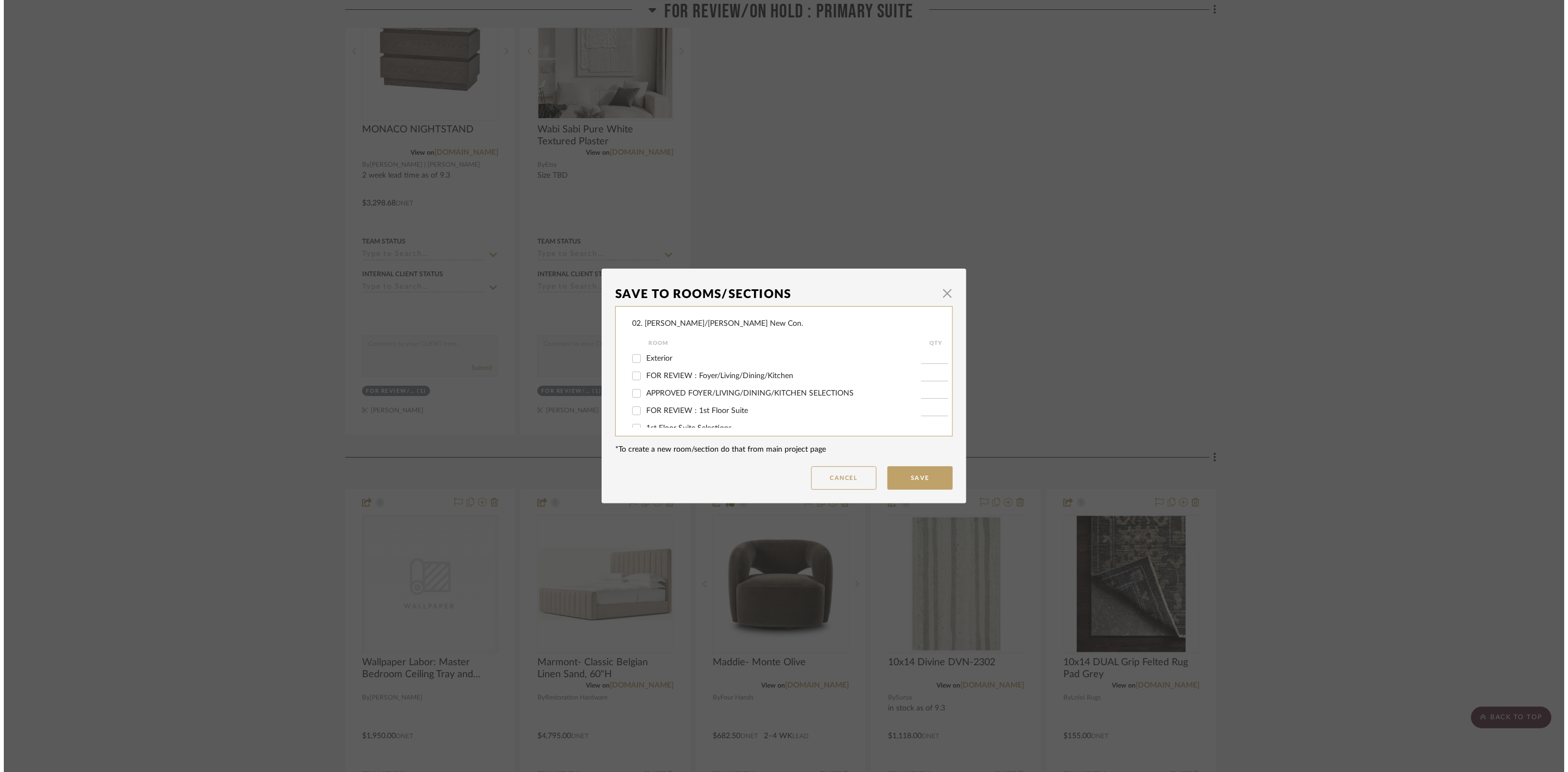
scroll to position [0, 0]
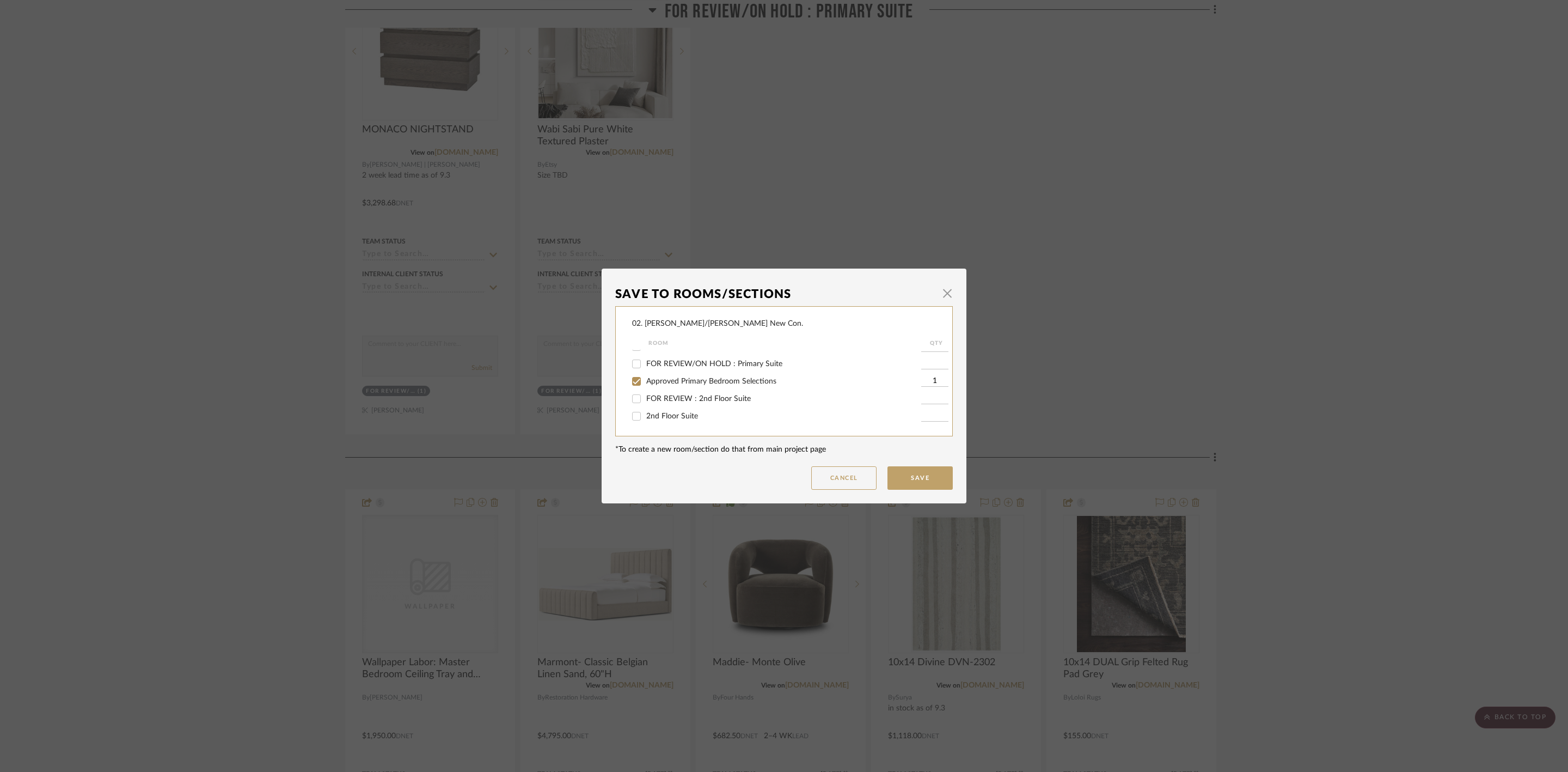
click at [672, 380] on span "Approved Primary Bedroom Selections" at bounding box center [712, 380] width 130 height 8
click at [645, 380] on input "Approved Primary Bedroom Selections" at bounding box center [636, 381] width 18 height 18
checkbox input "false"
click at [668, 413] on span "Will NOT Use" at bounding box center [669, 416] width 47 height 8
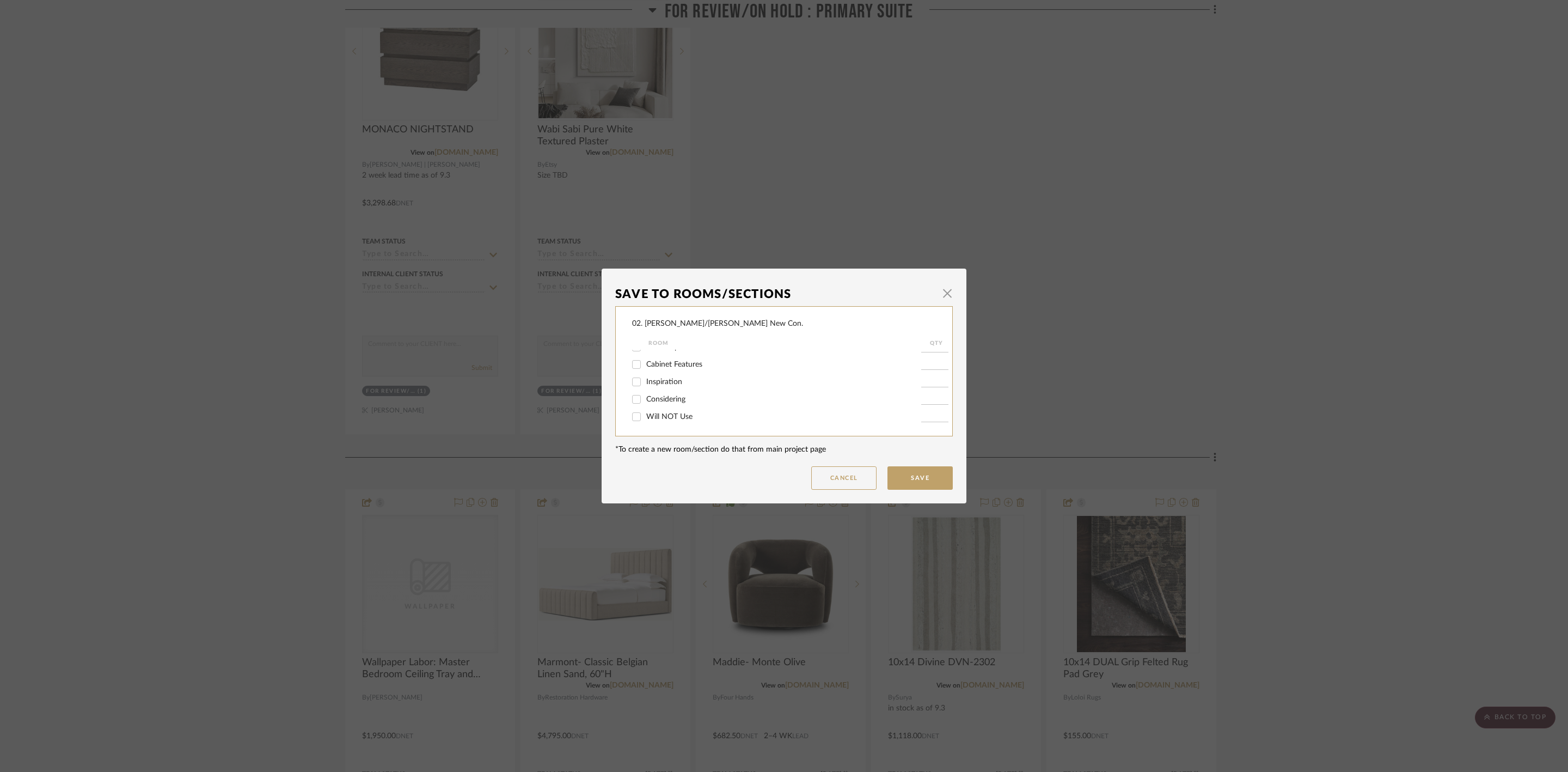
click at [645, 413] on input "Will NOT Use" at bounding box center [636, 416] width 18 height 18
checkbox input "true"
type input "1"
click at [900, 469] on button "Save" at bounding box center [920, 478] width 65 height 24
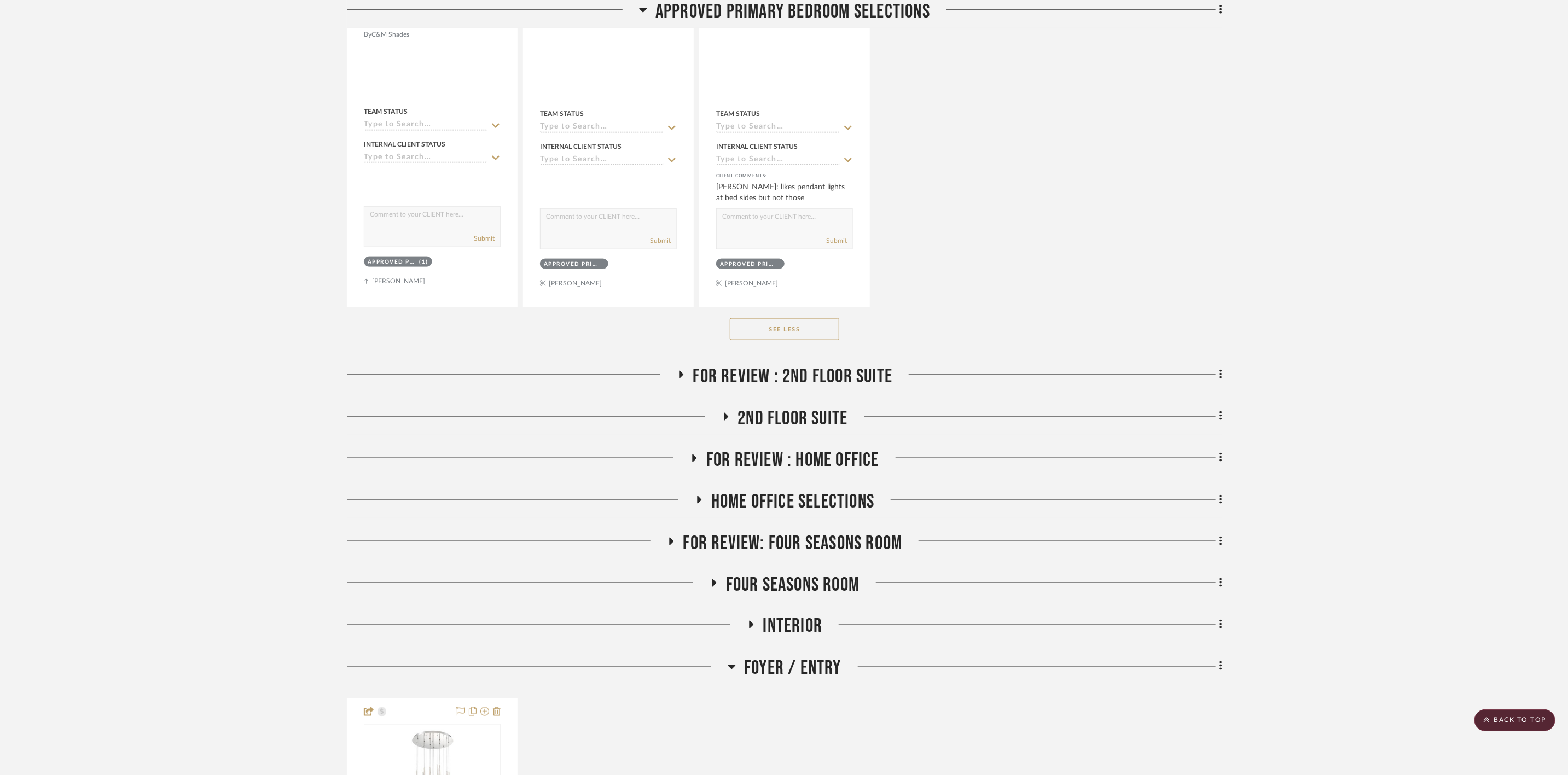
scroll to position [7218, 0]
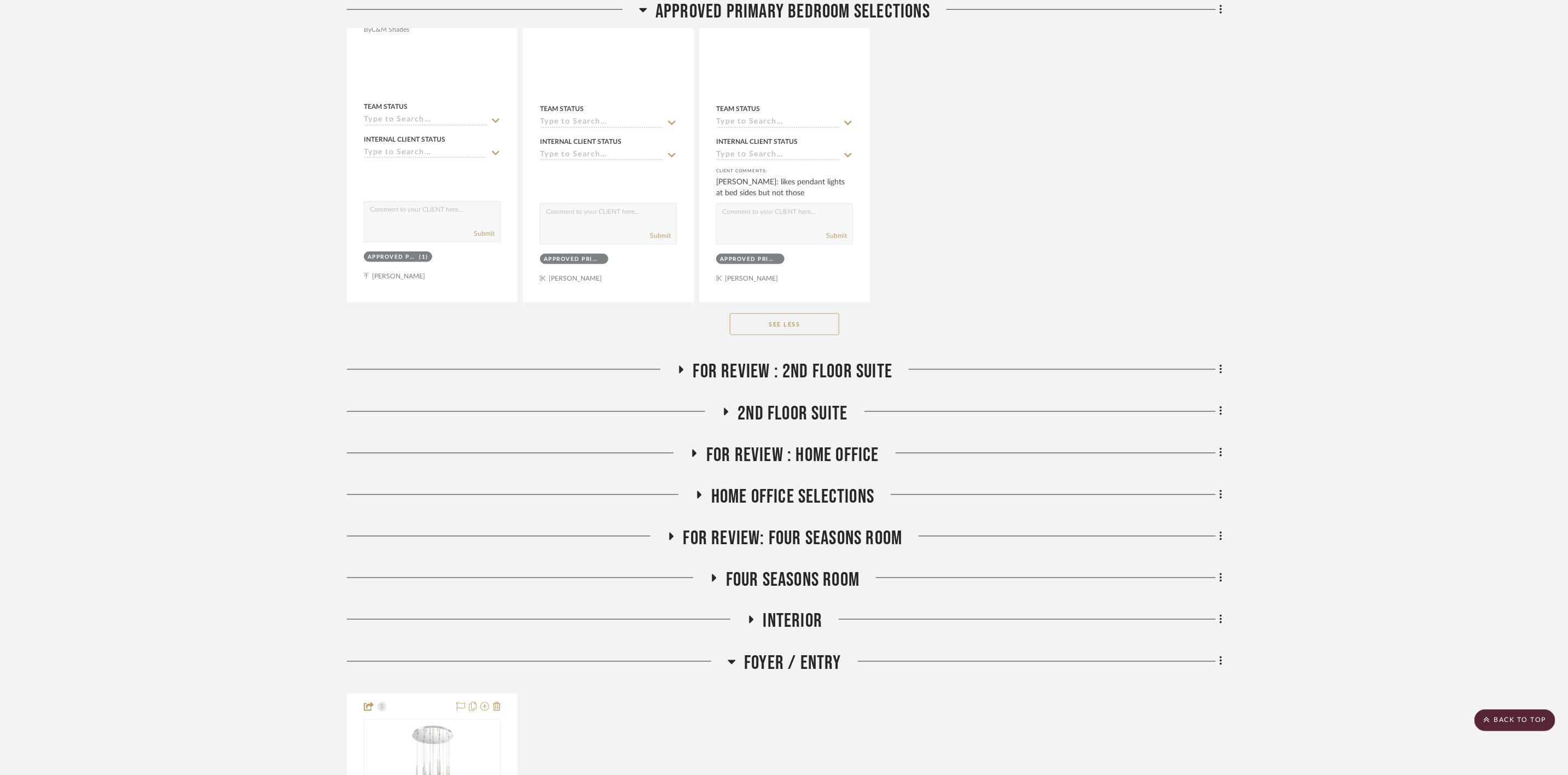
click at [805, 360] on span "FOR REVIEW : 2nd Floor Suite" at bounding box center [793, 372] width 200 height 24
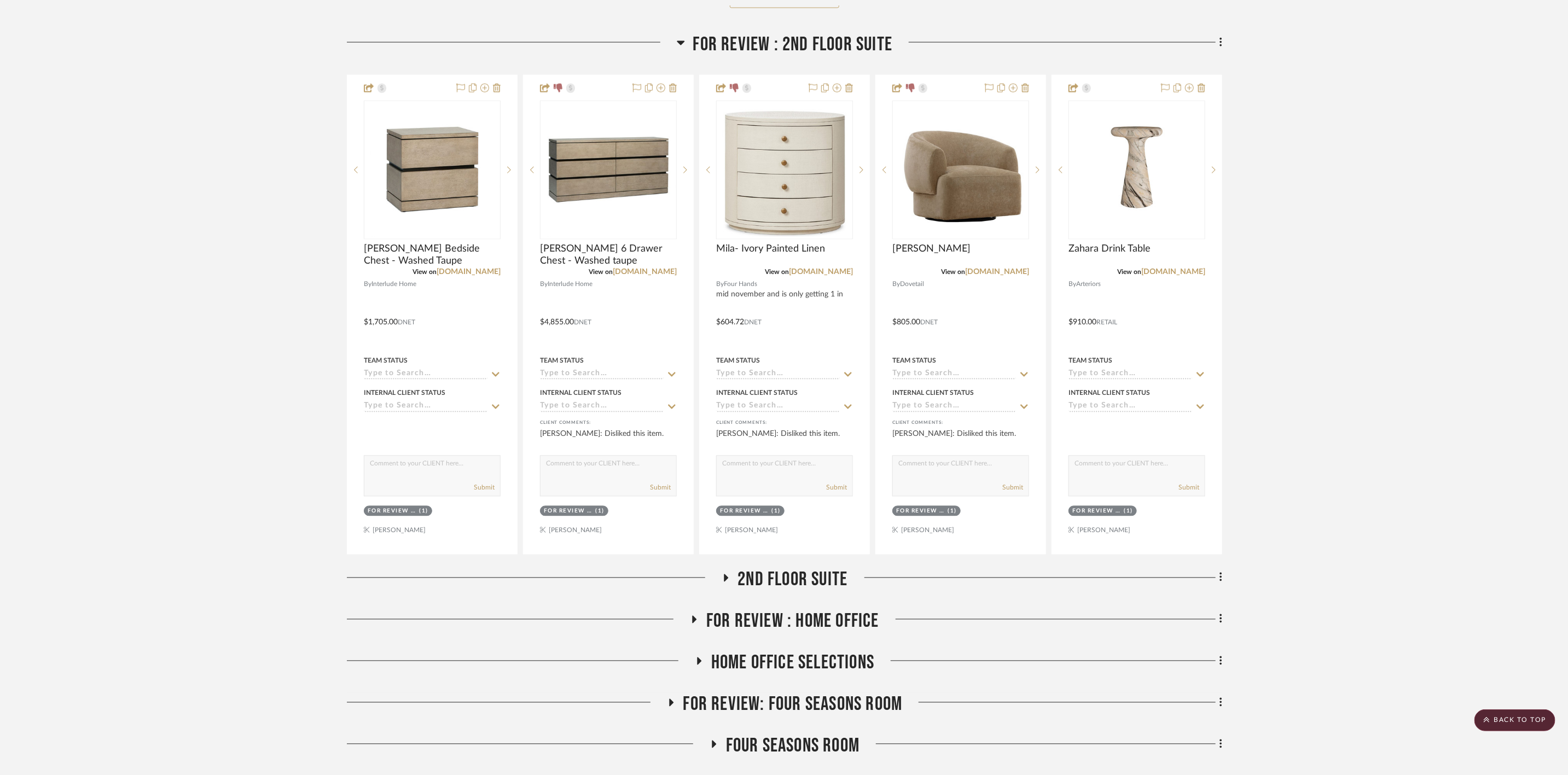
scroll to position [7547, 0]
click at [811, 613] on span "FOR REVIEW : Home Office" at bounding box center [793, 620] width 173 height 24
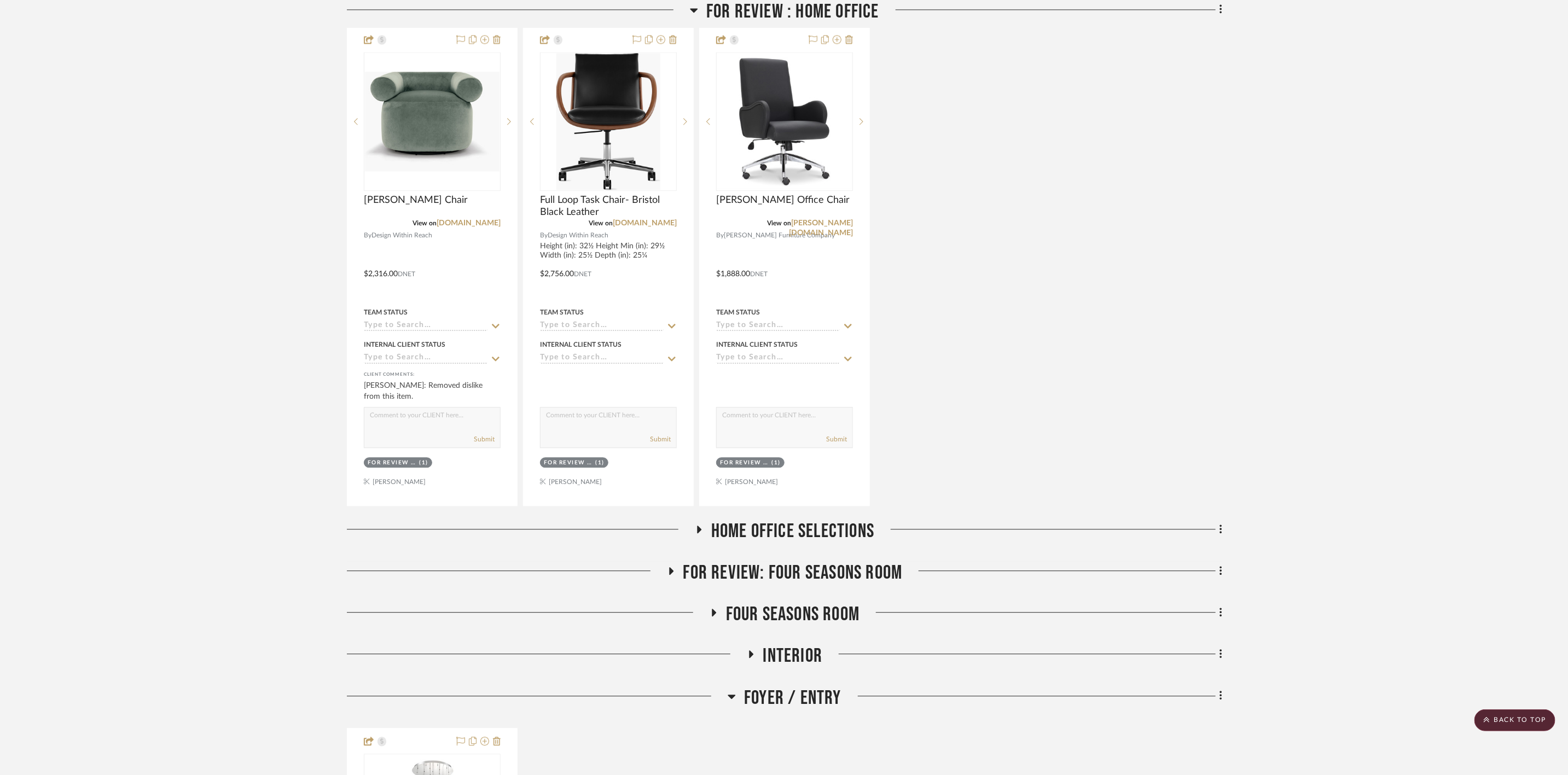
scroll to position [8203, 0]
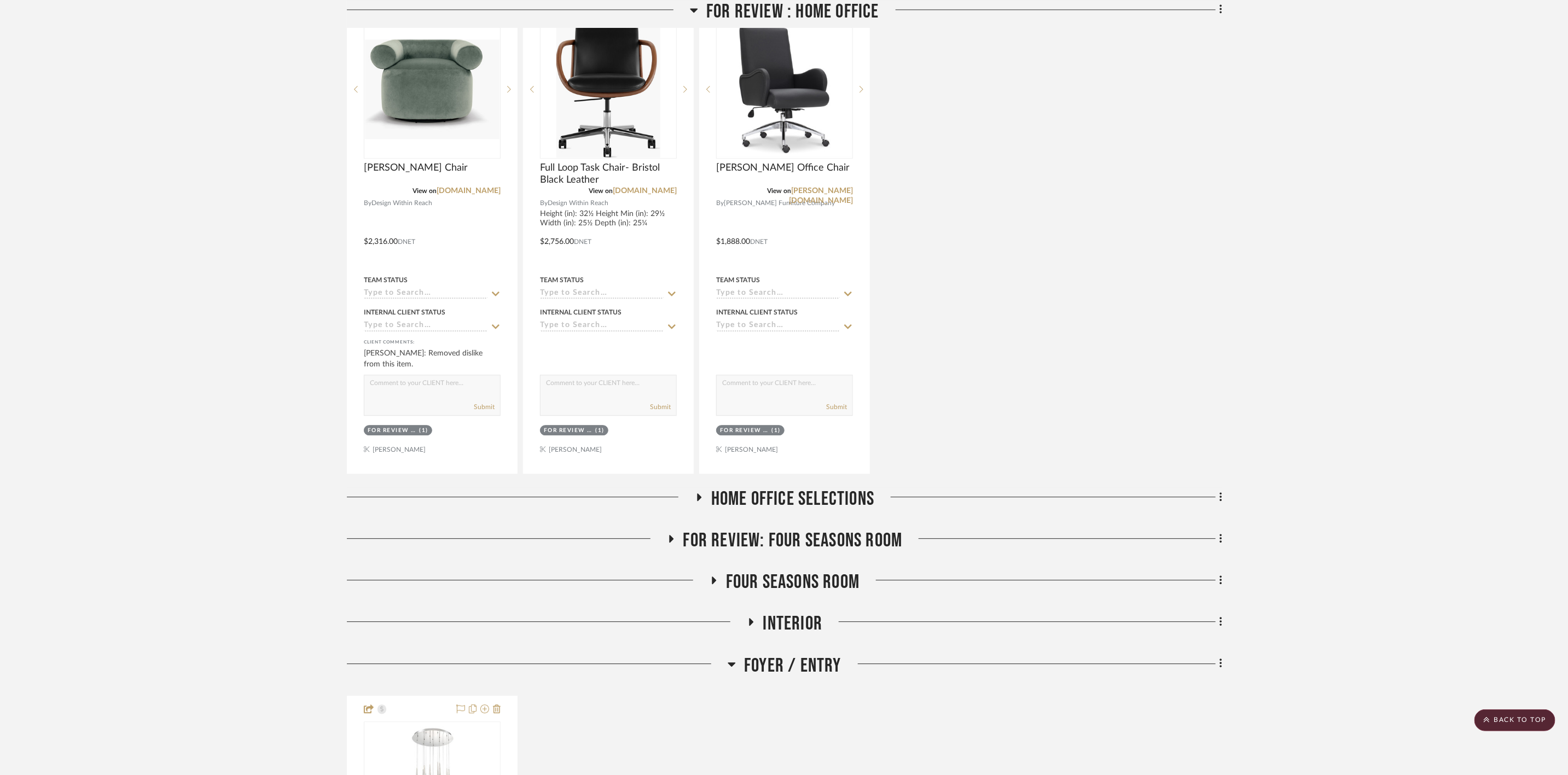
click at [833, 498] on span "Home Office Selections" at bounding box center [793, 499] width 163 height 24
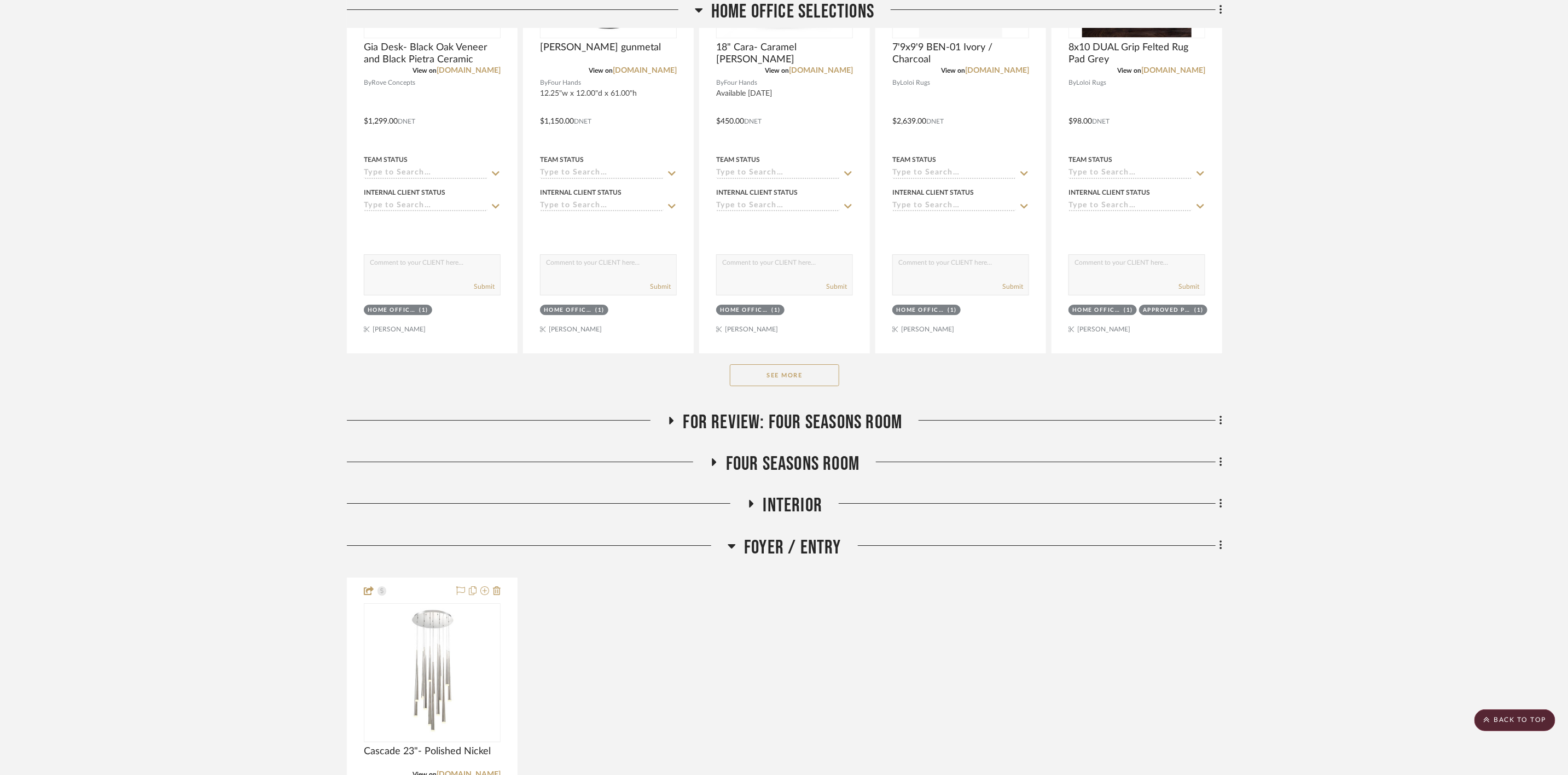
scroll to position [8858, 0]
click at [825, 550] on span "Foyer / Entry" at bounding box center [793, 547] width 97 height 24
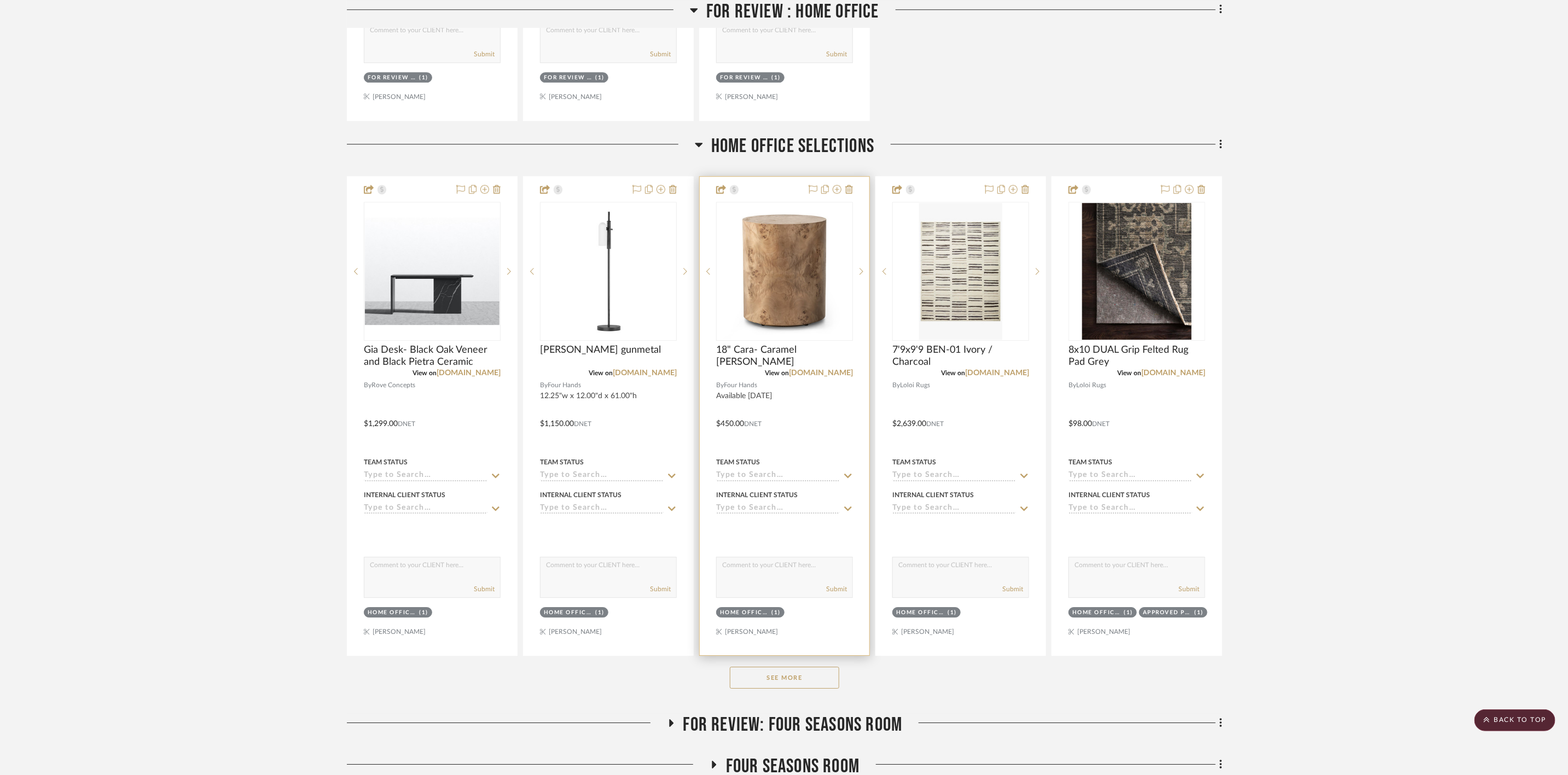
scroll to position [8554, 0]
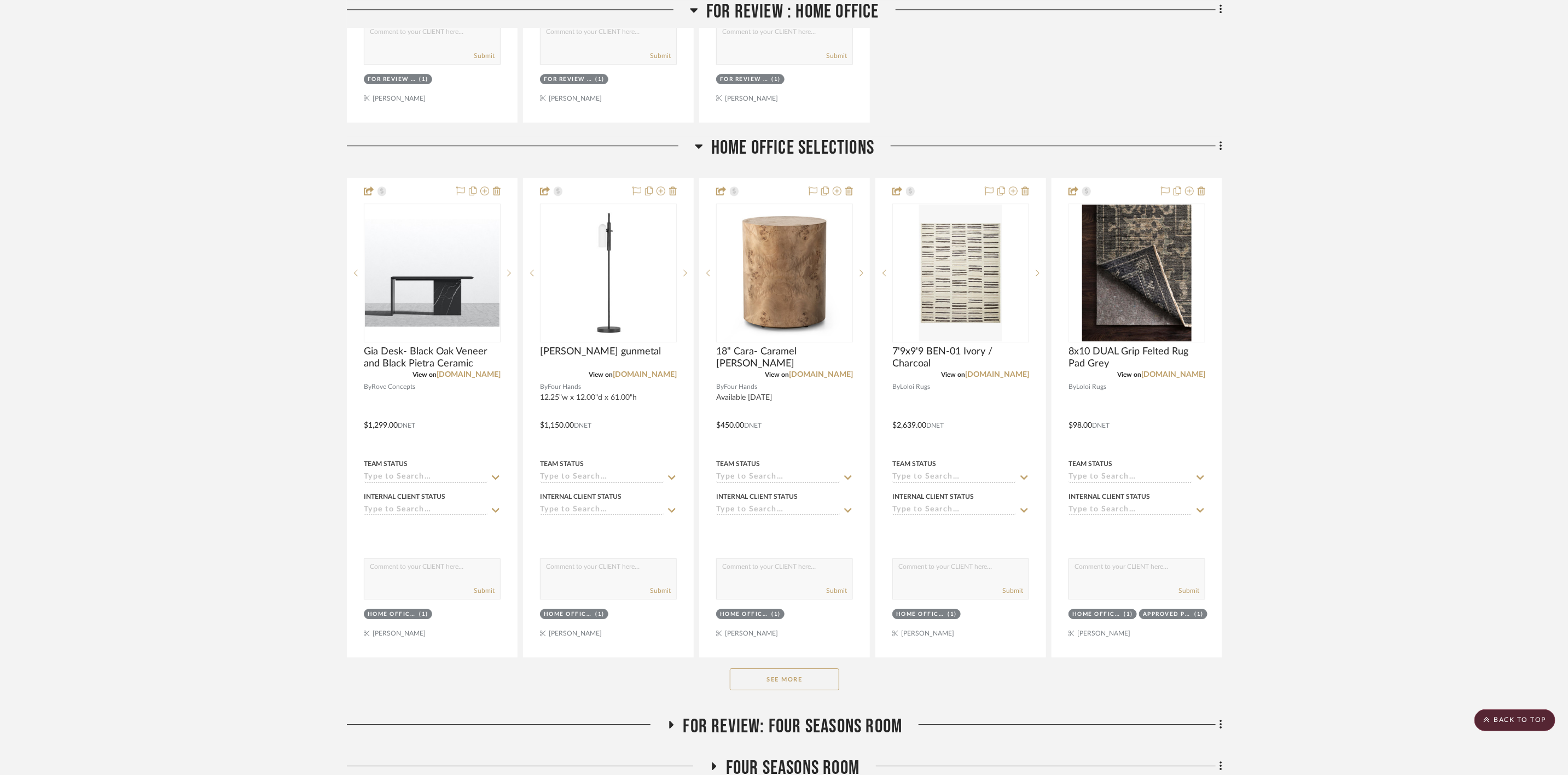
click at [793, 681] on button "See More" at bounding box center [784, 679] width 110 height 22
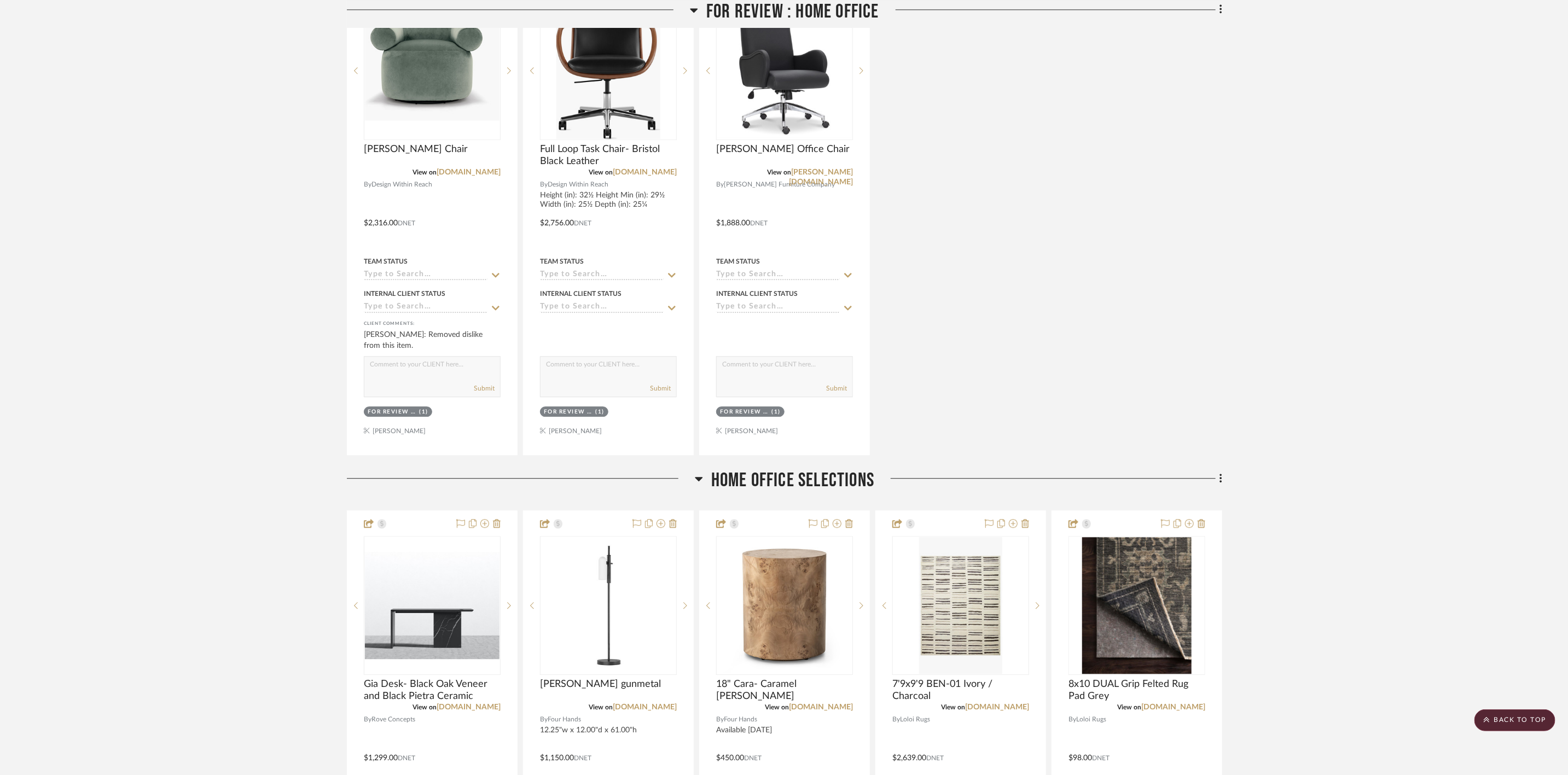
scroll to position [8226, 0]
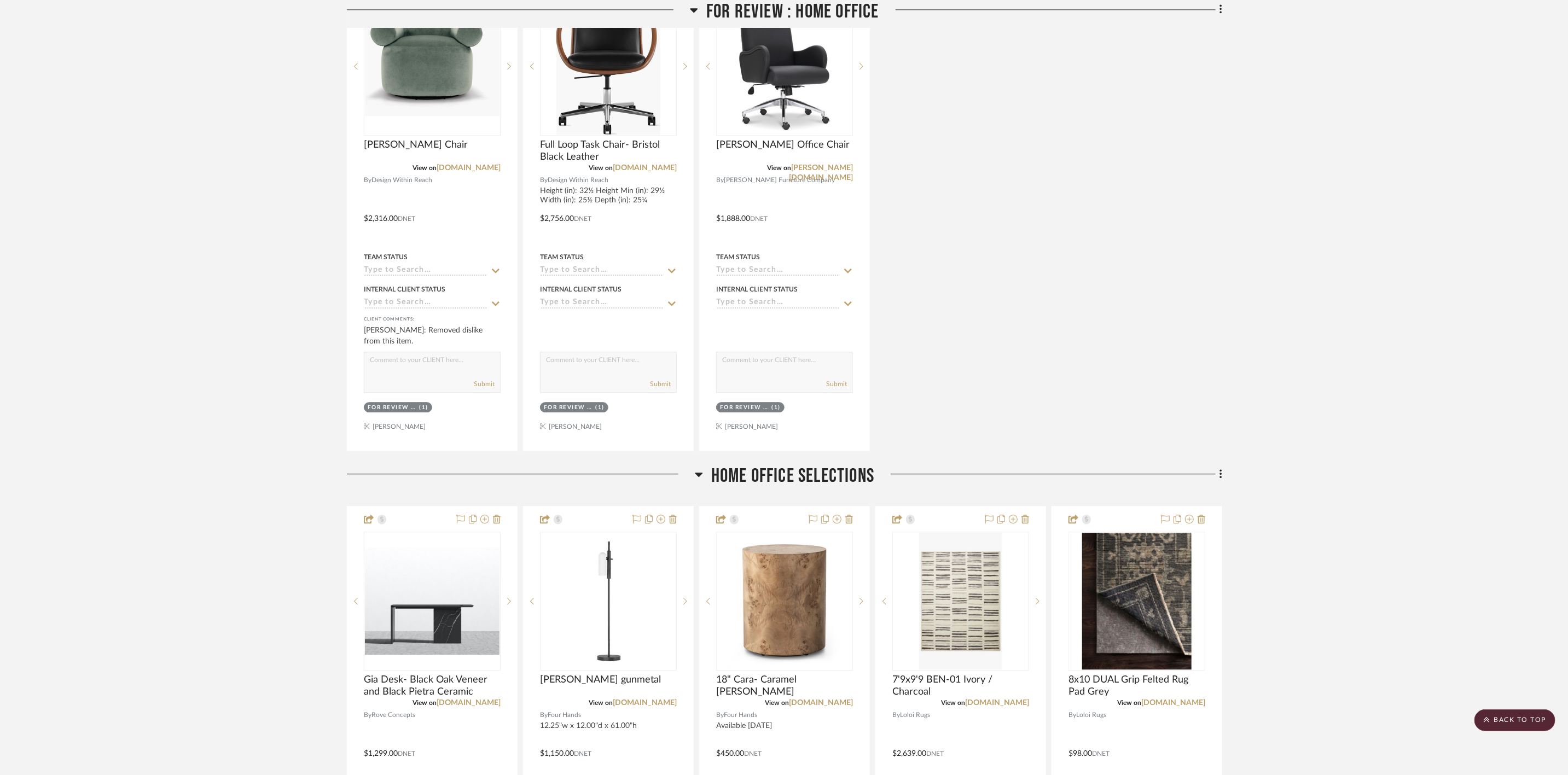
click at [834, 464] on span "Home Office Selections" at bounding box center [793, 476] width 163 height 24
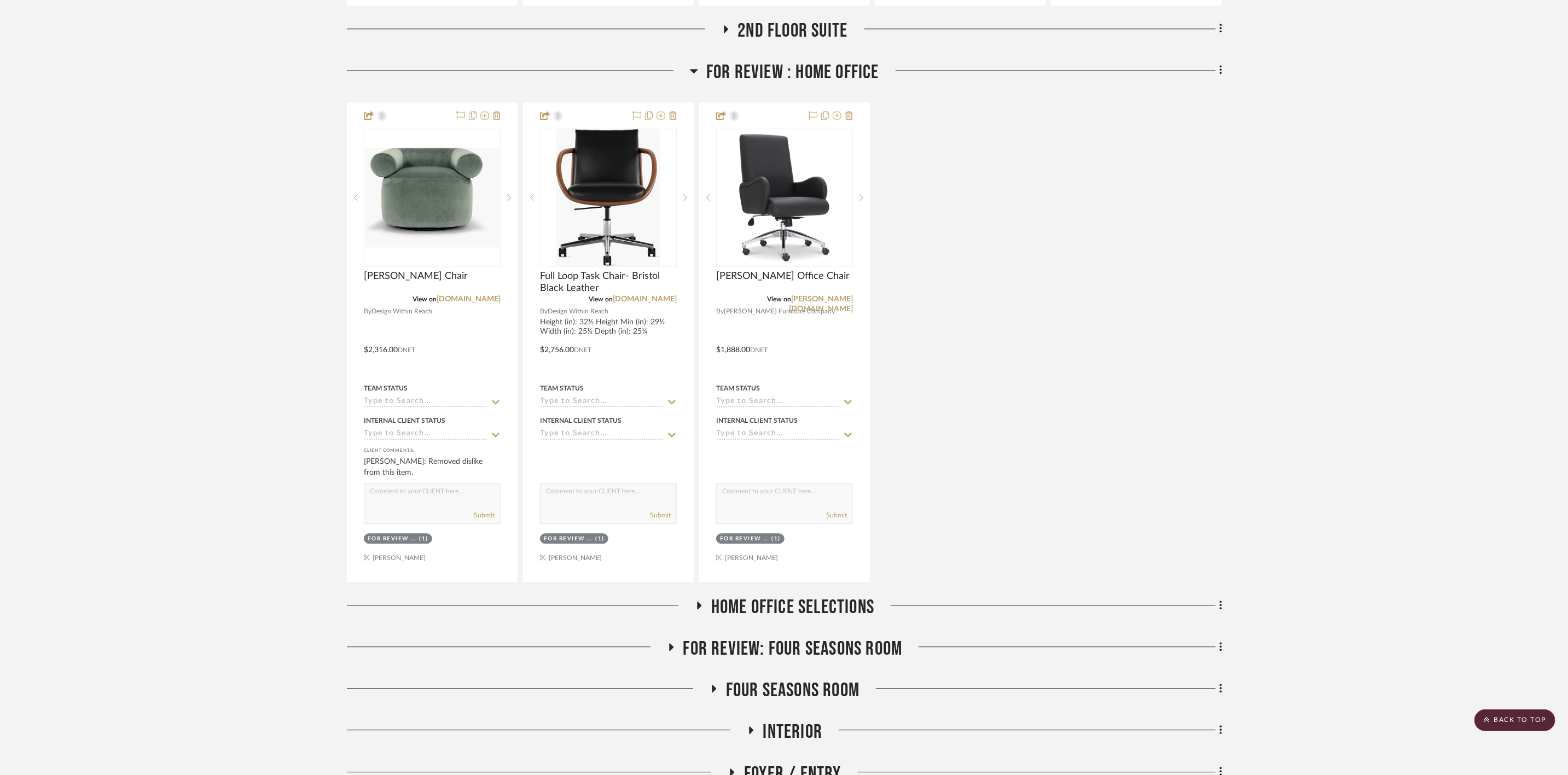
scroll to position [7980, 0]
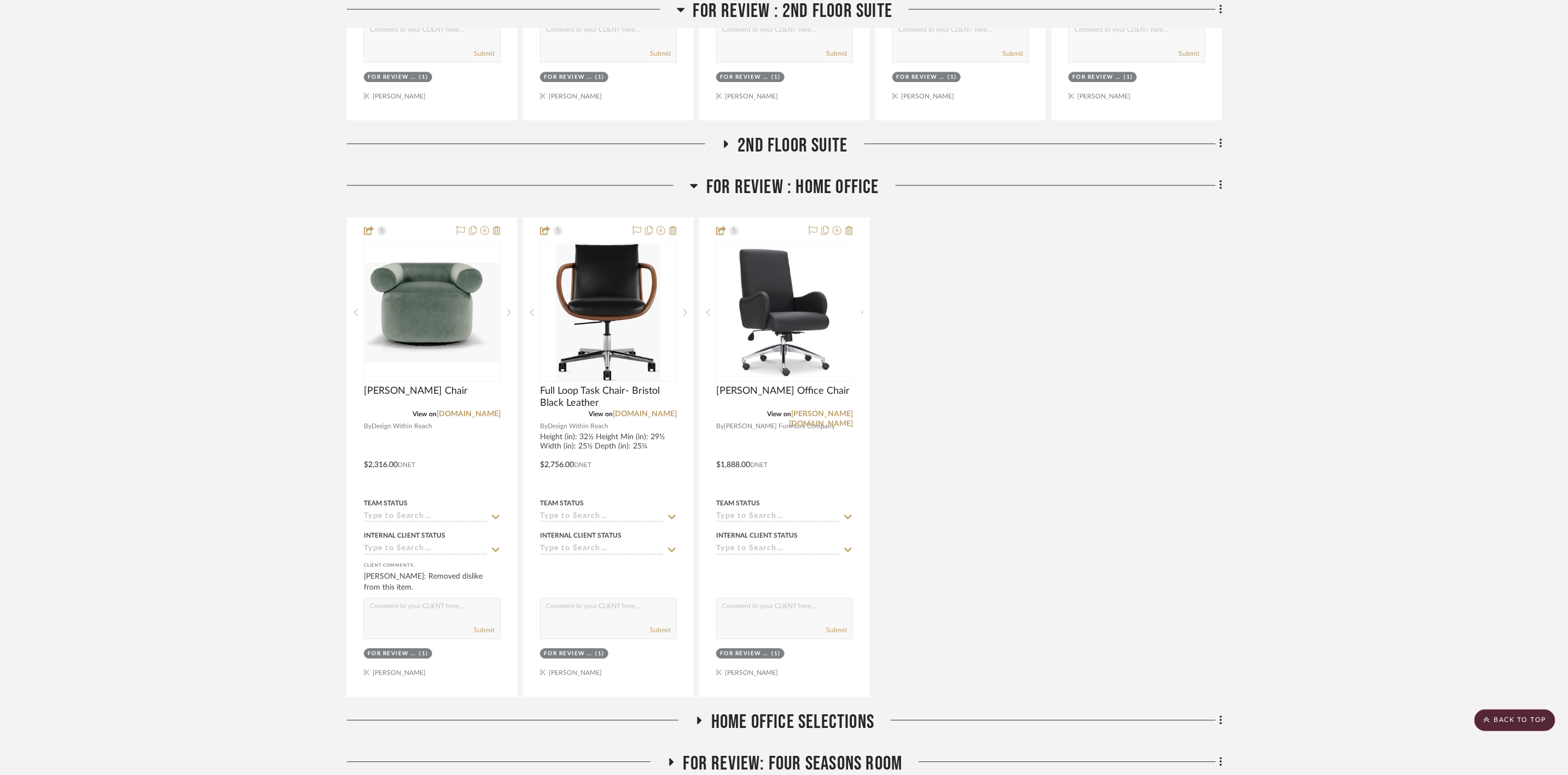
click at [863, 180] on span "FOR REVIEW : Home Office" at bounding box center [793, 187] width 173 height 24
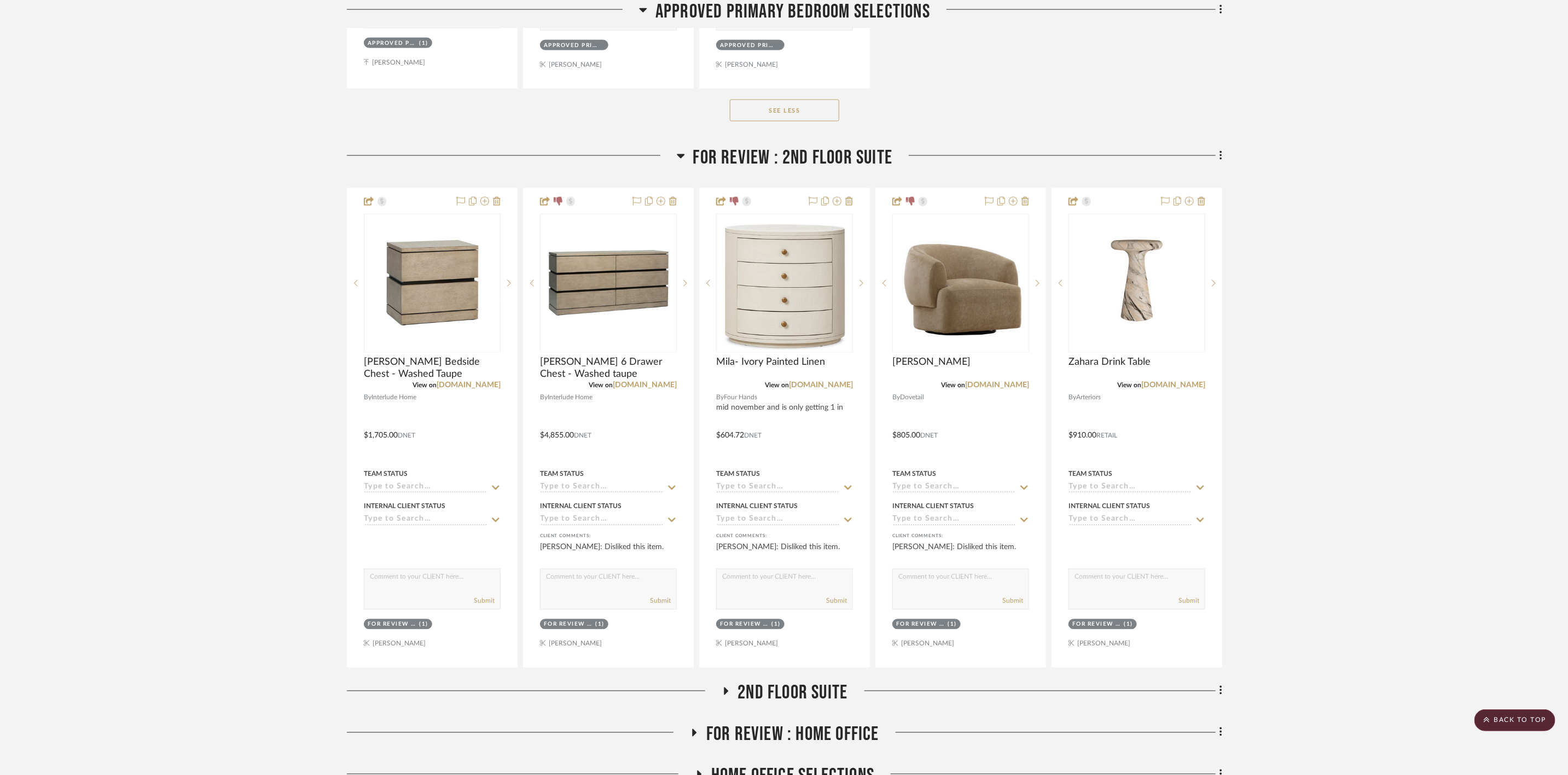
scroll to position [7323, 0]
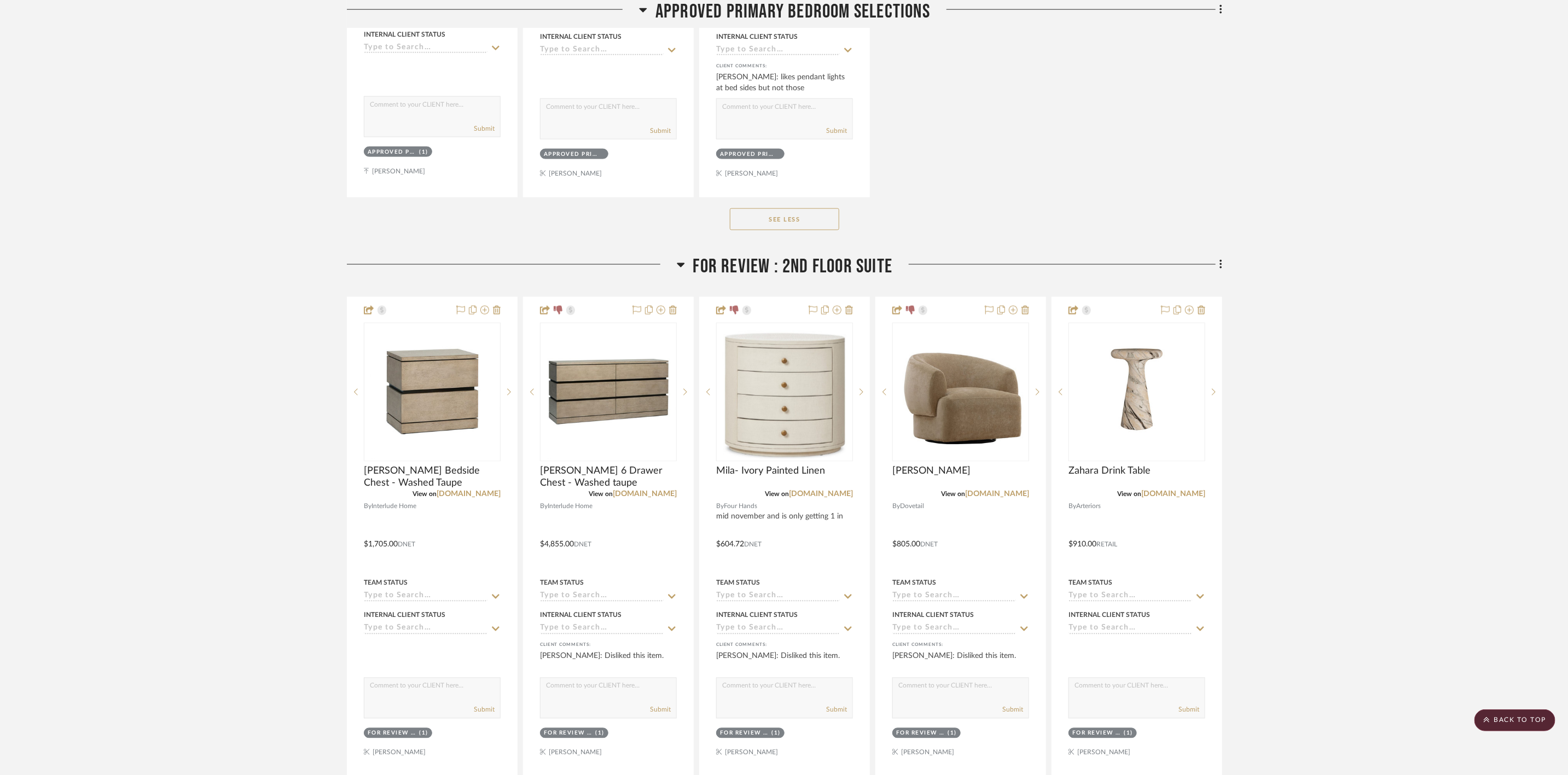
click at [838, 255] on span "FOR REVIEW : 2nd Floor Suite" at bounding box center [793, 267] width 200 height 24
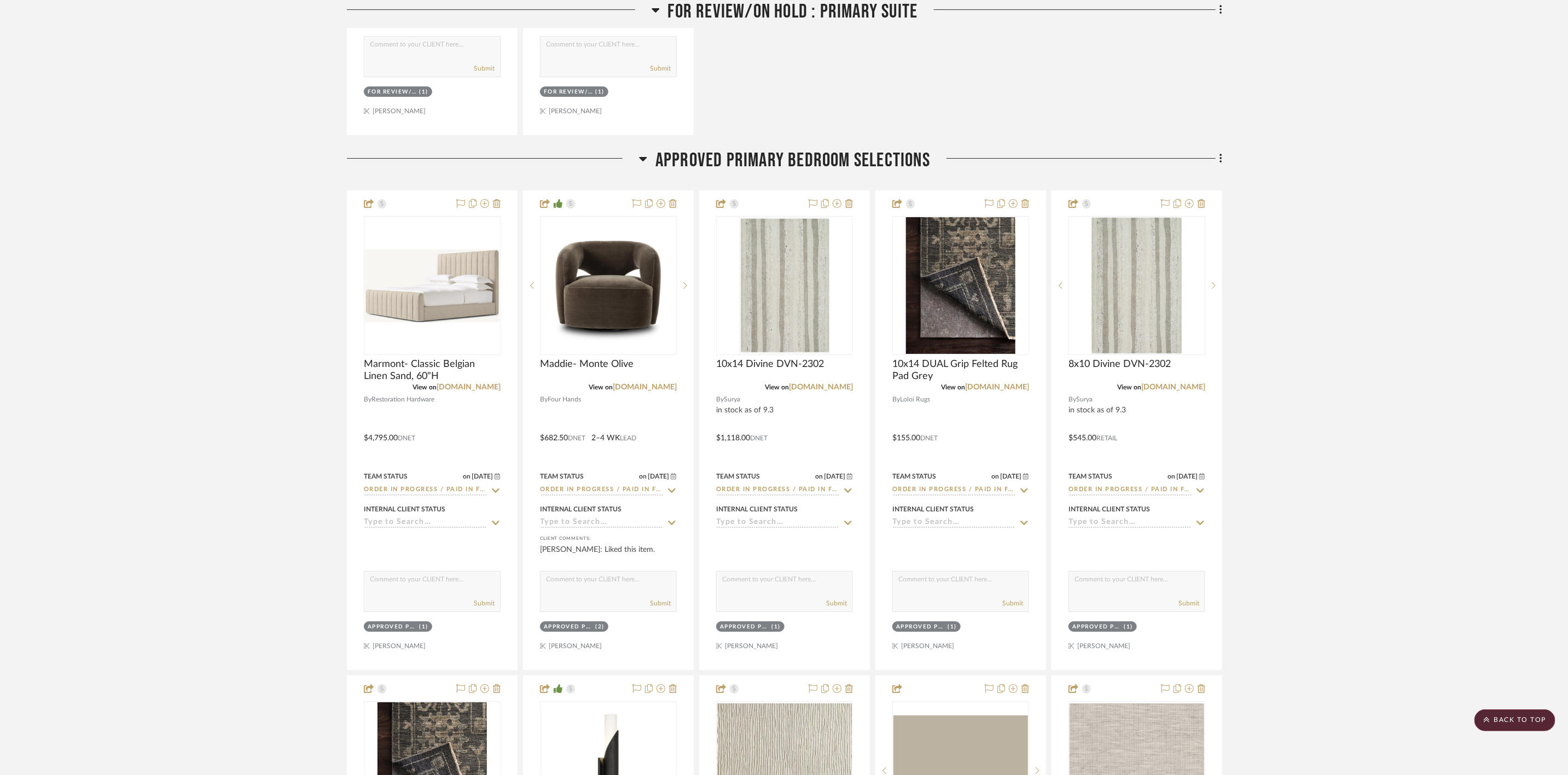
scroll to position [5847, 0]
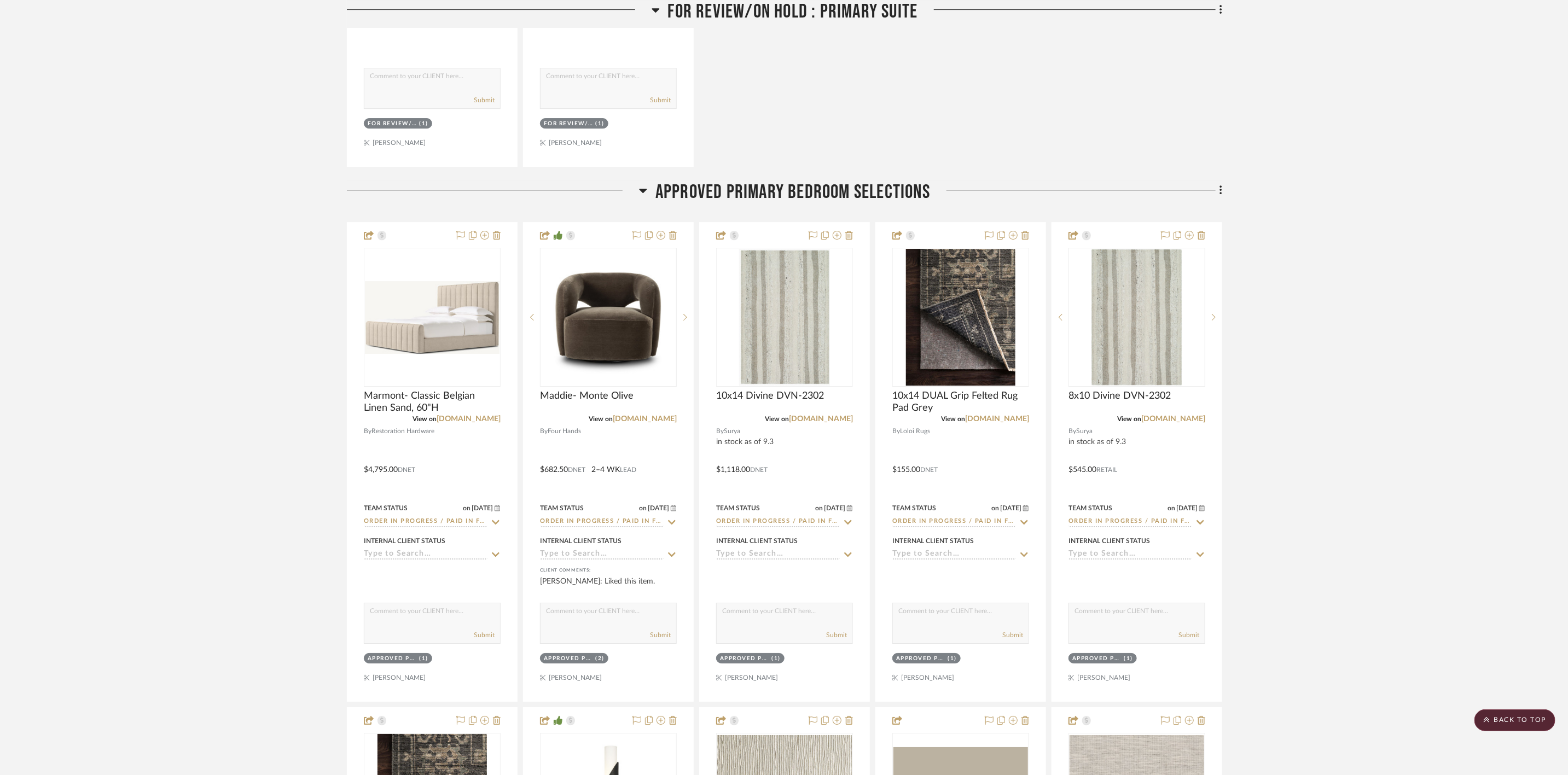
click at [863, 180] on span "Approved Primary Bedroom Selections" at bounding box center [793, 192] width 275 height 24
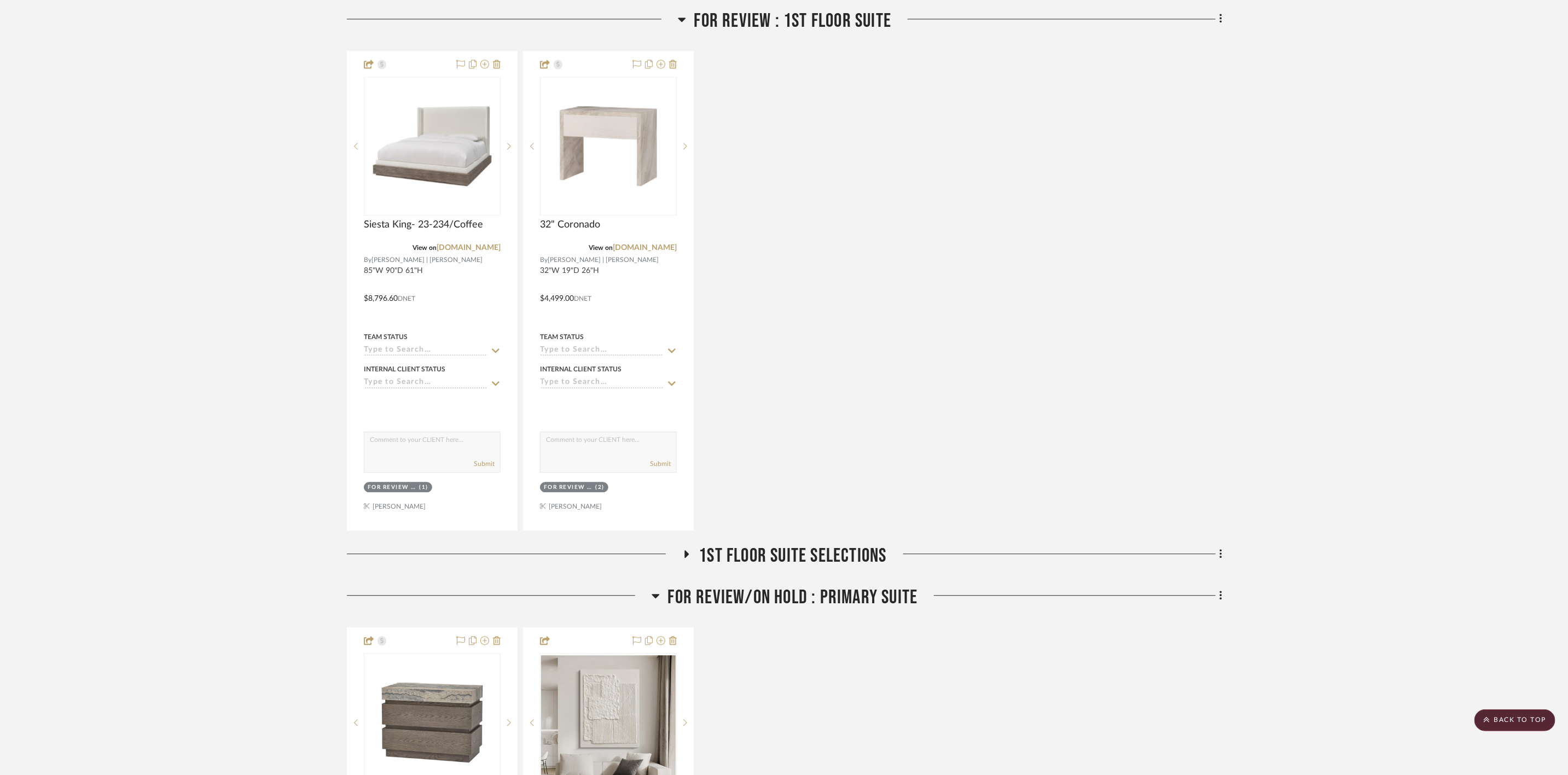
scroll to position [4534, 0]
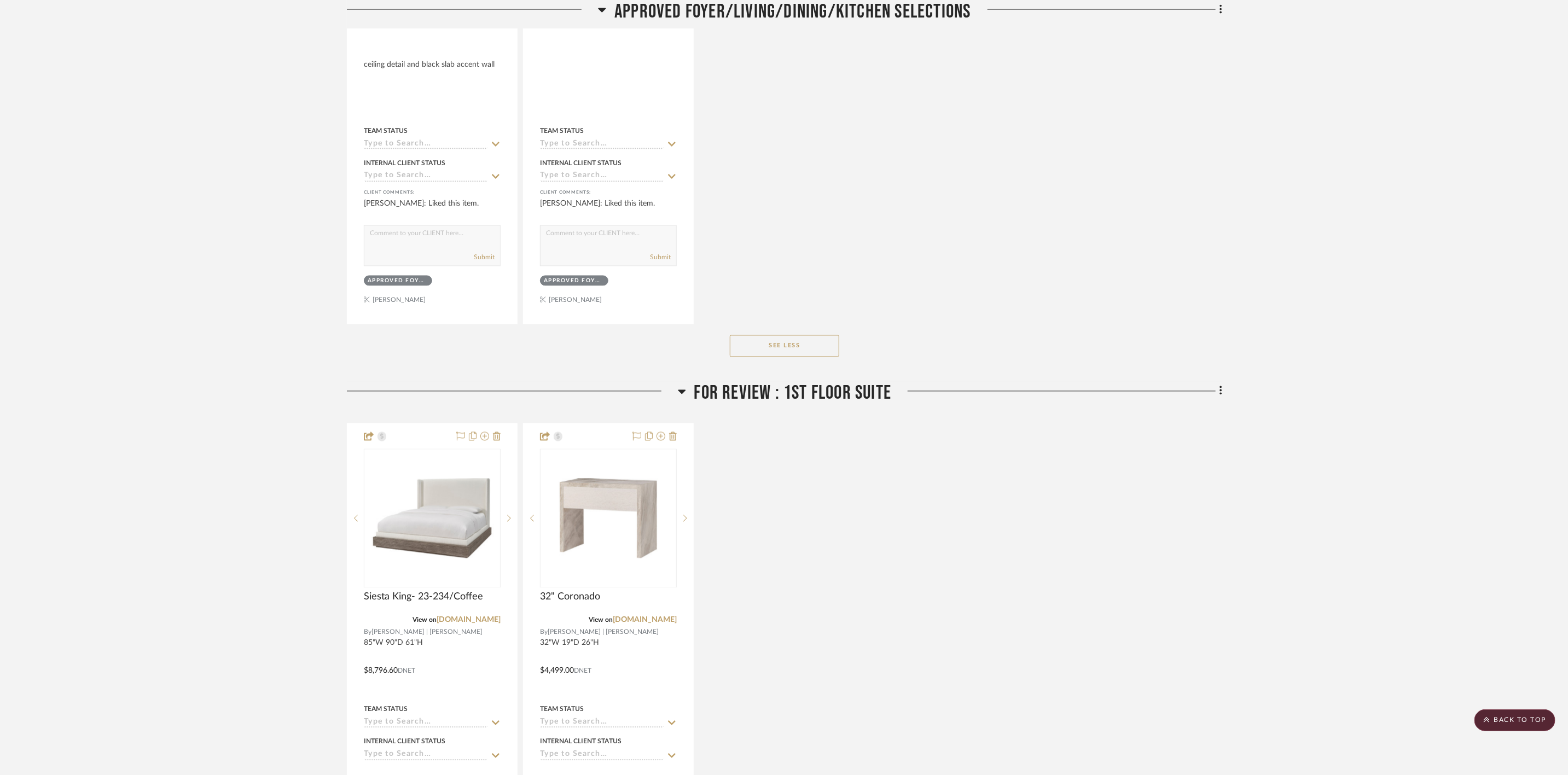
click at [869, 387] on span "FOR REVIEW : 1st Floor Suite" at bounding box center [793, 394] width 197 height 24
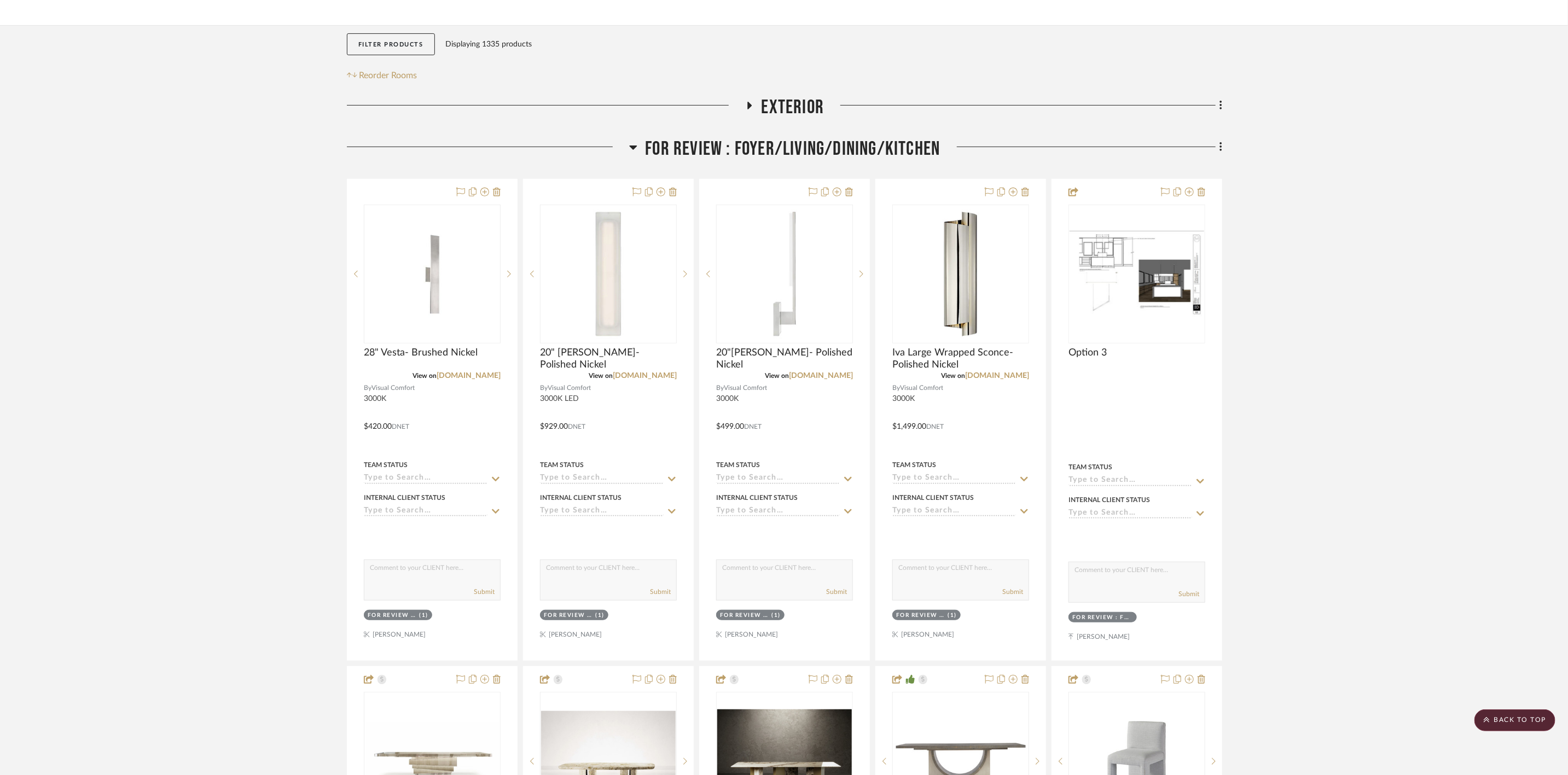
scroll to position [187, 0]
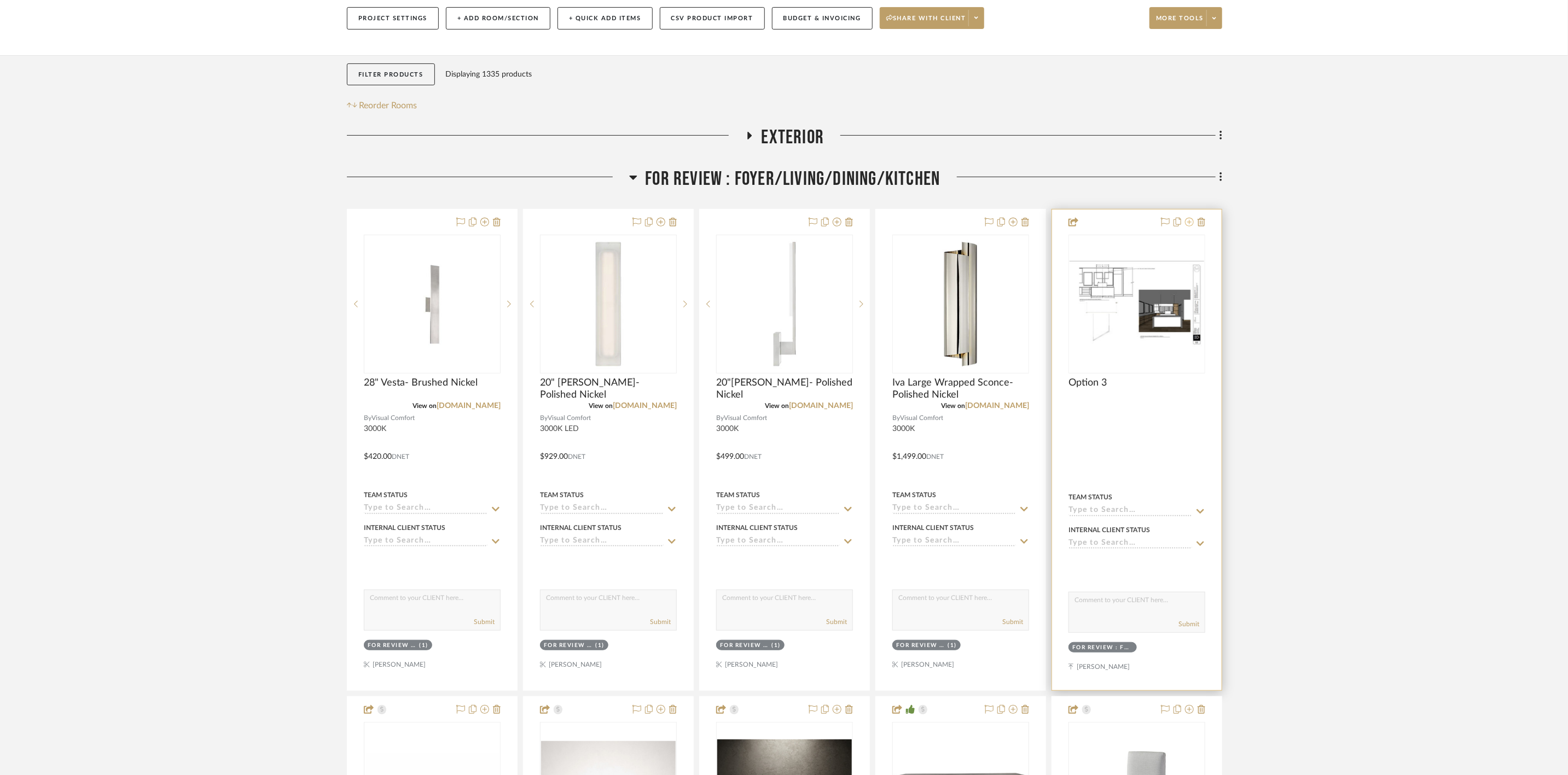
click at [1192, 218] on icon at bounding box center [1189, 222] width 9 height 9
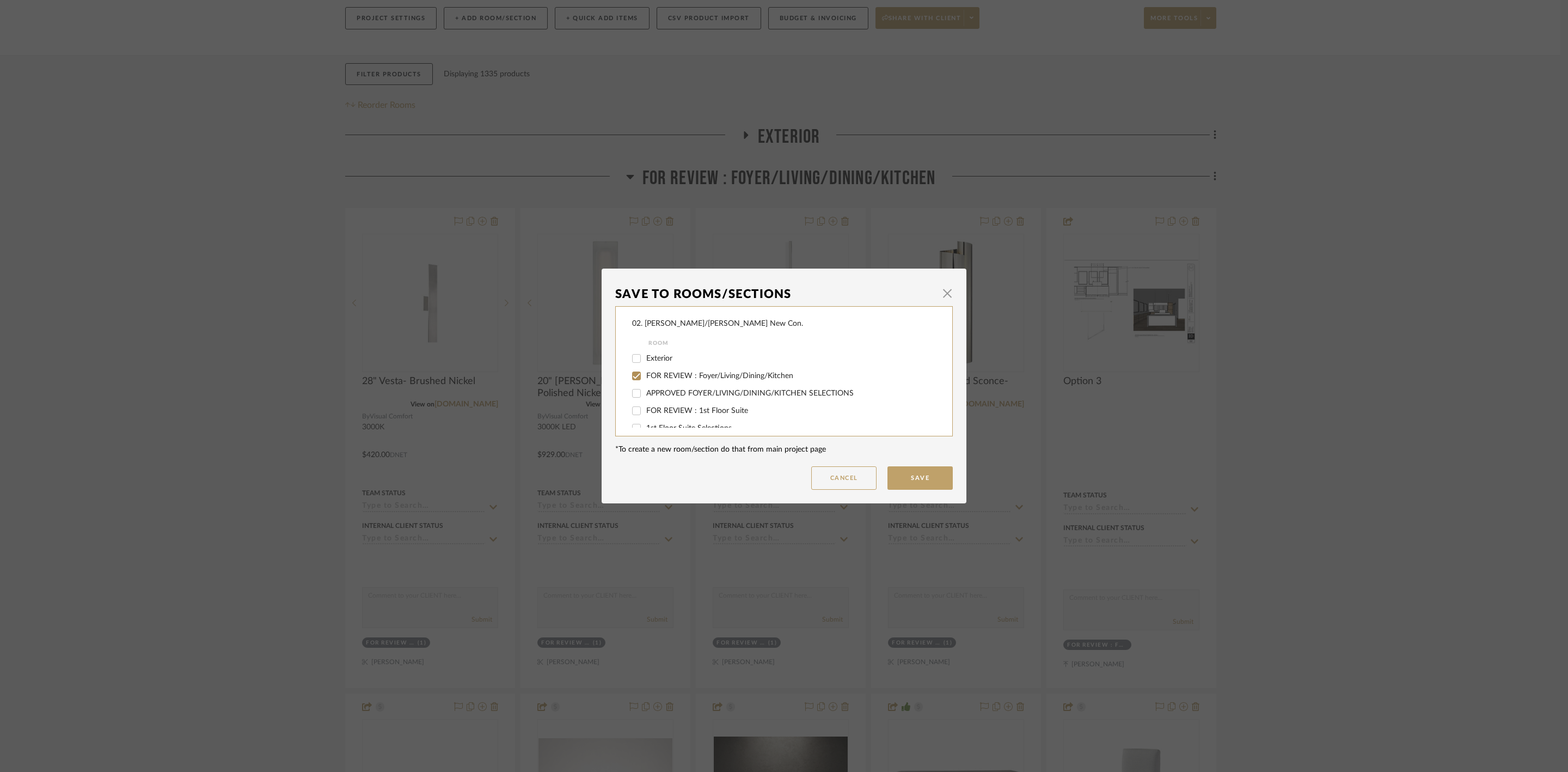
click at [691, 369] on div "FOR REVIEW : Foyer/Living/Dining/Kitchen" at bounding box center [776, 375] width 289 height 18
click at [695, 376] on span "FOR REVIEW : Foyer/Living/Dining/Kitchen" at bounding box center [720, 375] width 147 height 8
click at [645, 376] on input "FOR REVIEW : Foyer/Living/Dining/Kitchen" at bounding box center [636, 375] width 18 height 18
checkbox input "false"
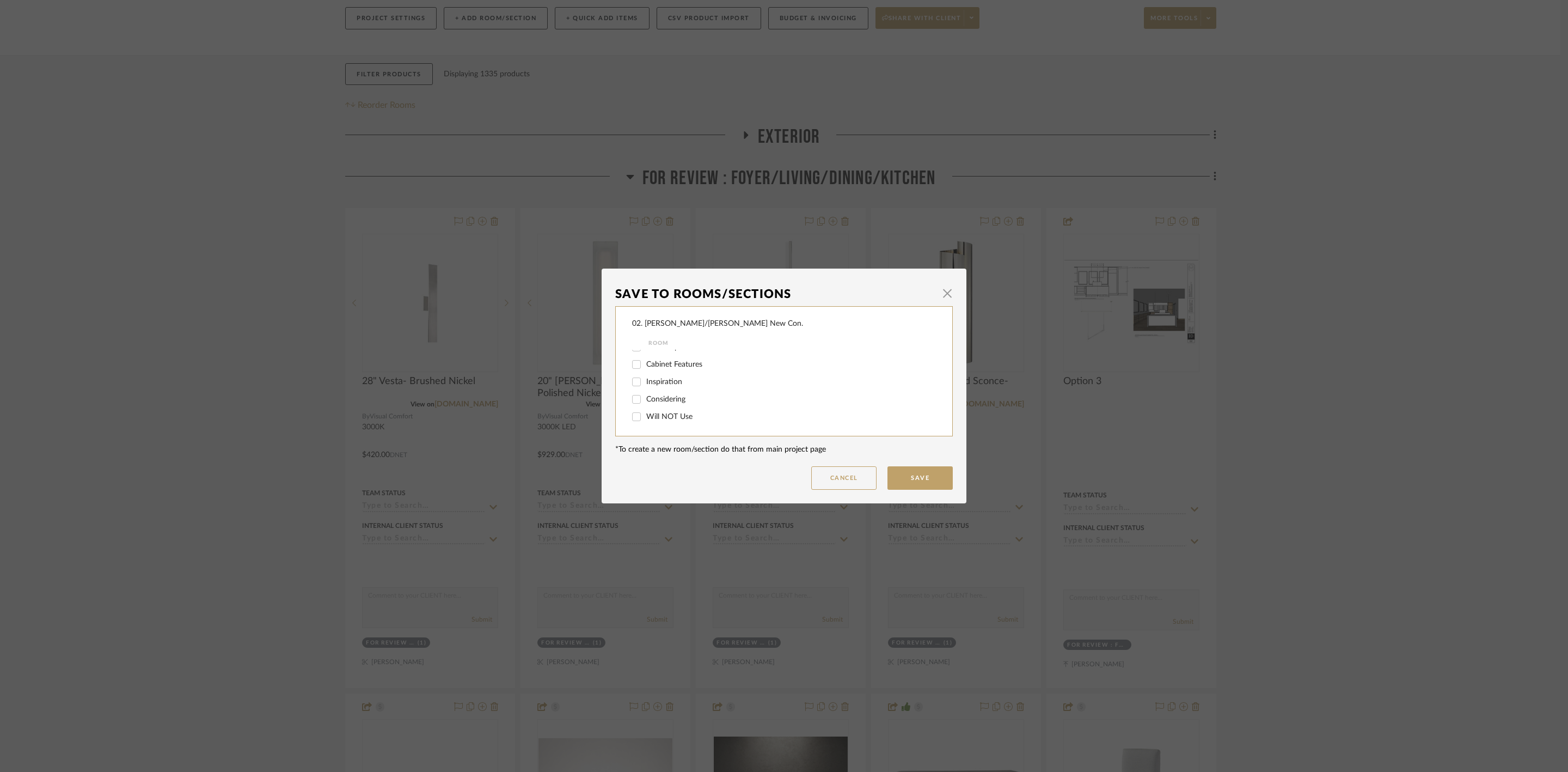
click at [679, 417] on span "Will NOT Use" at bounding box center [669, 416] width 47 height 8
click at [645, 417] on input "Will NOT Use" at bounding box center [636, 416] width 18 height 18
checkbox input "true"
click at [924, 479] on button "Save" at bounding box center [920, 478] width 65 height 24
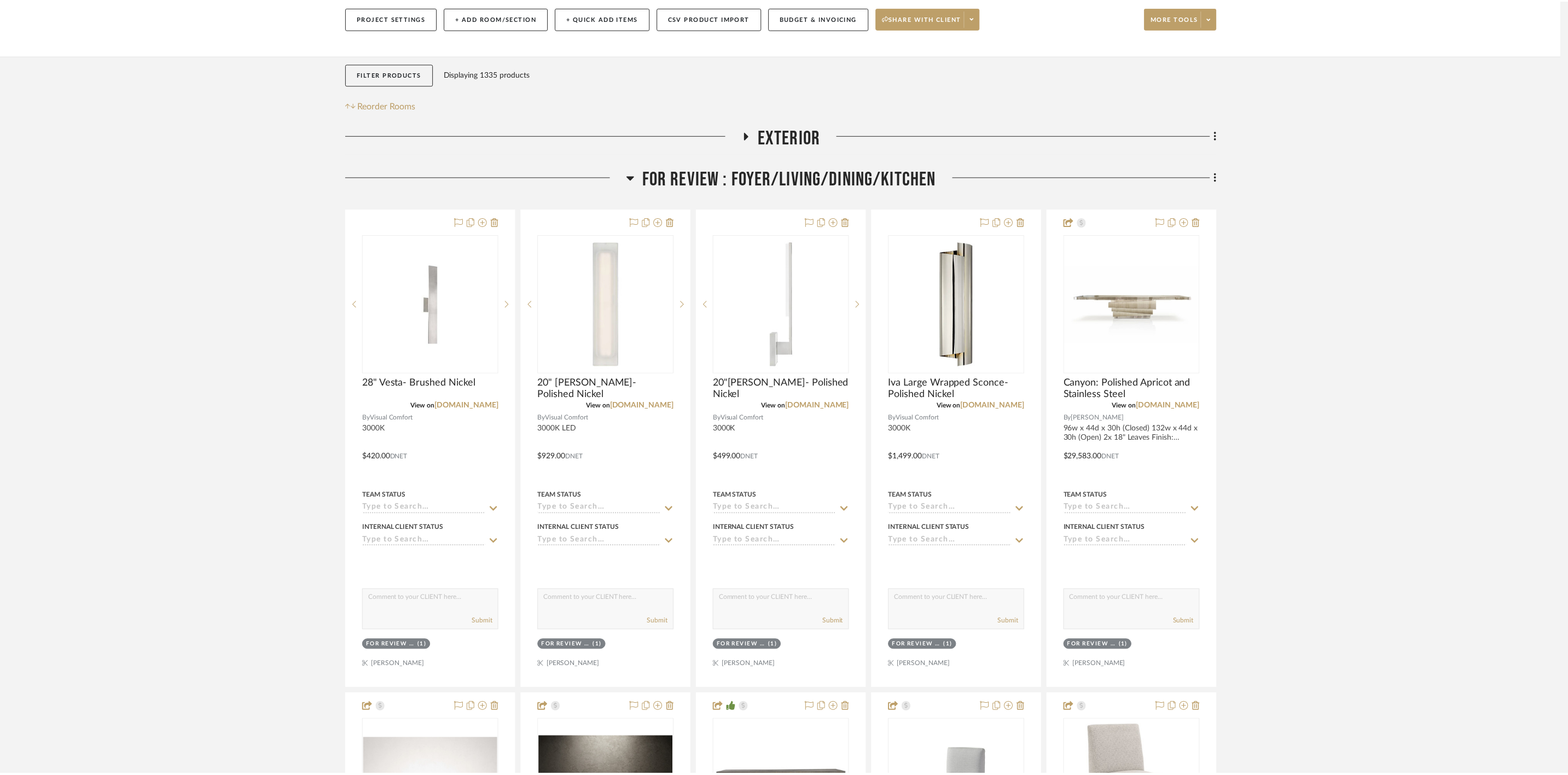
scroll to position [187, 0]
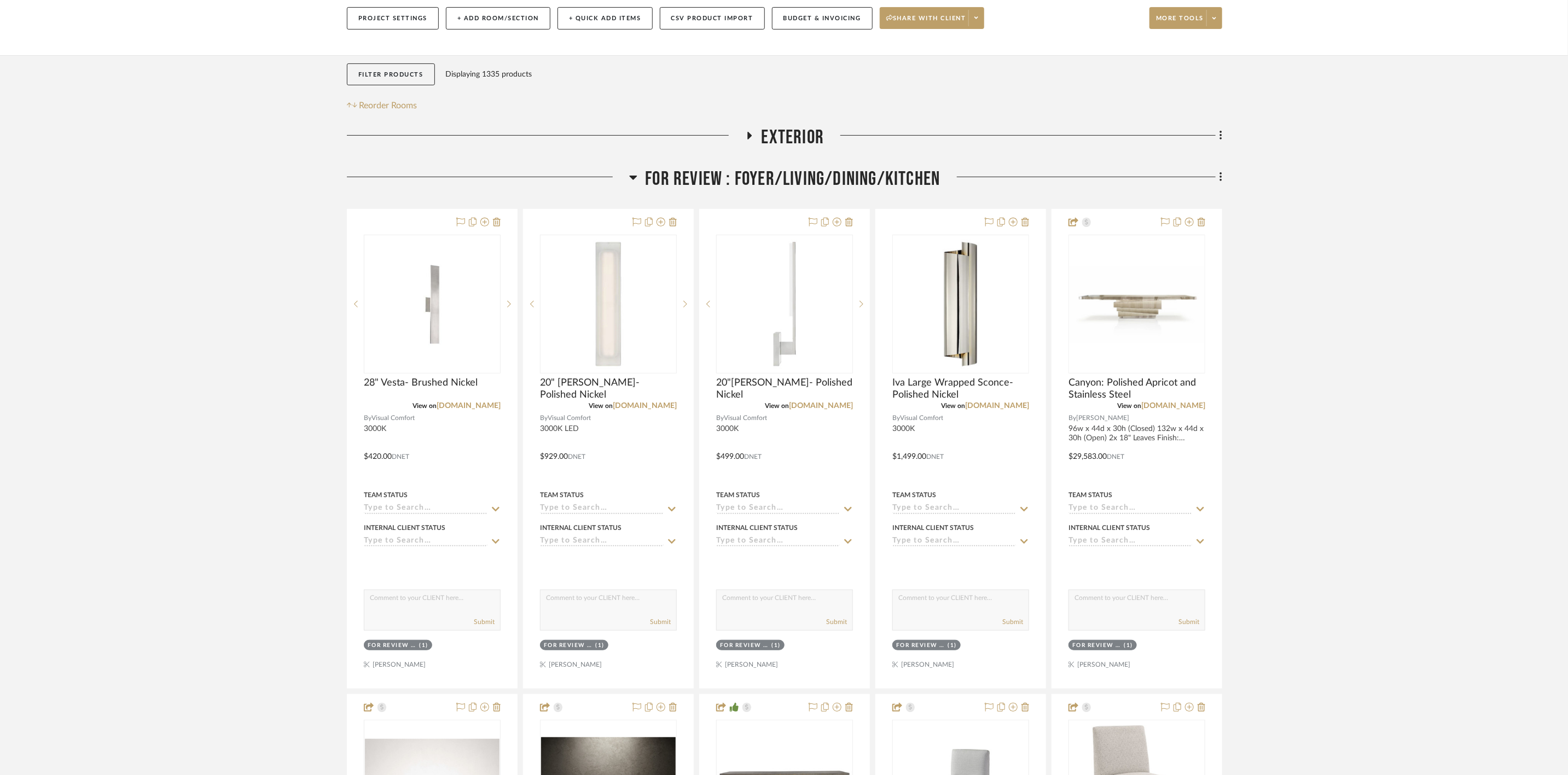
click at [850, 168] on span "FOR REVIEW : Foyer/Living/Dining/Kitchen" at bounding box center [793, 180] width 295 height 24
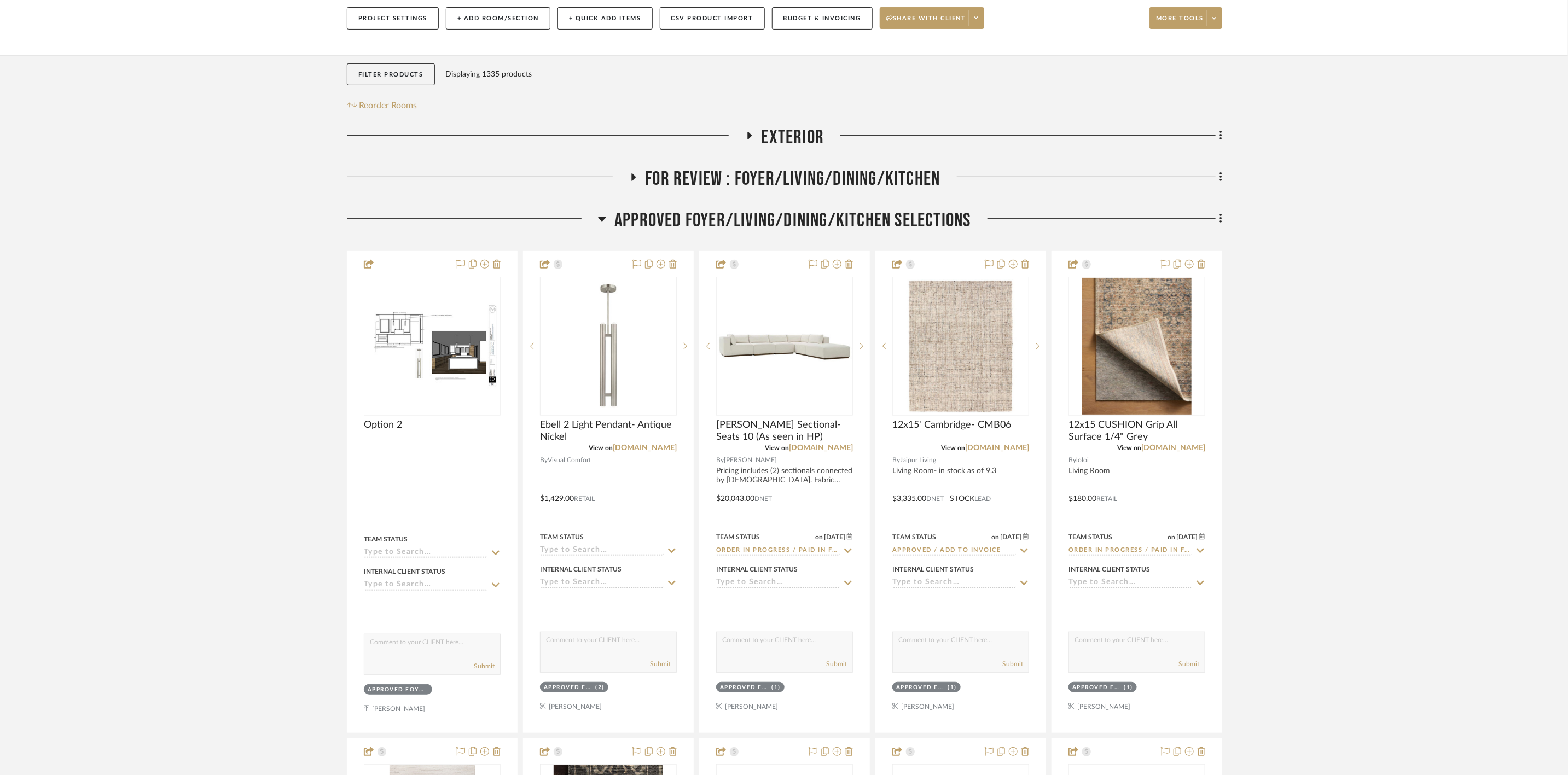
click at [834, 209] on span "APPROVED FOYER/LIVING/DINING/KITCHEN SELECTIONS" at bounding box center [793, 221] width 356 height 24
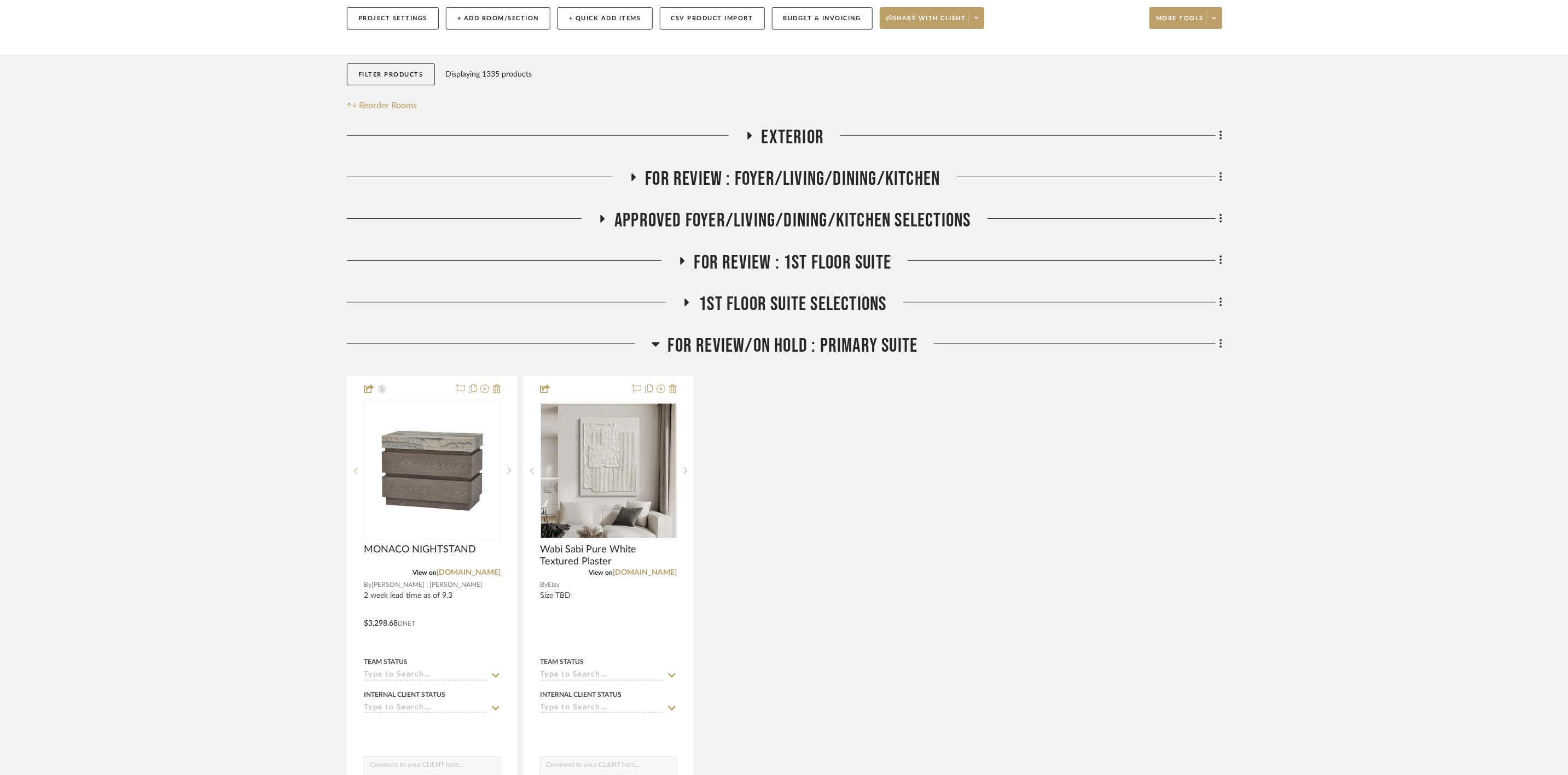
click at [791, 334] on span "FOR REVIEW/ON HOLD : Primary Suite" at bounding box center [793, 346] width 250 height 24
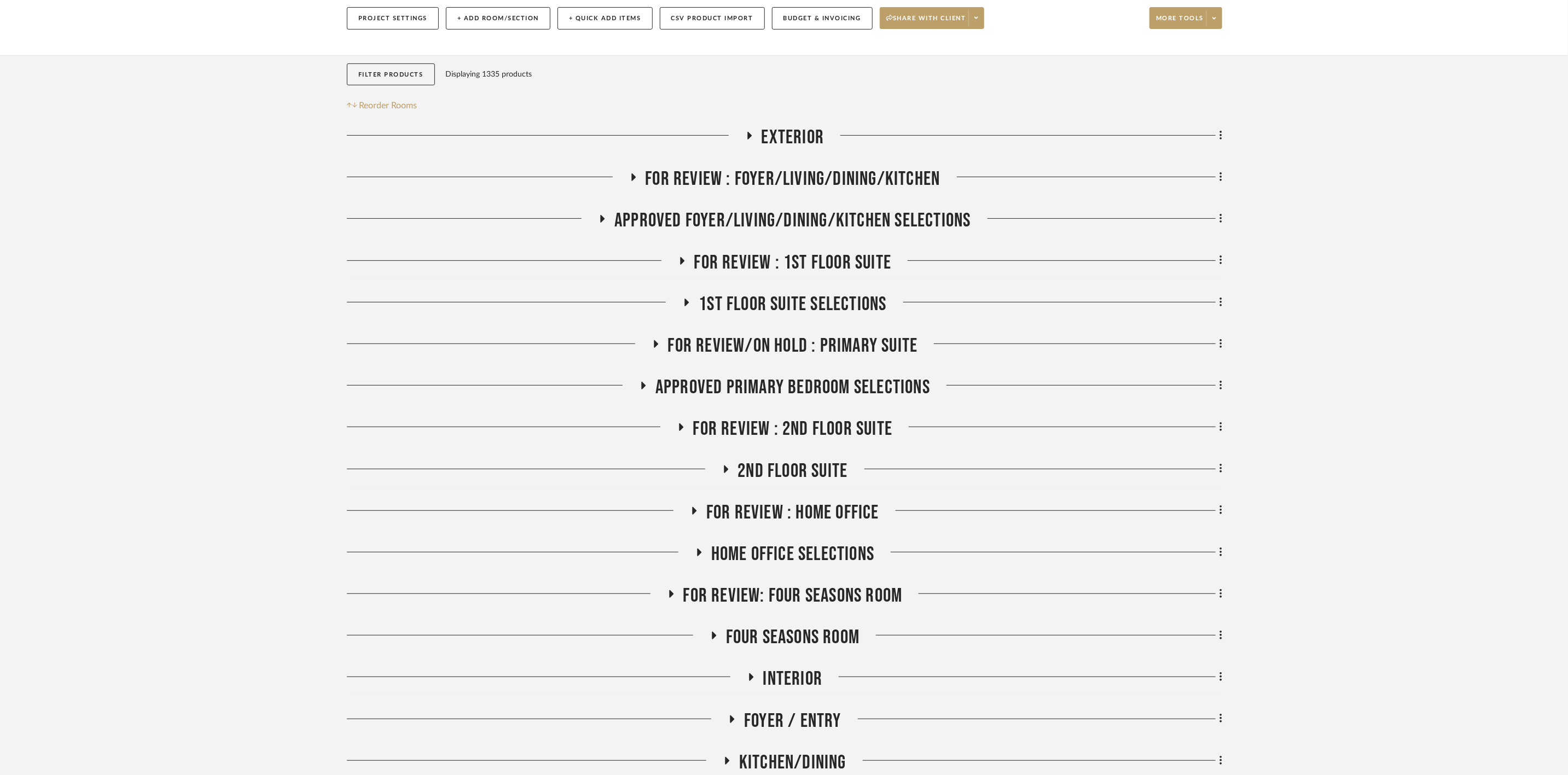
click at [821, 251] on span "FOR REVIEW : 1st Floor Suite" at bounding box center [793, 263] width 197 height 24
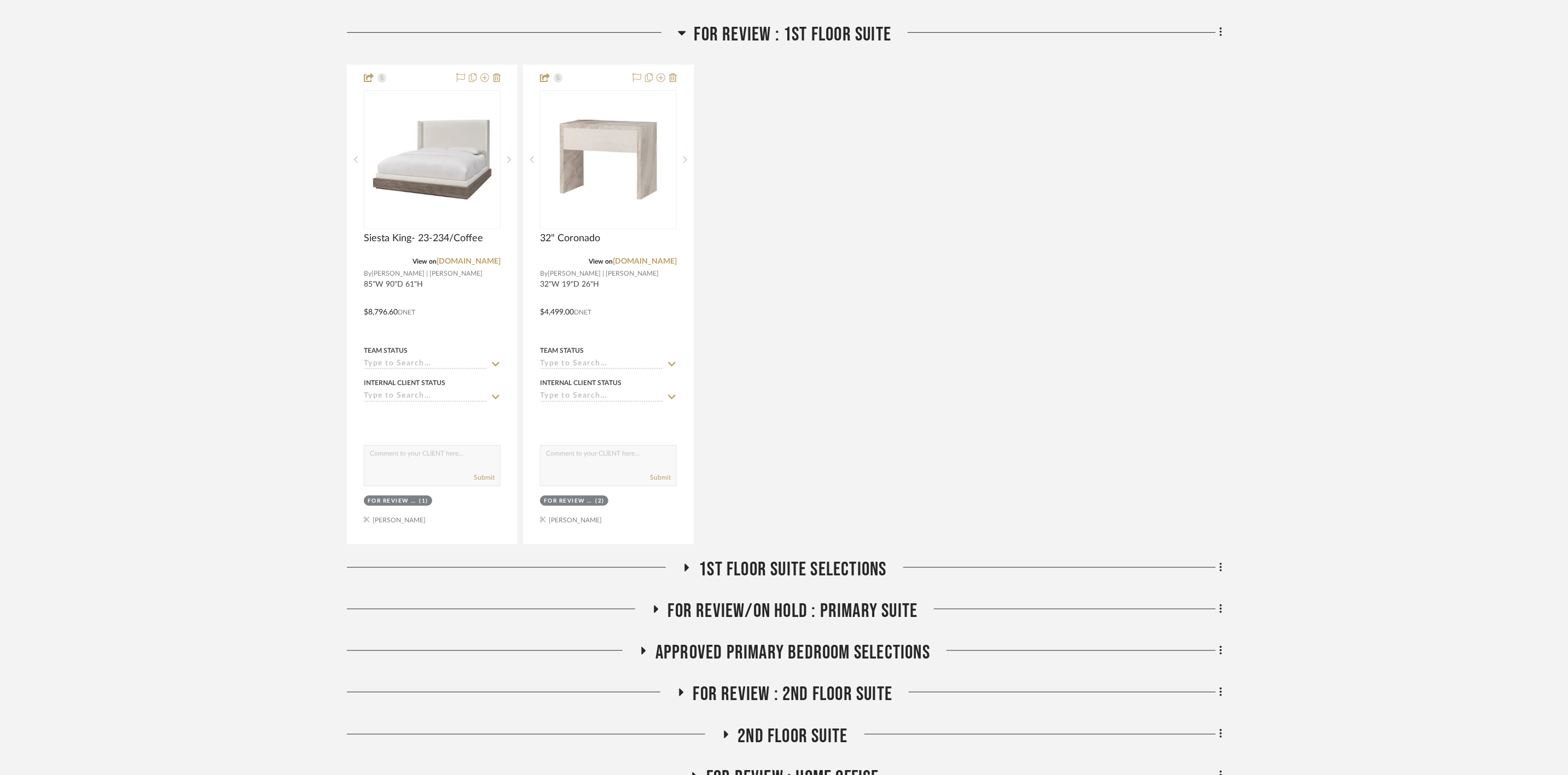
scroll to position [516, 0]
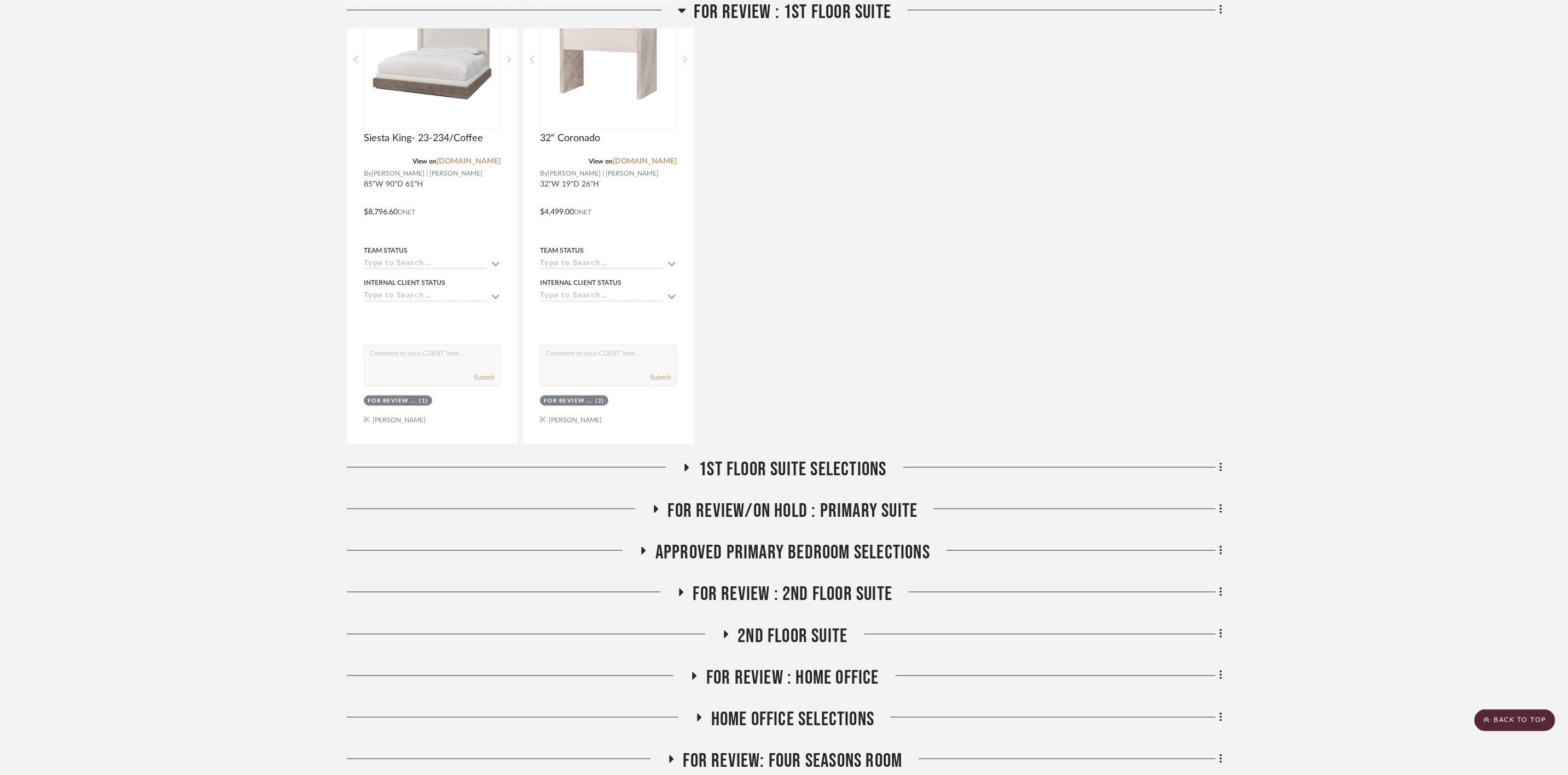
click at [892, 541] on span "Approved Primary Bedroom Selections" at bounding box center [793, 553] width 275 height 24
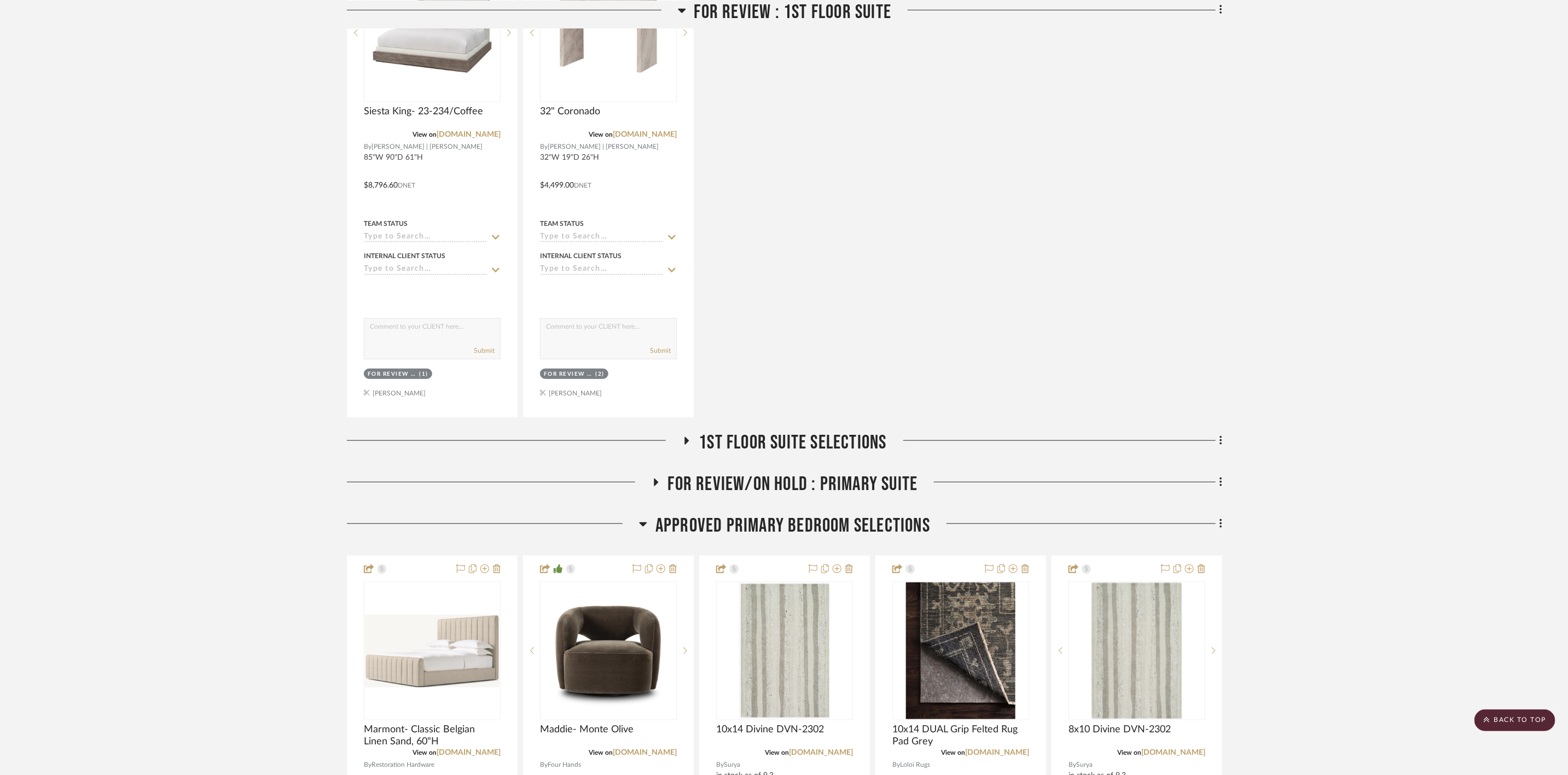
scroll to position [597, 0]
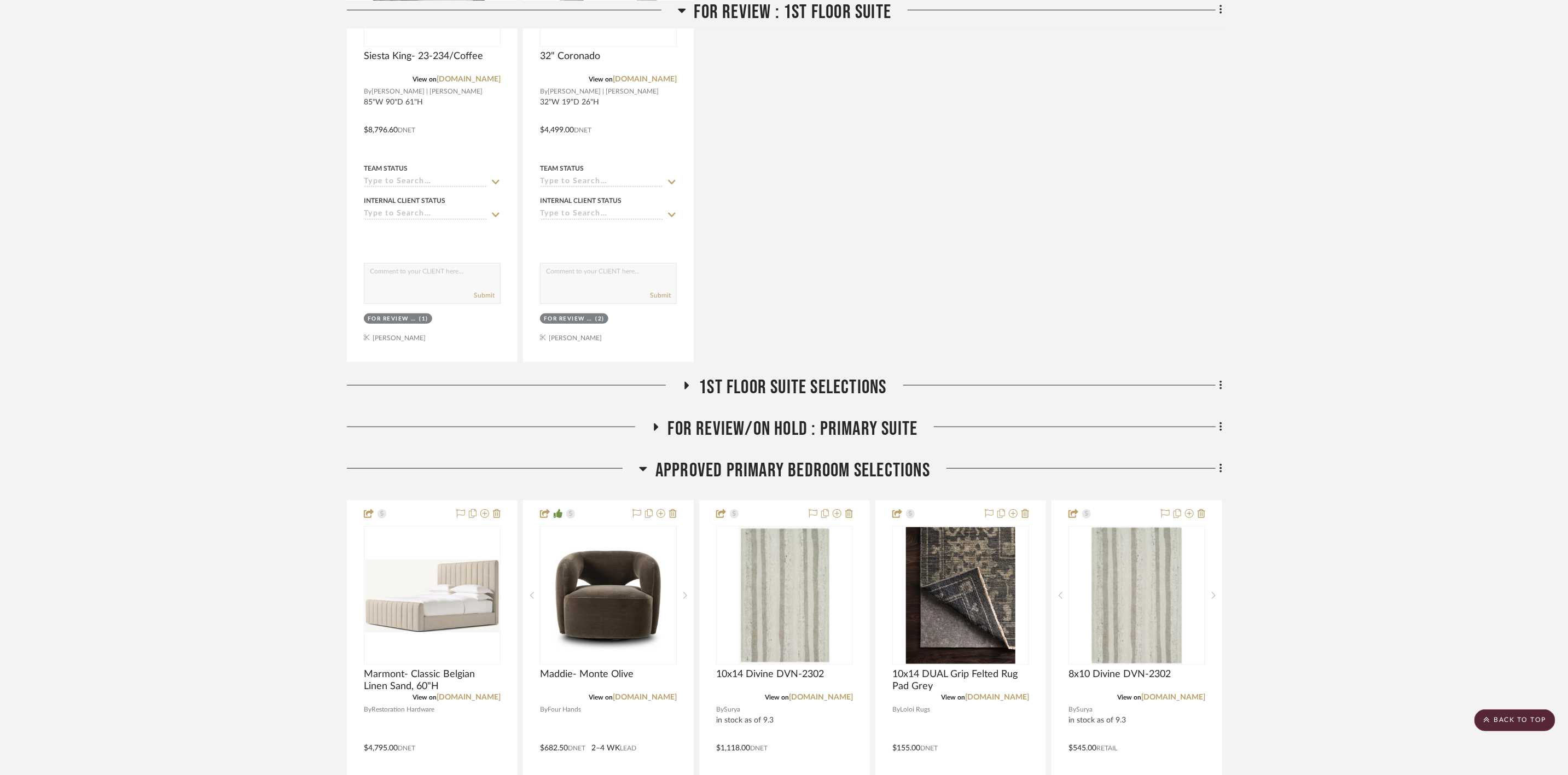
click at [820, 459] on span "Approved Primary Bedroom Selections" at bounding box center [793, 470] width 275 height 24
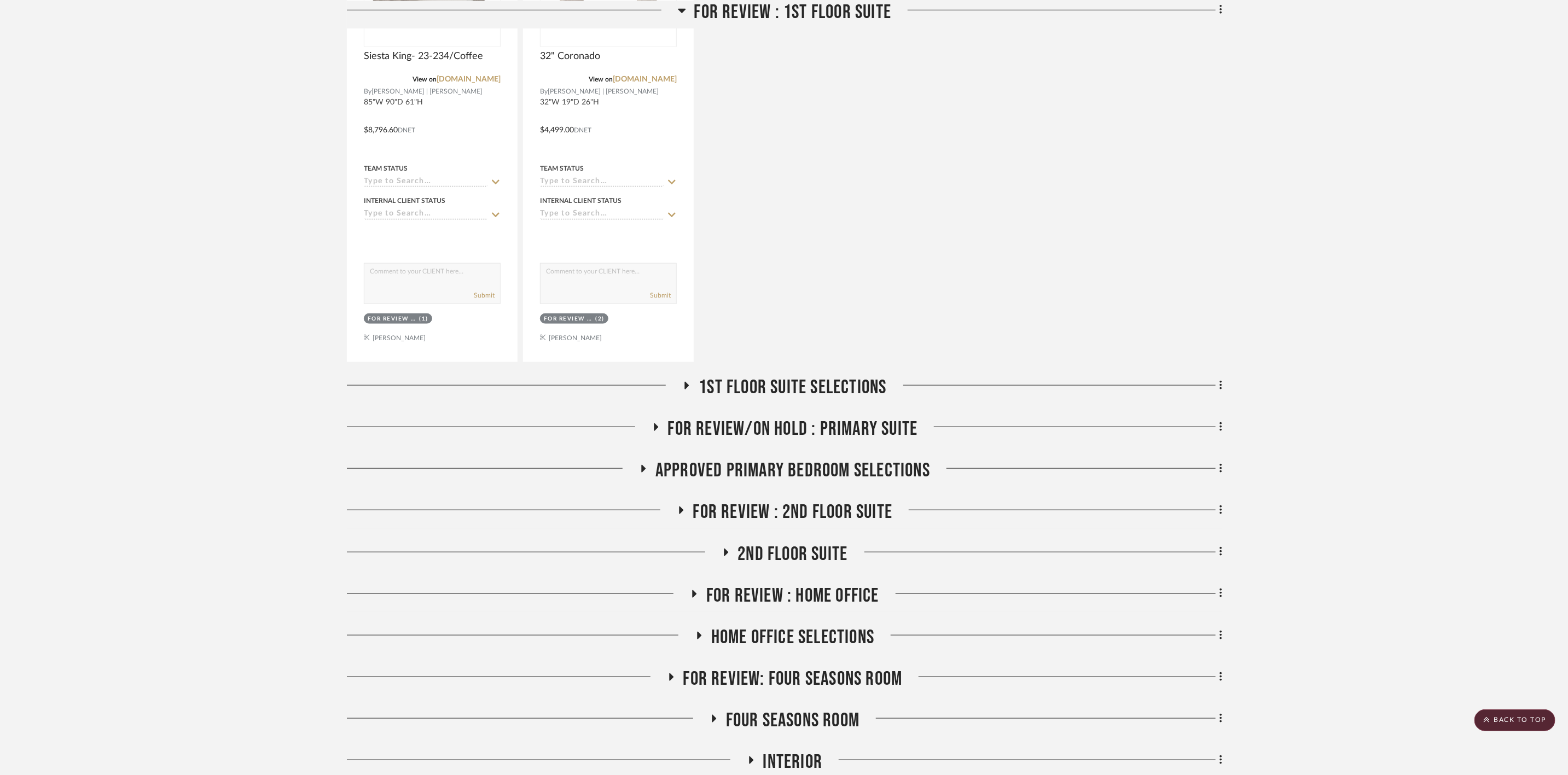
click at [806, 543] on span "2nd Floor Suite" at bounding box center [793, 555] width 110 height 24
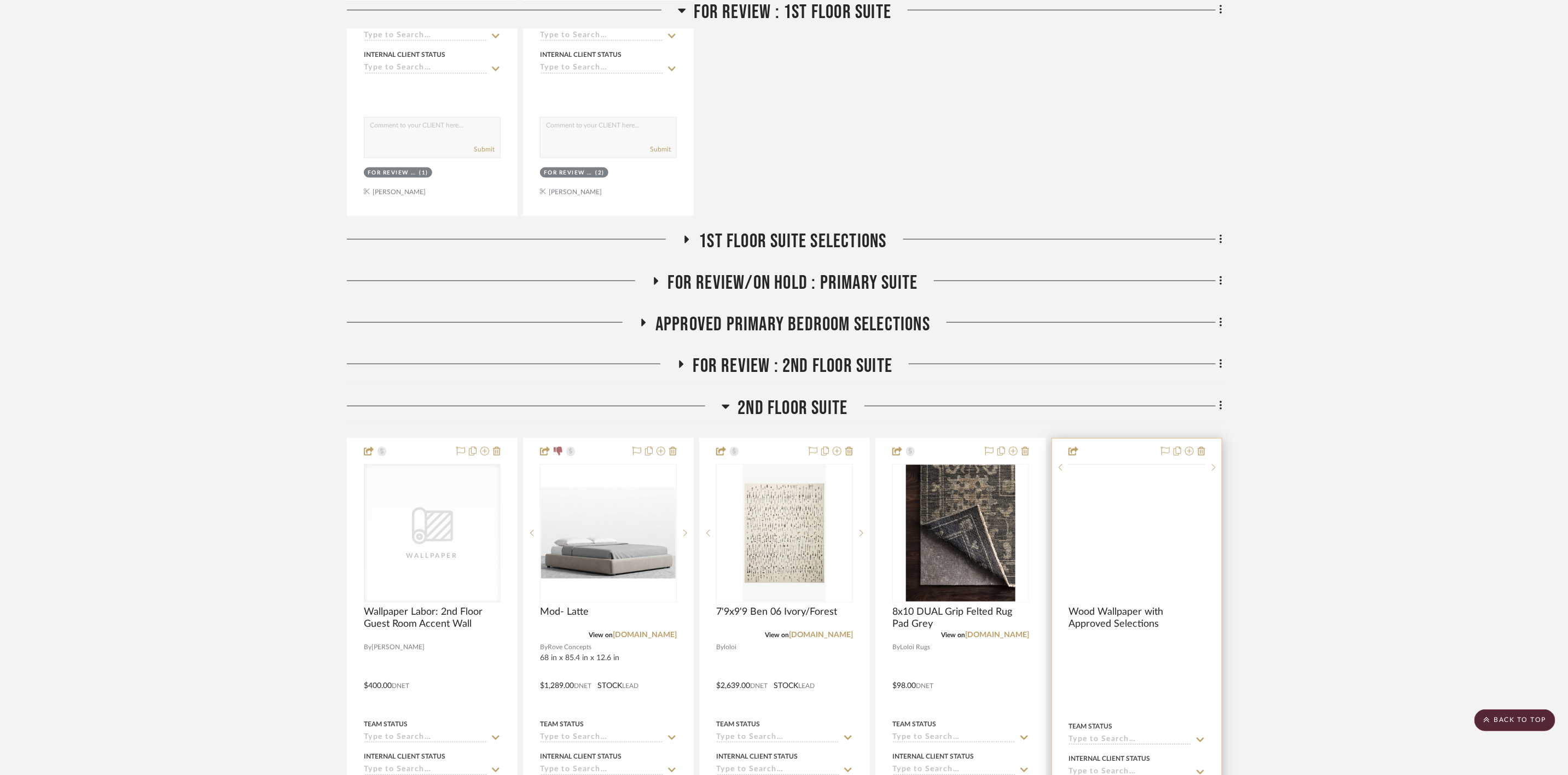
scroll to position [761, 0]
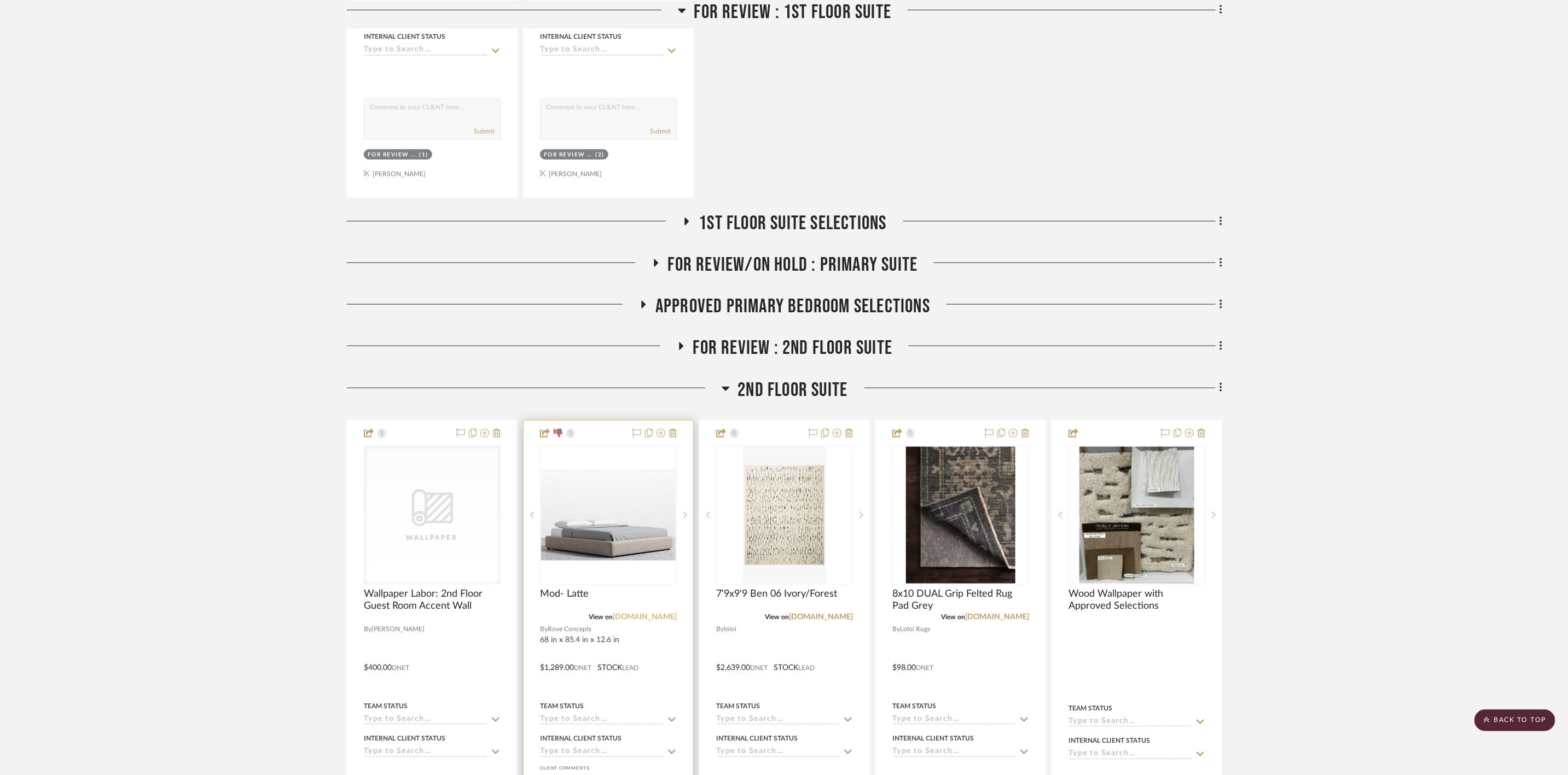
click at [645, 613] on link "roveconcepts.com" at bounding box center [644, 617] width 64 height 8
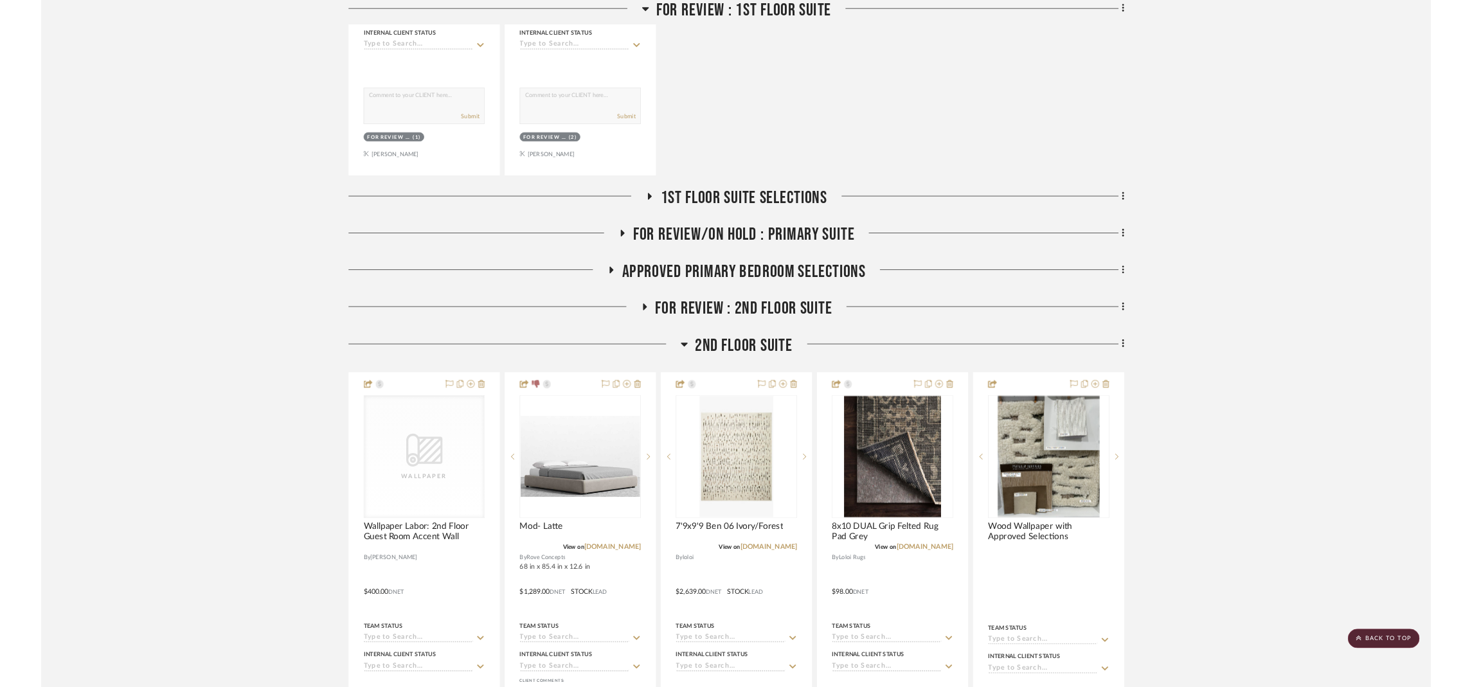
scroll to position [894, 0]
